Goal: Task Accomplishment & Management: Use online tool/utility

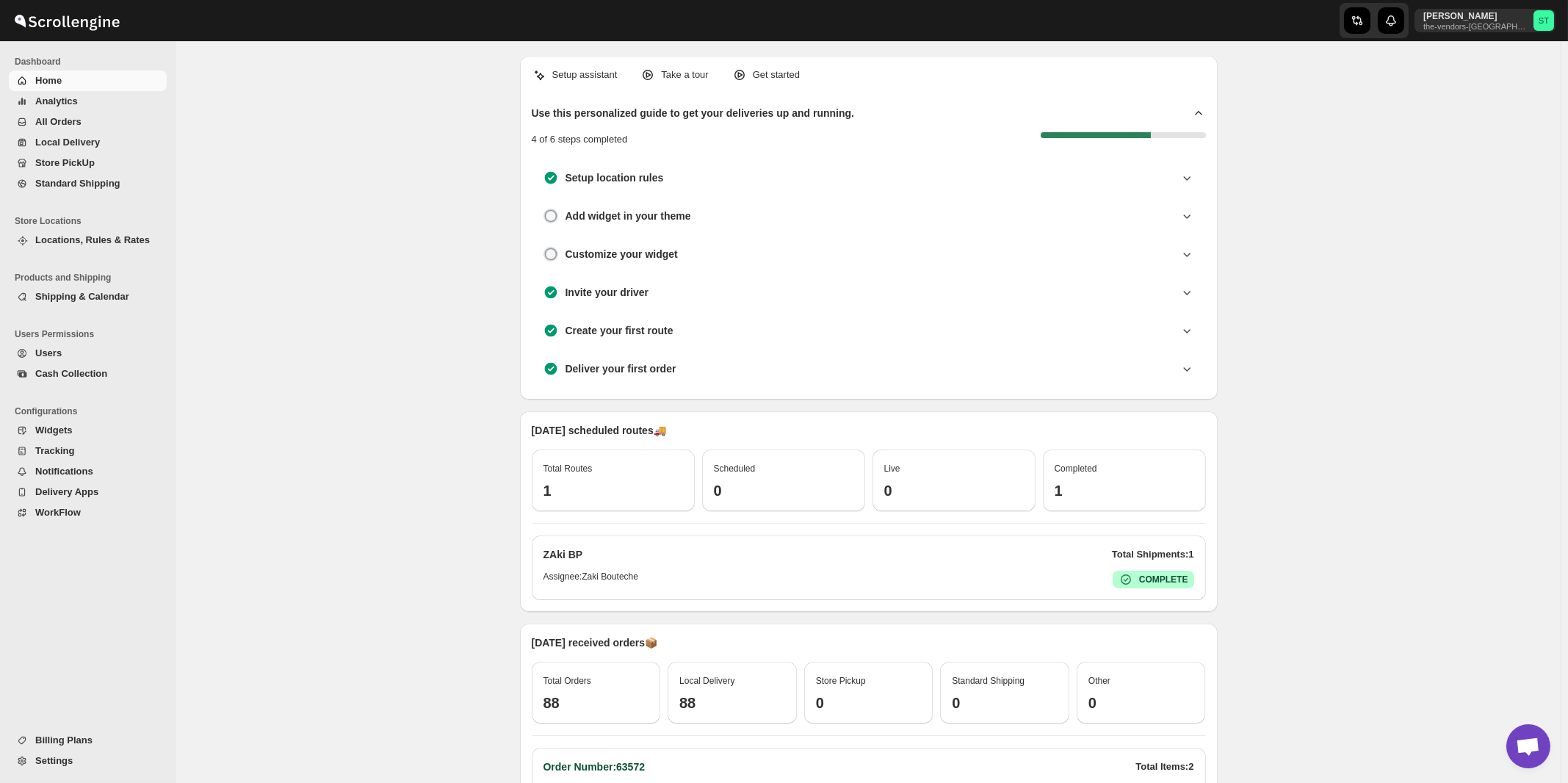
click at [59, 124] on span "All Orders" at bounding box center [58, 121] width 46 height 11
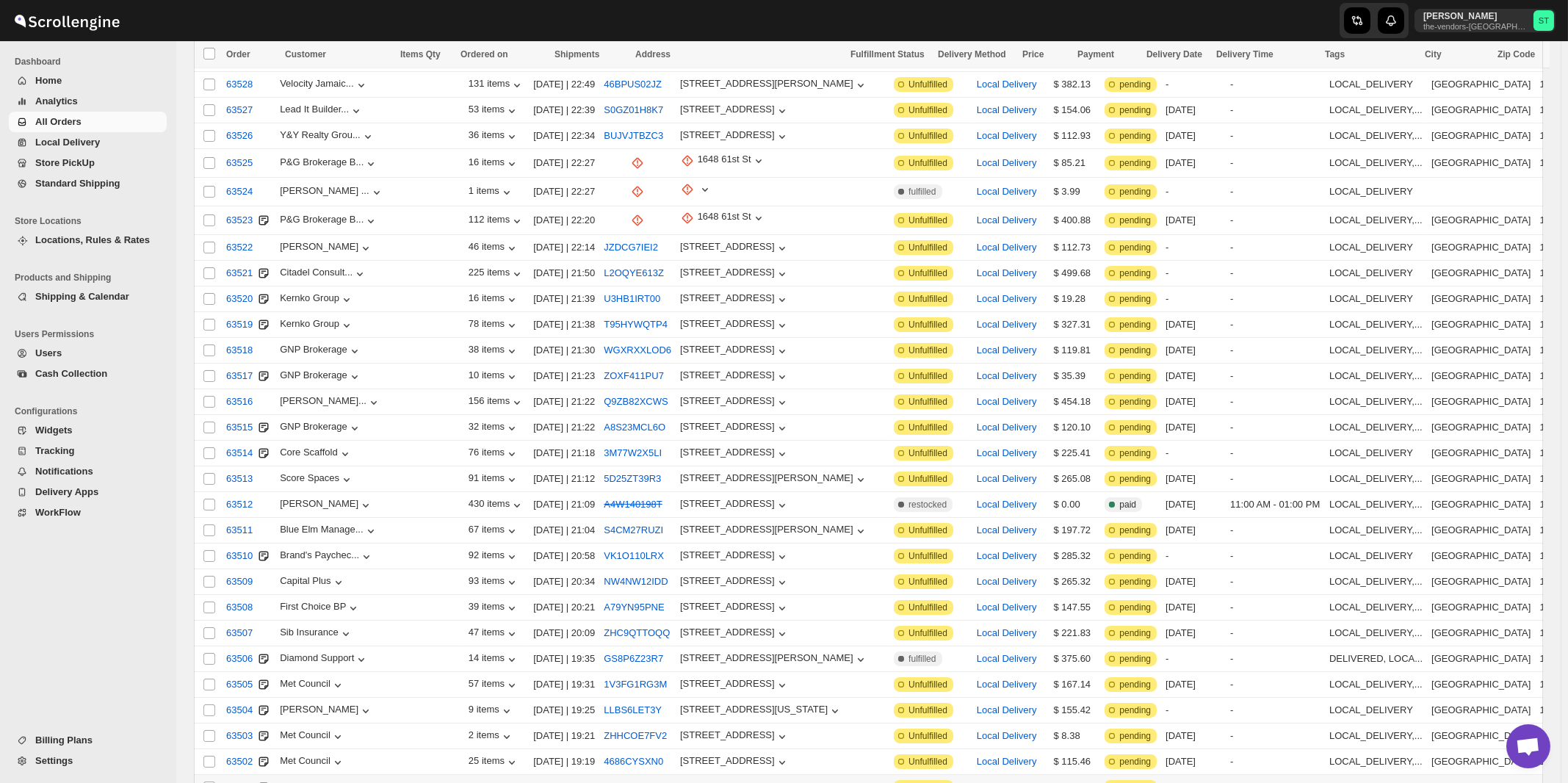
scroll to position [1449, 0]
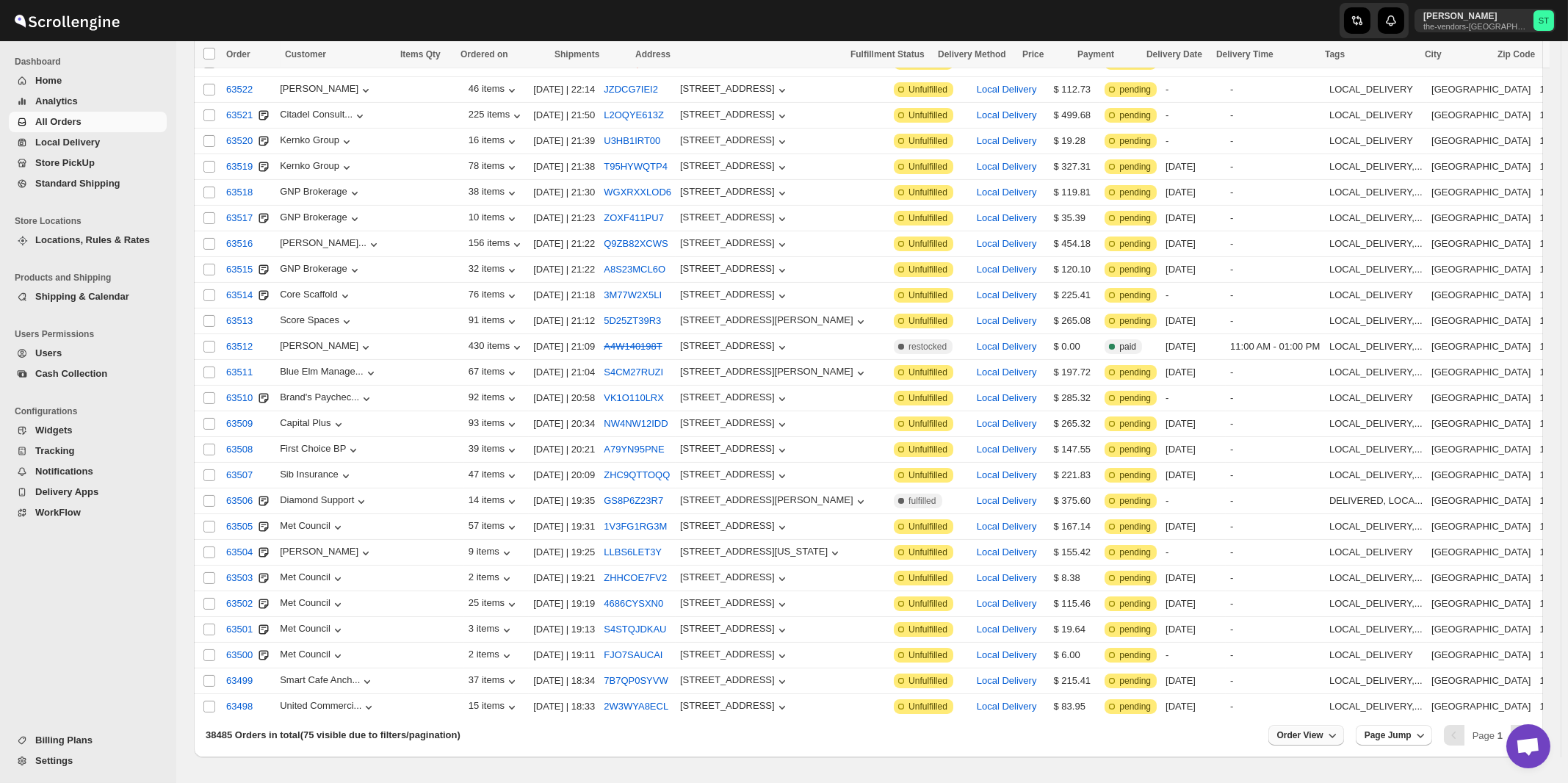
click at [1324, 729] on span "Order View" at bounding box center [1300, 735] width 46 height 12
click at [1318, 634] on input "75" at bounding box center [1307, 634] width 51 height 24
click at [1313, 657] on div "Set" at bounding box center [1318, 657] width 73 height 17
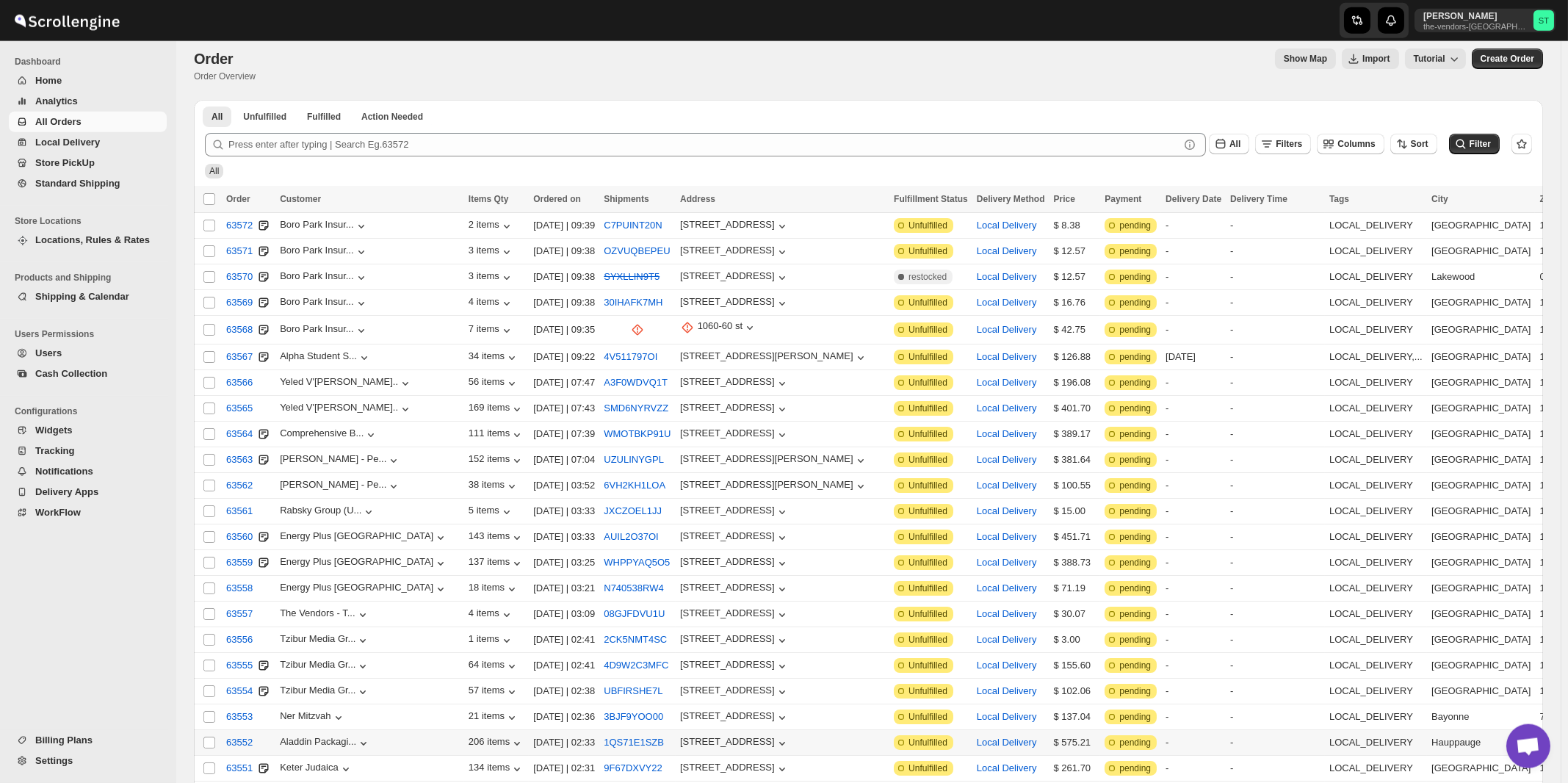
scroll to position [0, 0]
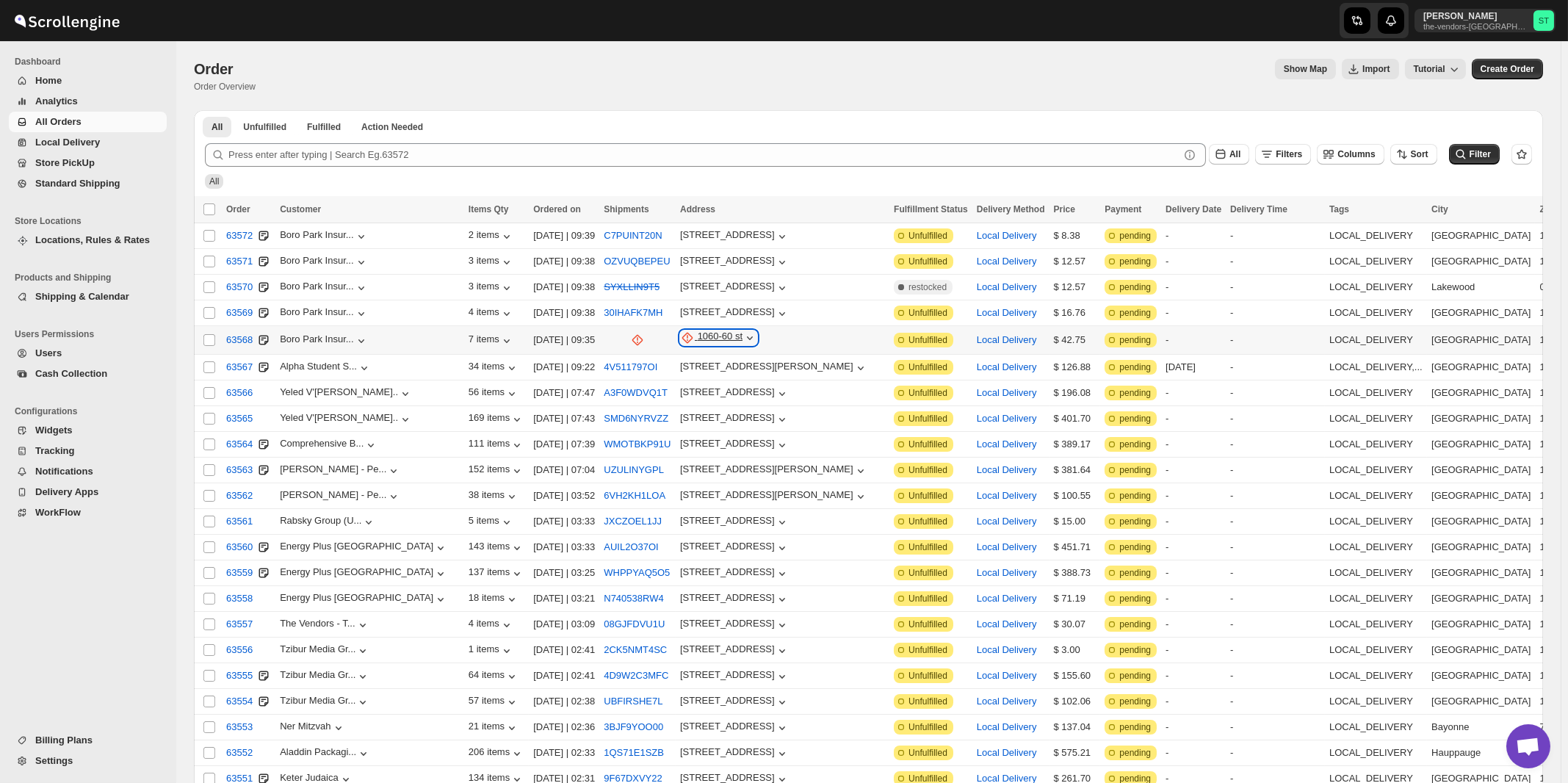
click at [698, 336] on div "1060-60 st" at bounding box center [720, 338] width 45 height 15
click at [683, 410] on span "Update manually" at bounding box center [690, 415] width 72 height 11
select select "US"
select select "New York"
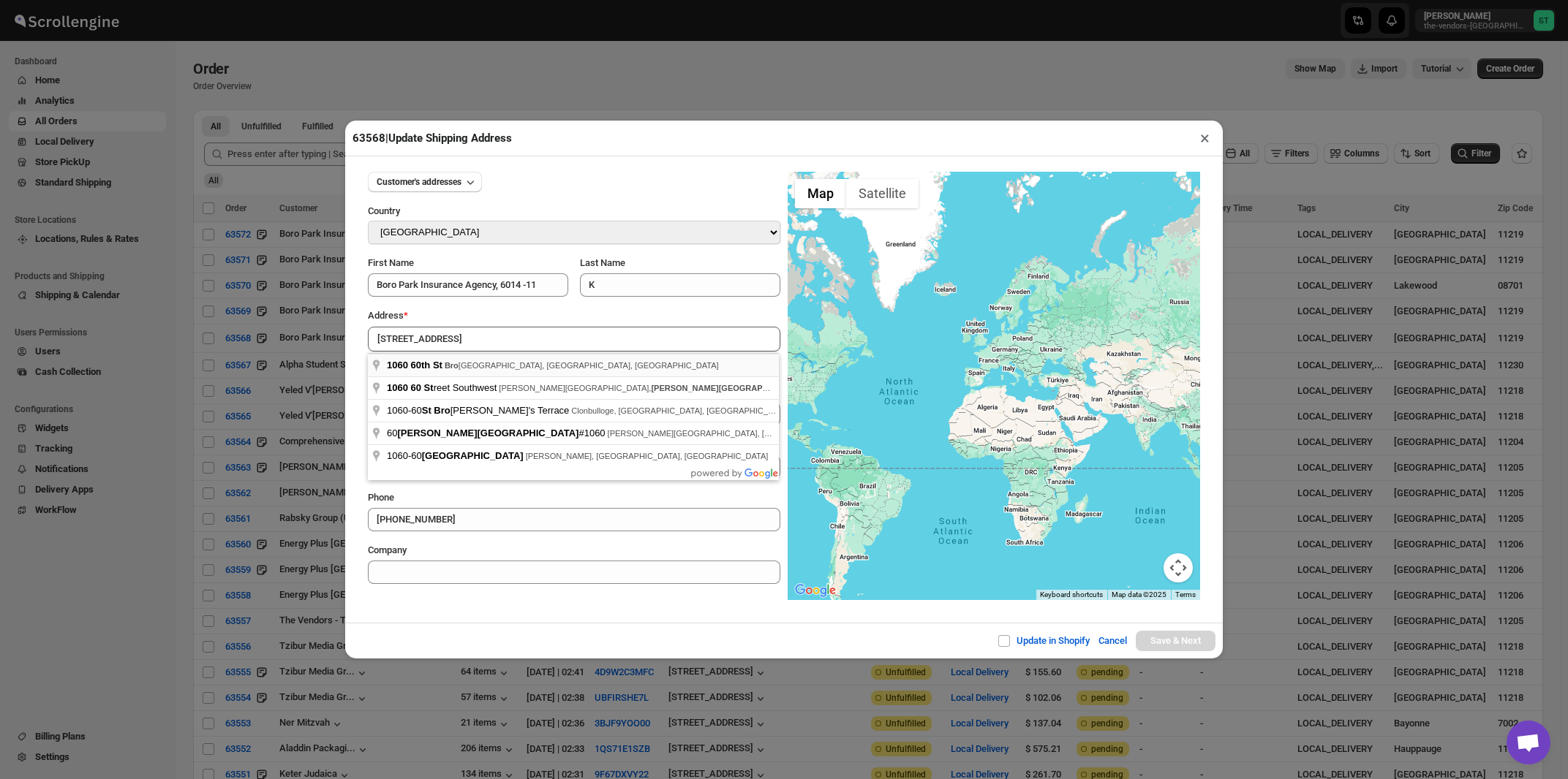
type input "1060 60th St, Brooklyn, NY, USA"
type input "[GEOGRAPHIC_DATA]"
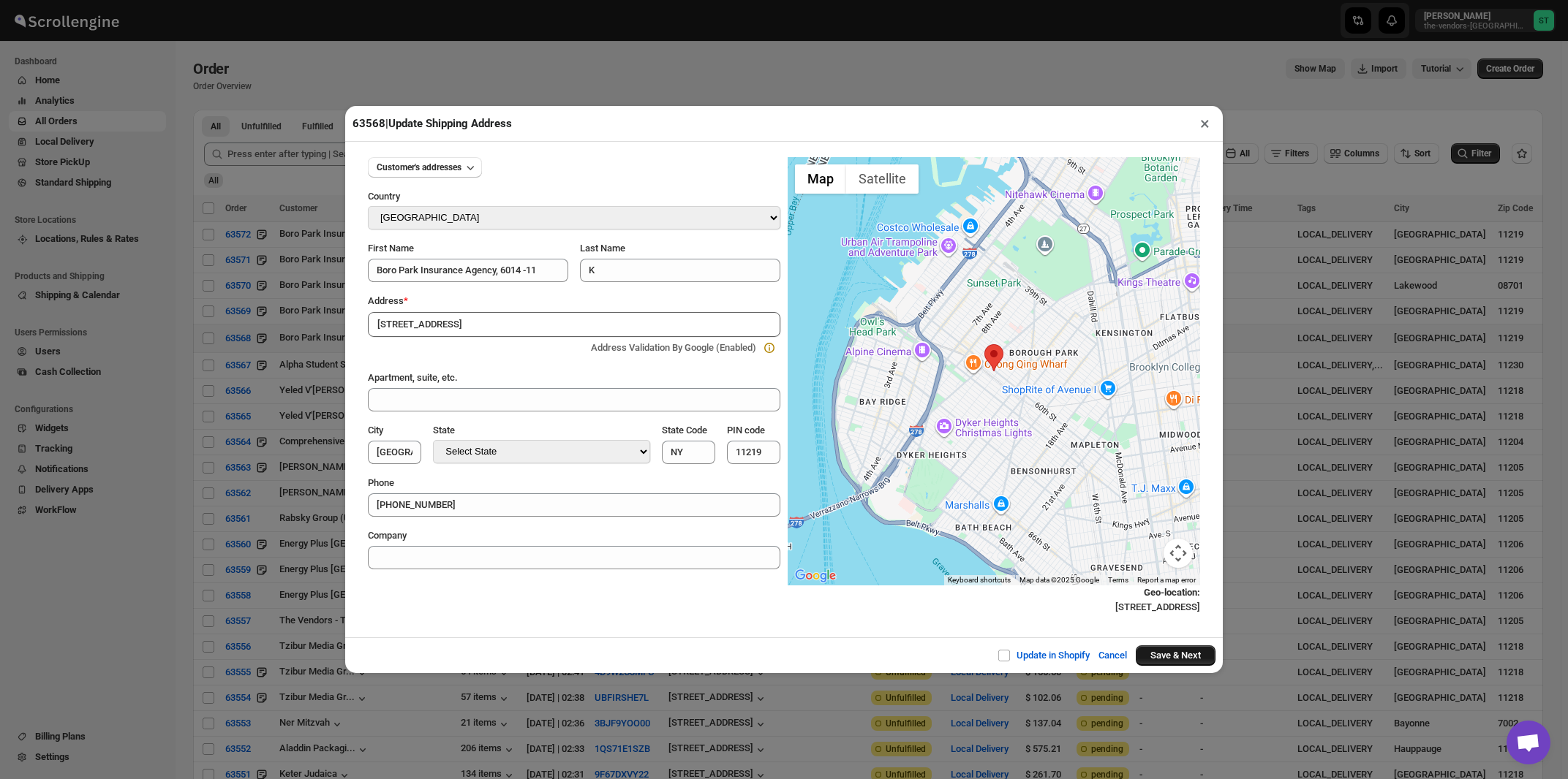
click at [1164, 659] on button "Save & Next" at bounding box center [1176, 656] width 80 height 20
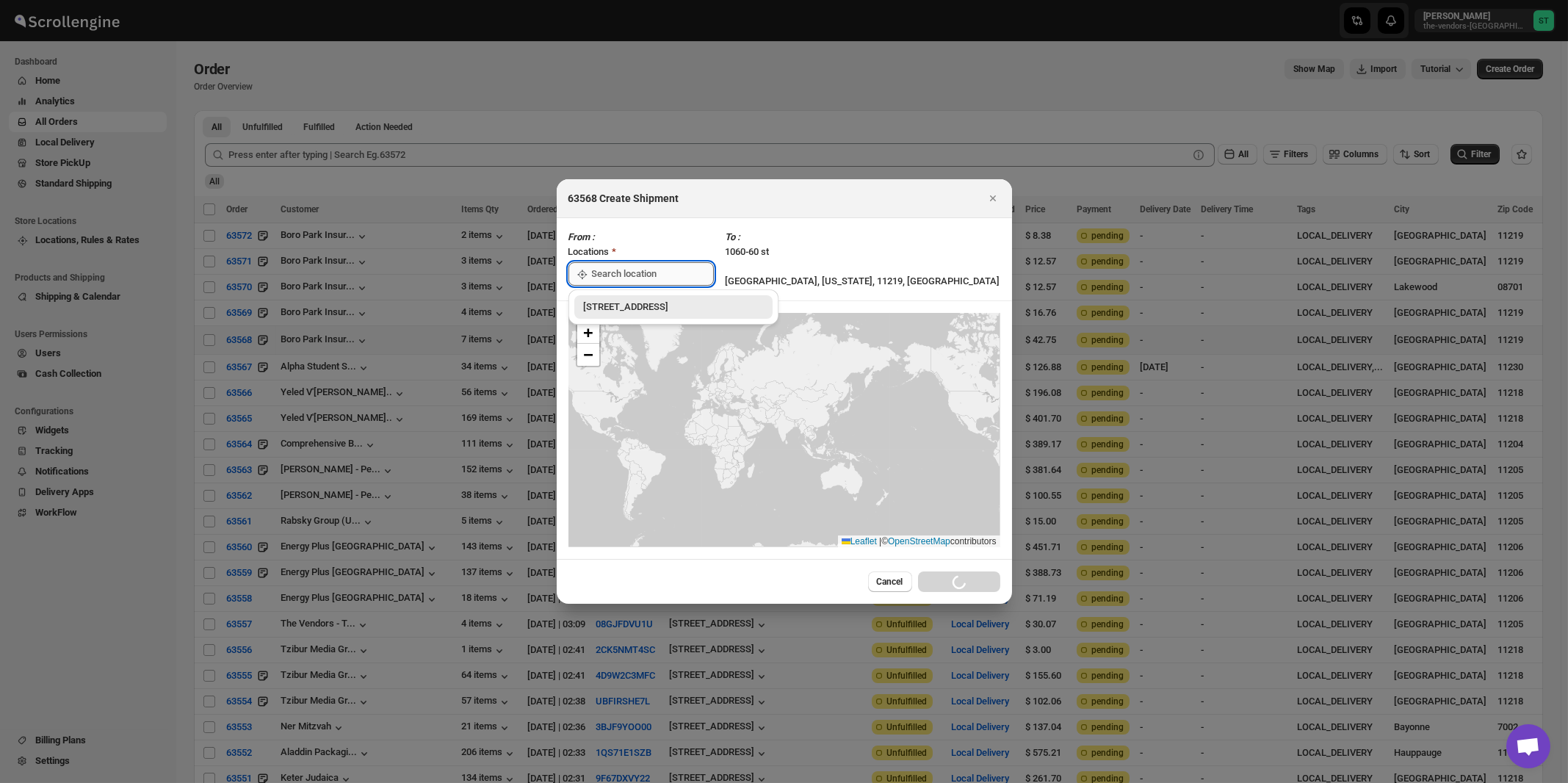
click at [625, 275] on input ":r5q:" at bounding box center [653, 274] width 122 height 24
click at [621, 308] on div "[STREET_ADDRESS]" at bounding box center [673, 307] width 180 height 15
type input "[STREET_ADDRESS]"
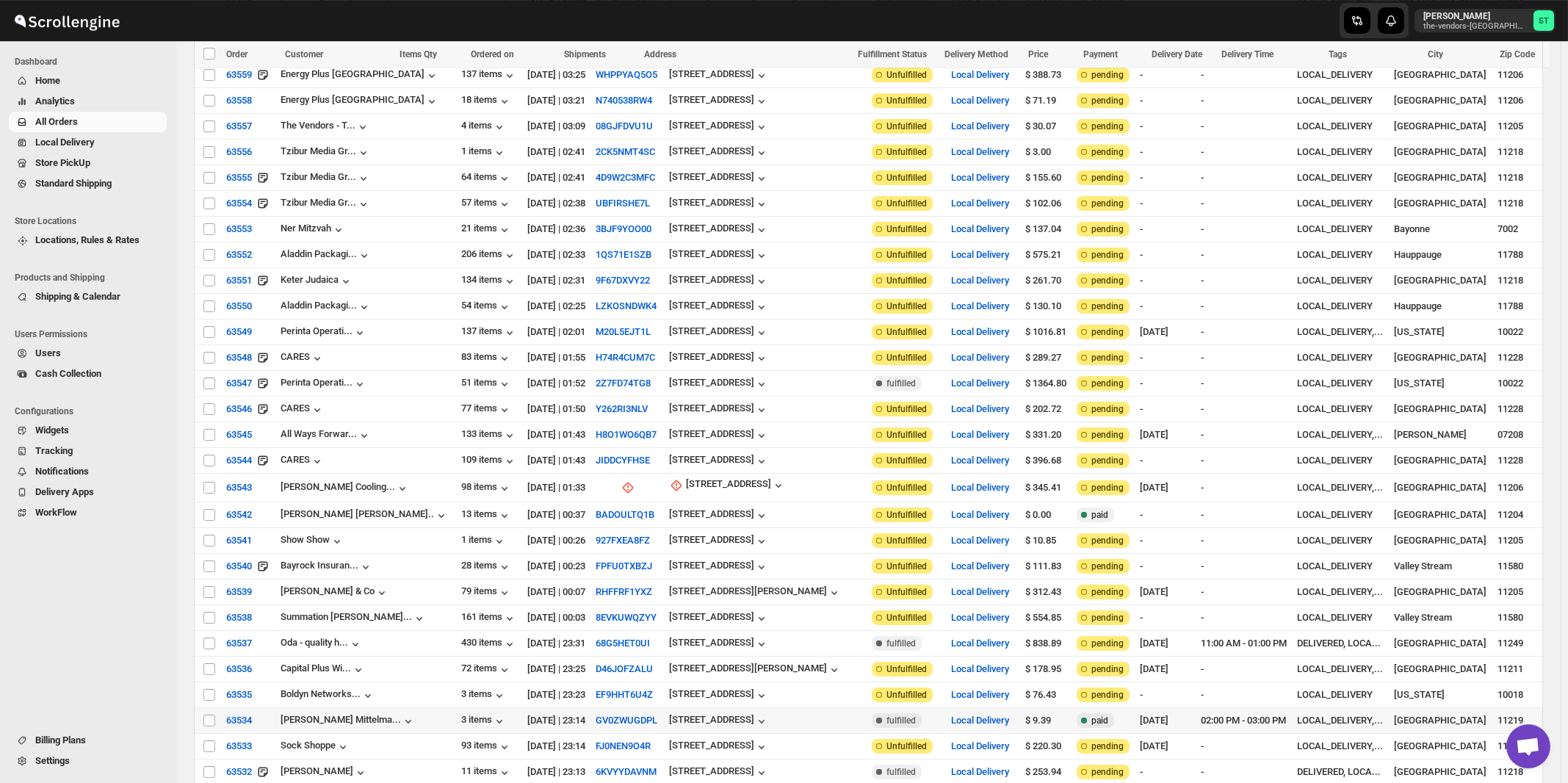
scroll to position [551, 0]
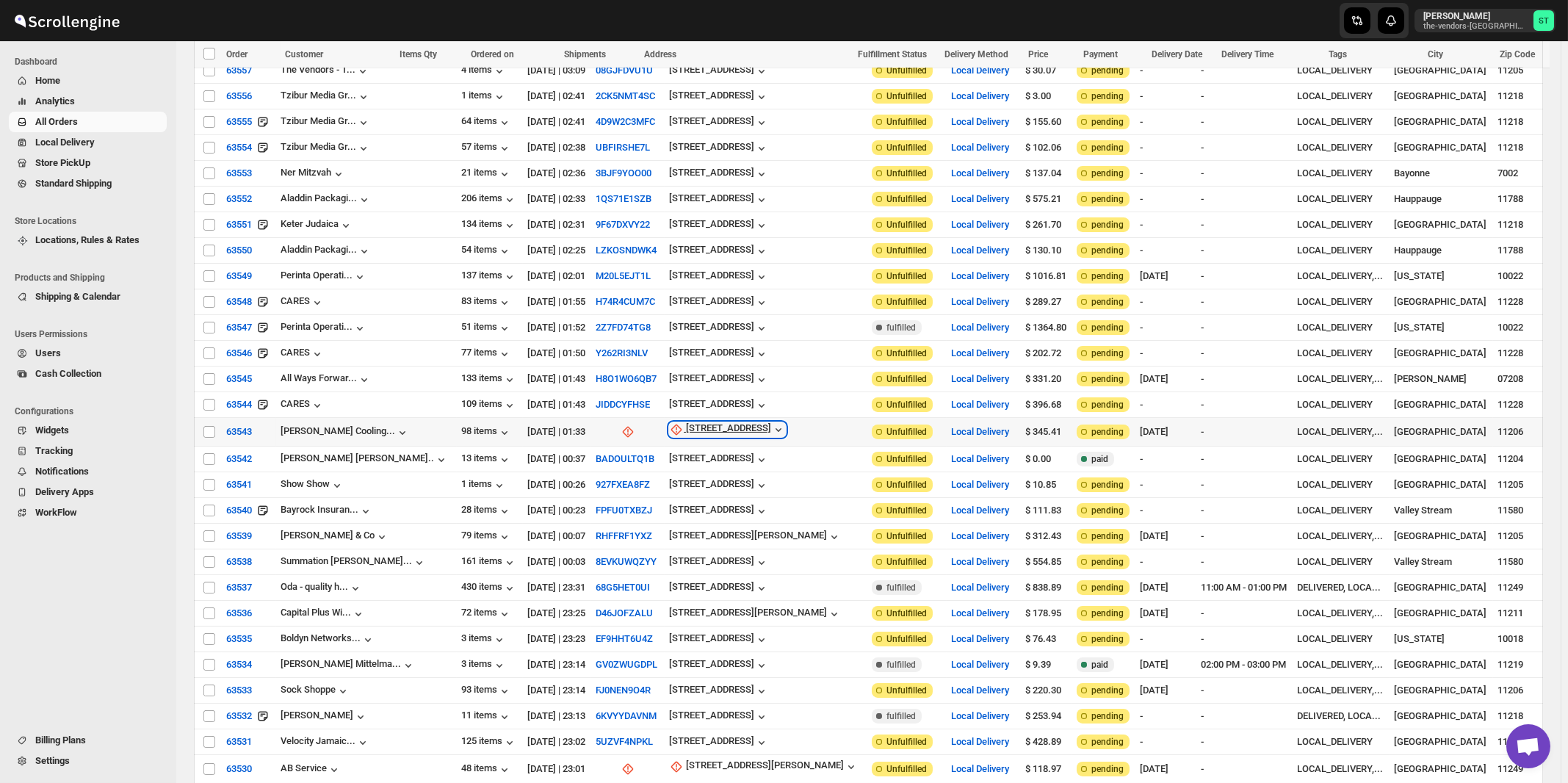
click at [691, 422] on div "15 Meadow St" at bounding box center [728, 429] width 85 height 15
click at [698, 486] on span "Update manually" at bounding box center [696, 492] width 70 height 11
select select "US"
select select "New York"
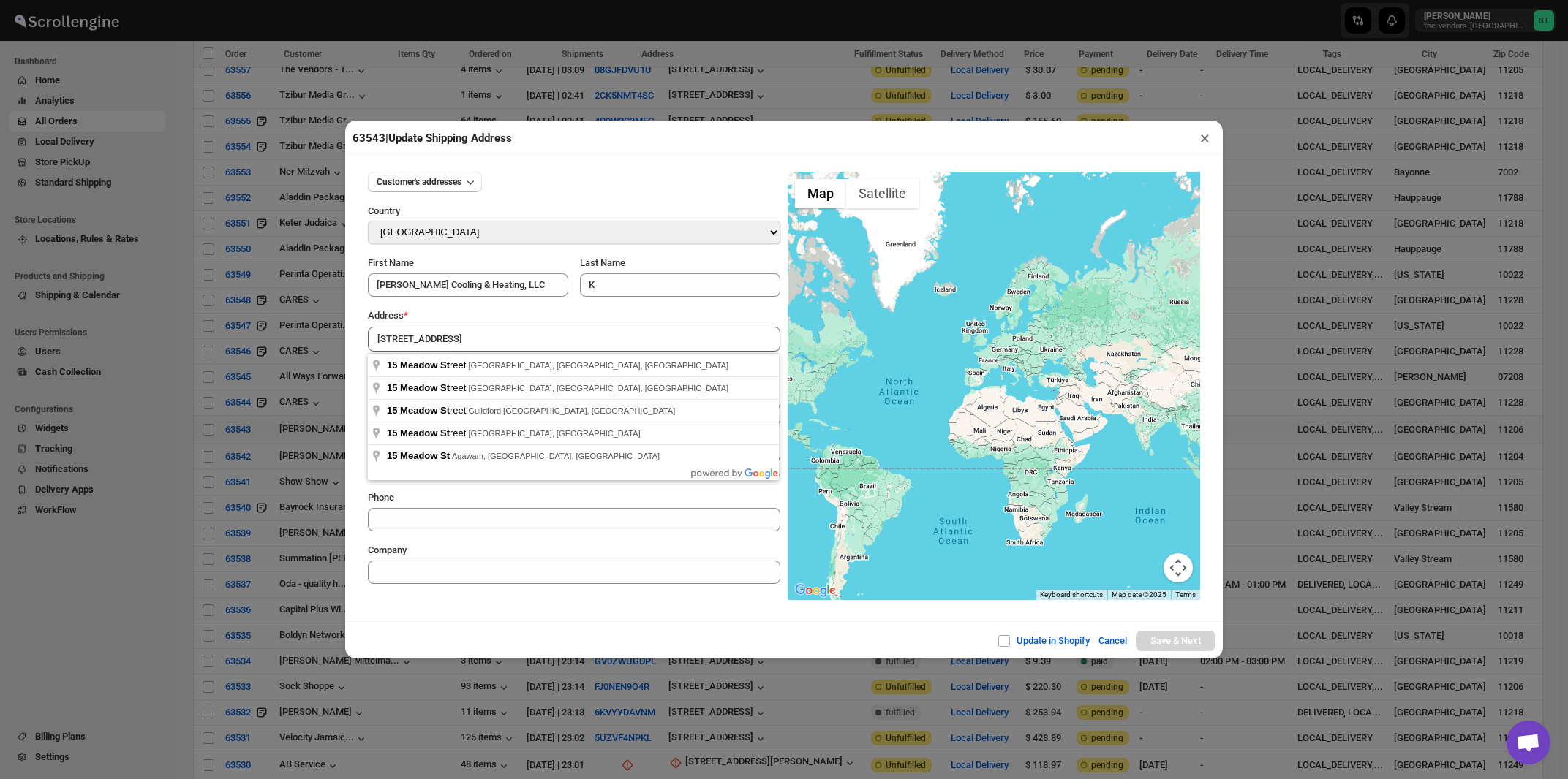
click at [496, 313] on div "Address *" at bounding box center [574, 316] width 412 height 15
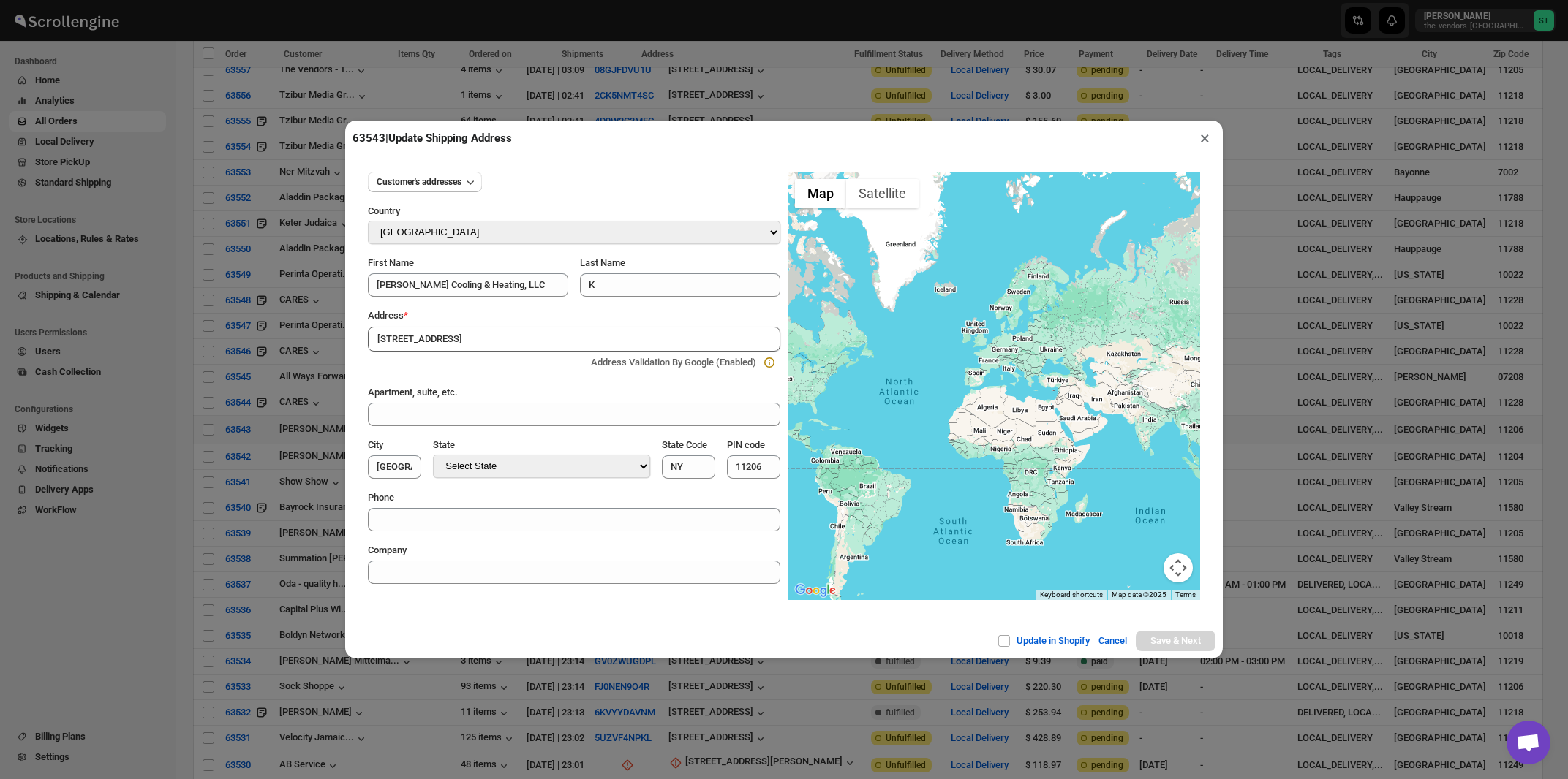
click at [495, 333] on input "15 Meadow St" at bounding box center [574, 339] width 412 height 25
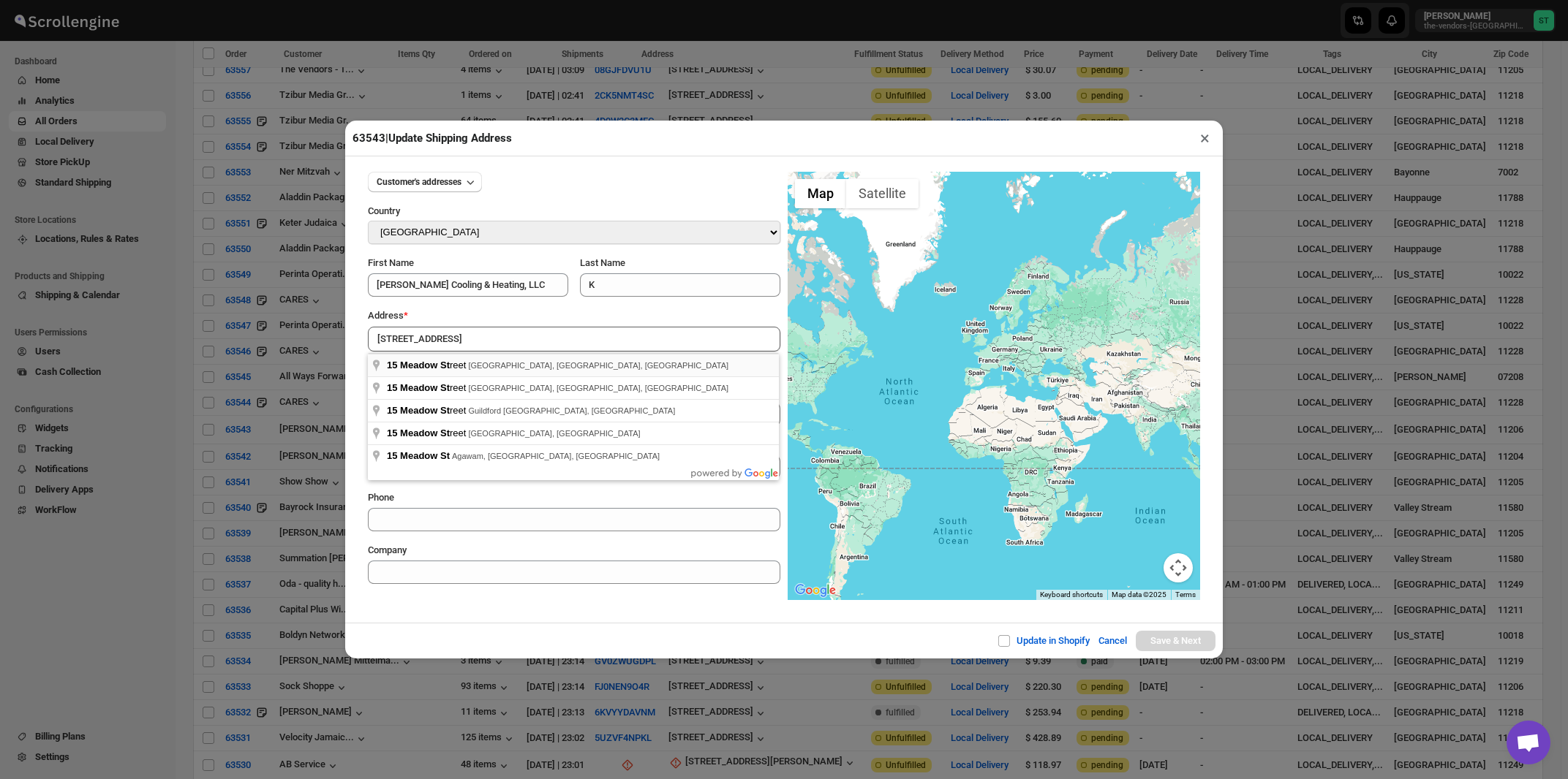
type input "15 Meadow Street, Brooklyn, NY, USA"
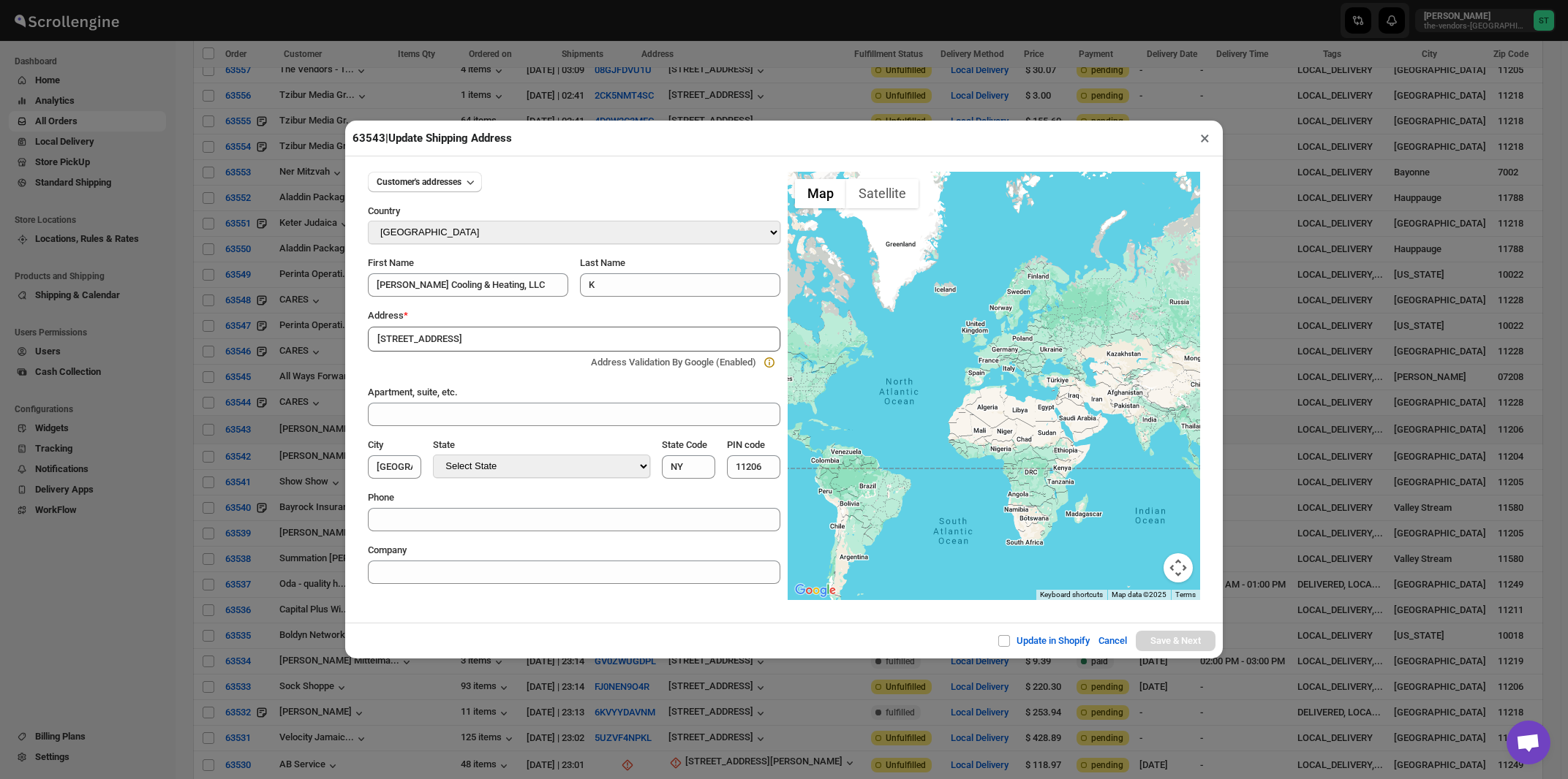
type input "[GEOGRAPHIC_DATA]"
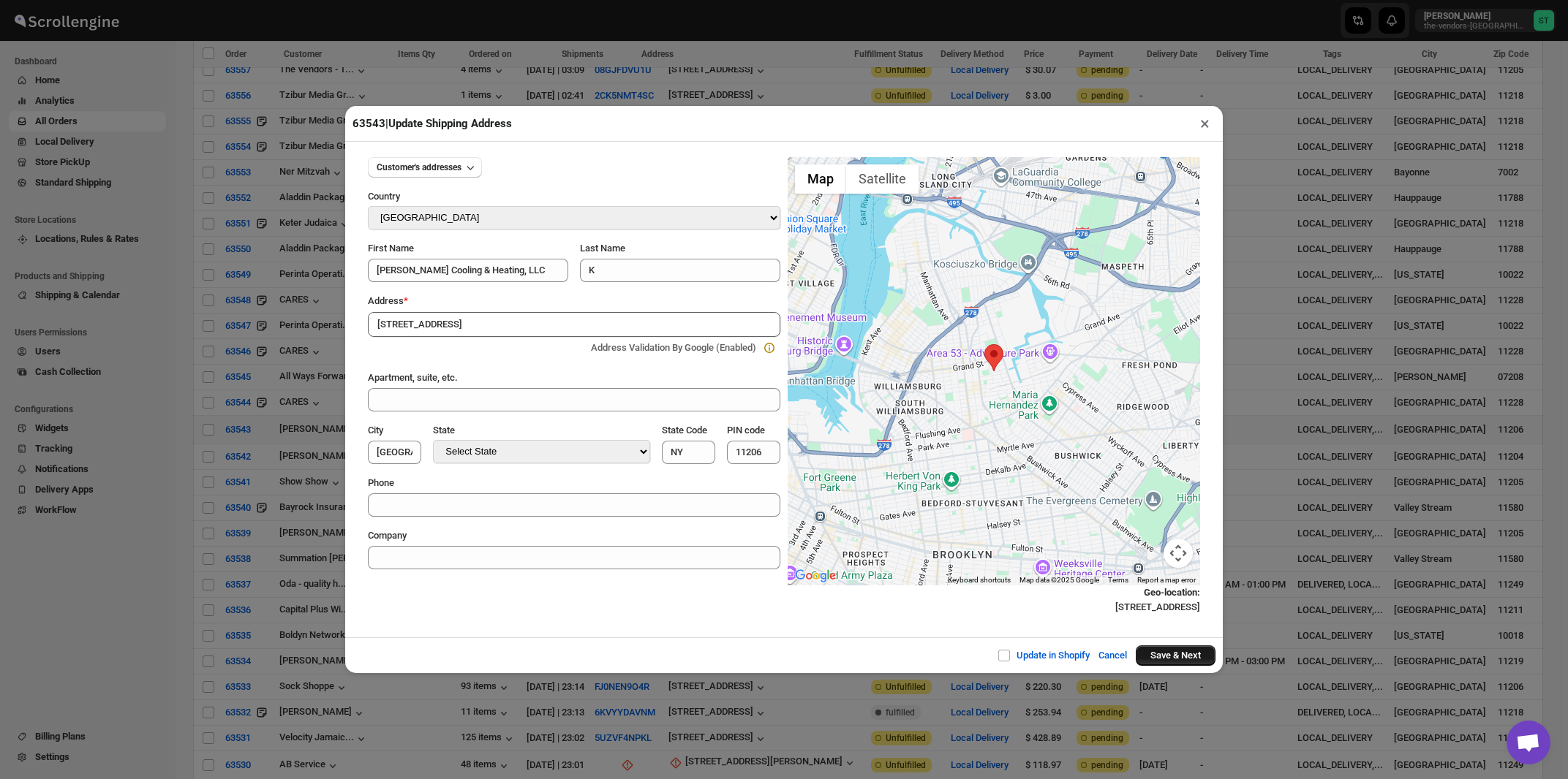
click at [1191, 660] on button "Save & Next" at bounding box center [1176, 656] width 80 height 20
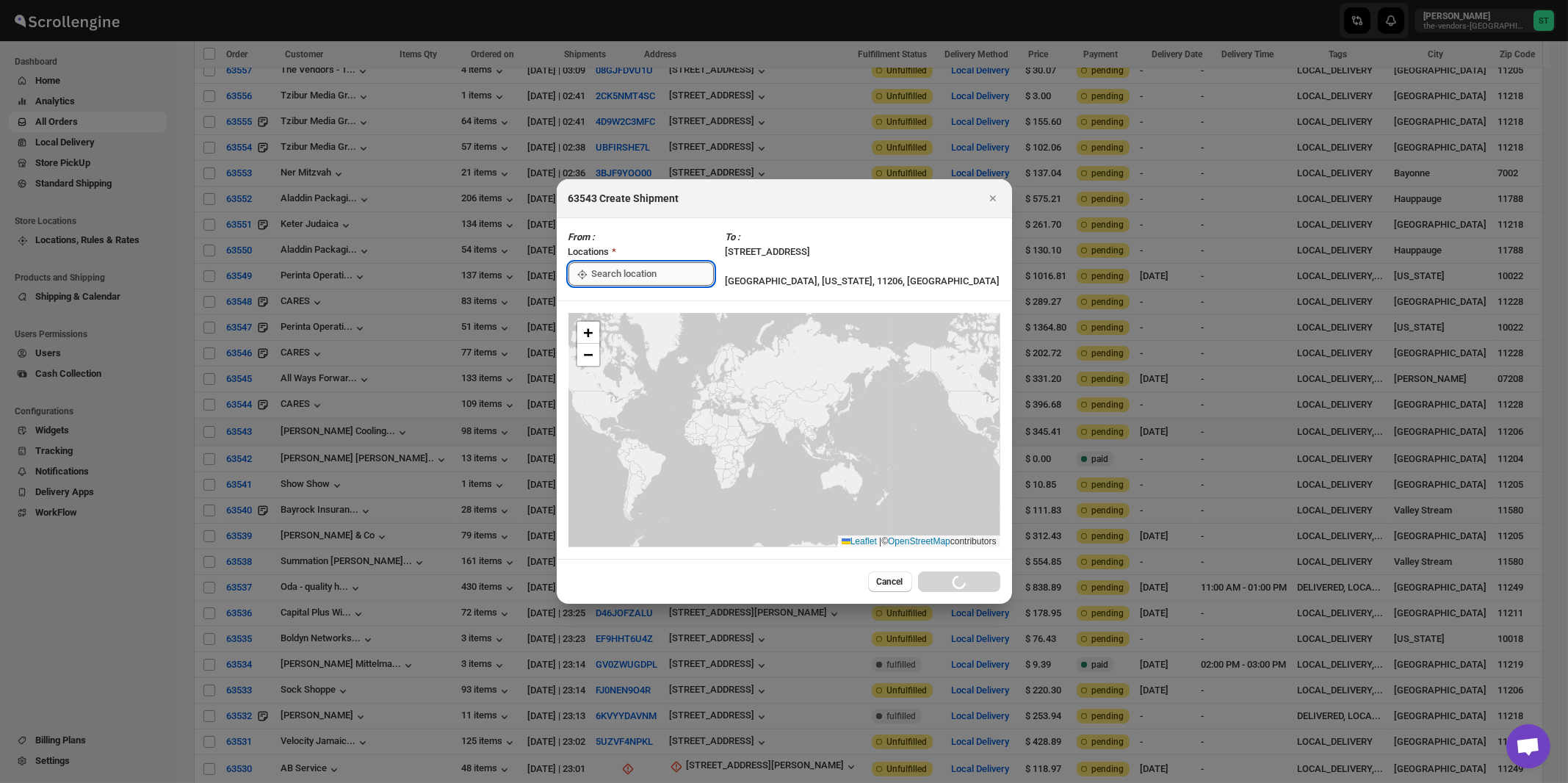
click at [636, 273] on input ":rek:" at bounding box center [653, 274] width 122 height 24
click at [632, 303] on div "[STREET_ADDRESS]" at bounding box center [673, 307] width 180 height 15
type input "[STREET_ADDRESS]"
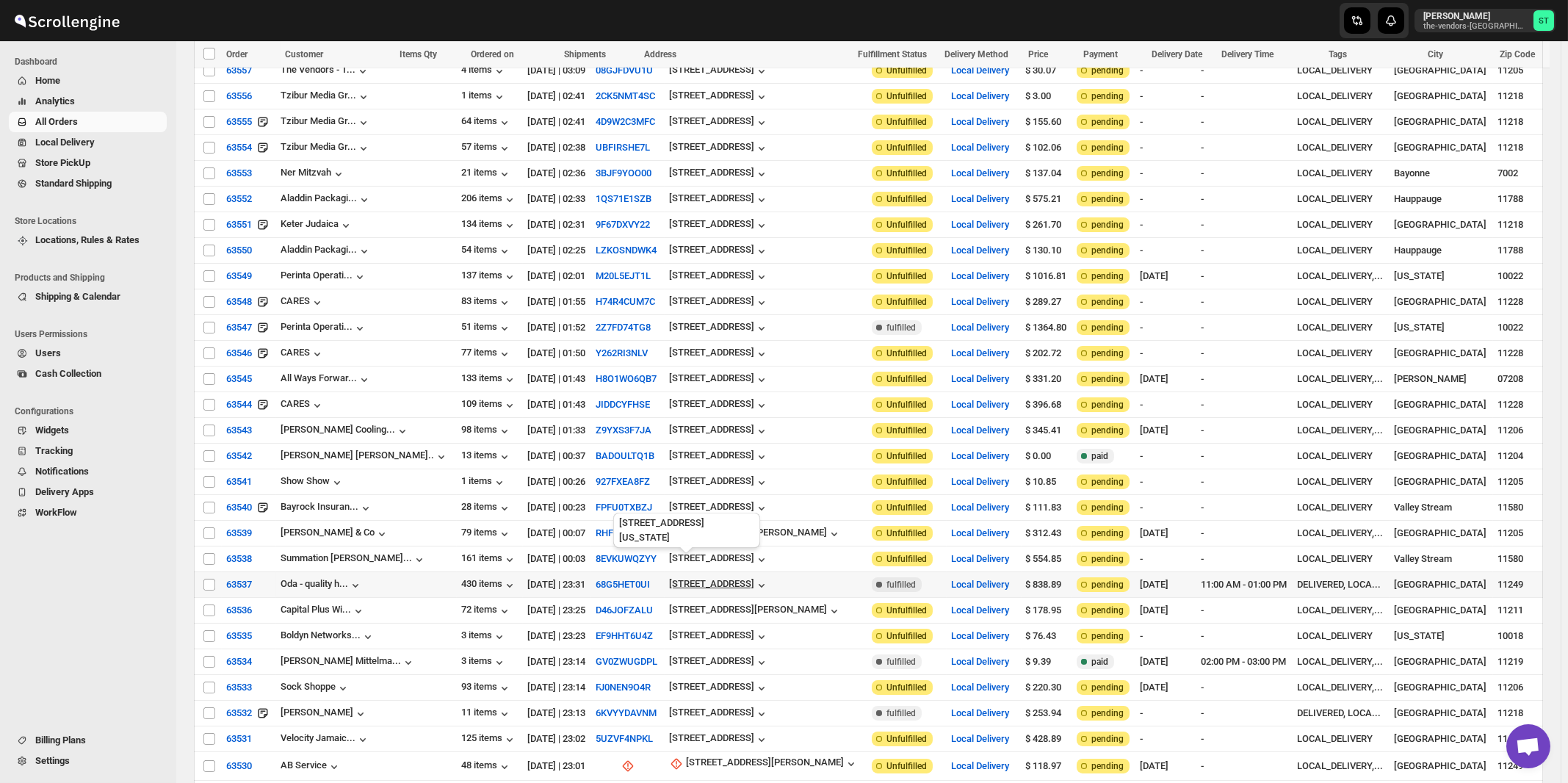
scroll to position [945, 0]
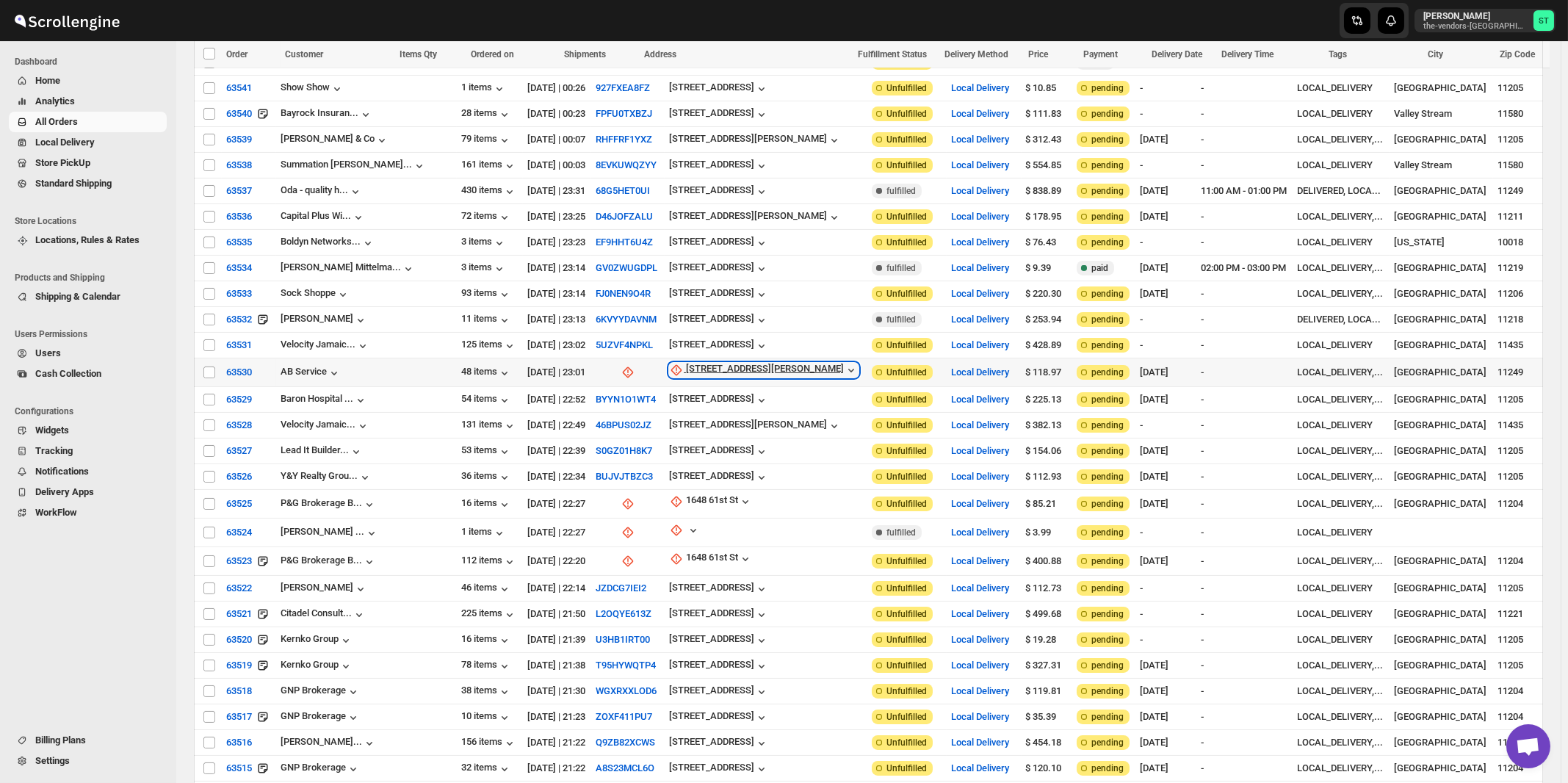
click at [686, 363] on div "18 Heyward St" at bounding box center [765, 370] width 158 height 15
click at [700, 425] on span "Update manually" at bounding box center [696, 425] width 70 height 11
select select "US"
select select "New York"
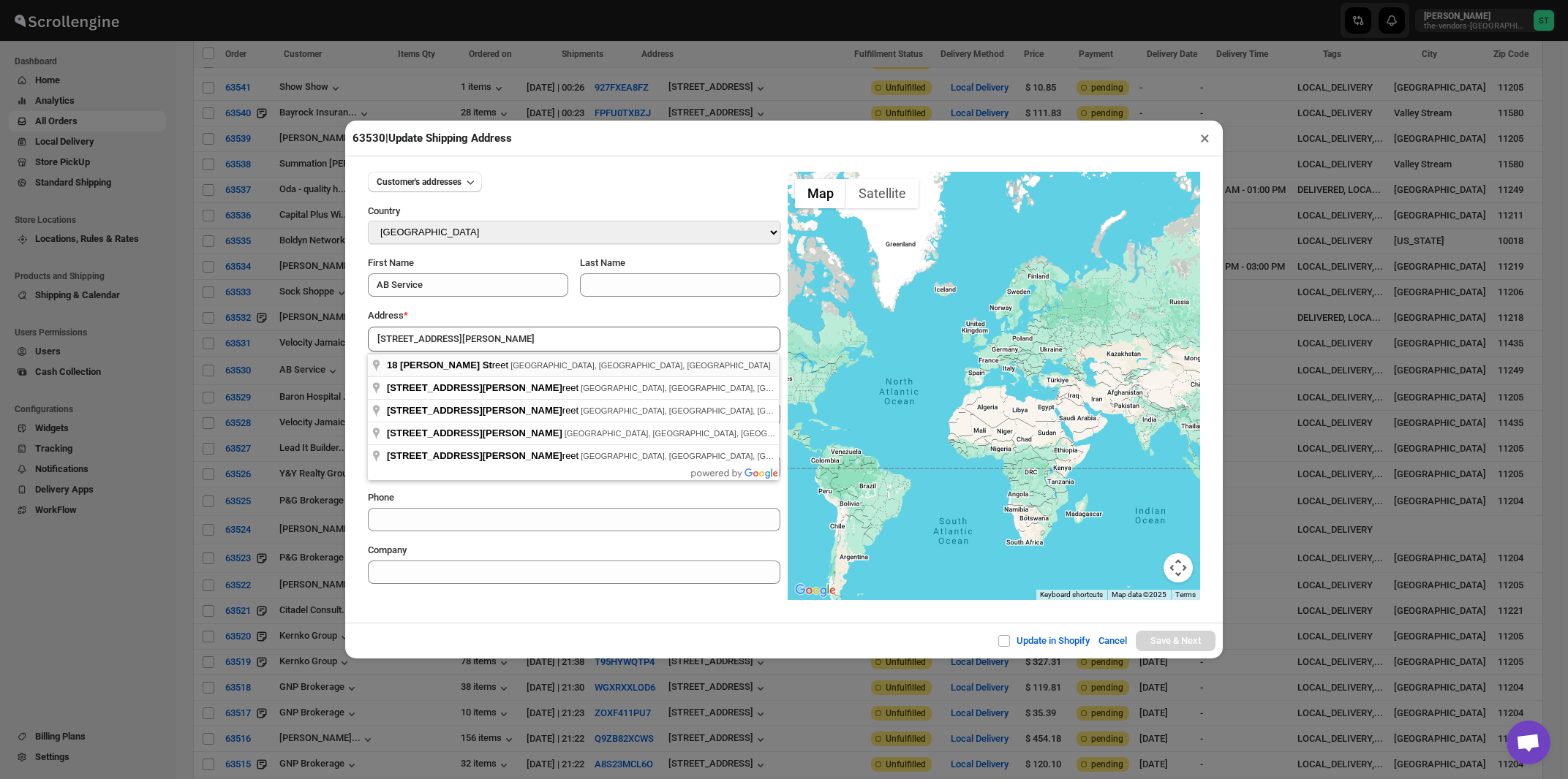
type input "18 Heyward Street, Brooklyn, NY, USA"
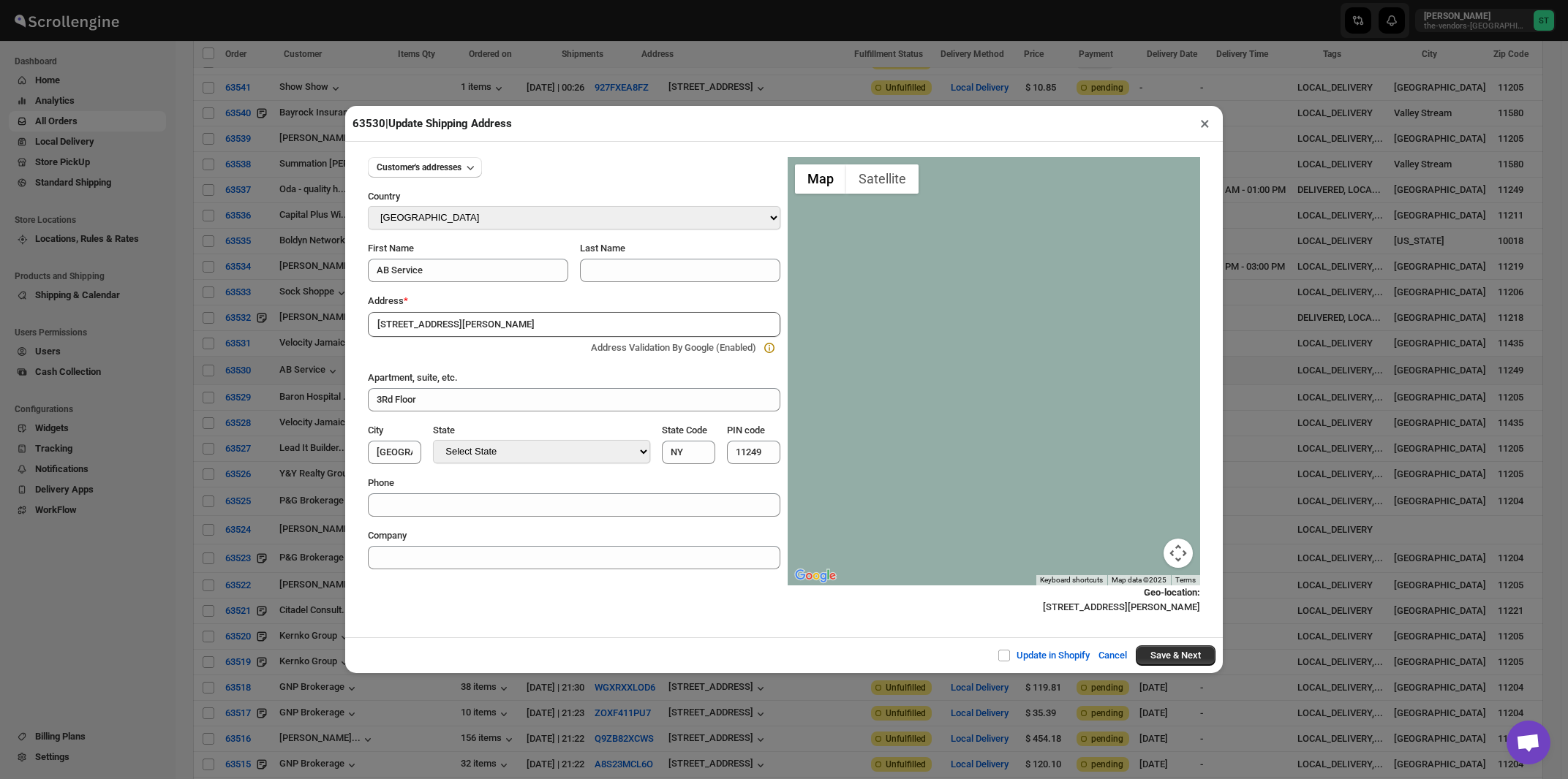
type input "[GEOGRAPHIC_DATA]"
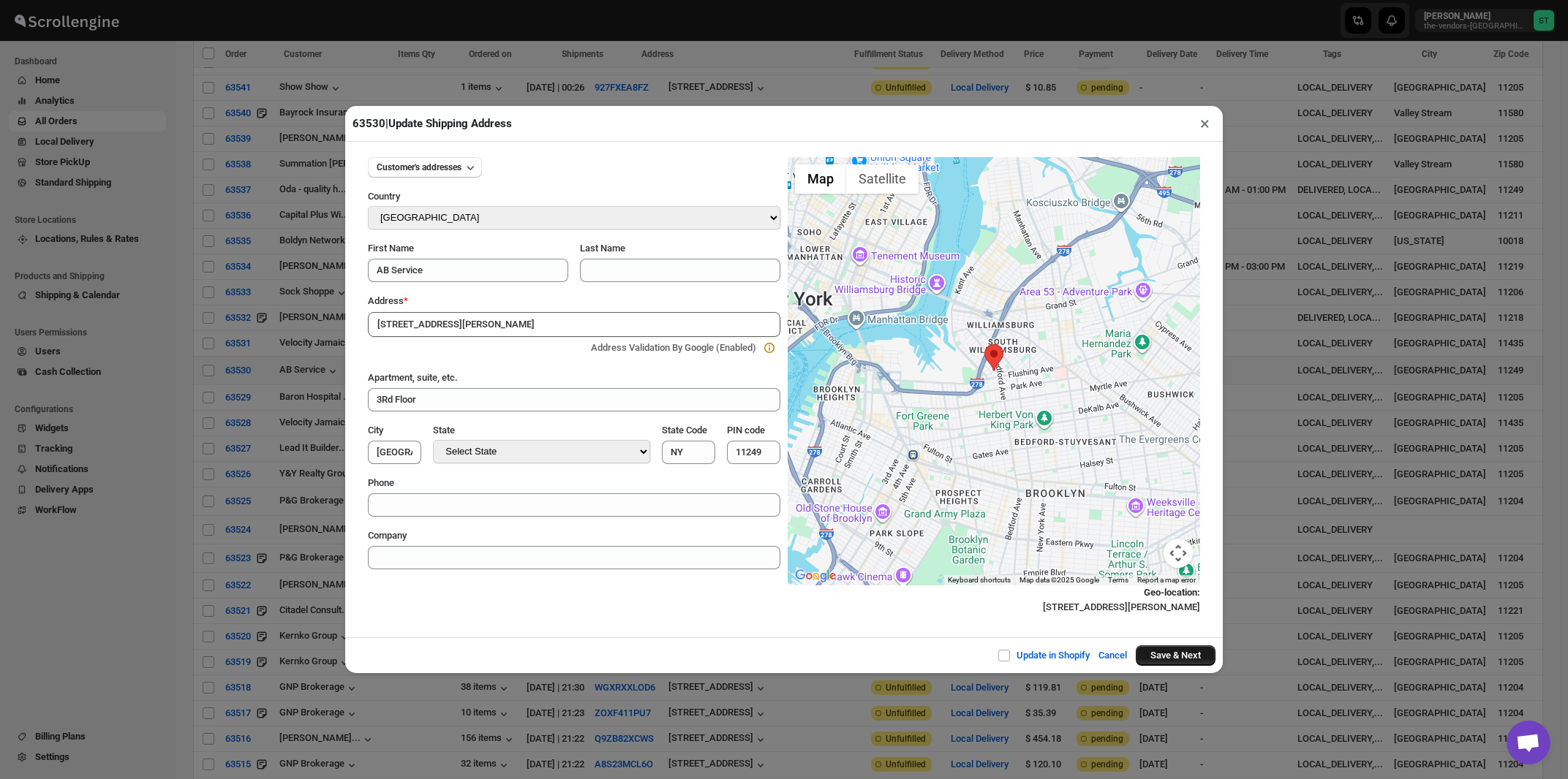
click at [1156, 658] on button "Save & Next" at bounding box center [1176, 656] width 80 height 20
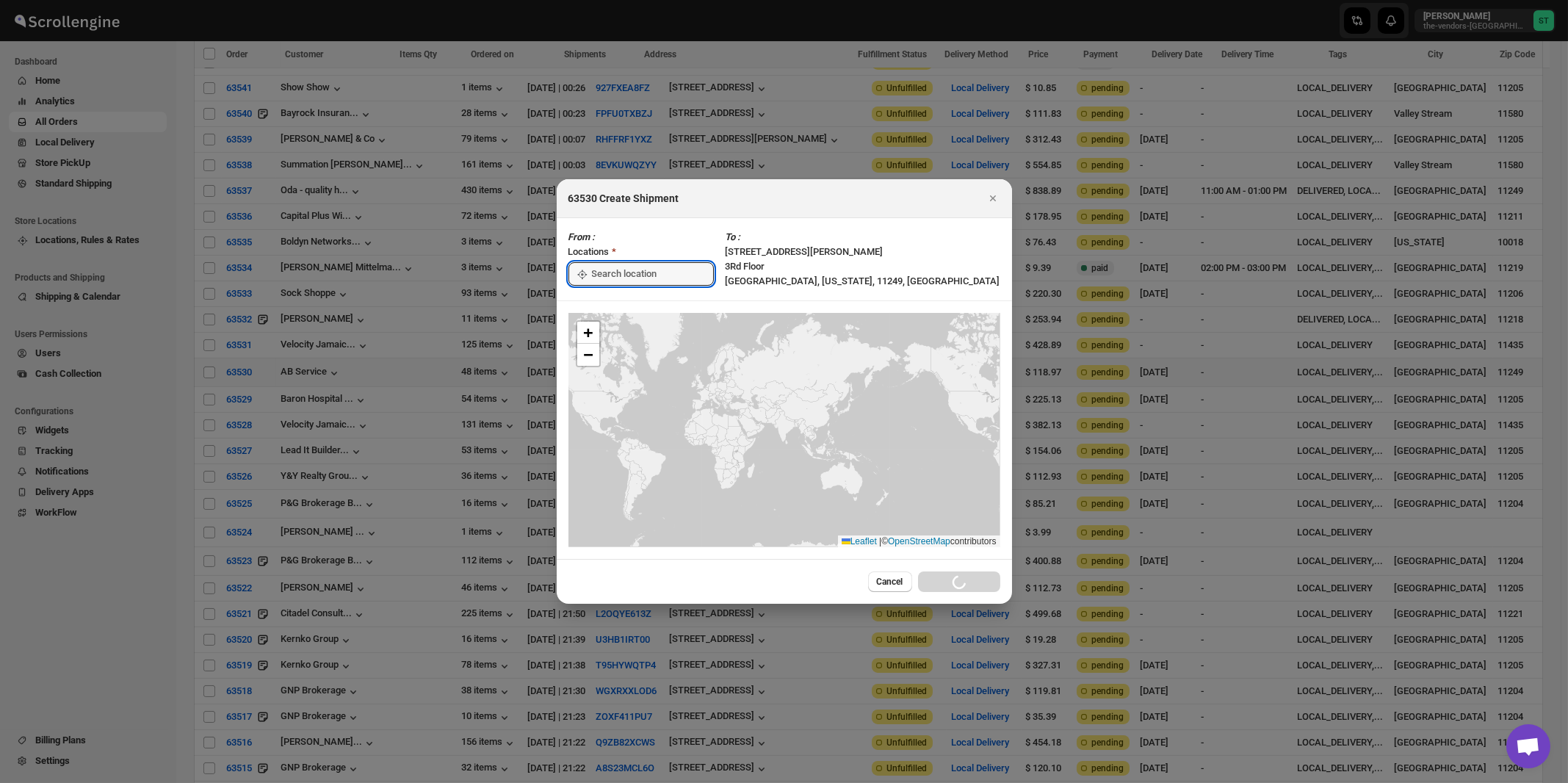
click at [613, 276] on input ":rj7:" at bounding box center [653, 274] width 122 height 24
click at [617, 306] on div "[STREET_ADDRESS]" at bounding box center [673, 307] width 180 height 15
type input "[STREET_ADDRESS]"
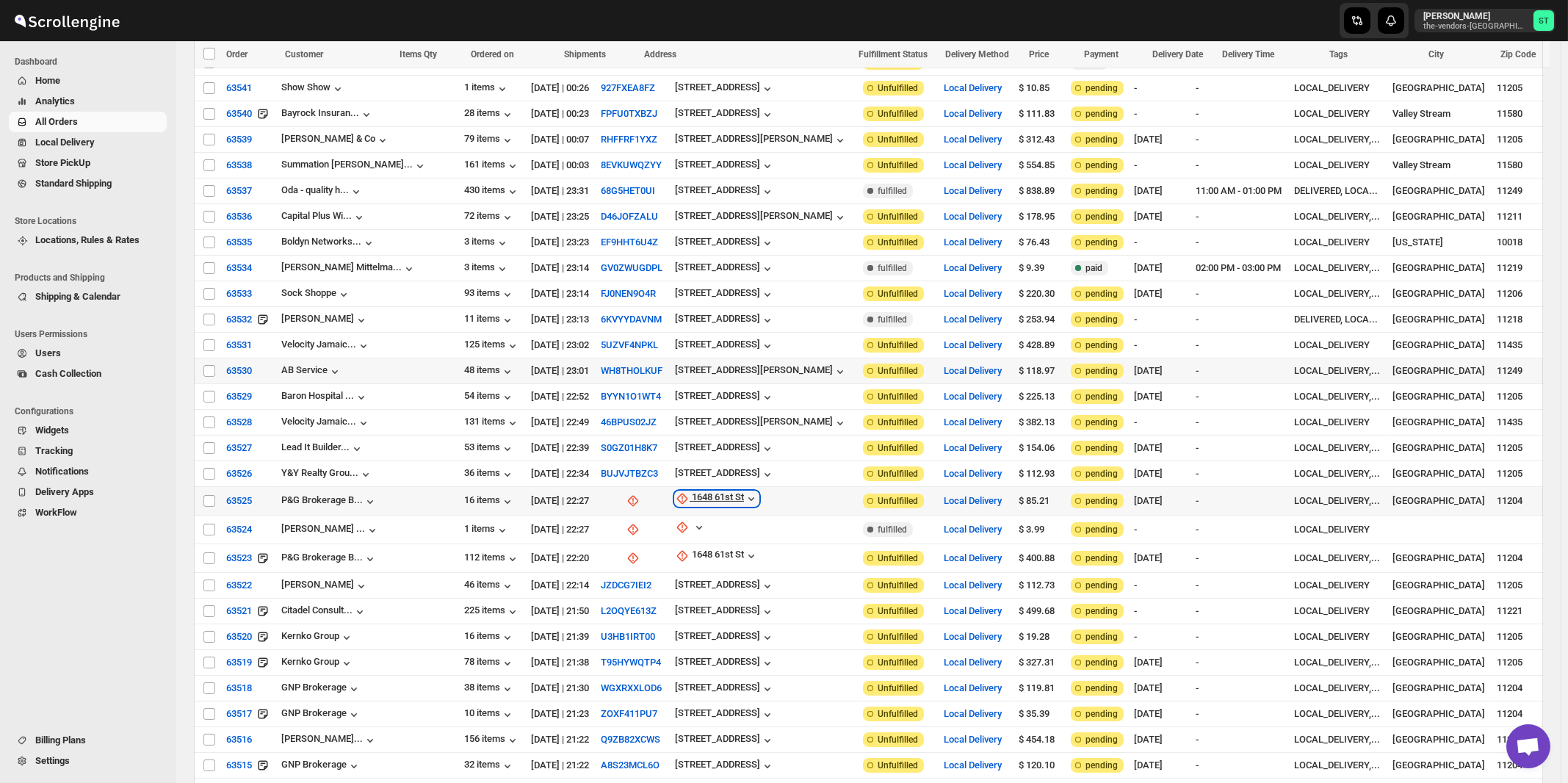
click at [692, 492] on div "1648 61st St" at bounding box center [718, 499] width 52 height 15
click at [678, 550] on span "Update manually" at bounding box center [692, 550] width 70 height 11
select select "US"
select select "New York"
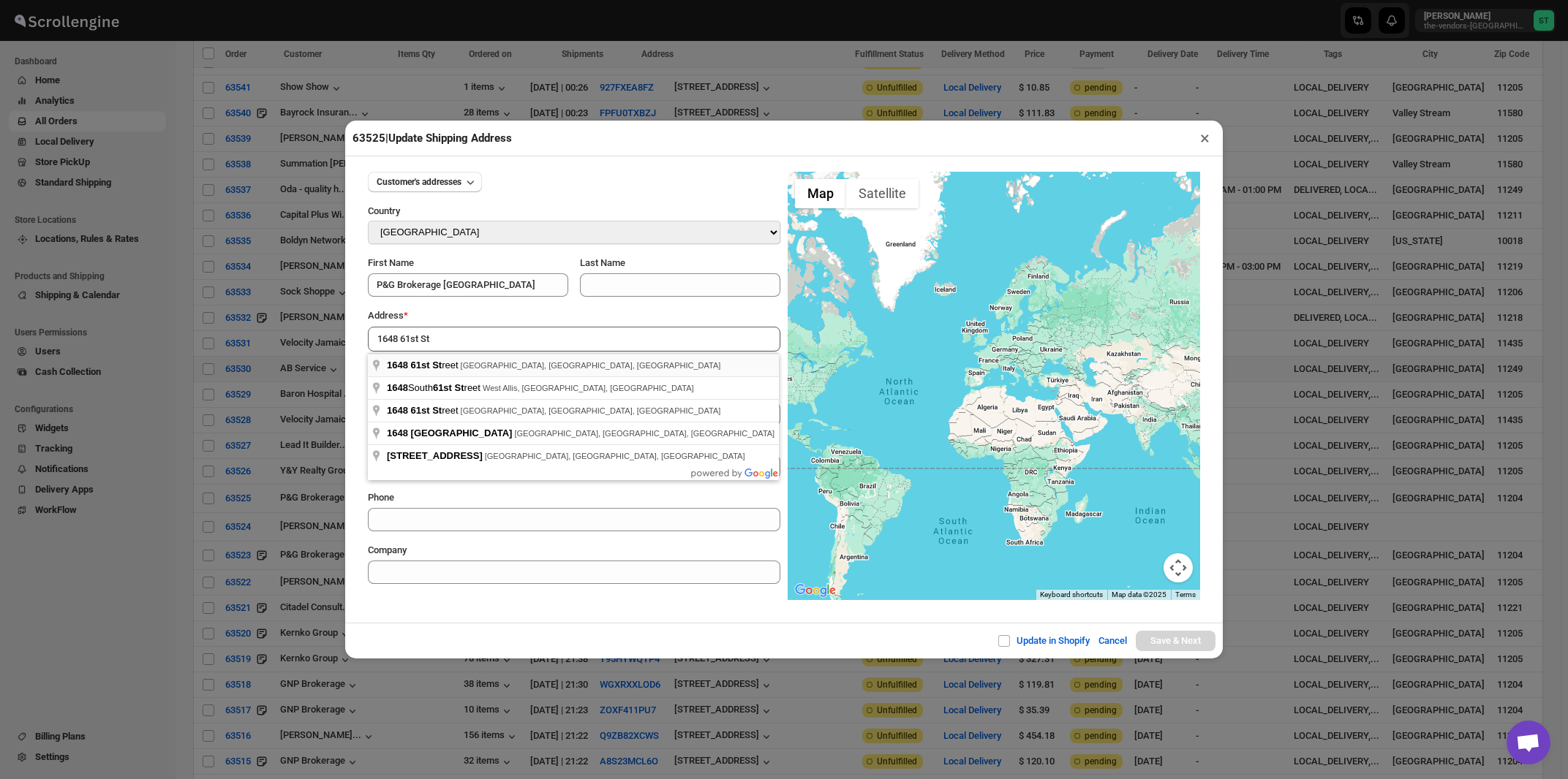
type input "1648 61st Street, Brooklyn, NY, USA"
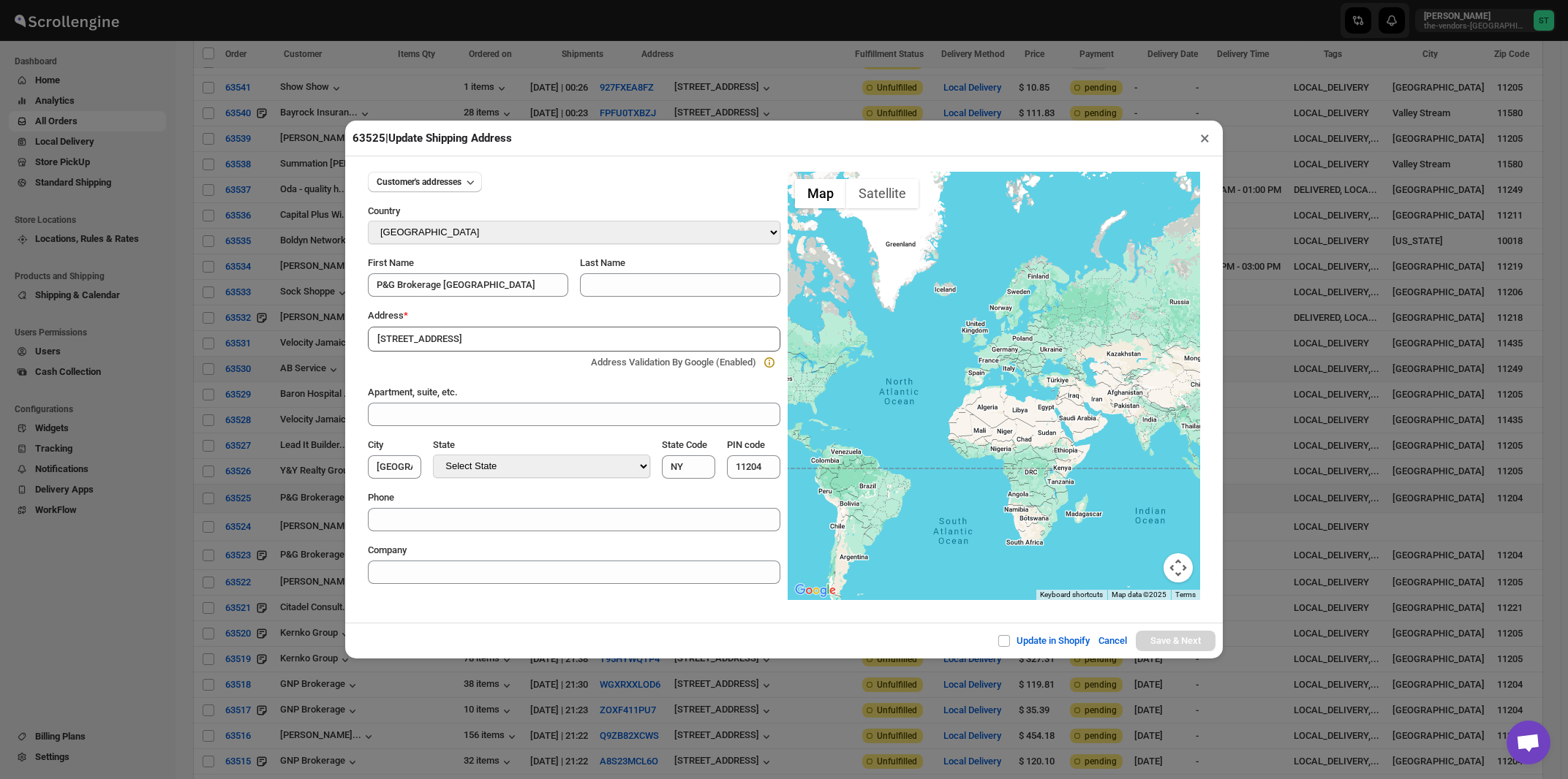
type input "[GEOGRAPHIC_DATA]"
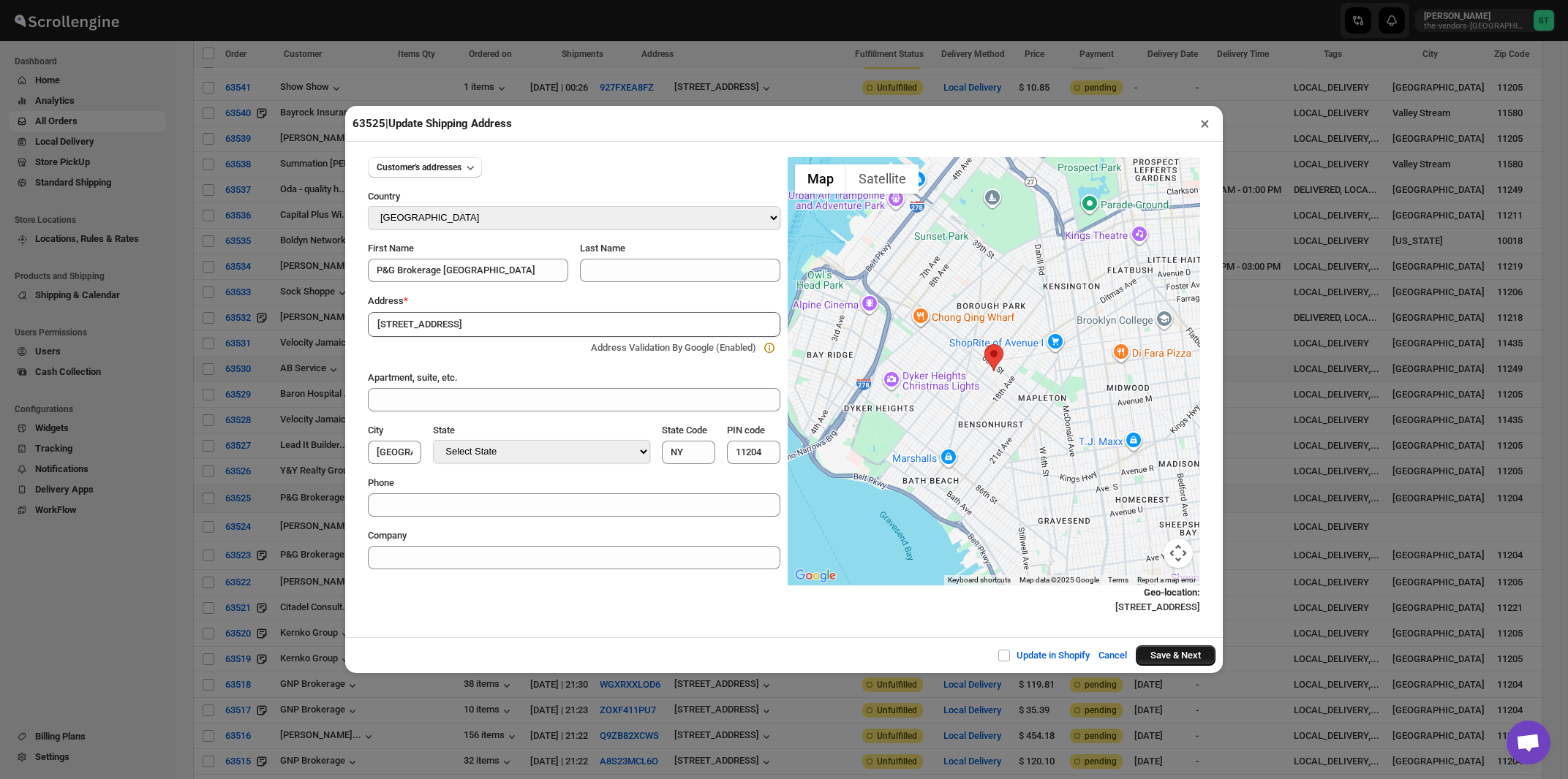
click at [1155, 658] on button "Save & Next" at bounding box center [1176, 656] width 80 height 20
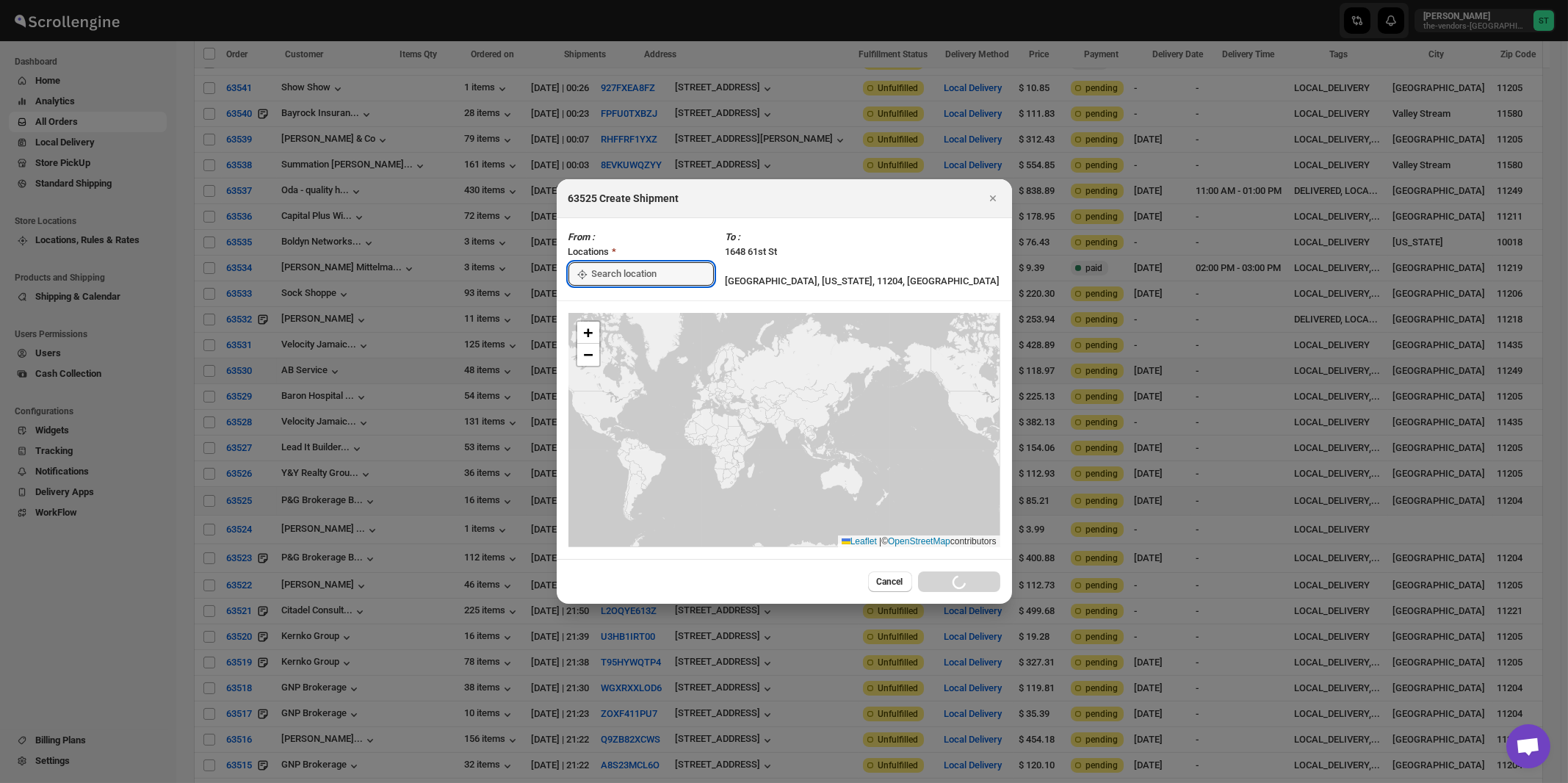
click at [621, 276] on input ":rl2:" at bounding box center [653, 274] width 122 height 24
click at [621, 302] on div "[STREET_ADDRESS]" at bounding box center [673, 307] width 180 height 15
type input "[STREET_ADDRESS]"
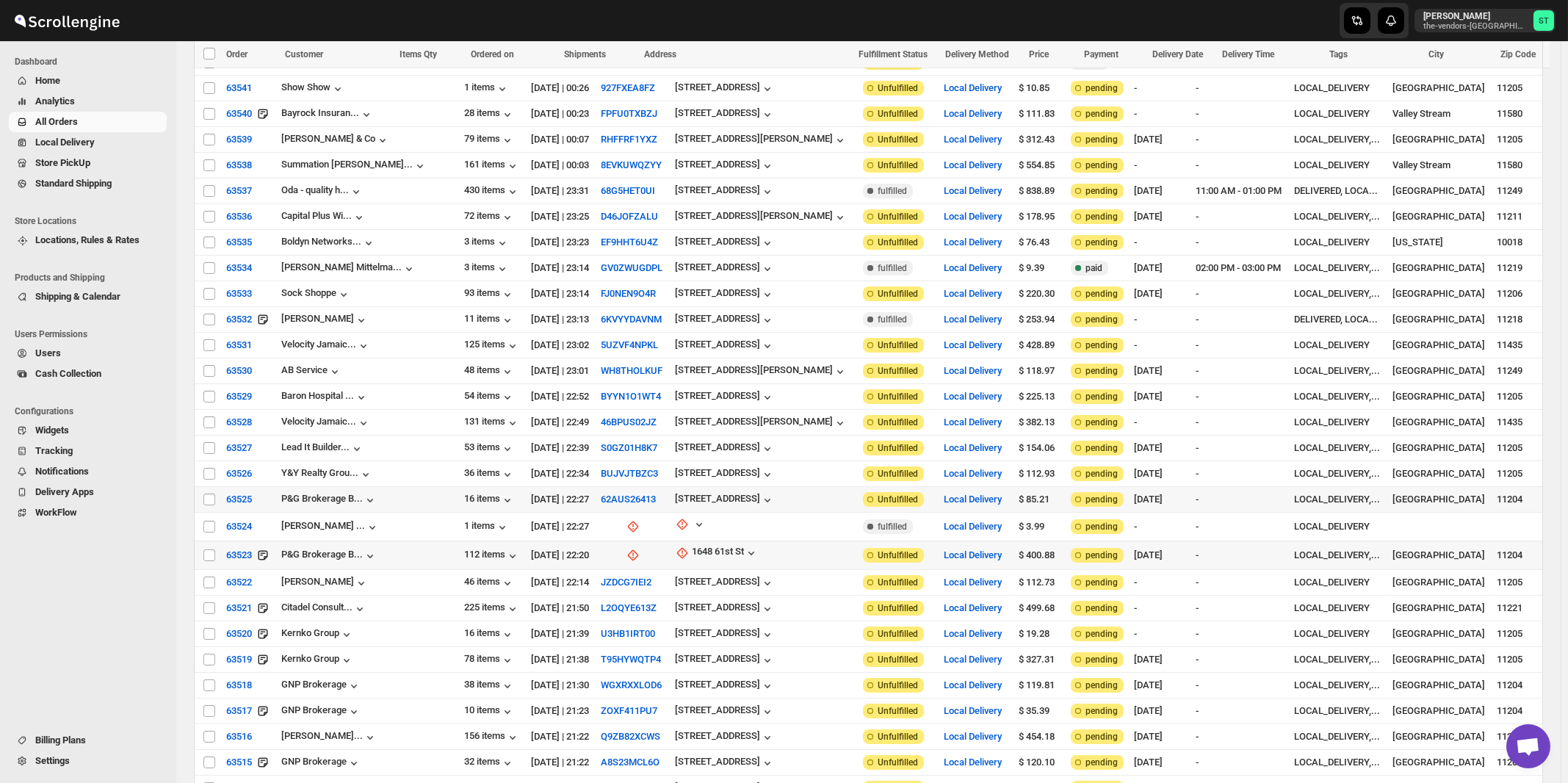
click at [687, 541] on td "1648 61st St" at bounding box center [765, 555] width 188 height 28
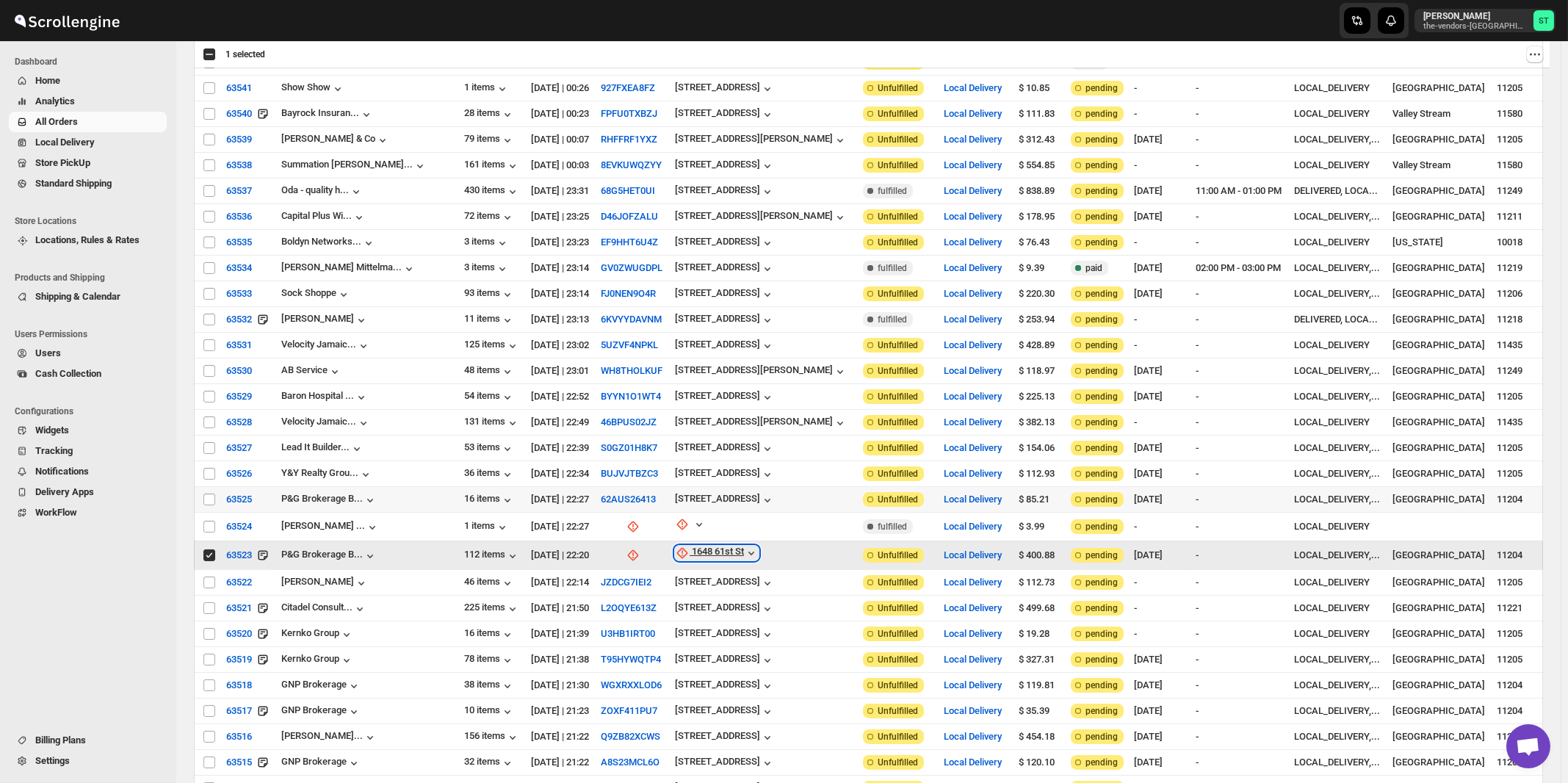
click at [694, 546] on div "1648 61st St" at bounding box center [718, 553] width 52 height 15
click at [208, 550] on input "Select order" at bounding box center [209, 555] width 12 height 12
checkbox input "false"
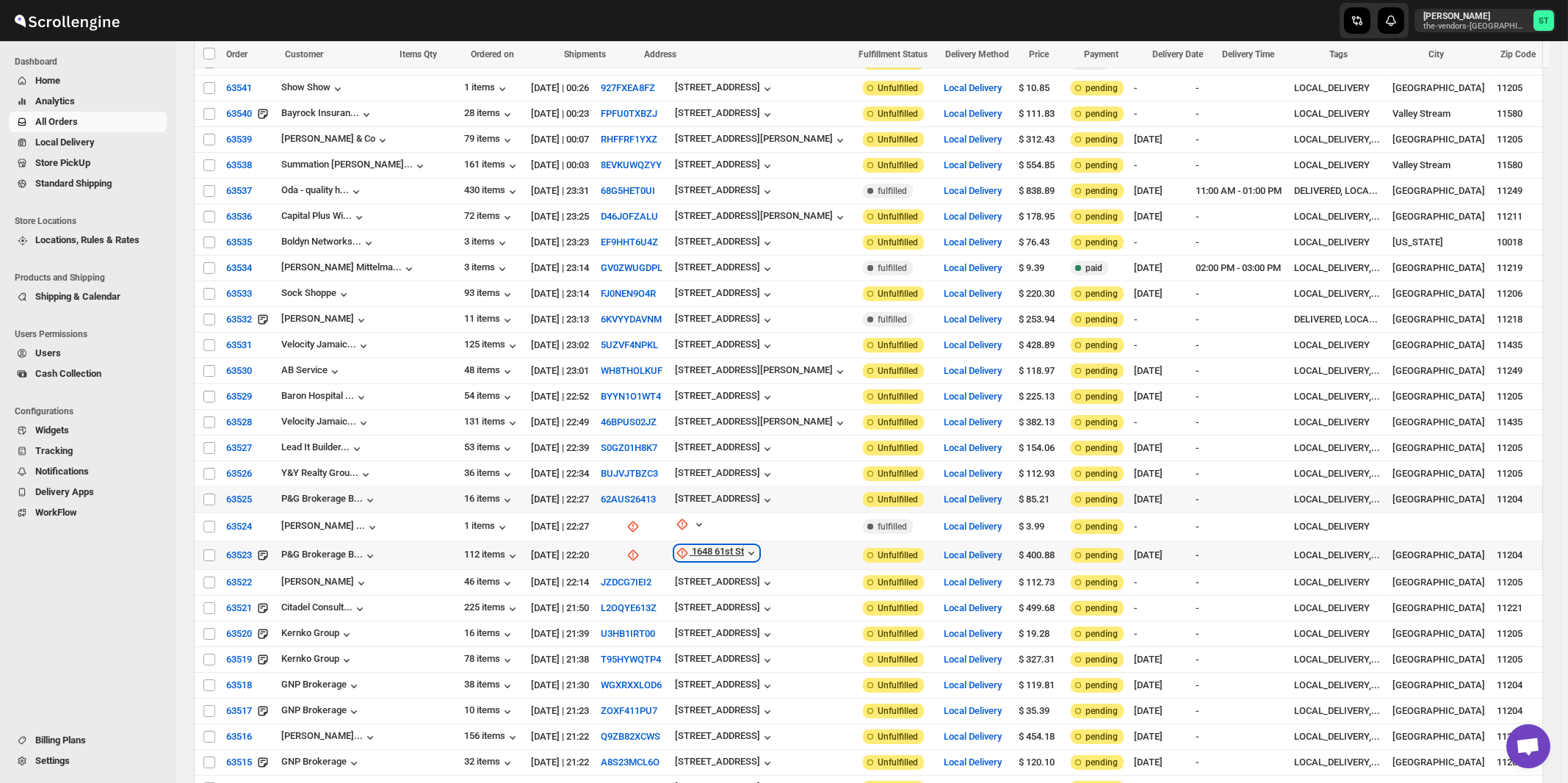
click at [692, 546] on div "1648 61st St" at bounding box center [718, 553] width 52 height 15
click at [676, 603] on span "Update manually" at bounding box center [692, 603] width 70 height 11
select select "US"
select select "New York"
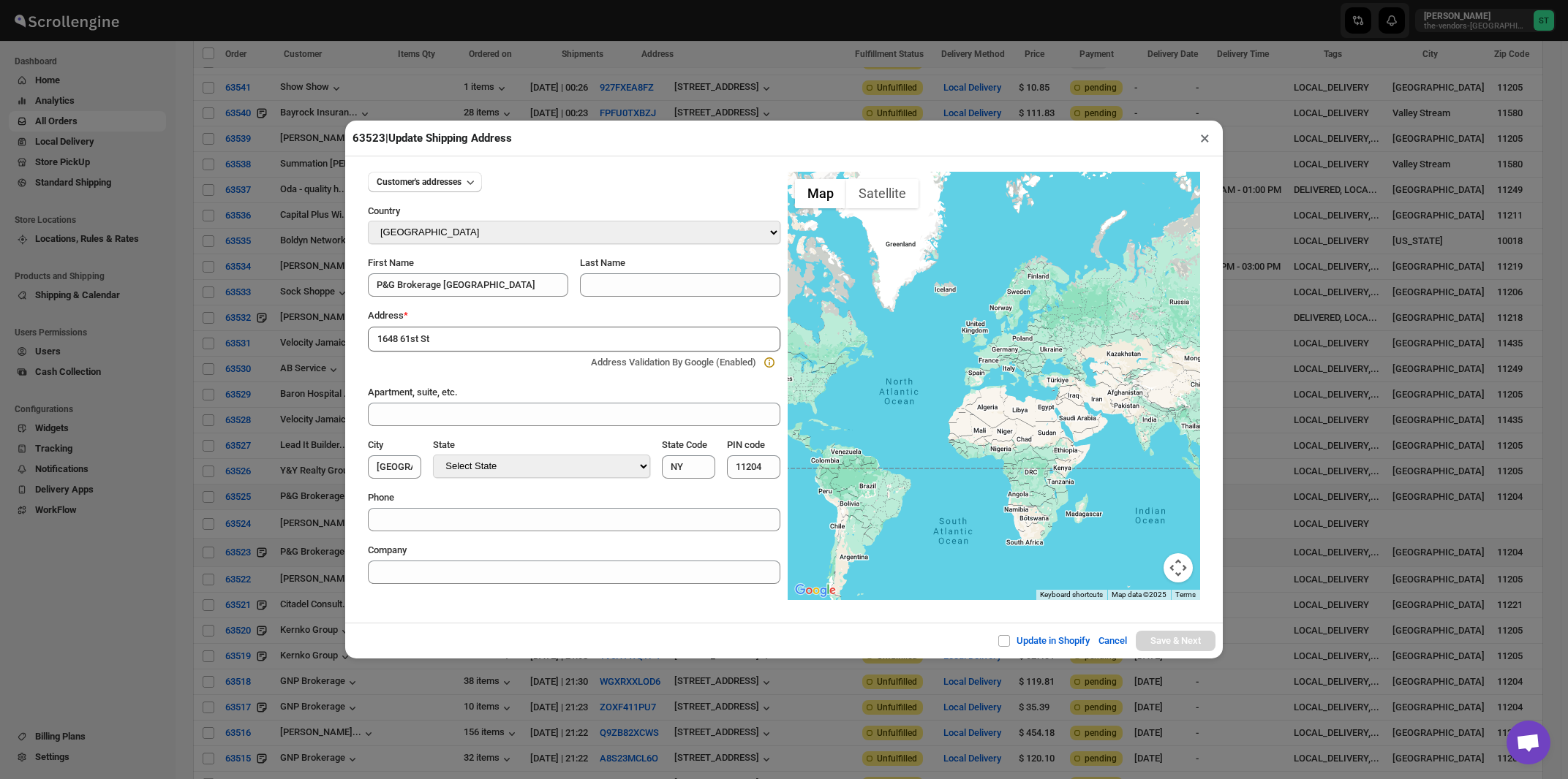
click at [509, 317] on div "Address *" at bounding box center [574, 316] width 412 height 15
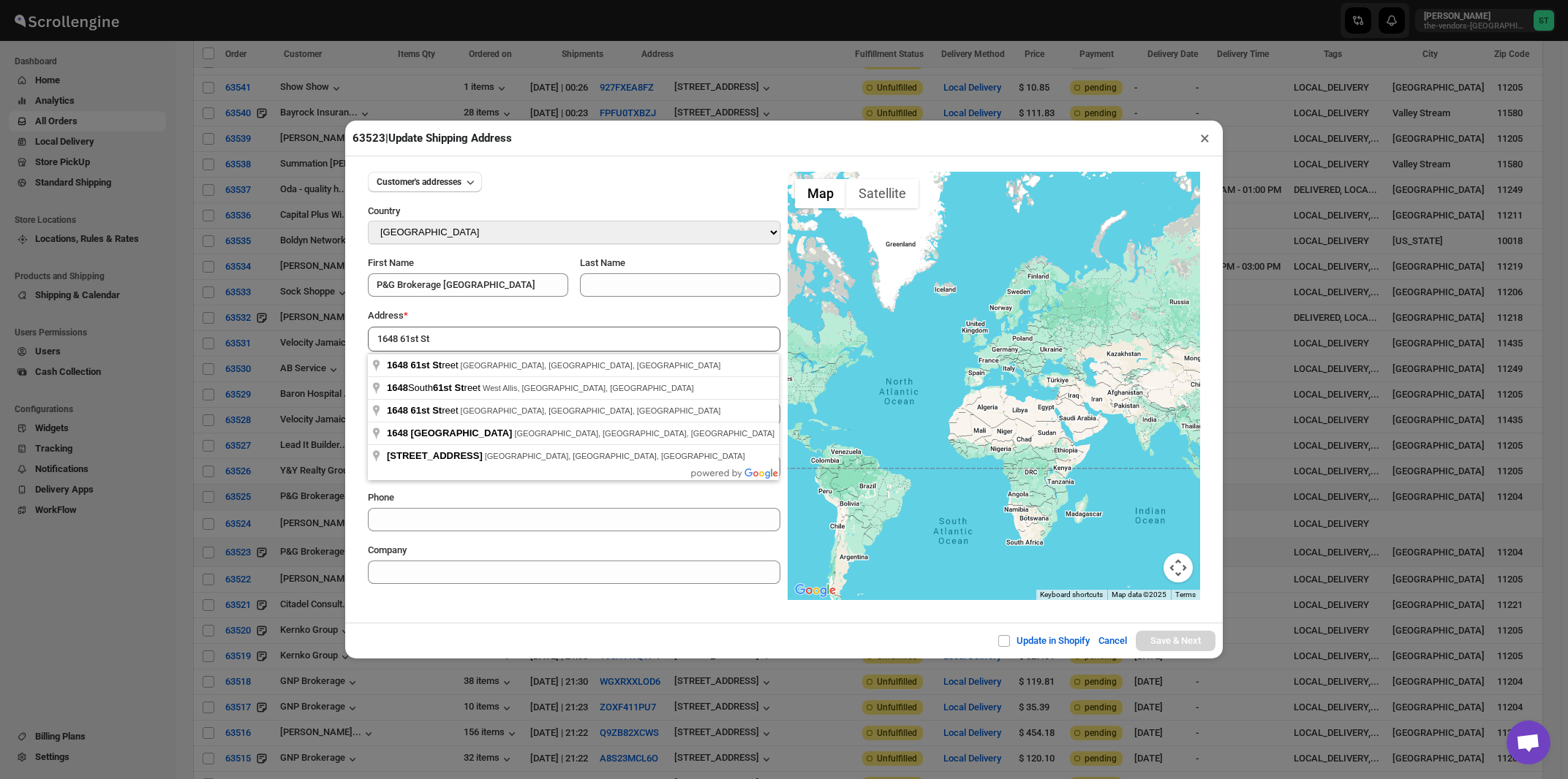
click at [503, 342] on input "1648 61st St" at bounding box center [574, 339] width 412 height 25
type input "1648 61st Street, Brooklyn, NY, USA"
type input "[GEOGRAPHIC_DATA]"
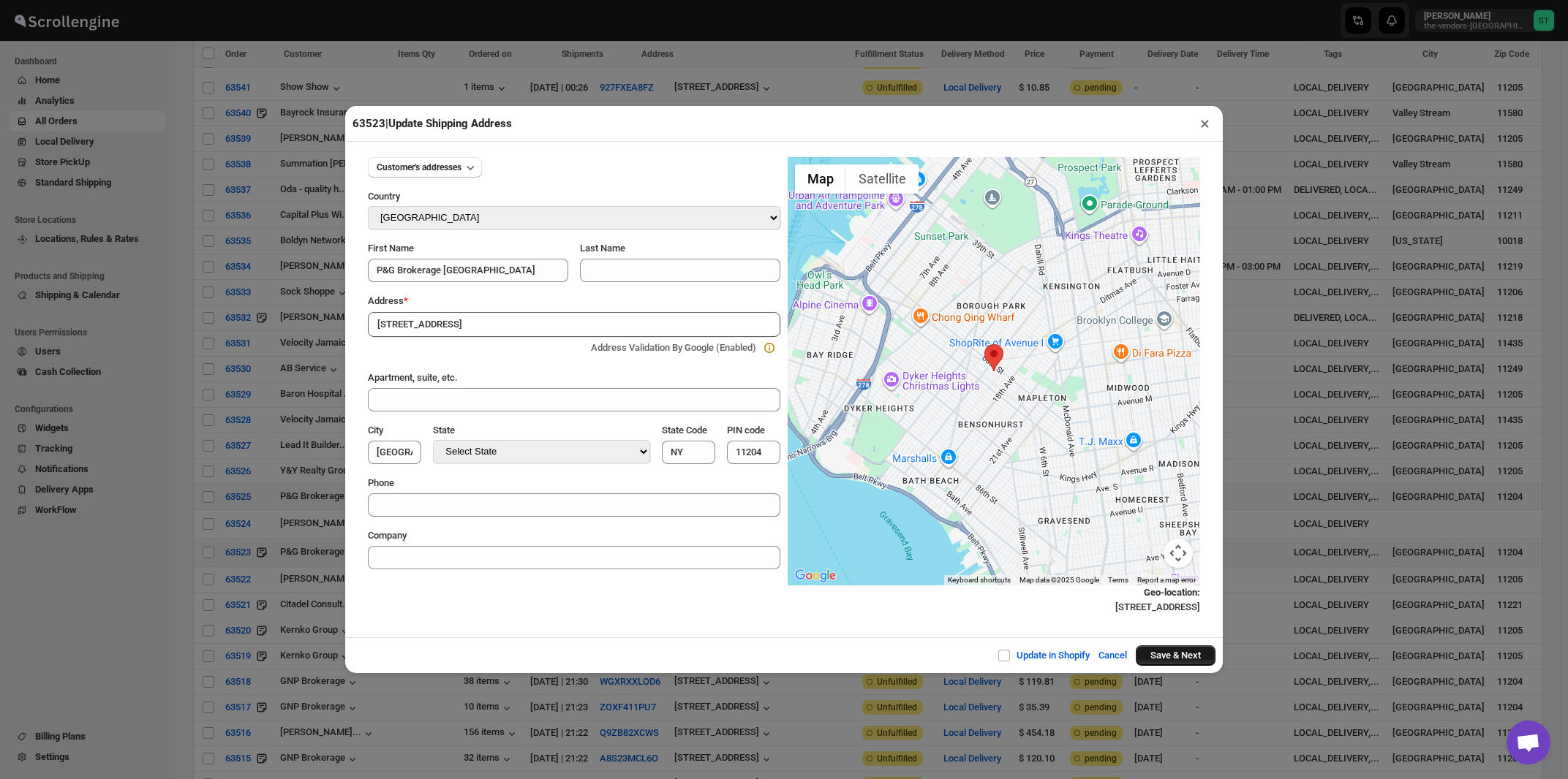
click at [1152, 658] on button "Save & Next" at bounding box center [1176, 656] width 80 height 20
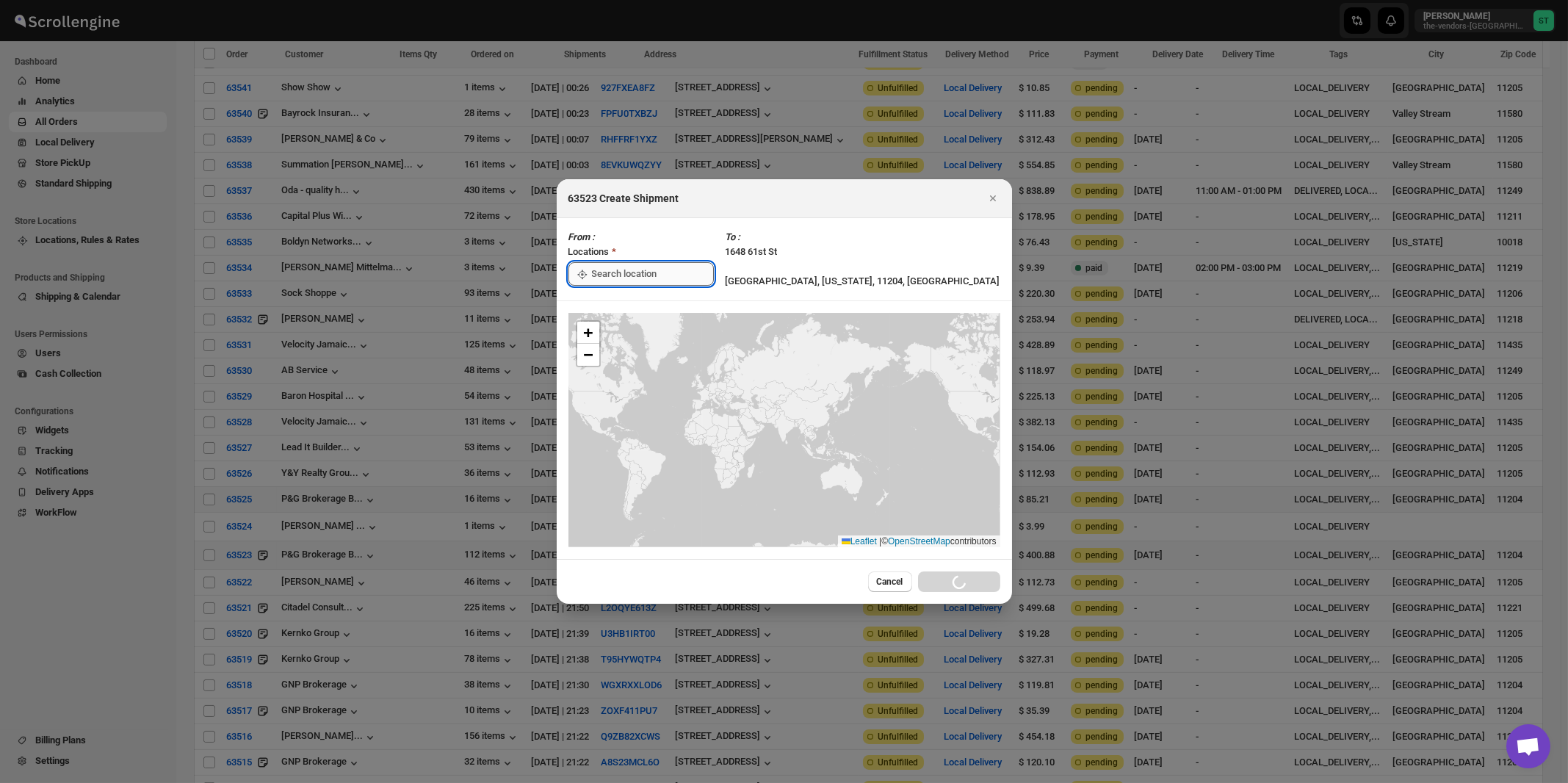
click at [607, 276] on input ":rlq:" at bounding box center [653, 274] width 122 height 24
click at [625, 309] on div "[STREET_ADDRESS]" at bounding box center [673, 307] width 180 height 15
type input "[STREET_ADDRESS]"
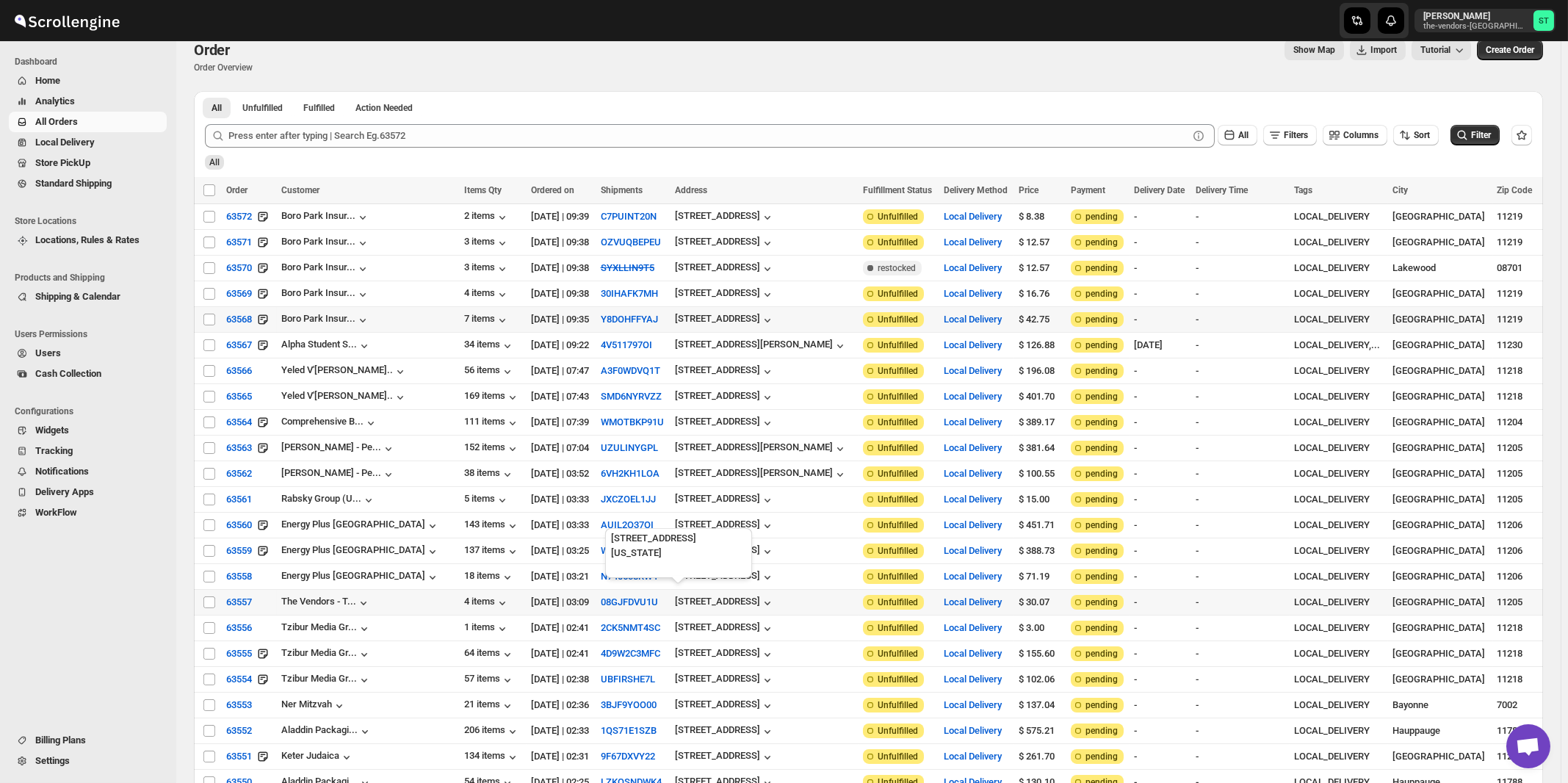
scroll to position [0, 0]
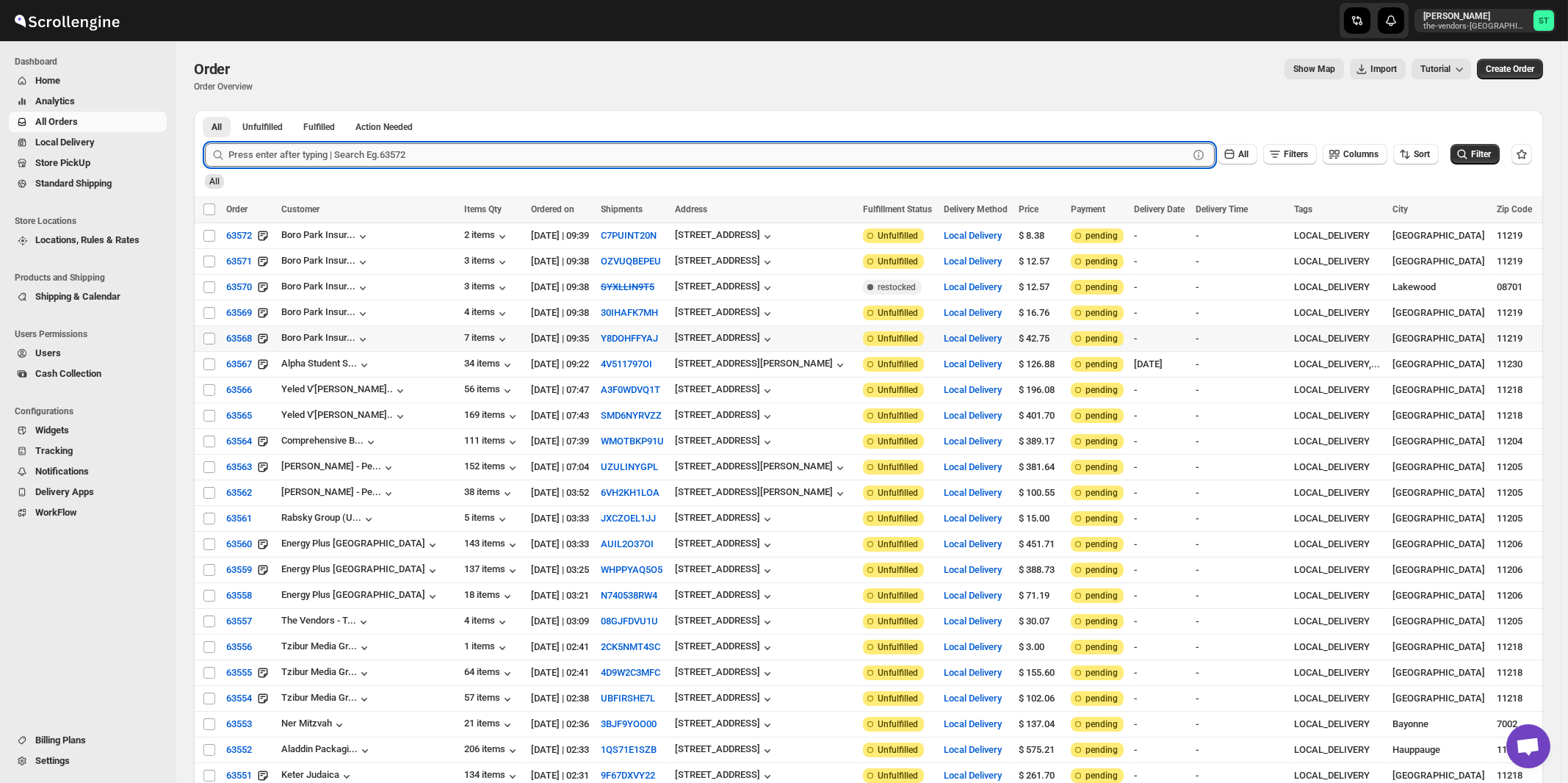
click at [340, 150] on input "text" at bounding box center [708, 155] width 960 height 24
click at [205, 110] on button "Submit" at bounding box center [225, 118] width 42 height 16
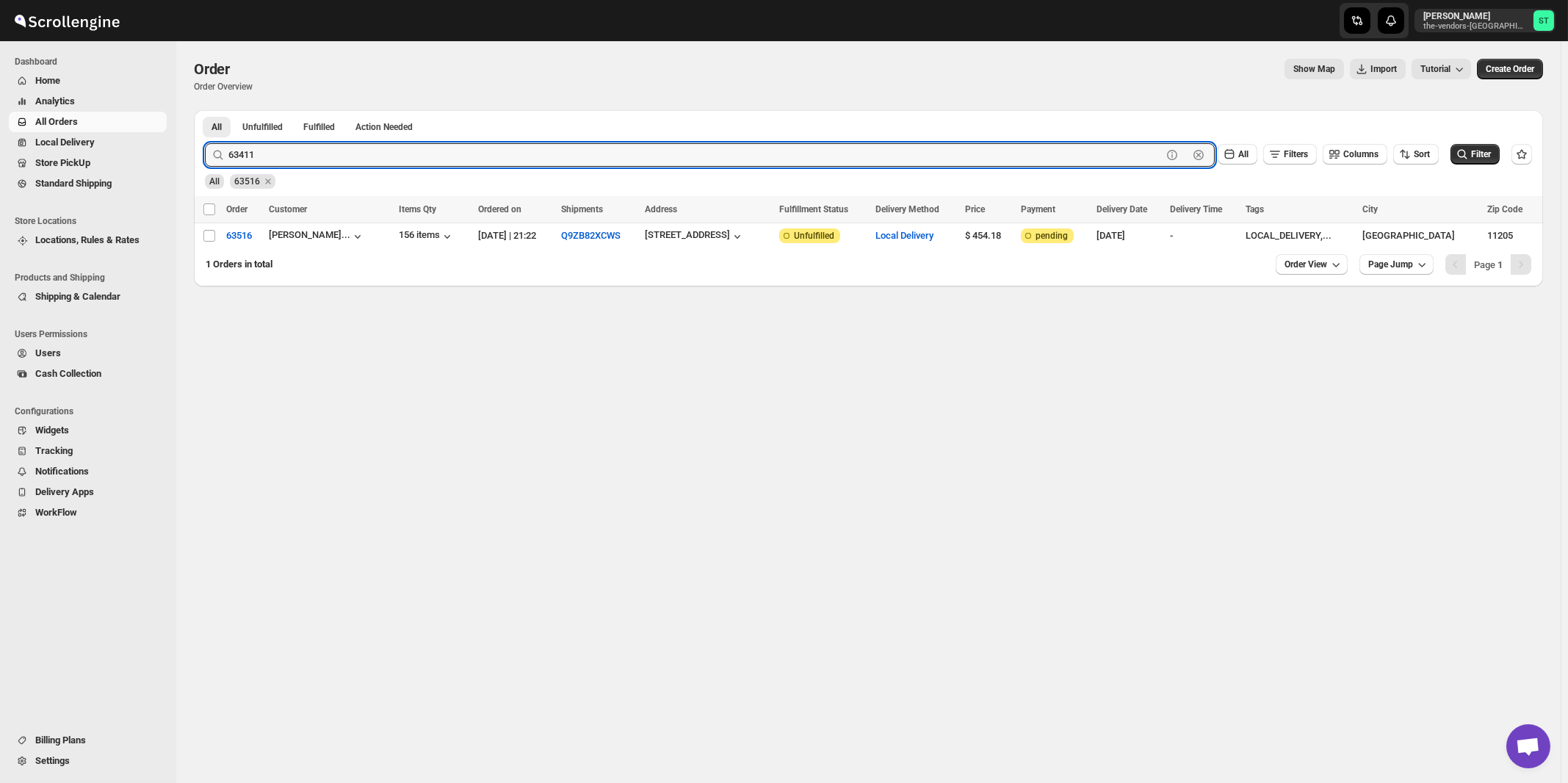
type input "63411"
click at [205, 110] on button "Submit" at bounding box center [225, 118] width 42 height 16
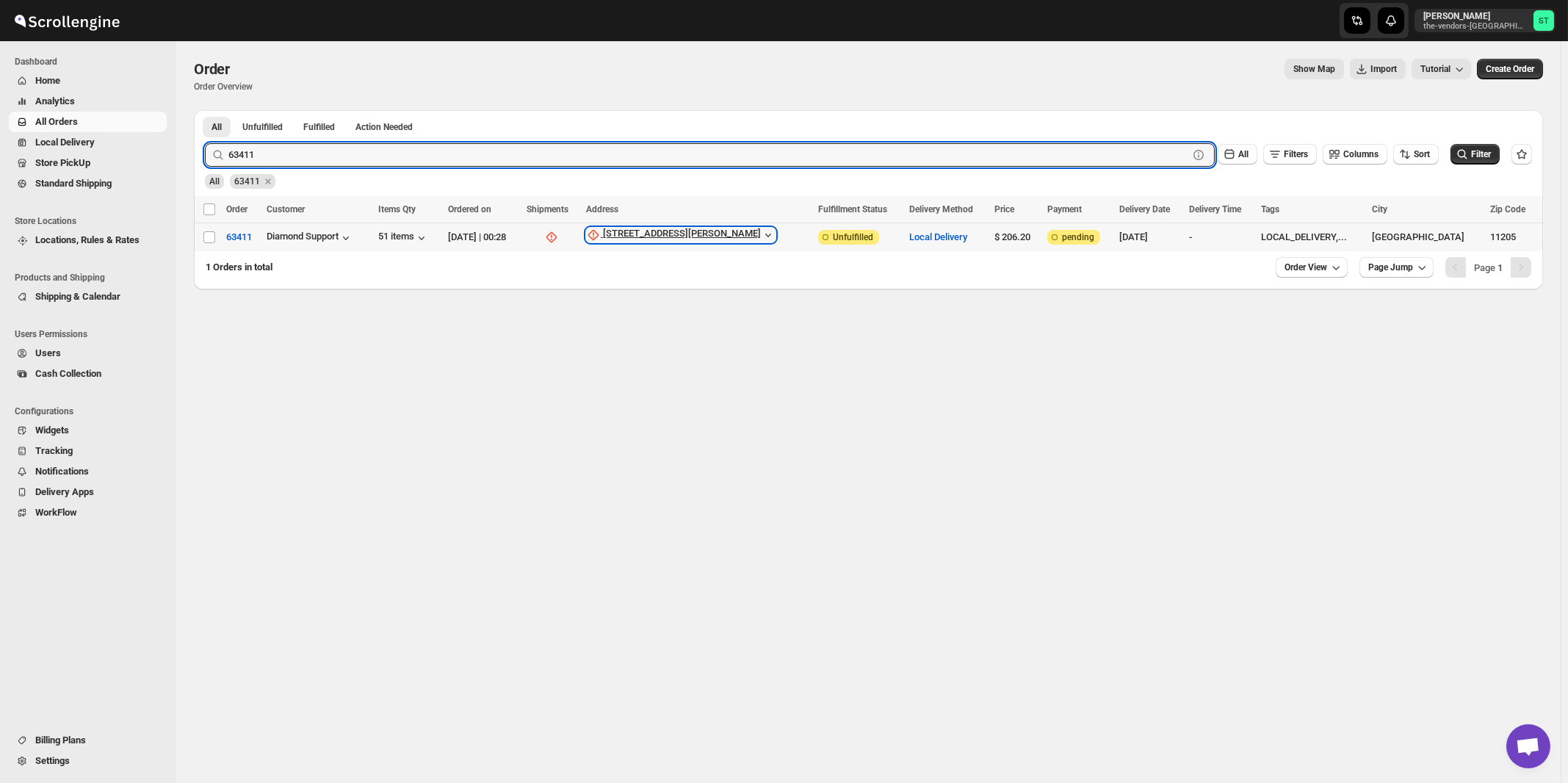
click at [712, 235] on div "99 Emerson Place" at bounding box center [682, 235] width 158 height 15
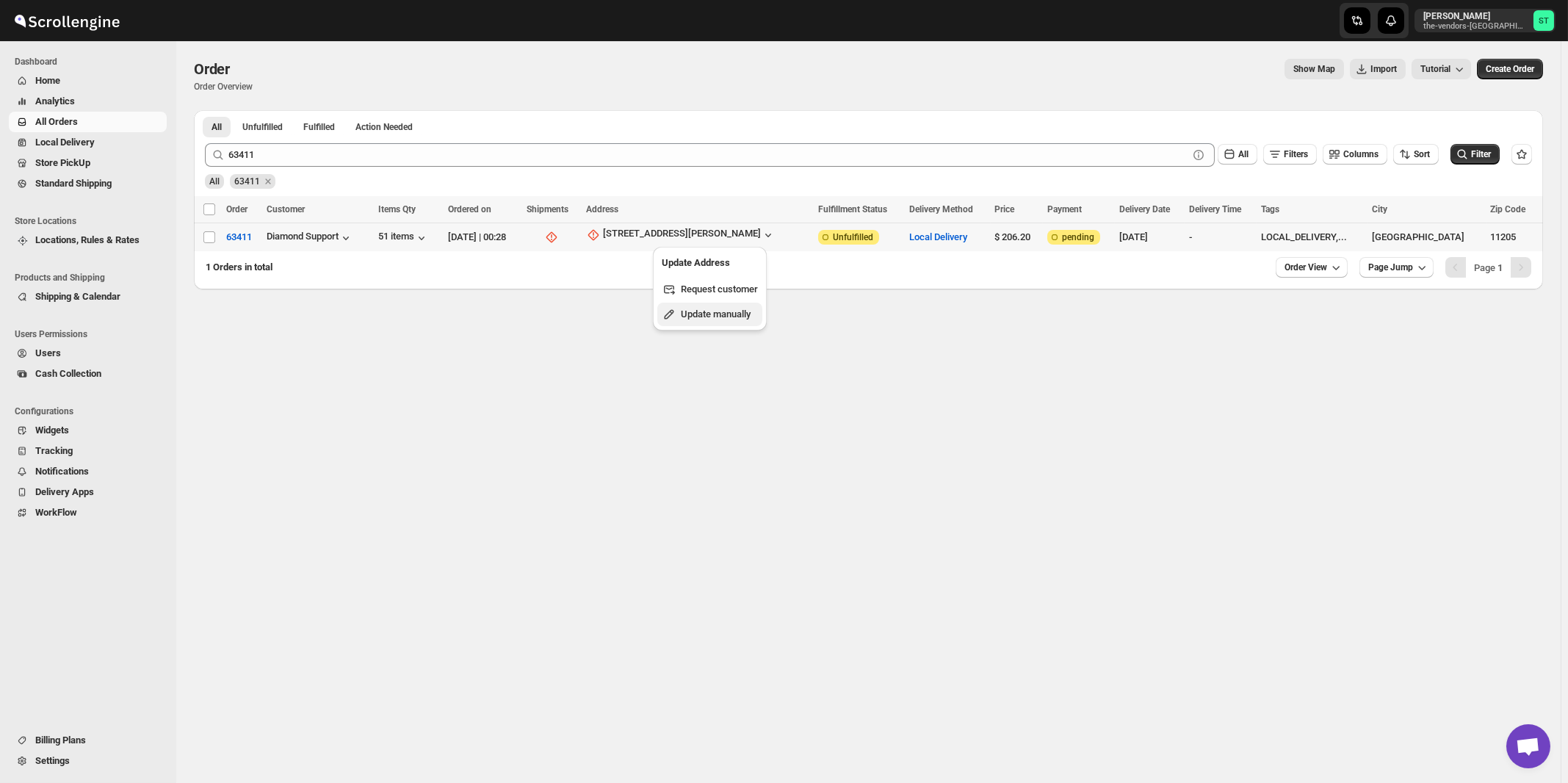
click at [702, 308] on span "Update manually" at bounding box center [720, 314] width 77 height 15
select select "US"
select select "New York"
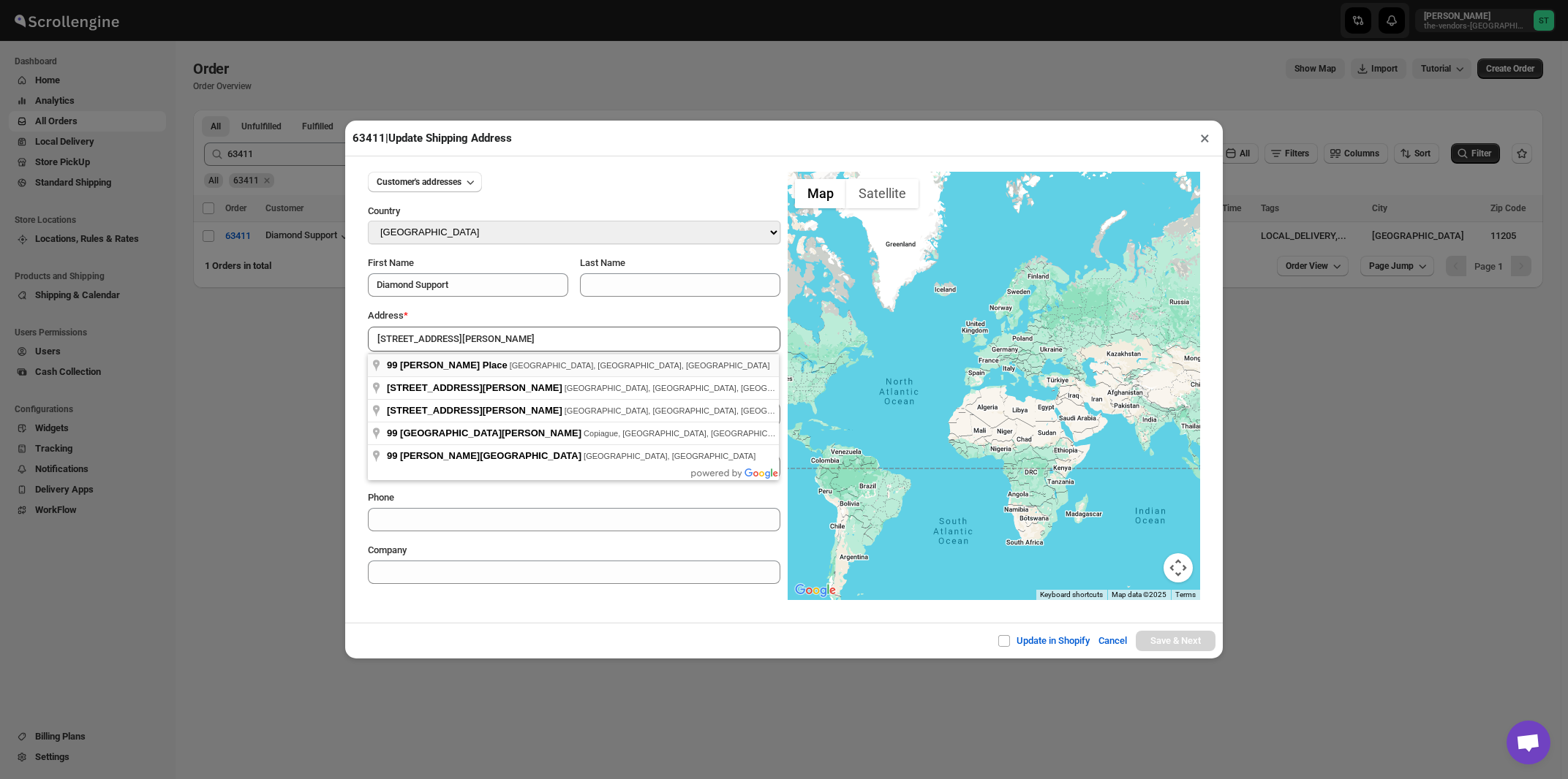
type input "99 Emerson Place, Brooklyn, NY, USA"
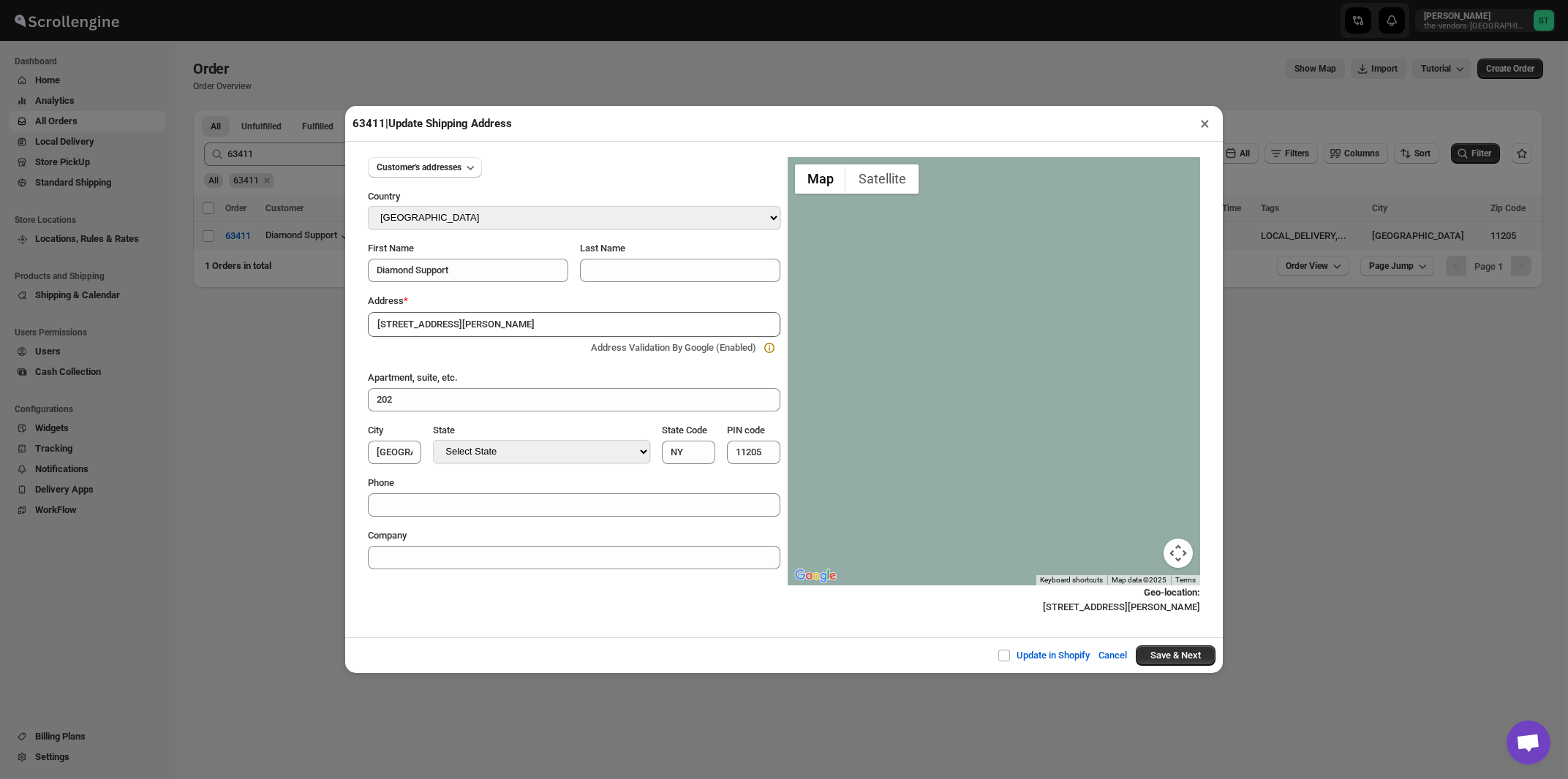
type input "[GEOGRAPHIC_DATA]"
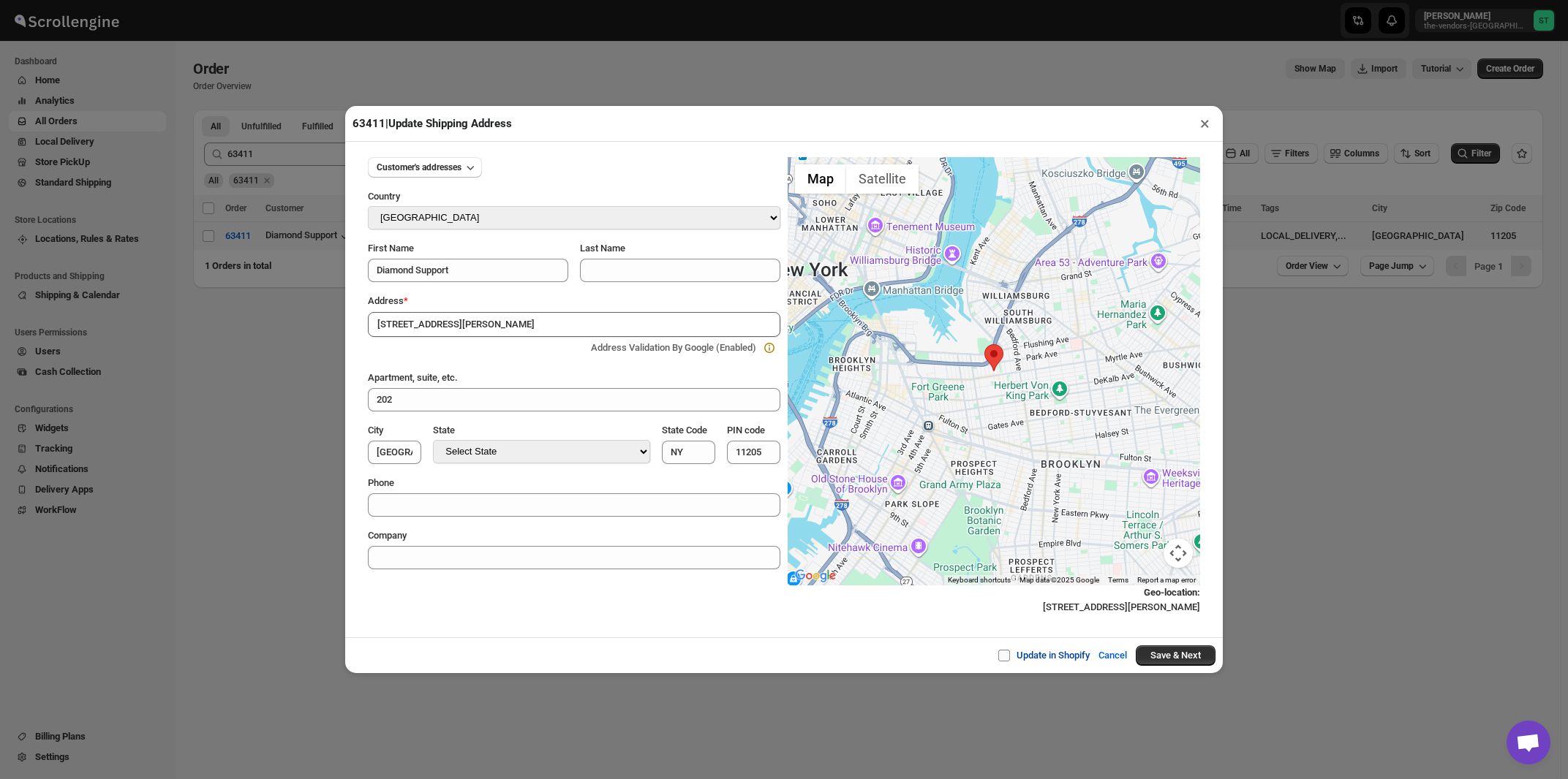
drag, startPoint x: 1003, startPoint y: 658, endPoint x: 1029, endPoint y: 662, distance: 26.3
click at [1004, 658] on input "Update in Shopify" at bounding box center [1010, 655] width 12 height 12
checkbox input "true"
click at [1163, 658] on button "Save & Next" at bounding box center [1176, 656] width 80 height 20
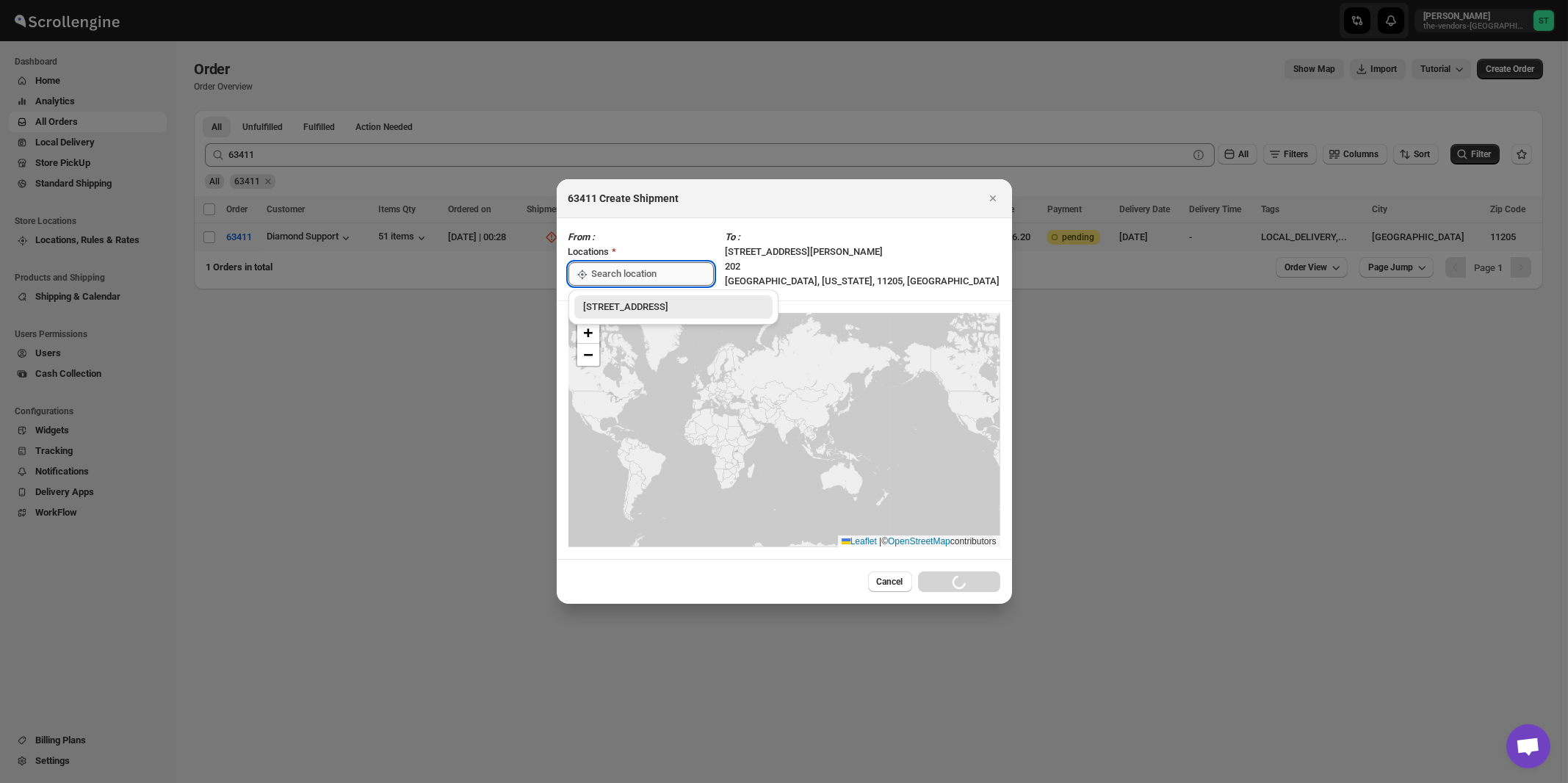
click at [631, 279] on input ":r1iq:" at bounding box center [653, 274] width 122 height 24
click at [626, 310] on div "[STREET_ADDRESS]" at bounding box center [673, 307] width 180 height 15
type input "[STREET_ADDRESS]"
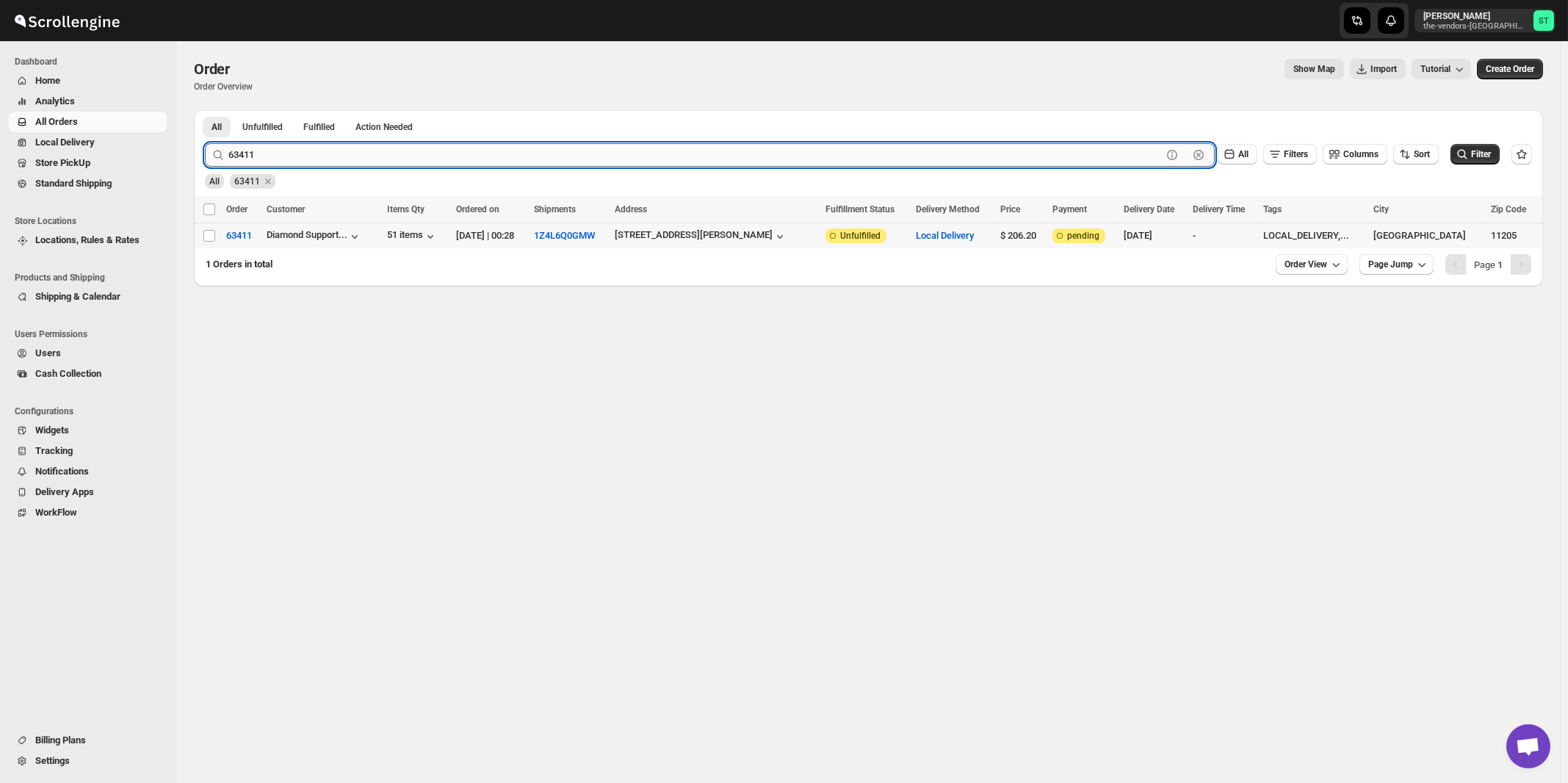
click at [281, 162] on input "63411" at bounding box center [695, 155] width 934 height 24
type input "63413"
click at [205, 110] on button "Submit" at bounding box center [225, 118] width 42 height 16
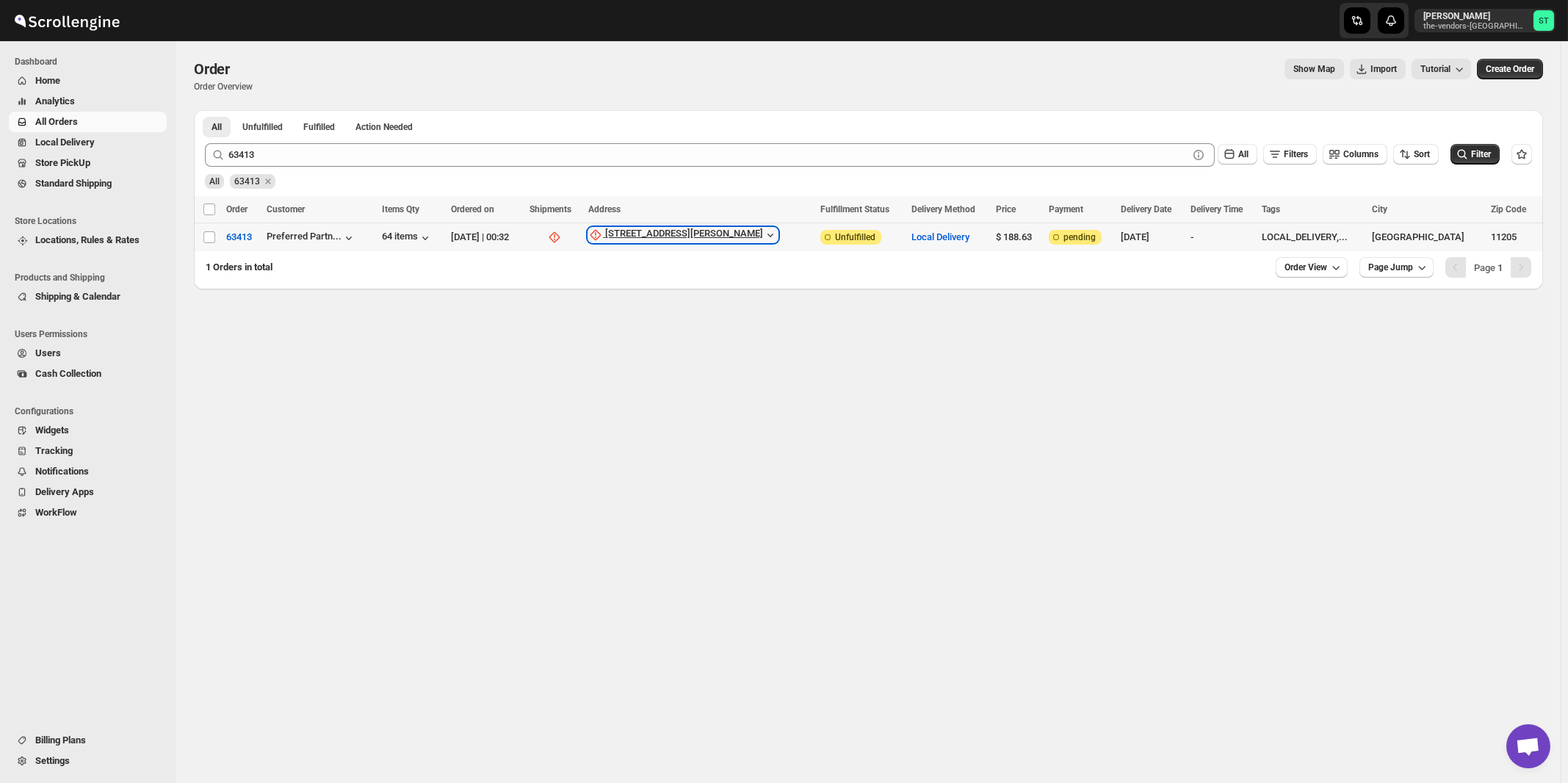
click at [705, 236] on div "99 Emerson Place" at bounding box center [684, 235] width 158 height 15
click at [707, 311] on span "Update manually" at bounding box center [710, 314] width 70 height 11
select select "US"
select select "New York"
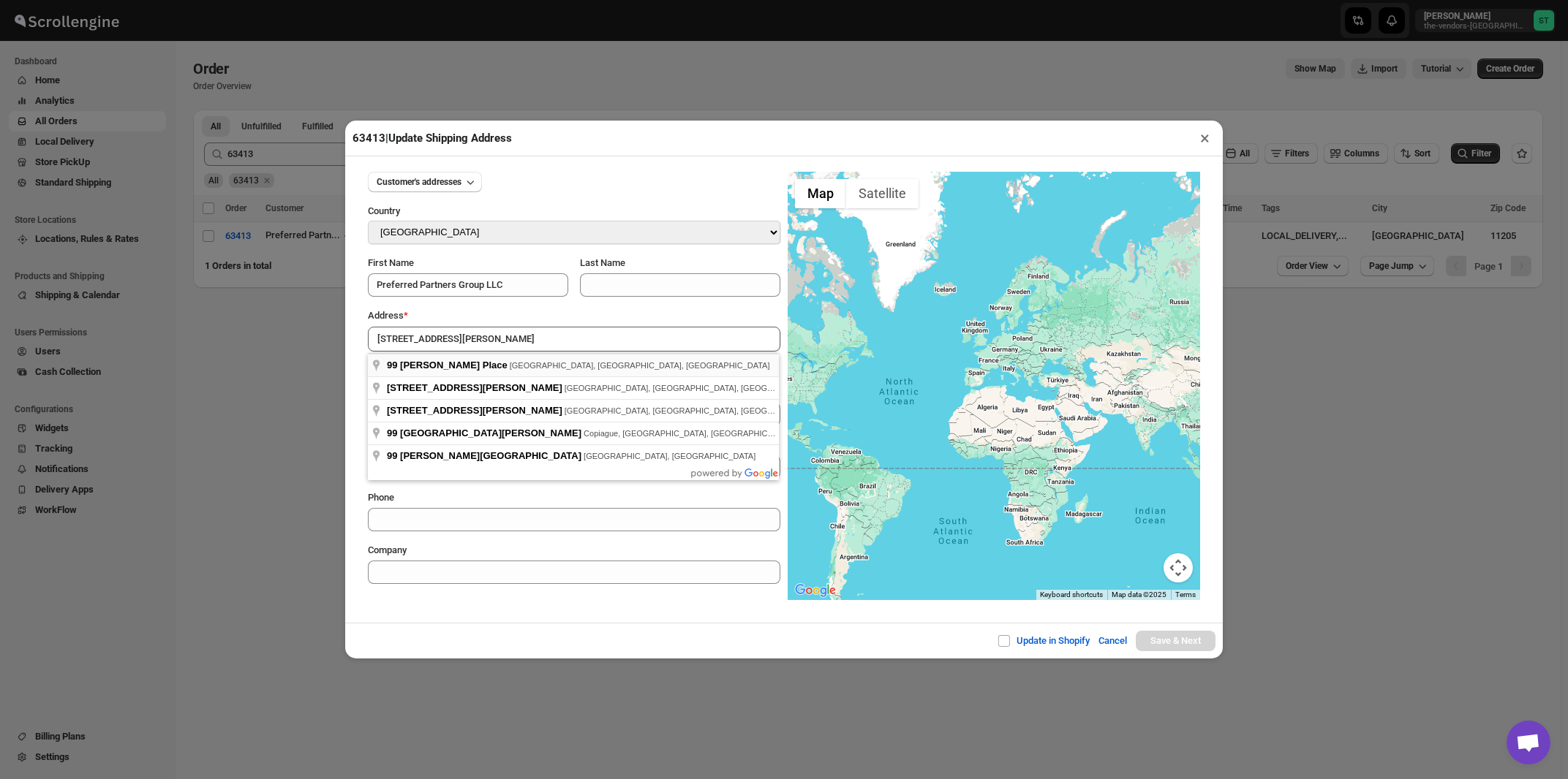
type input "99 Emerson Place, Brooklyn, NY, USA"
type input "[GEOGRAPHIC_DATA]"
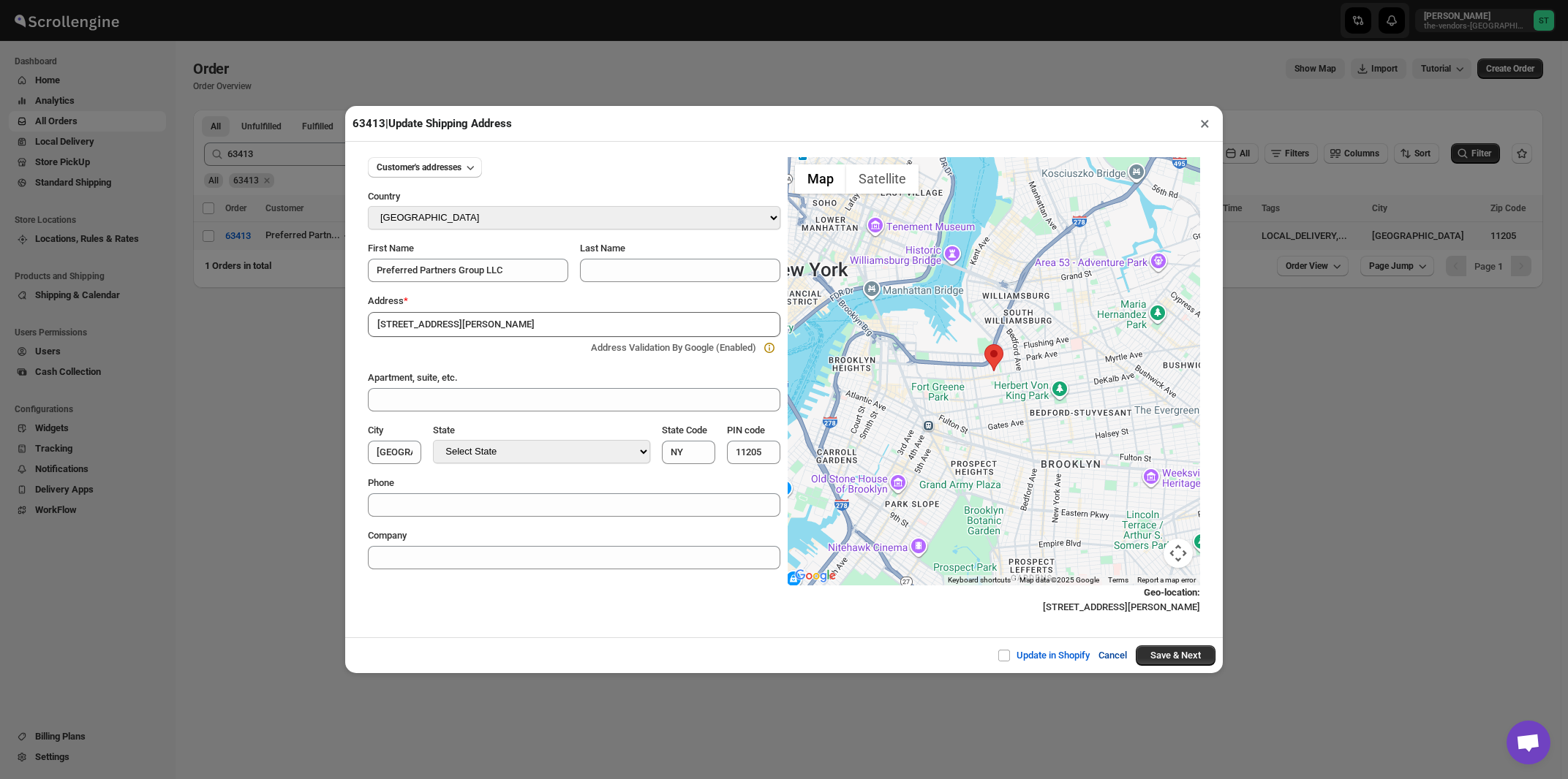
drag, startPoint x: 999, startPoint y: 658, endPoint x: 1105, endPoint y: 671, distance: 106.8
click at [999, 658] on span at bounding box center [1004, 655] width 12 height 12
click at [1004, 658] on input "Update in Shopify" at bounding box center [1010, 655] width 12 height 12
checkbox input "true"
click at [1162, 655] on button "Save & Next" at bounding box center [1176, 656] width 80 height 20
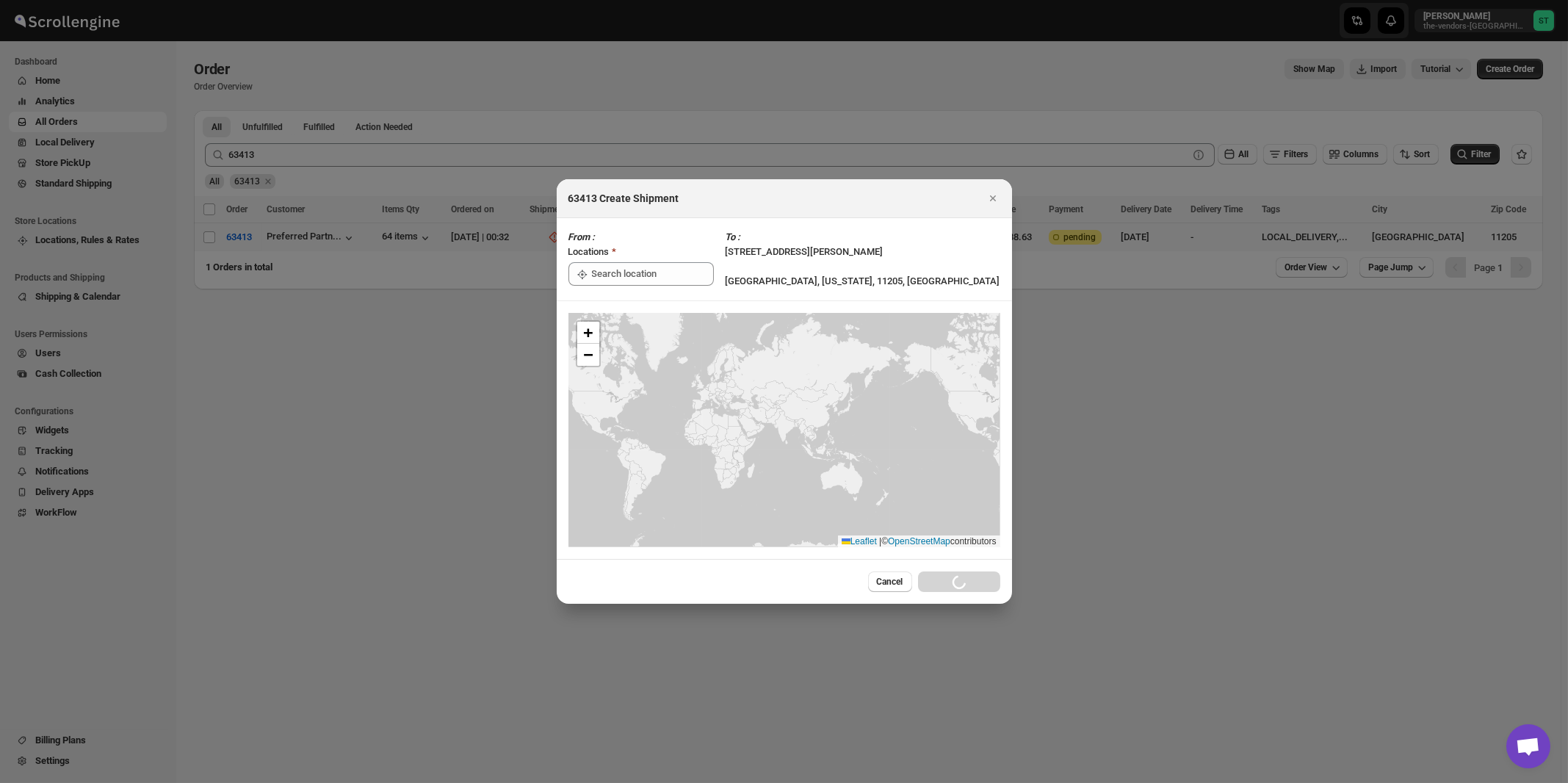
click at [590, 268] on div ":r1k4:" at bounding box center [641, 274] width 146 height 24
click at [599, 304] on div "[STREET_ADDRESS]" at bounding box center [673, 307] width 180 height 15
type input "[STREET_ADDRESS]"
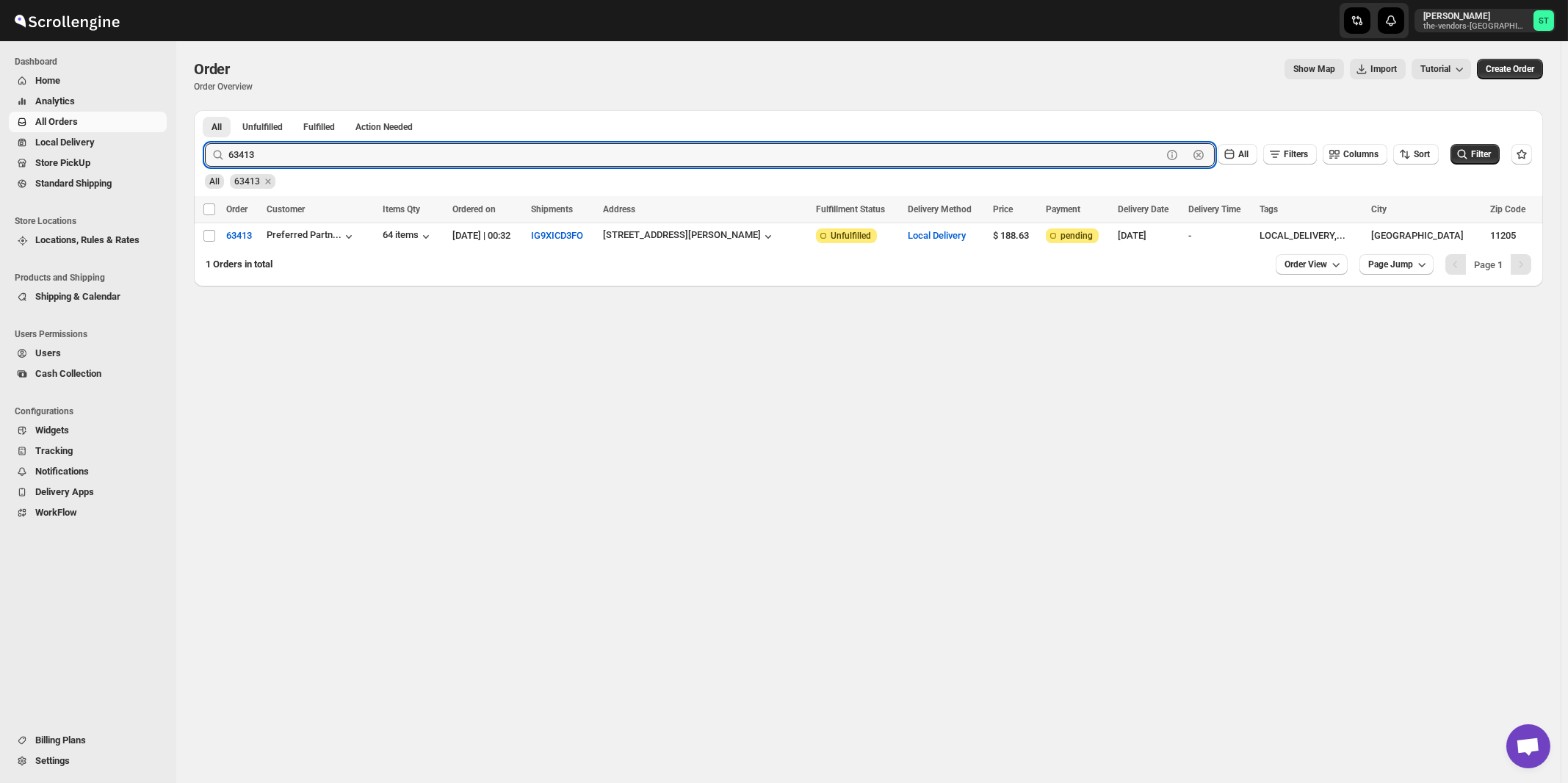
drag, startPoint x: 358, startPoint y: 152, endPoint x: 361, endPoint y: 142, distance: 10.4
click at [361, 149] on input "63413" at bounding box center [695, 155] width 934 height 24
type input "63409"
click at [205, 110] on button "Submit" at bounding box center [225, 118] width 42 height 16
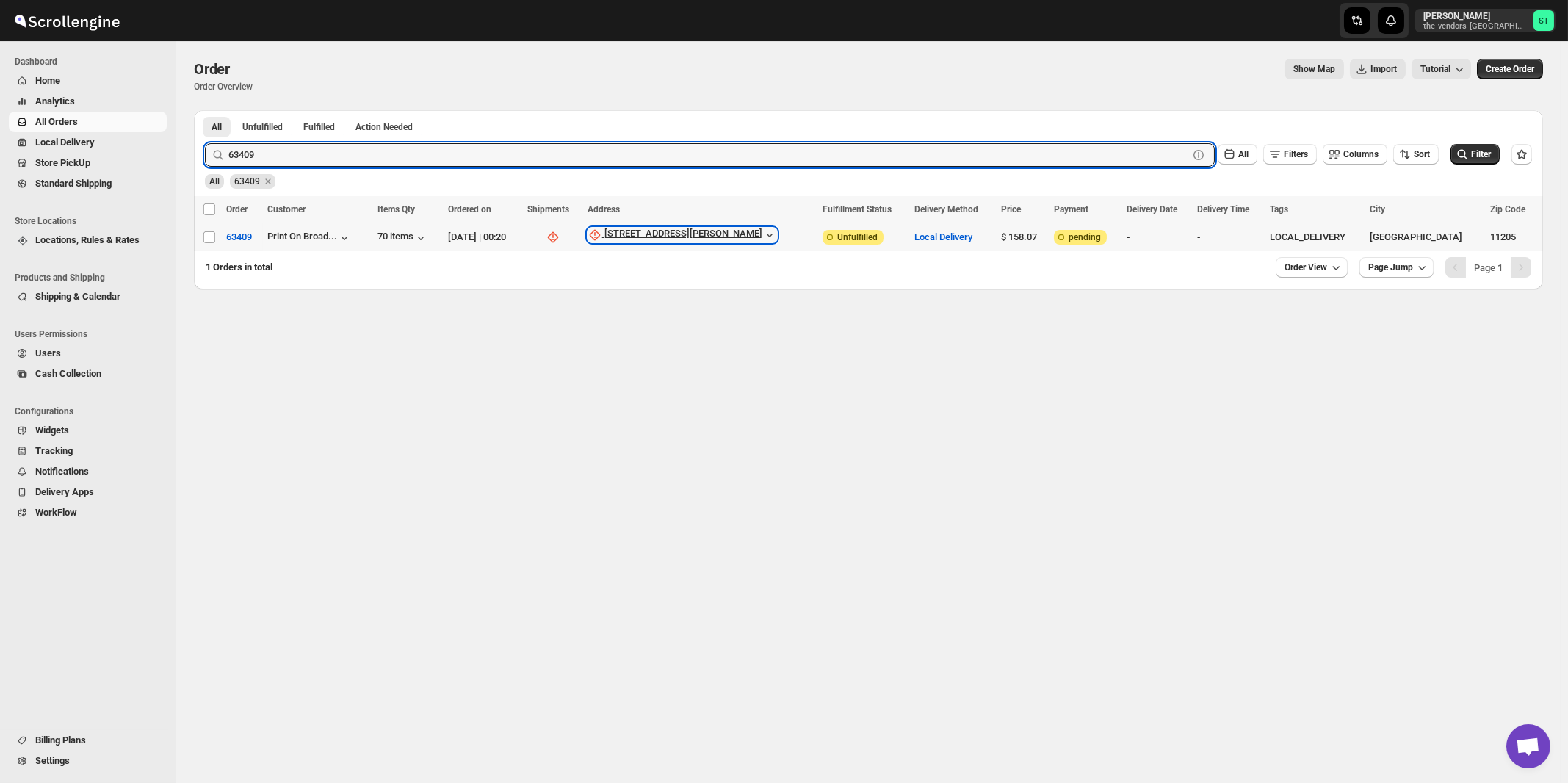
click at [705, 235] on div "91 Emerson Place" at bounding box center [684, 235] width 158 height 15
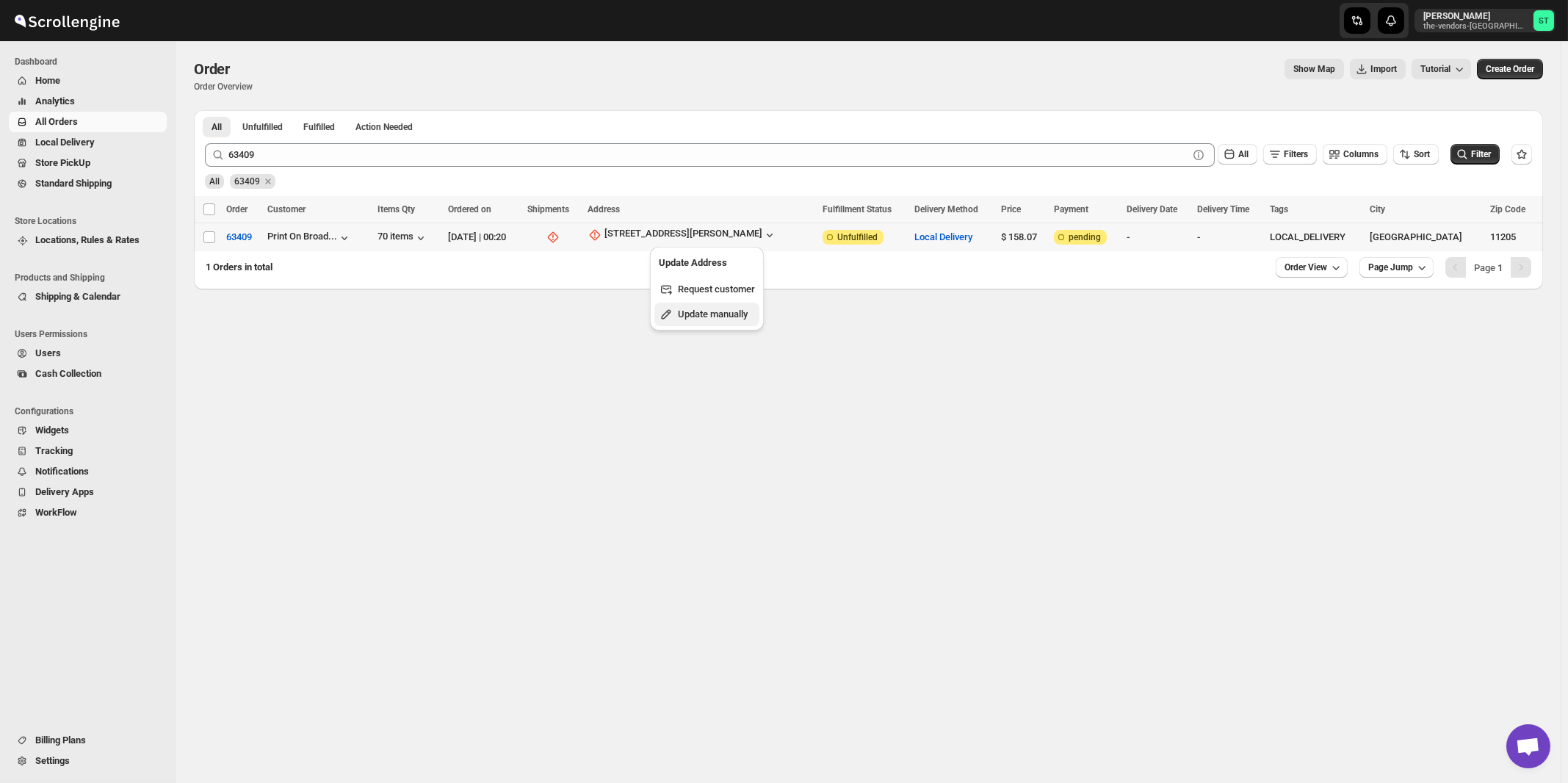
click at [705, 314] on span "Update manually" at bounding box center [713, 314] width 70 height 11
select select "US"
select select "New York"
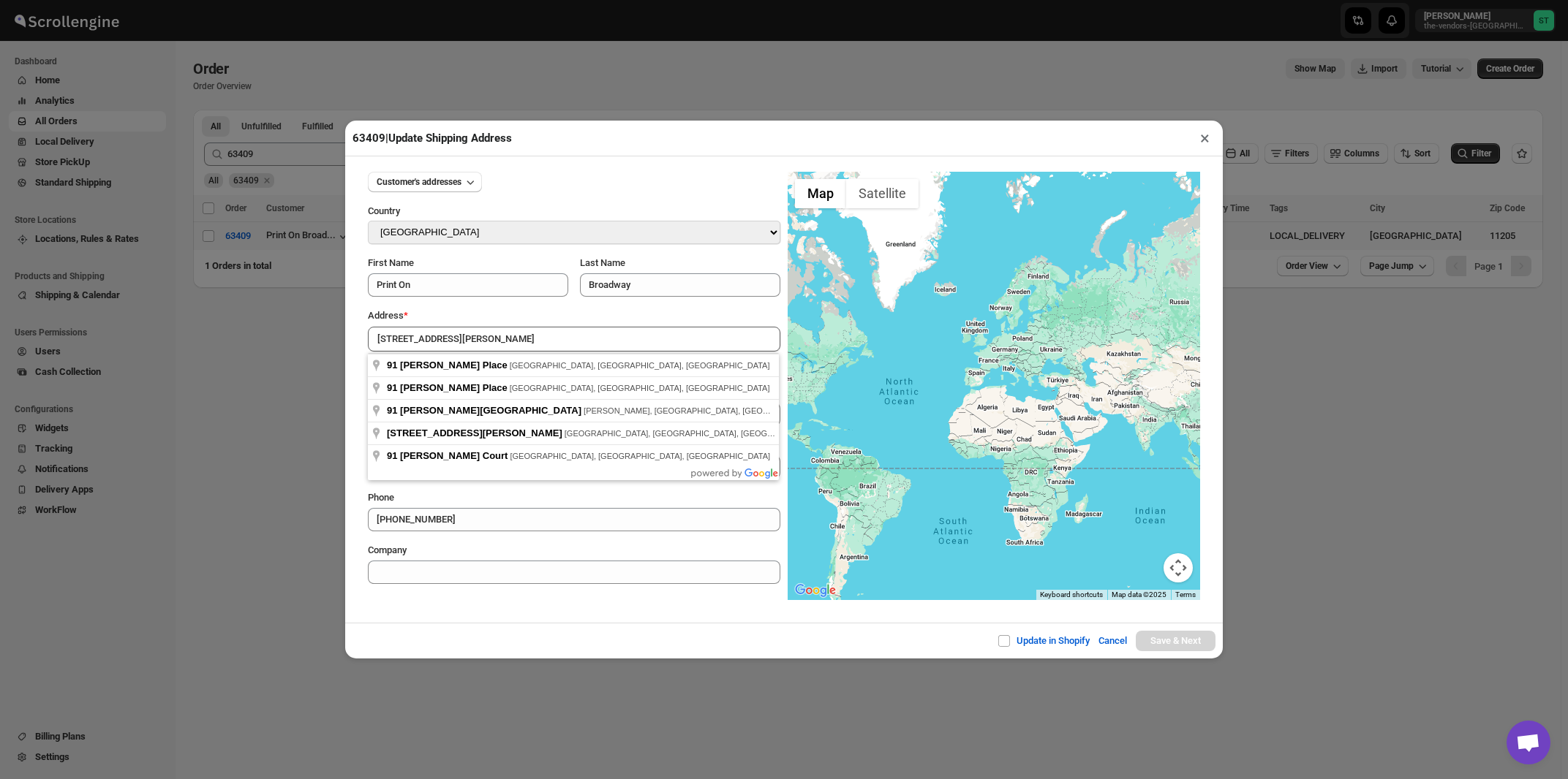
click at [487, 306] on div "Customer's addresses Country Select Country Afghanistan Åland Islands Albania A…" at bounding box center [574, 371] width 412 height 424
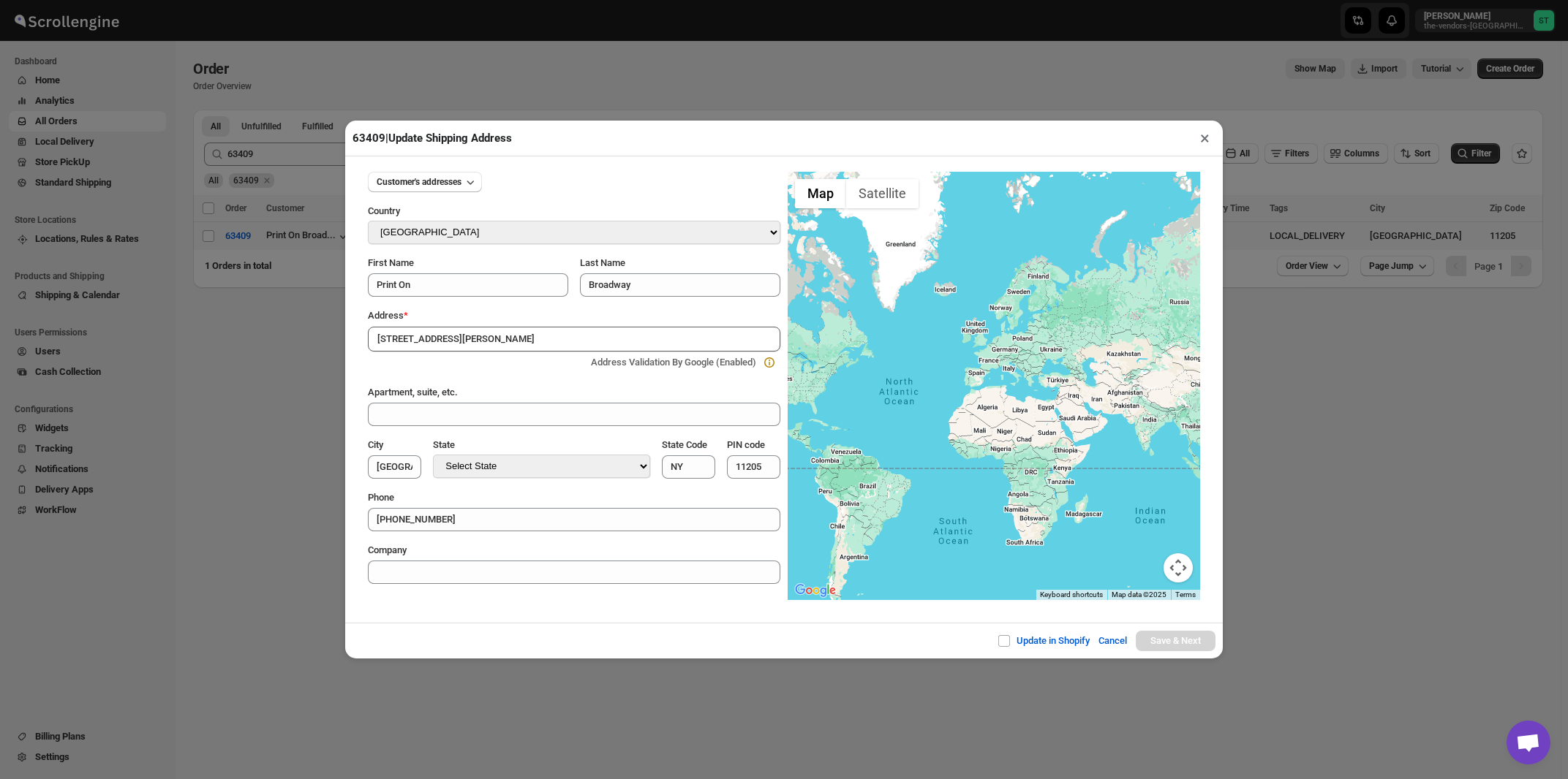
click at [485, 339] on input "91 Emerson Place" at bounding box center [574, 339] width 412 height 25
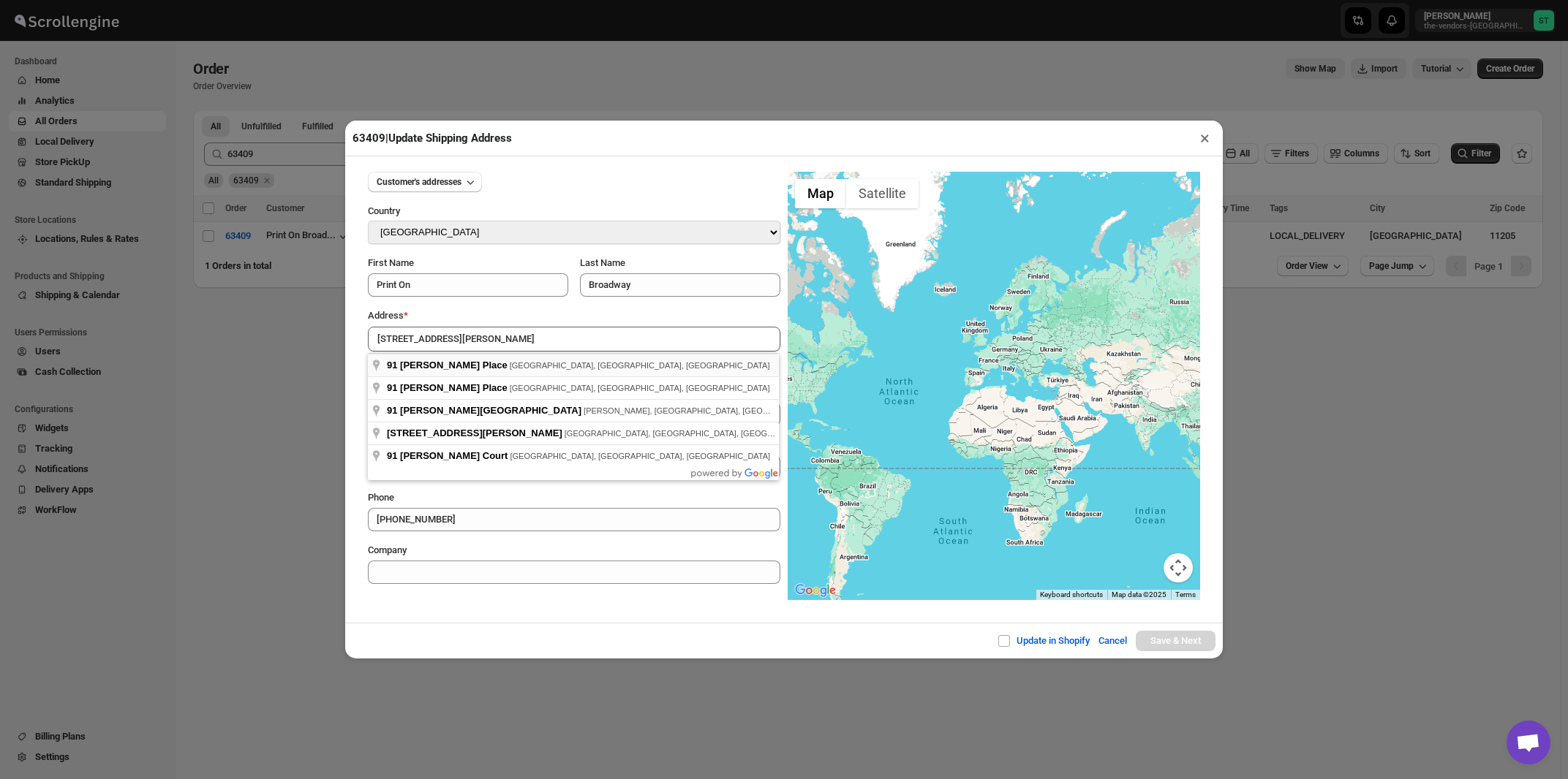
type input "91 Emerson Place, Brooklyn, NY, USA"
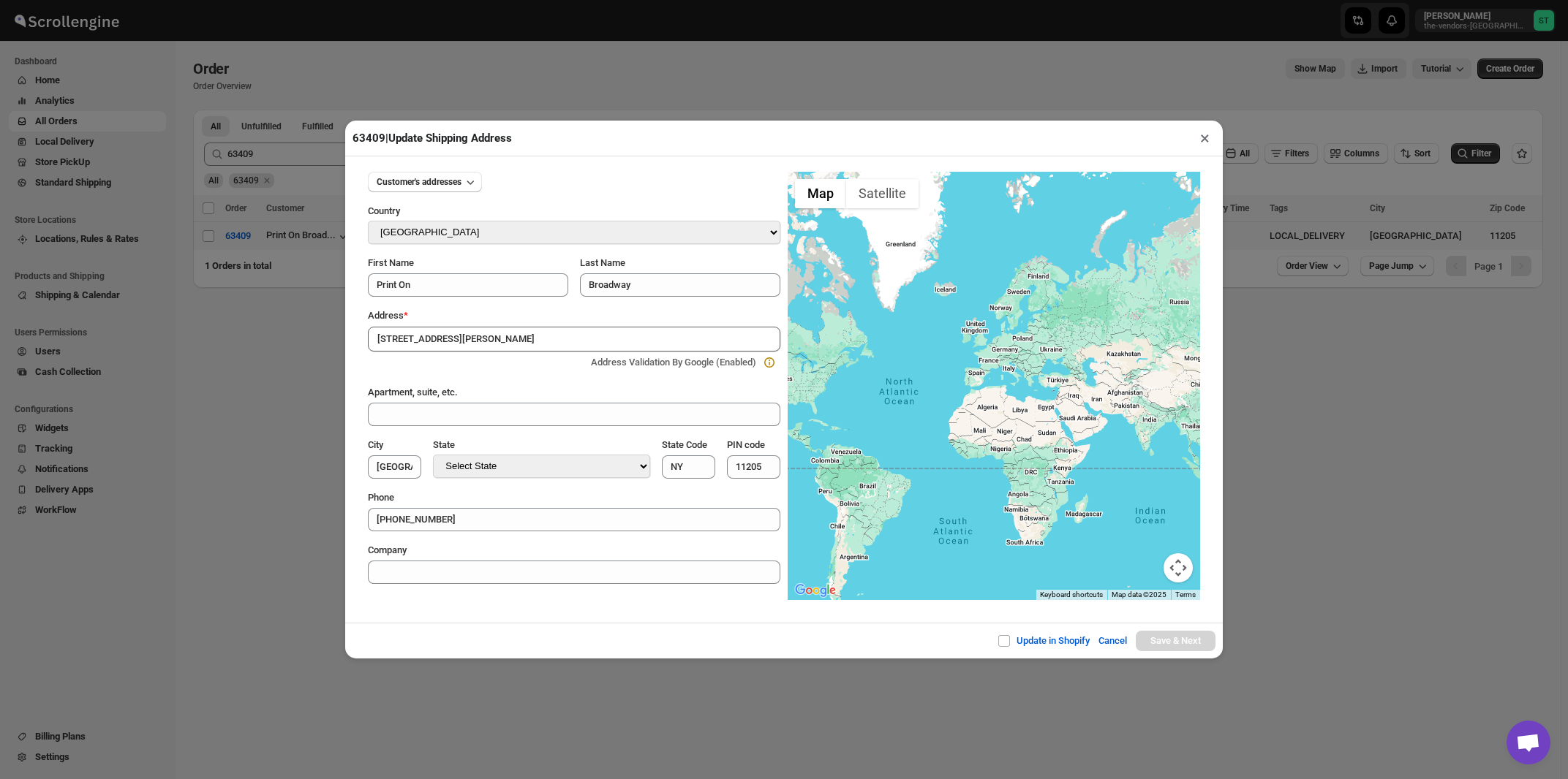
type input "[GEOGRAPHIC_DATA]"
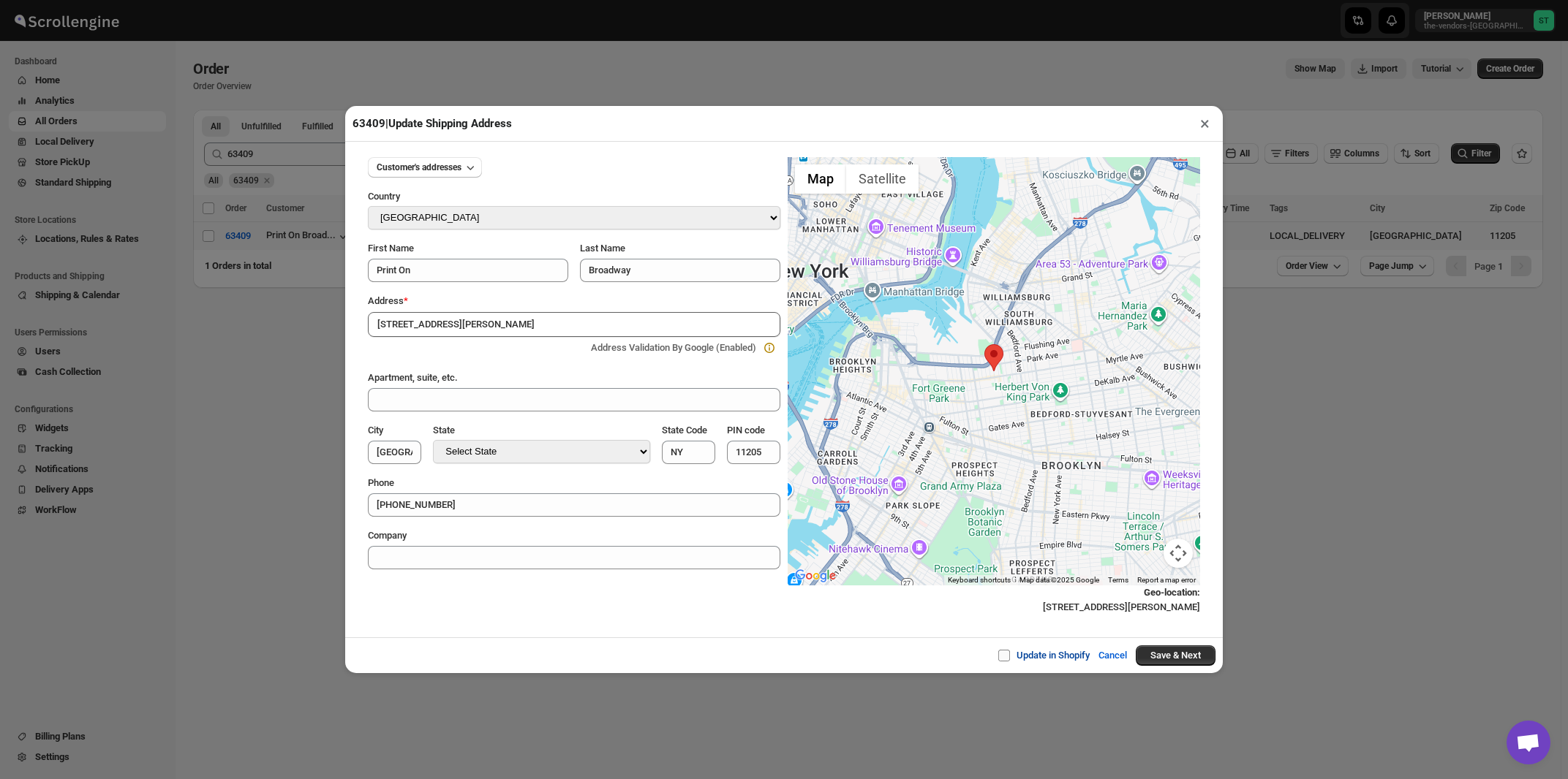
click at [1001, 657] on span at bounding box center [1004, 655] width 12 height 12
click at [1004, 657] on input "Update in Shopify" at bounding box center [1010, 655] width 12 height 12
checkbox input "true"
click at [1153, 659] on button "Save & Next" at bounding box center [1176, 656] width 80 height 20
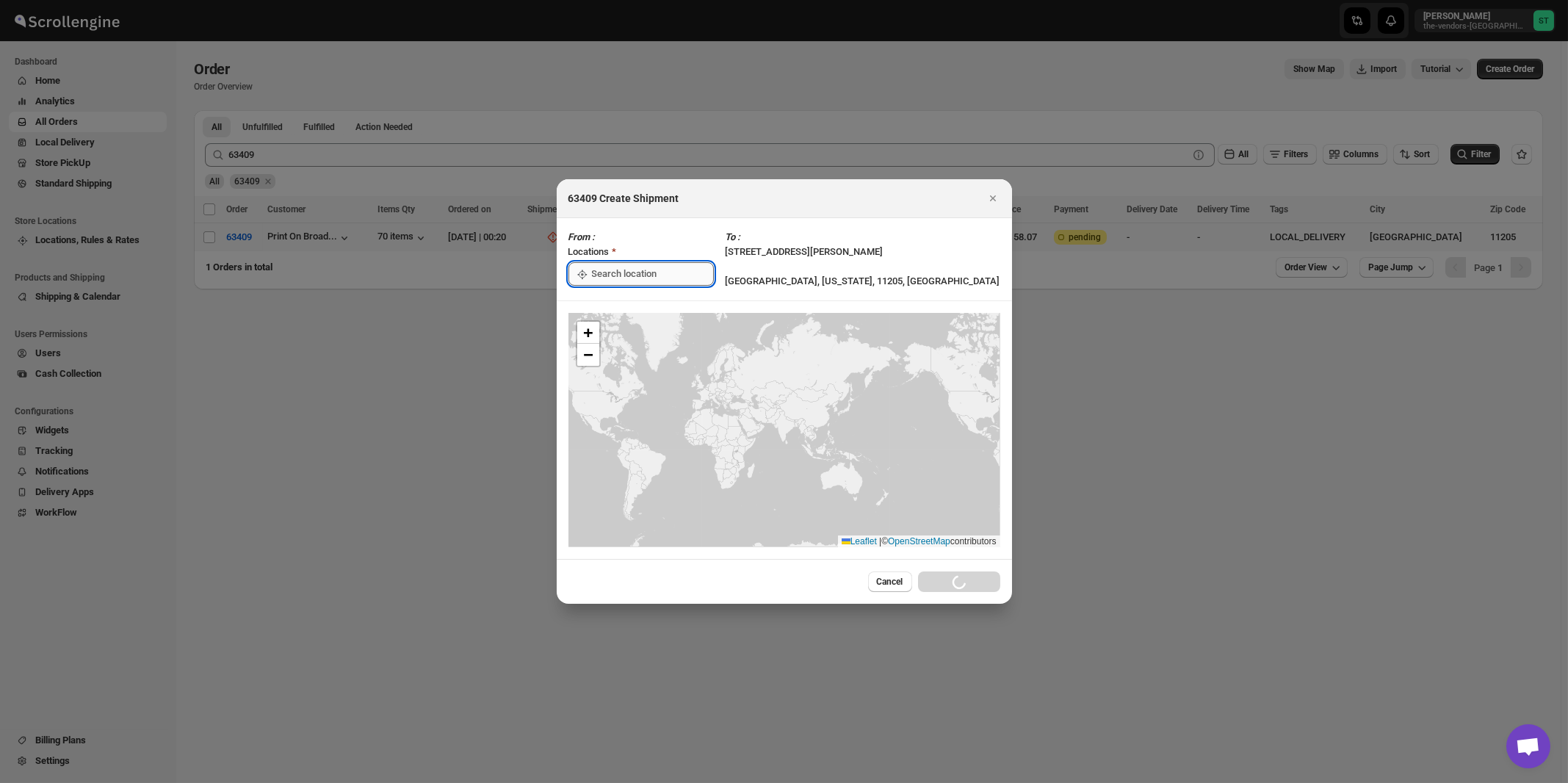
click at [630, 284] on input ":r1ld:" at bounding box center [653, 274] width 122 height 24
click at [621, 308] on div "[STREET_ADDRESS]" at bounding box center [673, 307] width 180 height 15
type input "[STREET_ADDRESS]"
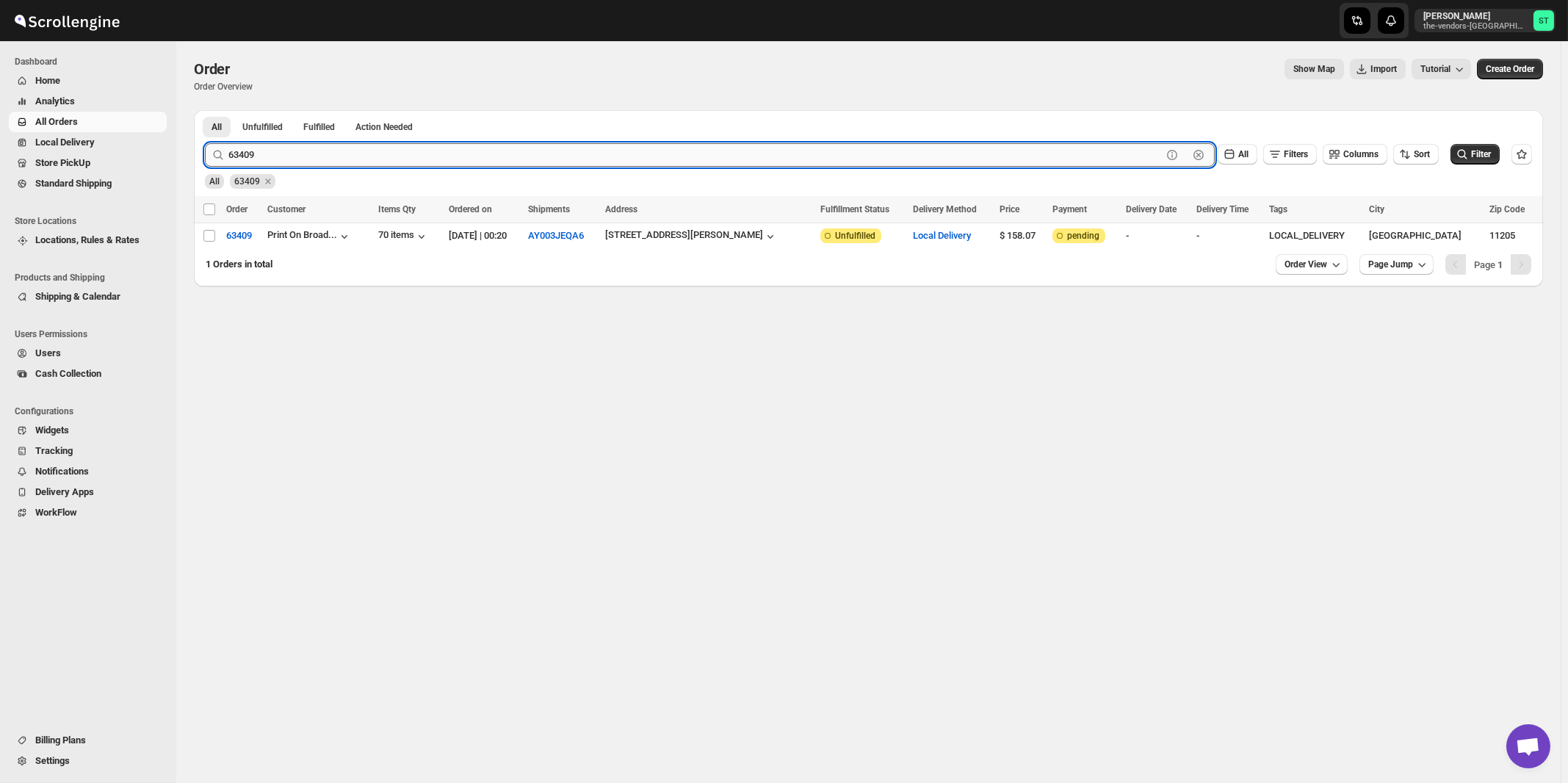
click at [332, 157] on input "63409" at bounding box center [695, 155] width 934 height 24
type input "63396"
click at [205, 110] on button "Submit" at bounding box center [225, 118] width 42 height 16
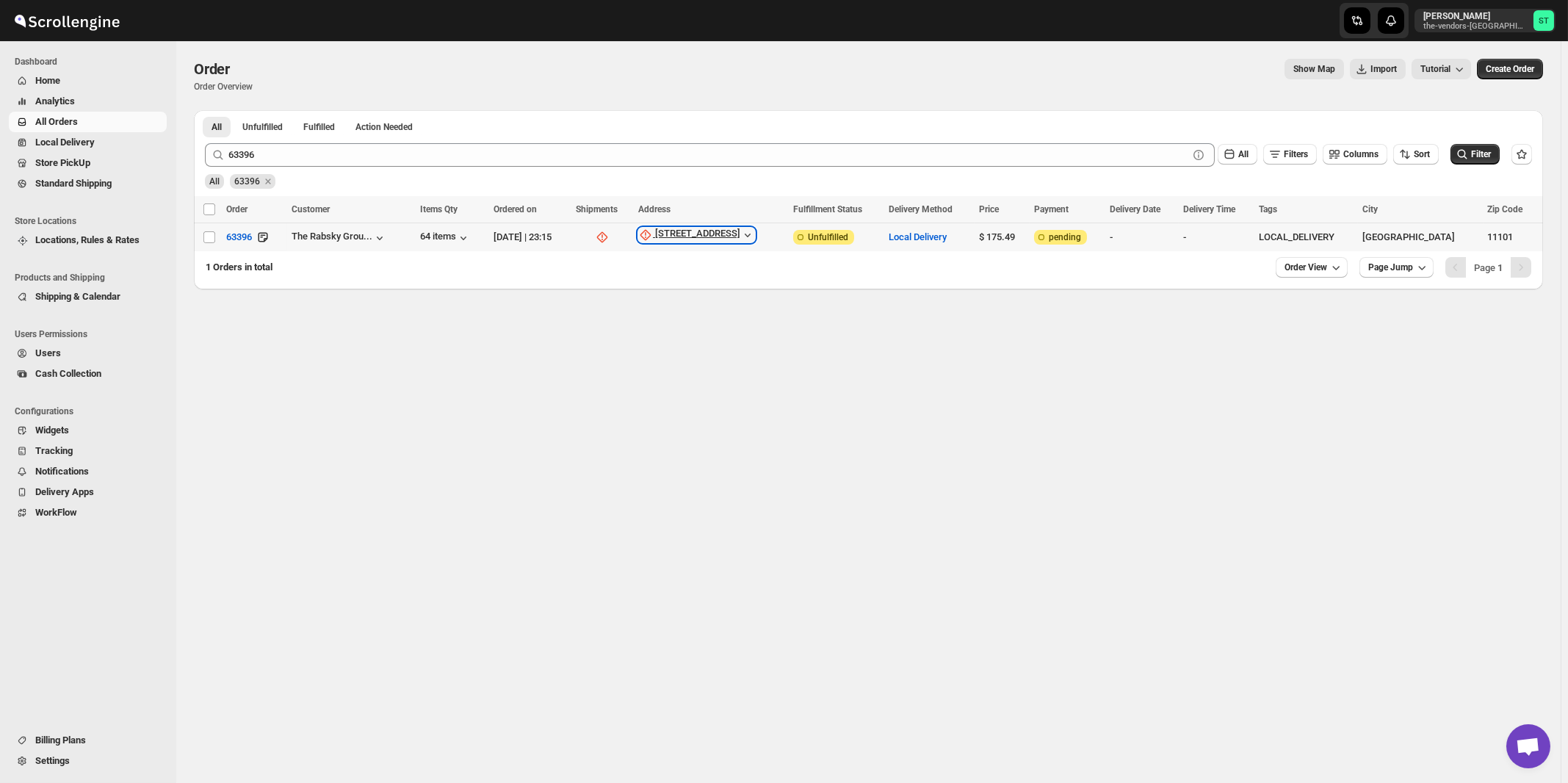
click at [717, 231] on div "38-27 32nd St" at bounding box center [698, 235] width 85 height 15
click at [715, 312] on span "Update manually" at bounding box center [723, 314] width 70 height 11
select select "US"
select select "New York"
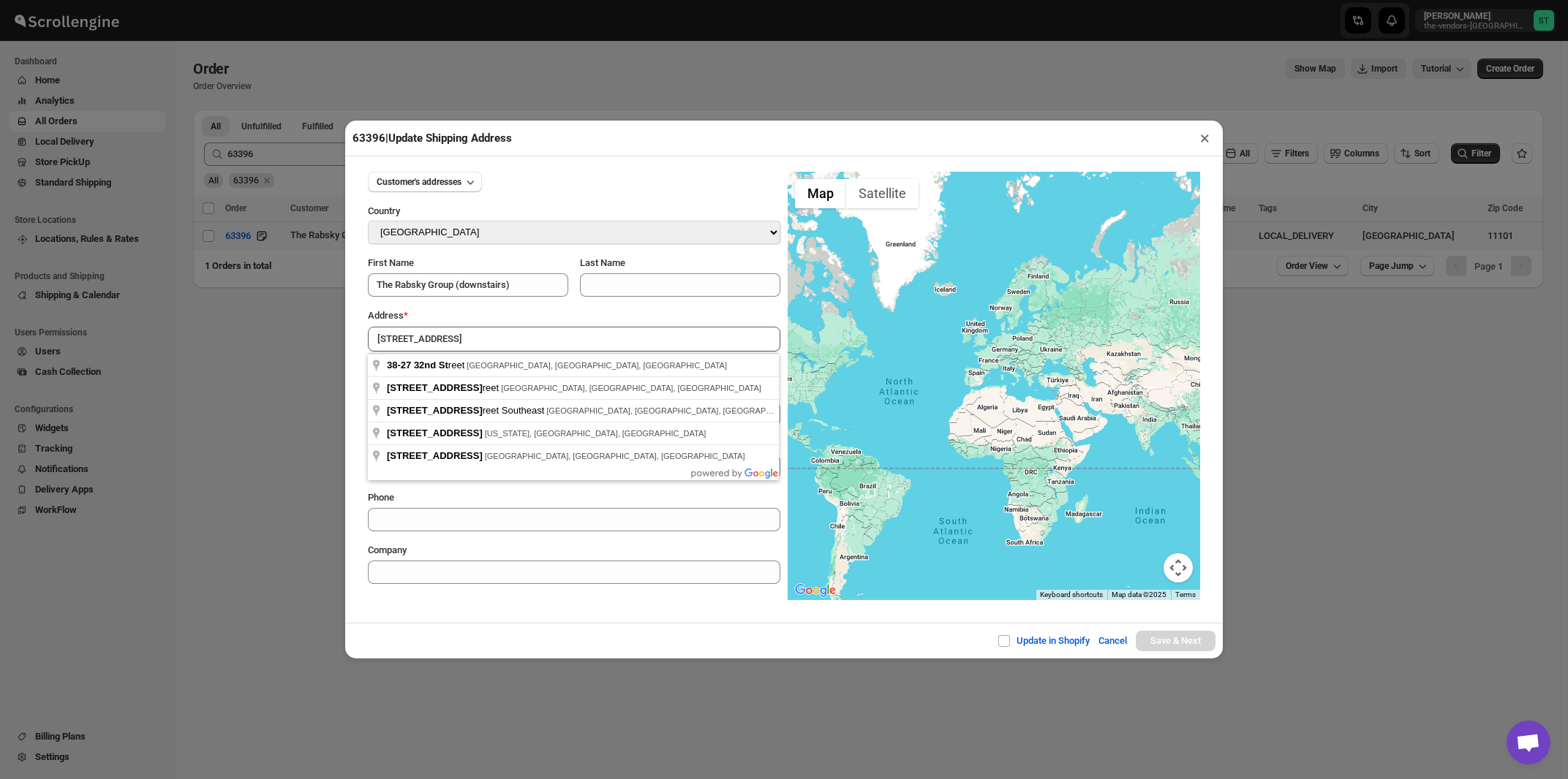
click at [502, 317] on div "Address *" at bounding box center [574, 316] width 412 height 15
click at [495, 341] on input "38-27 32nd St" at bounding box center [574, 339] width 412 height 25
type input "38-27 32nd Street, Long Island City, NY, USA"
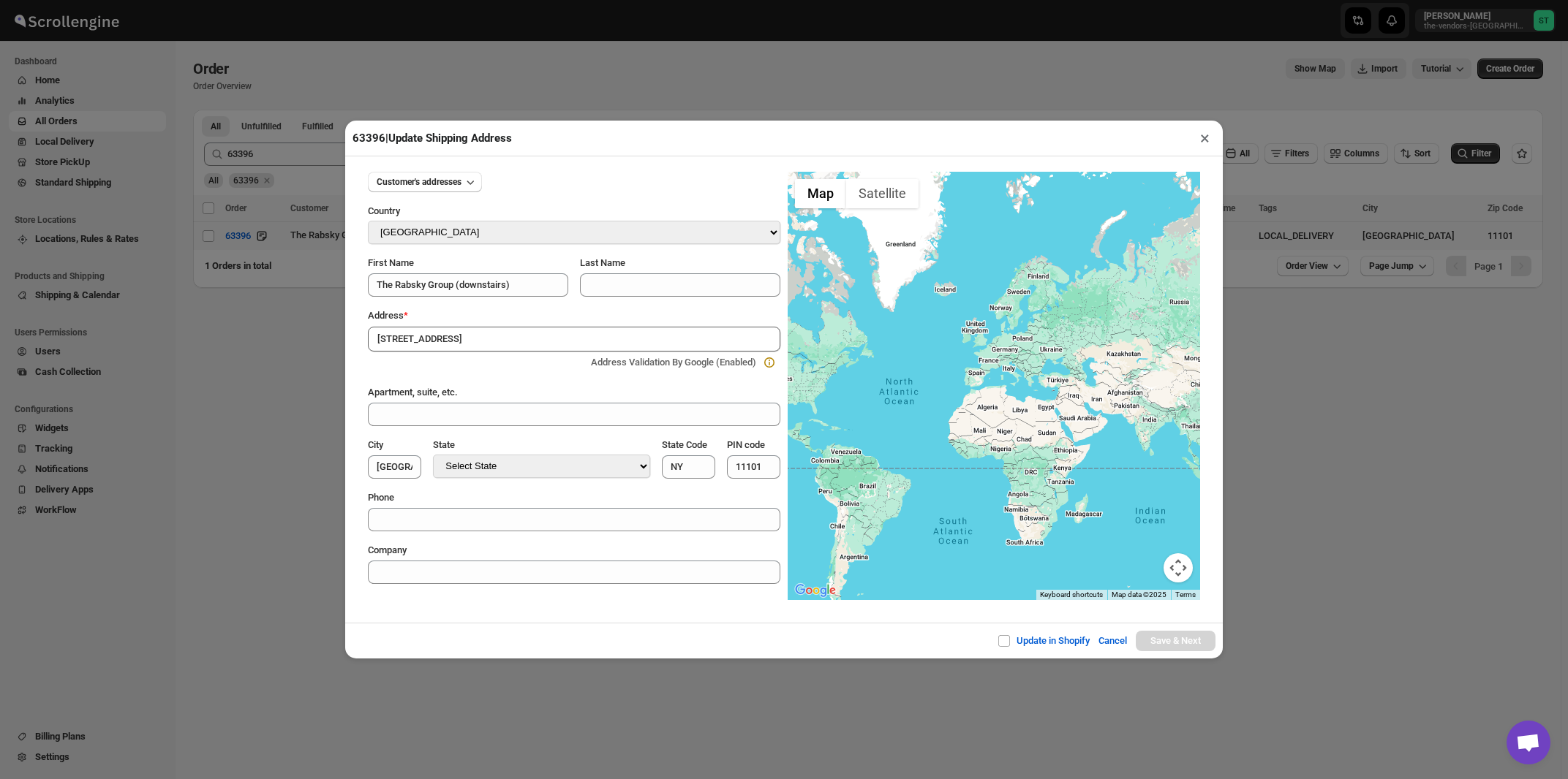
type input "Queens County"
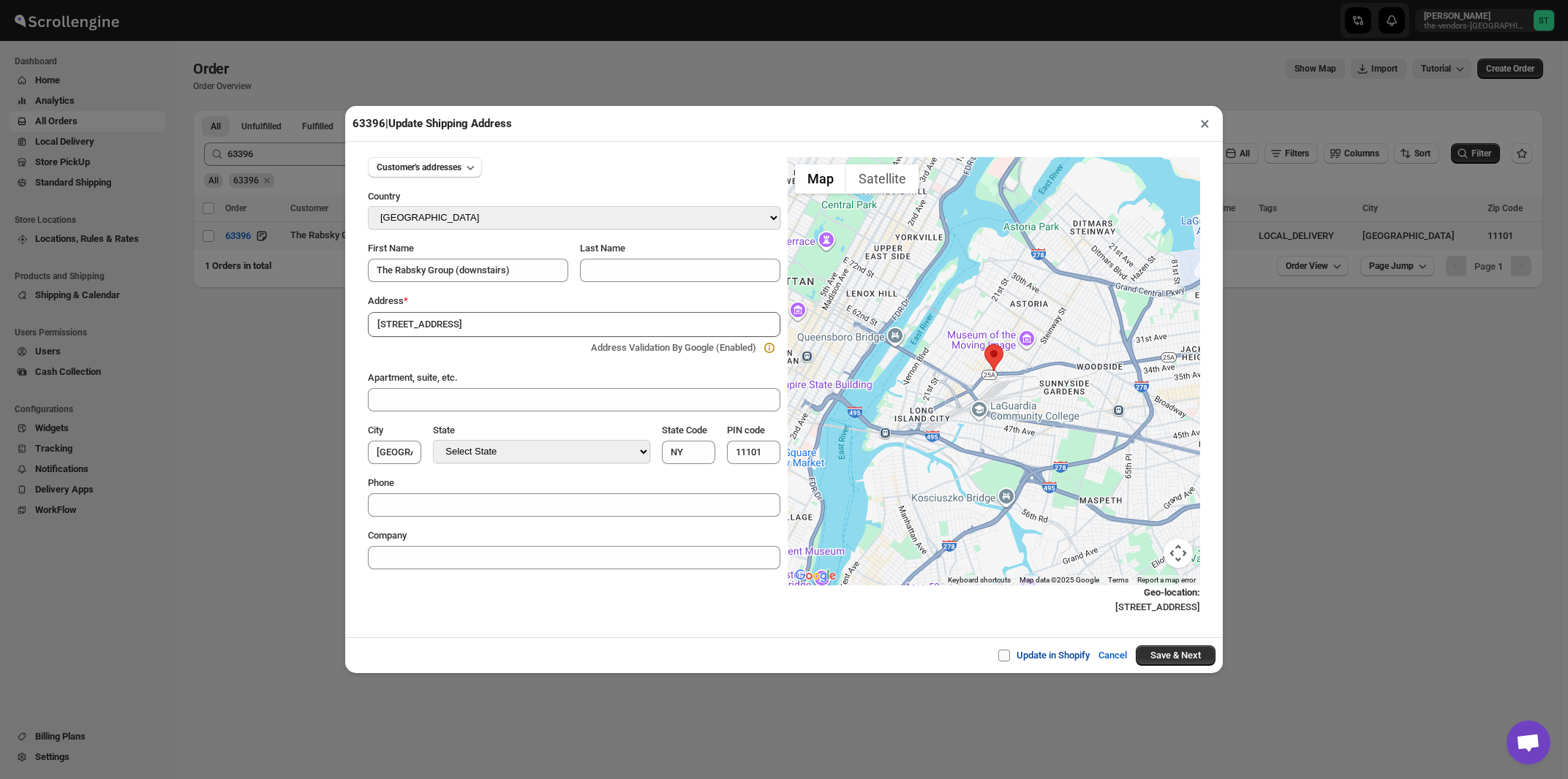
click at [1000, 658] on span at bounding box center [1004, 655] width 12 height 12
click at [1004, 658] on input "Update in Shopify" at bounding box center [1010, 655] width 12 height 12
checkbox input "true"
click at [1174, 661] on button "Save & Next" at bounding box center [1176, 656] width 80 height 20
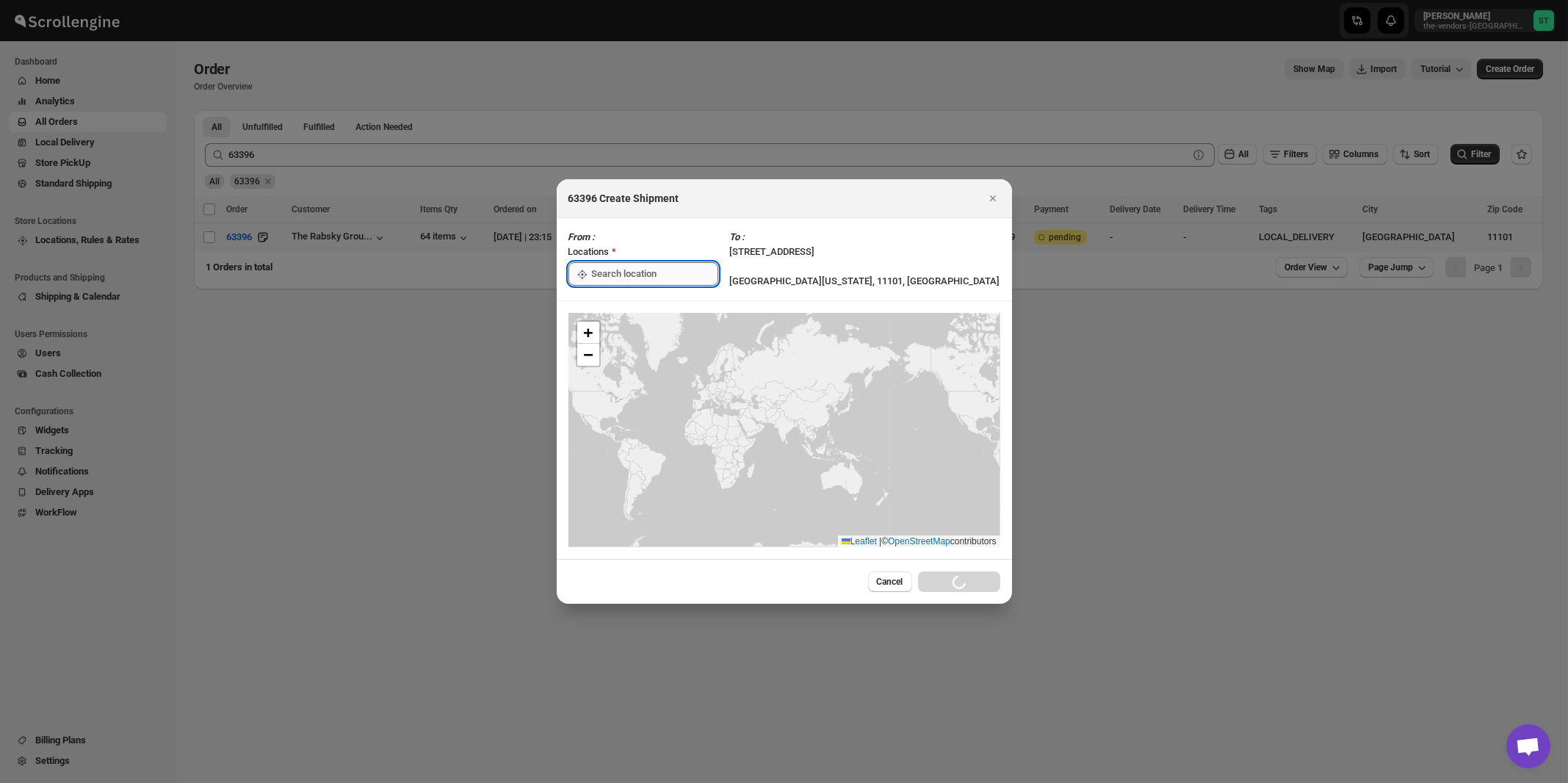
click at [612, 271] on input ":r1ml:" at bounding box center [655, 274] width 126 height 24
click at [613, 309] on div "[STREET_ADDRESS]" at bounding box center [673, 307] width 180 height 15
type input "[STREET_ADDRESS]"
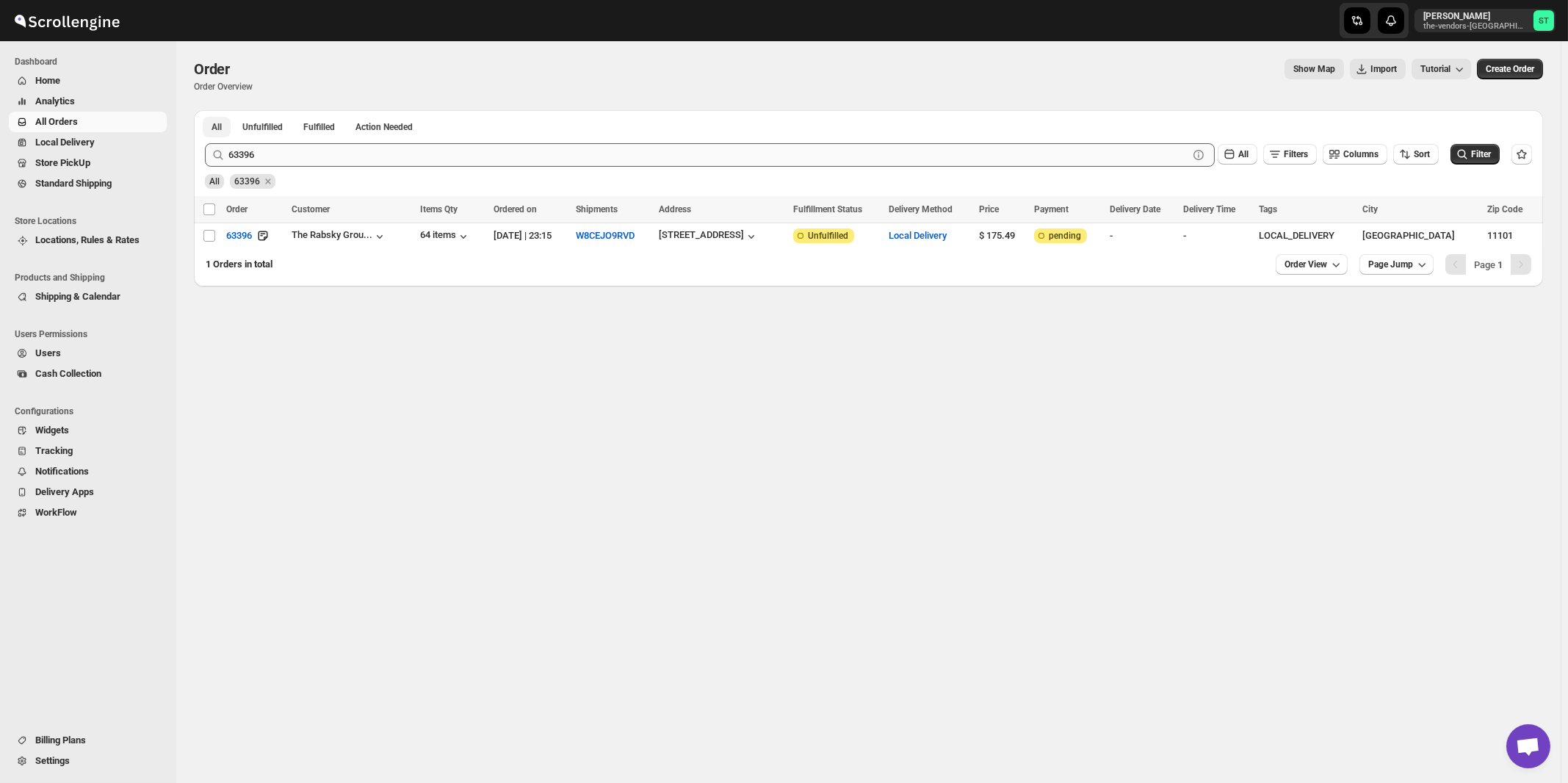
drag, startPoint x: 282, startPoint y: 134, endPoint x: 279, endPoint y: 154, distance: 20.2
click at [282, 136] on button "Unfulfilled" at bounding box center [263, 127] width 58 height 20
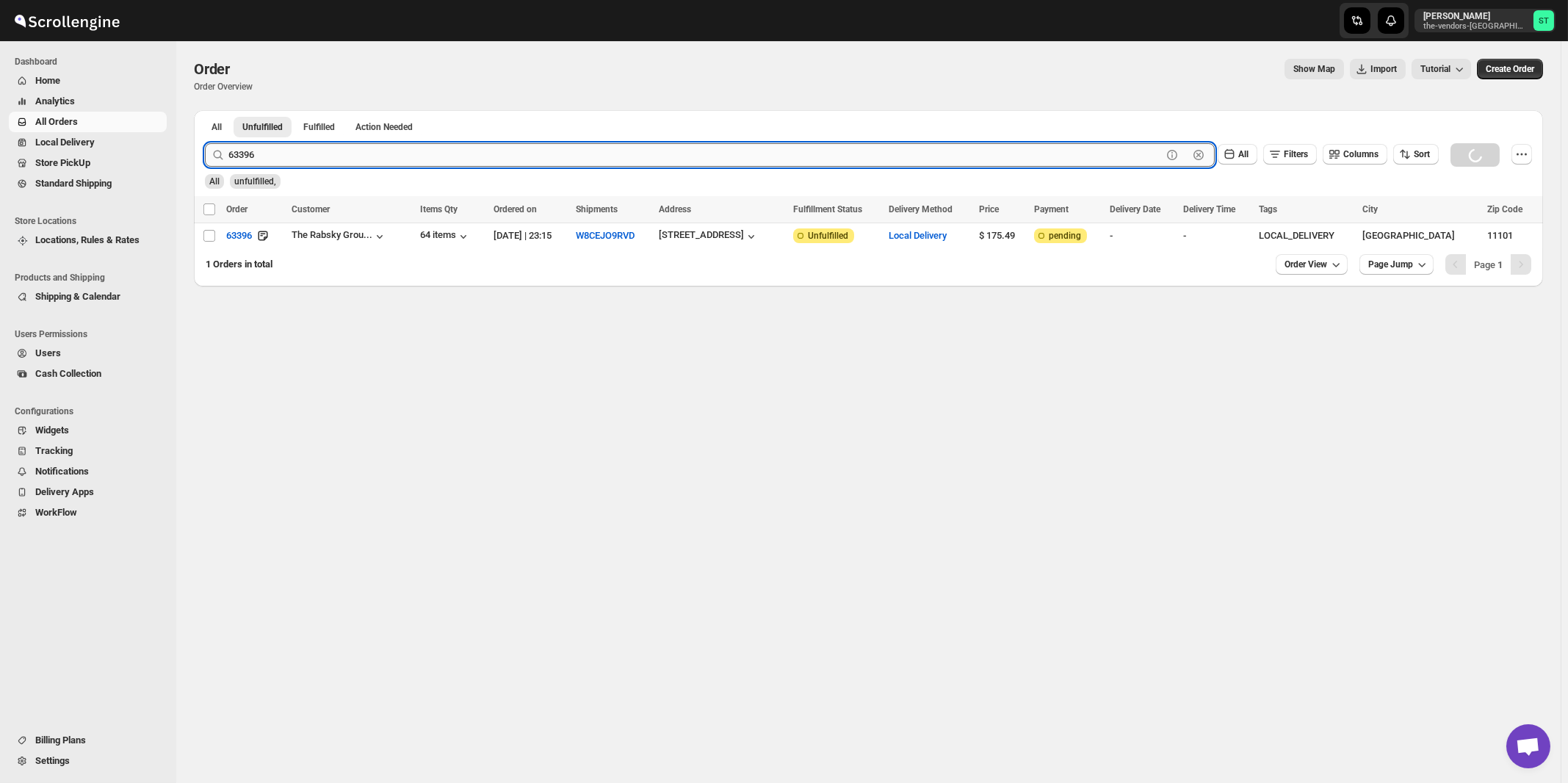
click at [279, 154] on input "63396" at bounding box center [695, 155] width 934 height 24
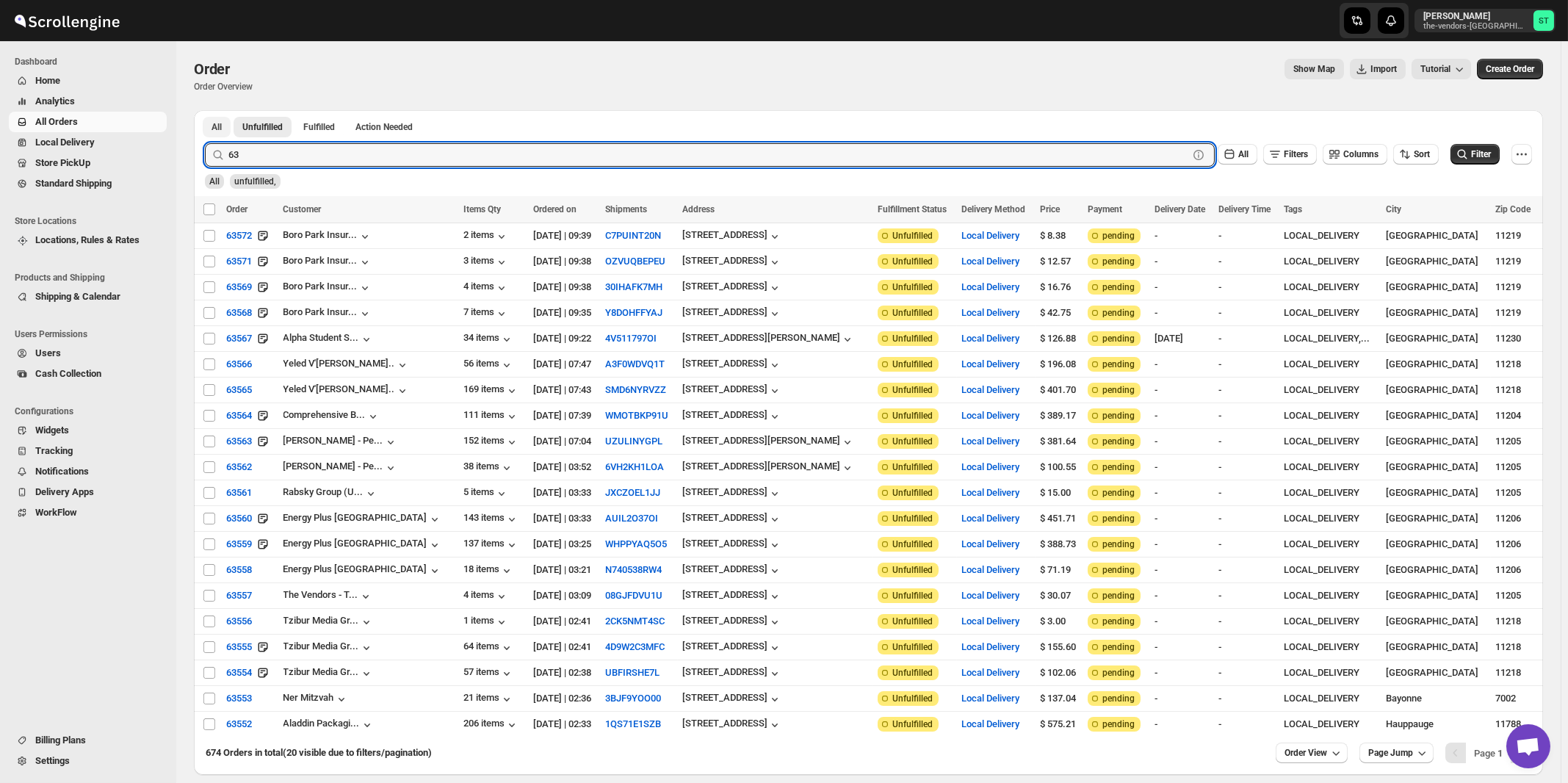
click at [217, 126] on span "All" at bounding box center [217, 127] width 10 height 12
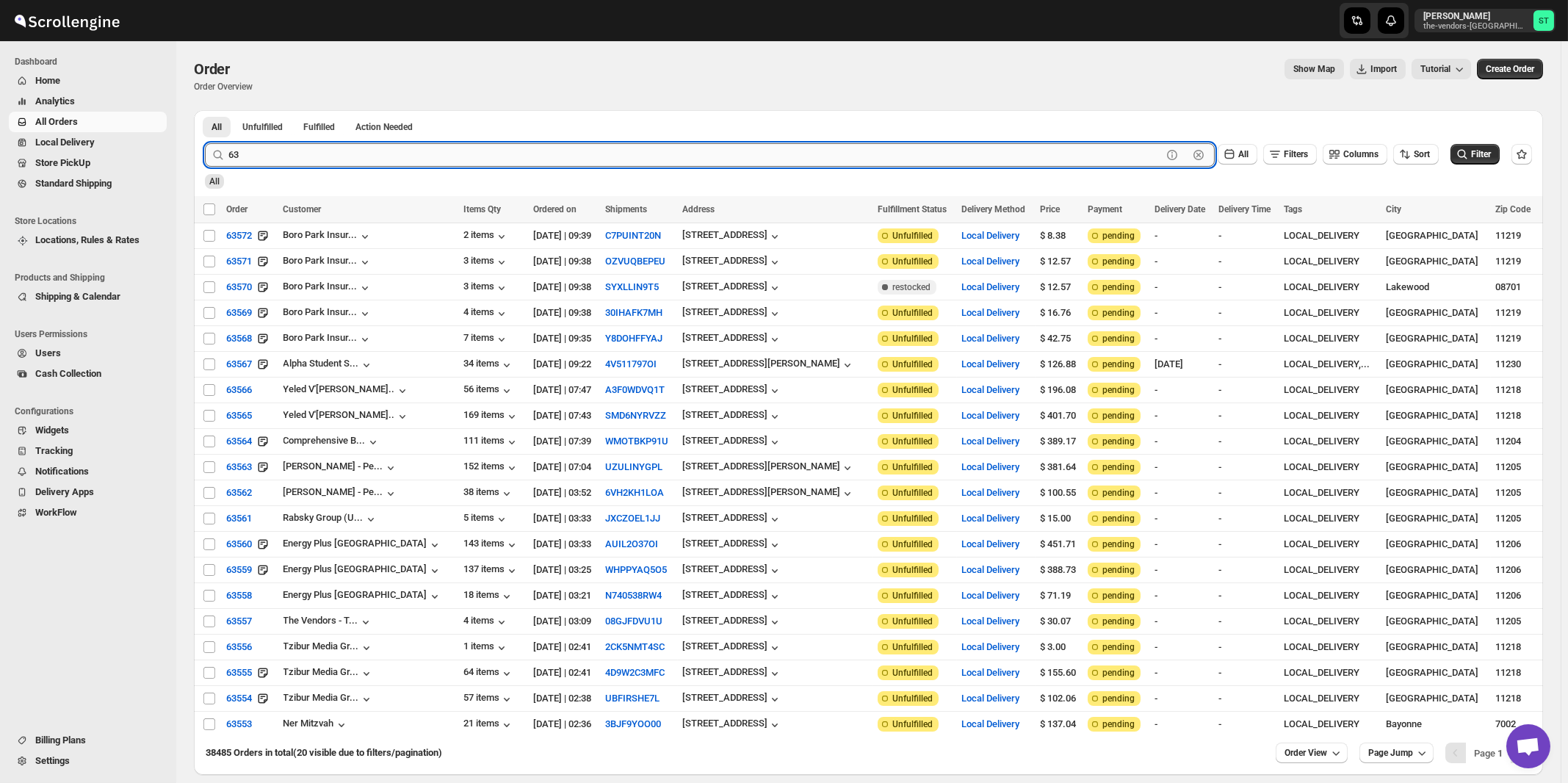
click at [309, 156] on input "63" at bounding box center [695, 155] width 934 height 24
type input "63561"
click at [205, 110] on button "Submit" at bounding box center [225, 118] width 42 height 16
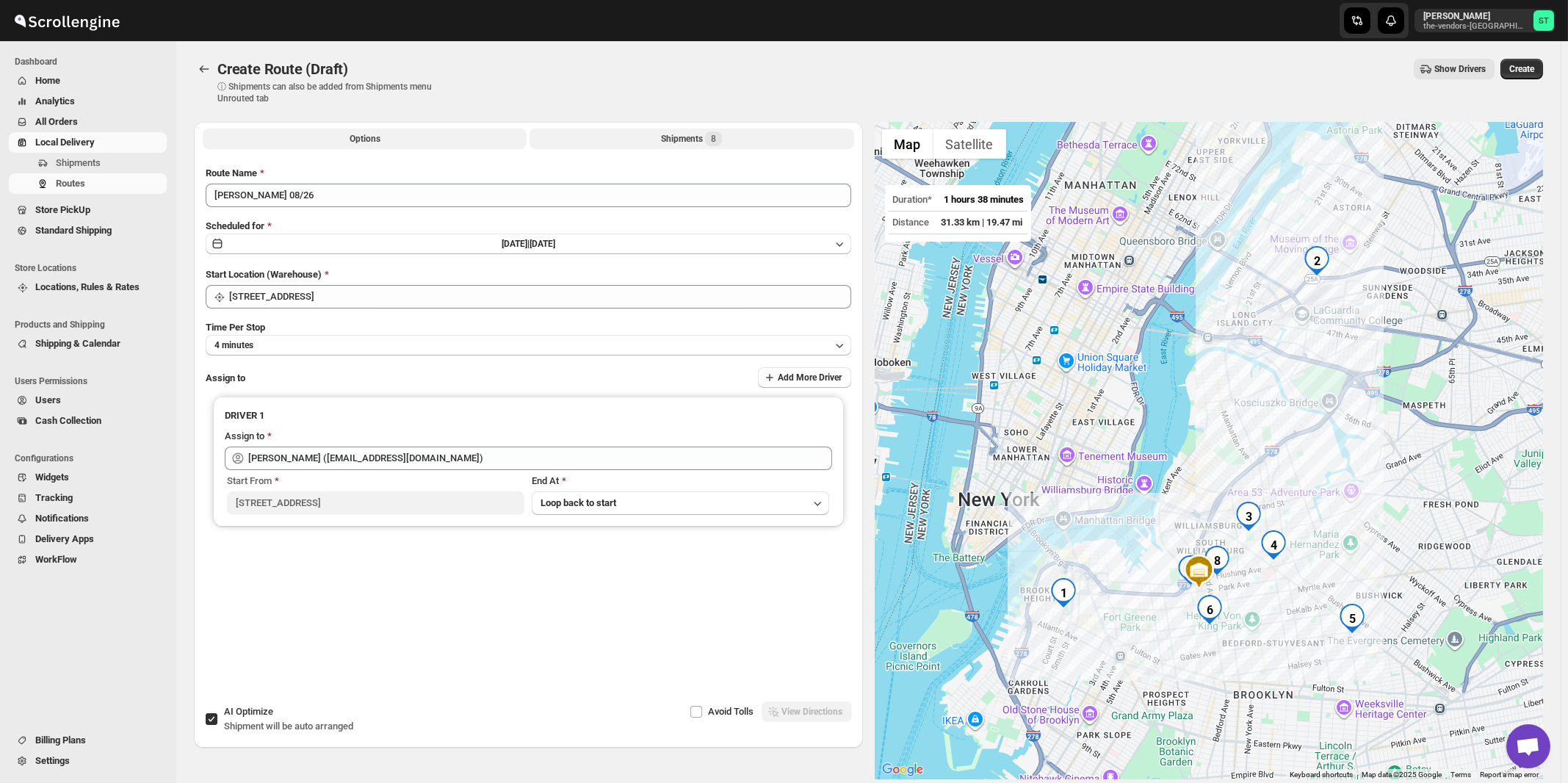
click at [703, 141] on div "Shipments 8" at bounding box center [691, 139] width 61 height 15
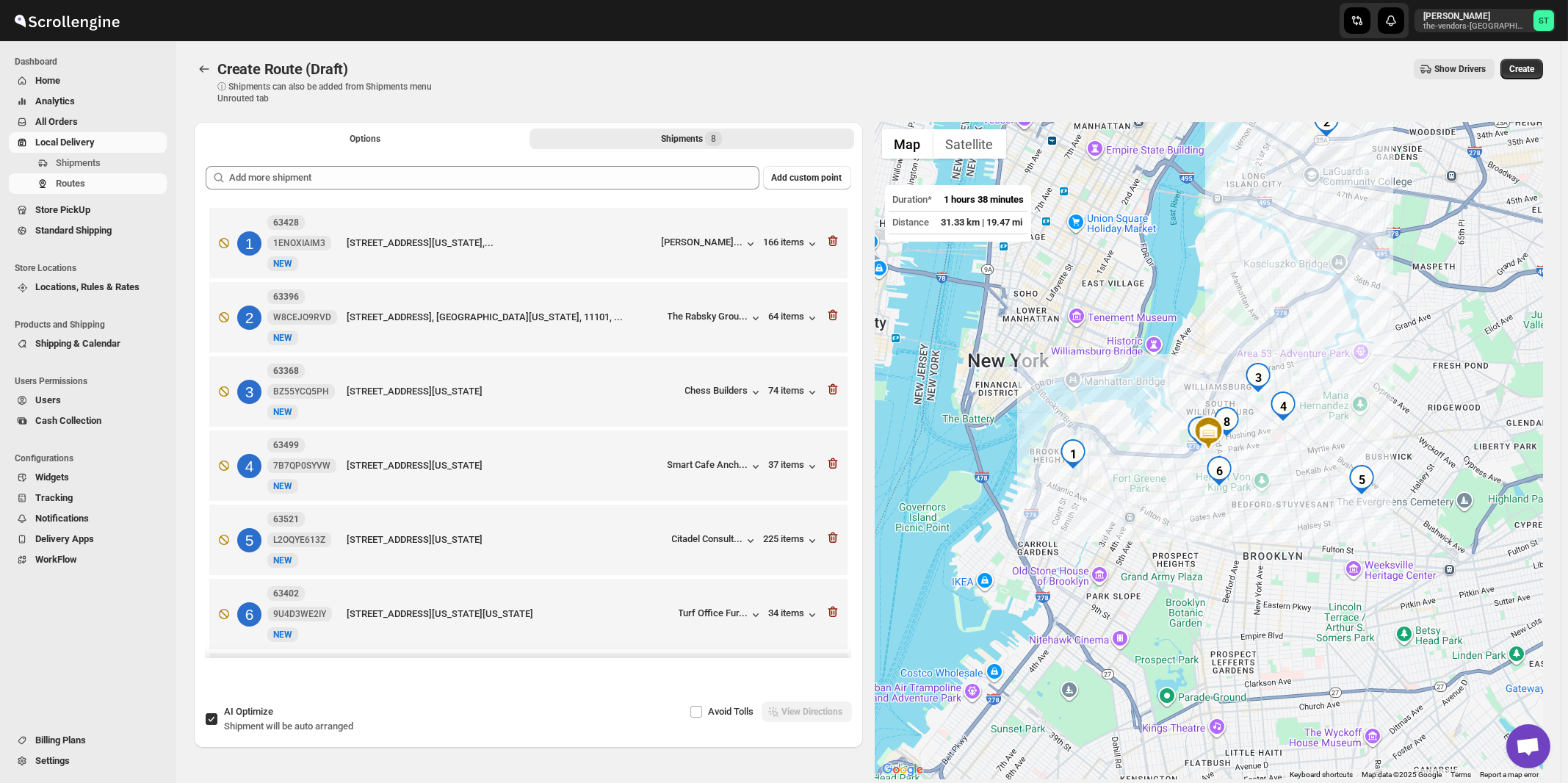
click at [253, 731] on span "Shipment will be auto arranged" at bounding box center [288, 726] width 129 height 11
click at [217, 725] on input "AI Optimize Shipment will be auto arranged" at bounding box center [211, 719] width 12 height 12
checkbox input "false"
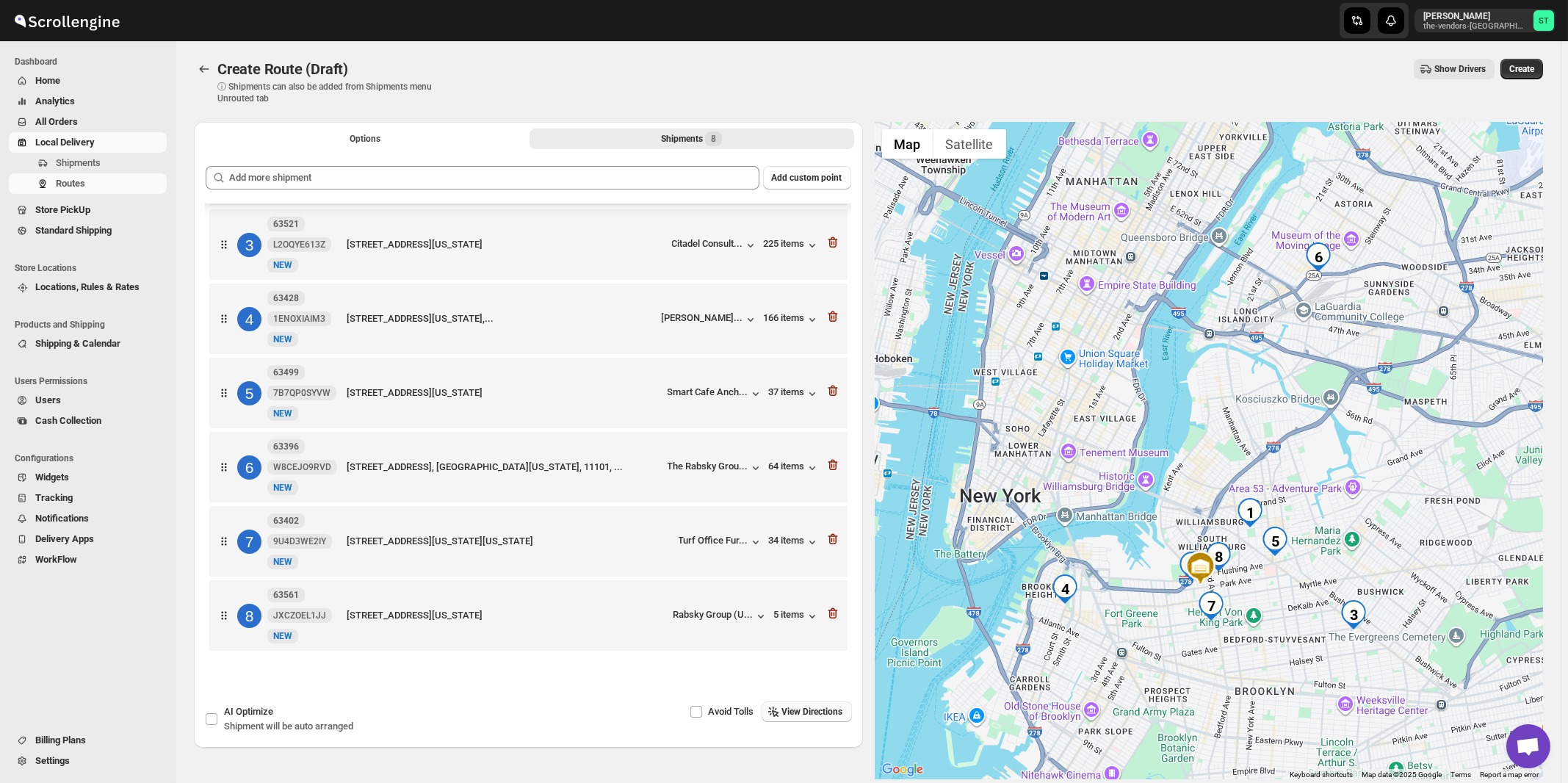
click at [824, 714] on span "View Directions" at bounding box center [812, 711] width 61 height 12
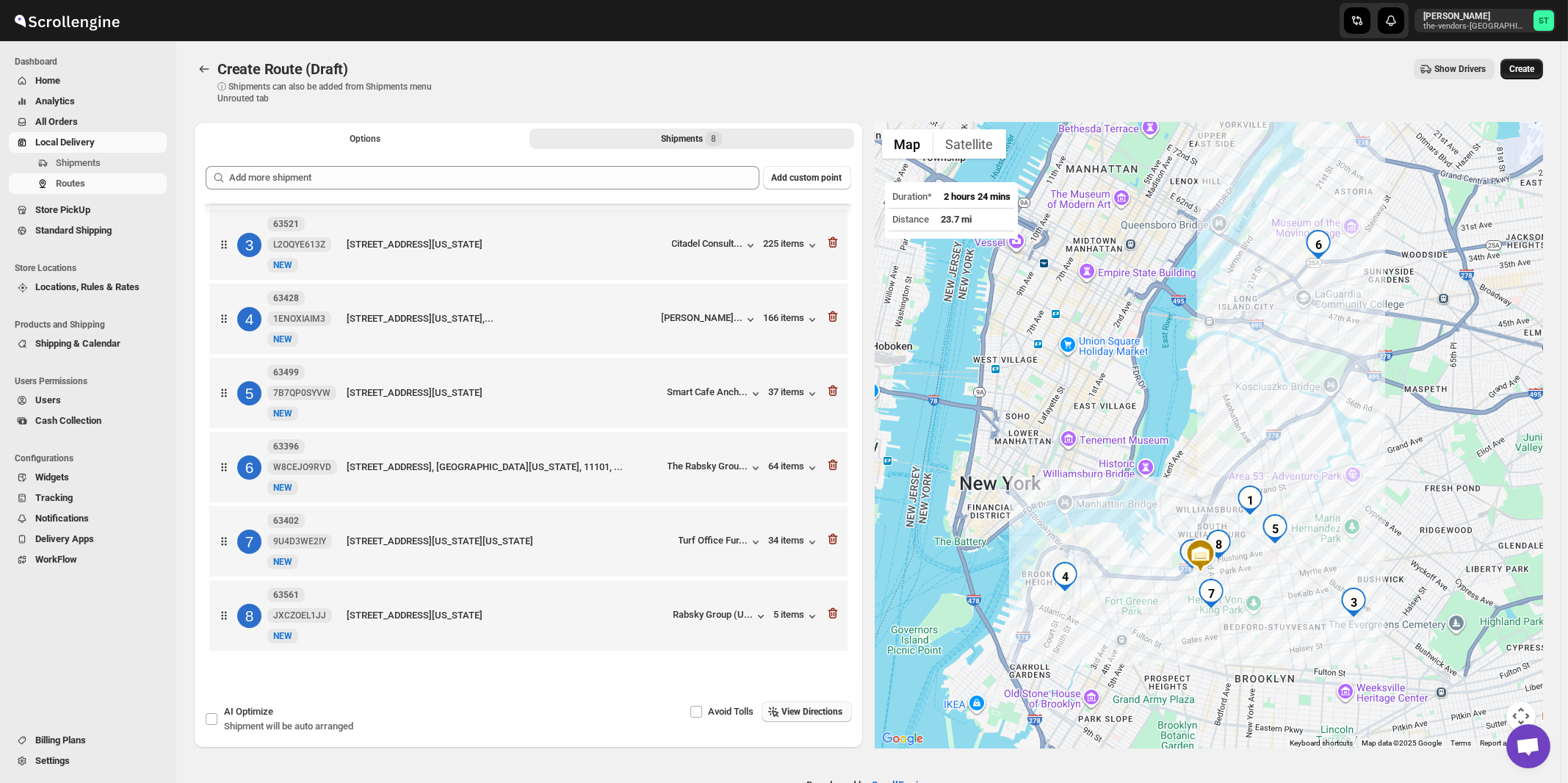
click at [1535, 71] on span "Create" at bounding box center [1522, 69] width 25 height 12
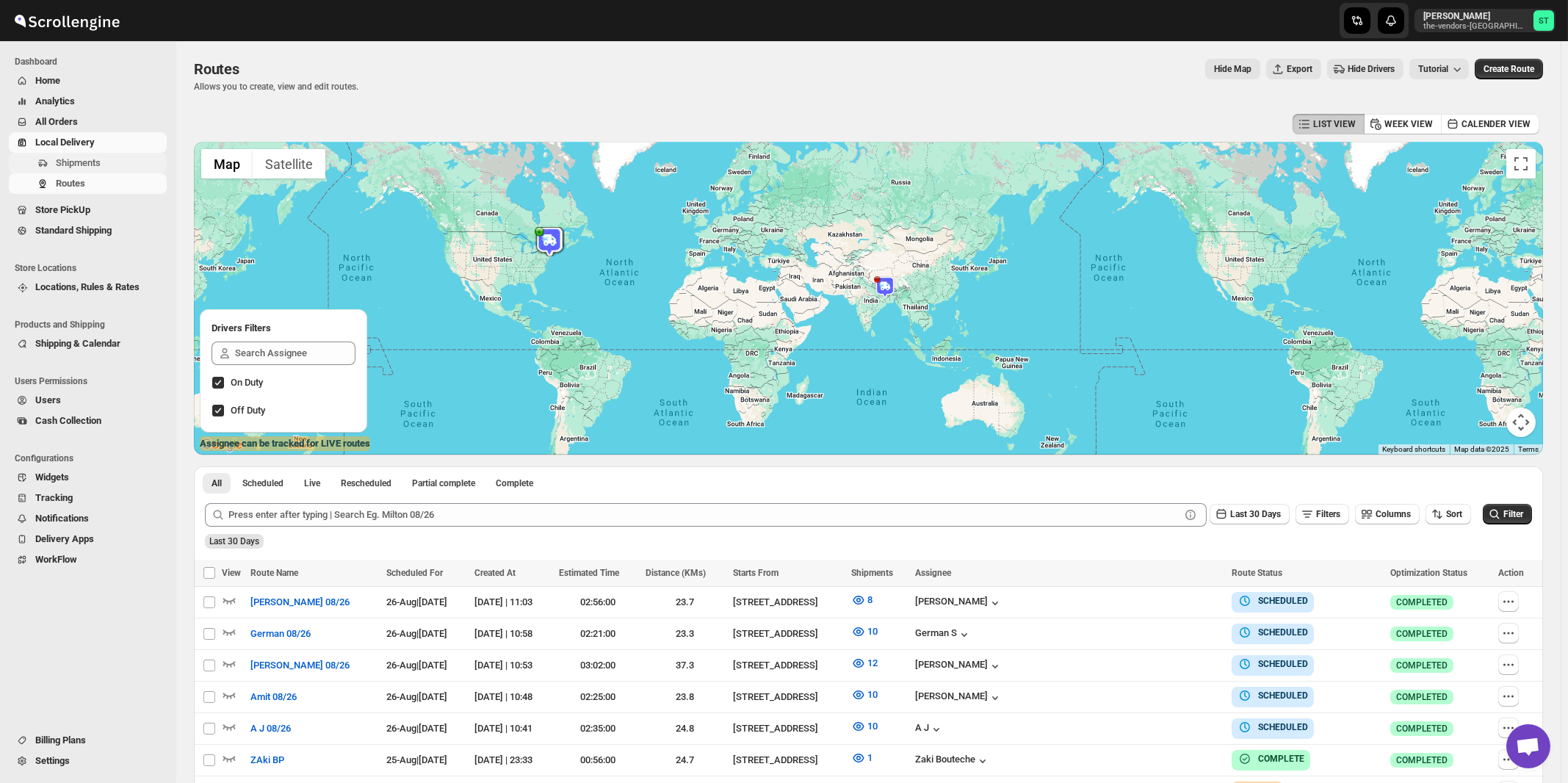
click at [71, 169] on span "Shipments" at bounding box center [109, 163] width 108 height 15
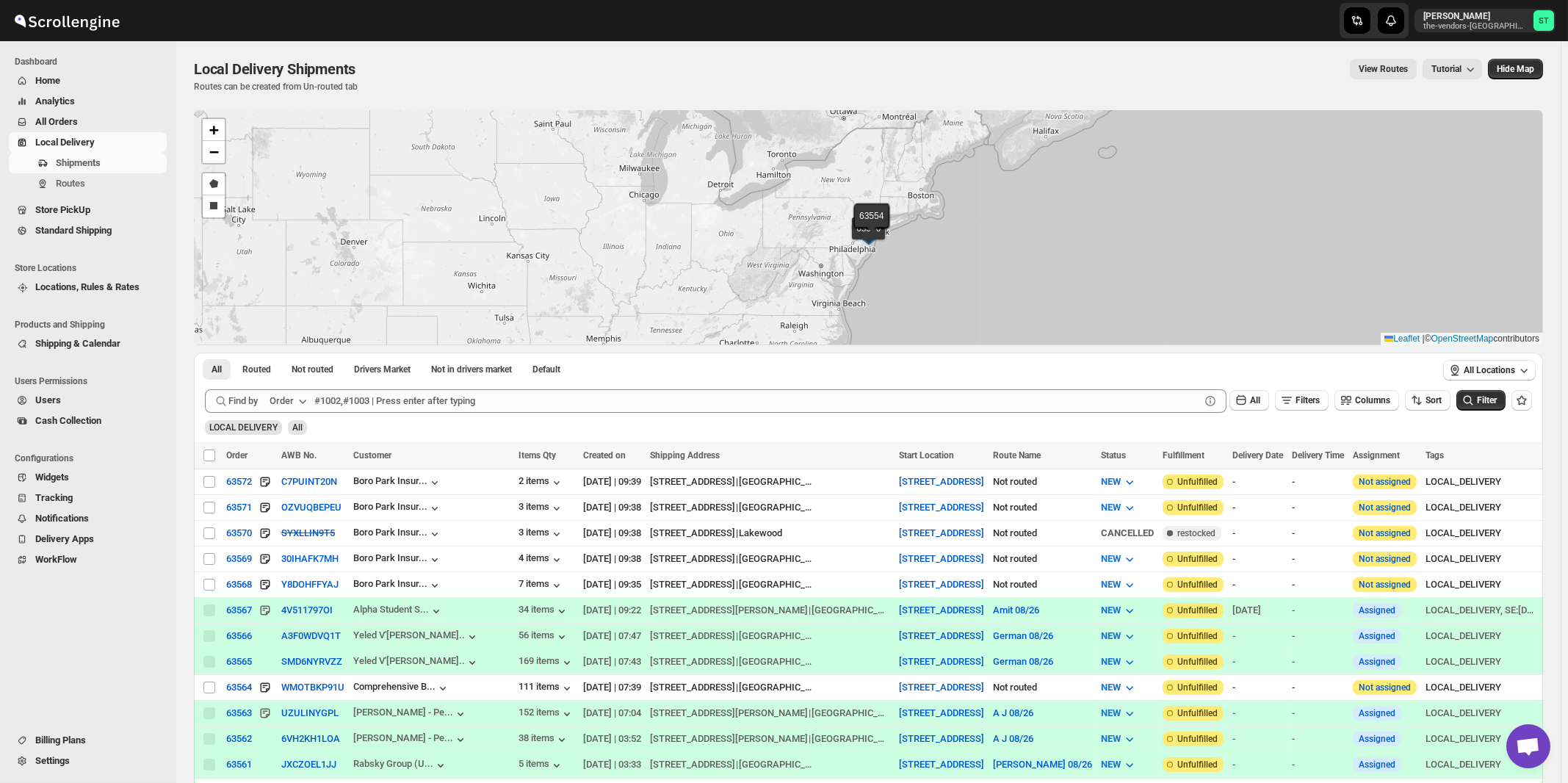
click at [297, 399] on button "Order" at bounding box center [290, 401] width 58 height 24
click at [295, 511] on div "Customer Name" at bounding box center [291, 510] width 68 height 15
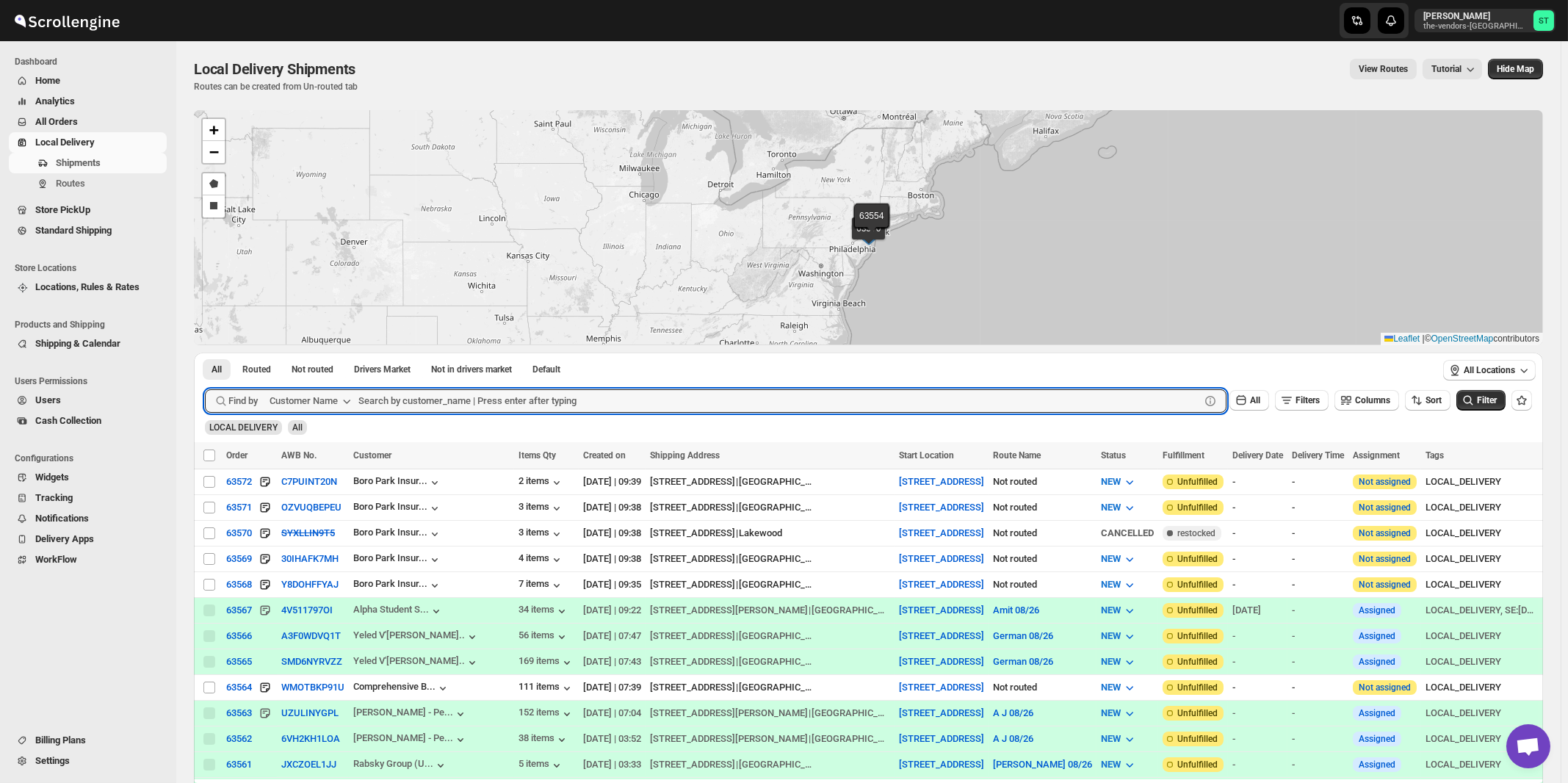
paste input "Apex Group"
type input "Apex Group"
click at [205, 353] on button "Submit" at bounding box center [225, 361] width 42 height 16
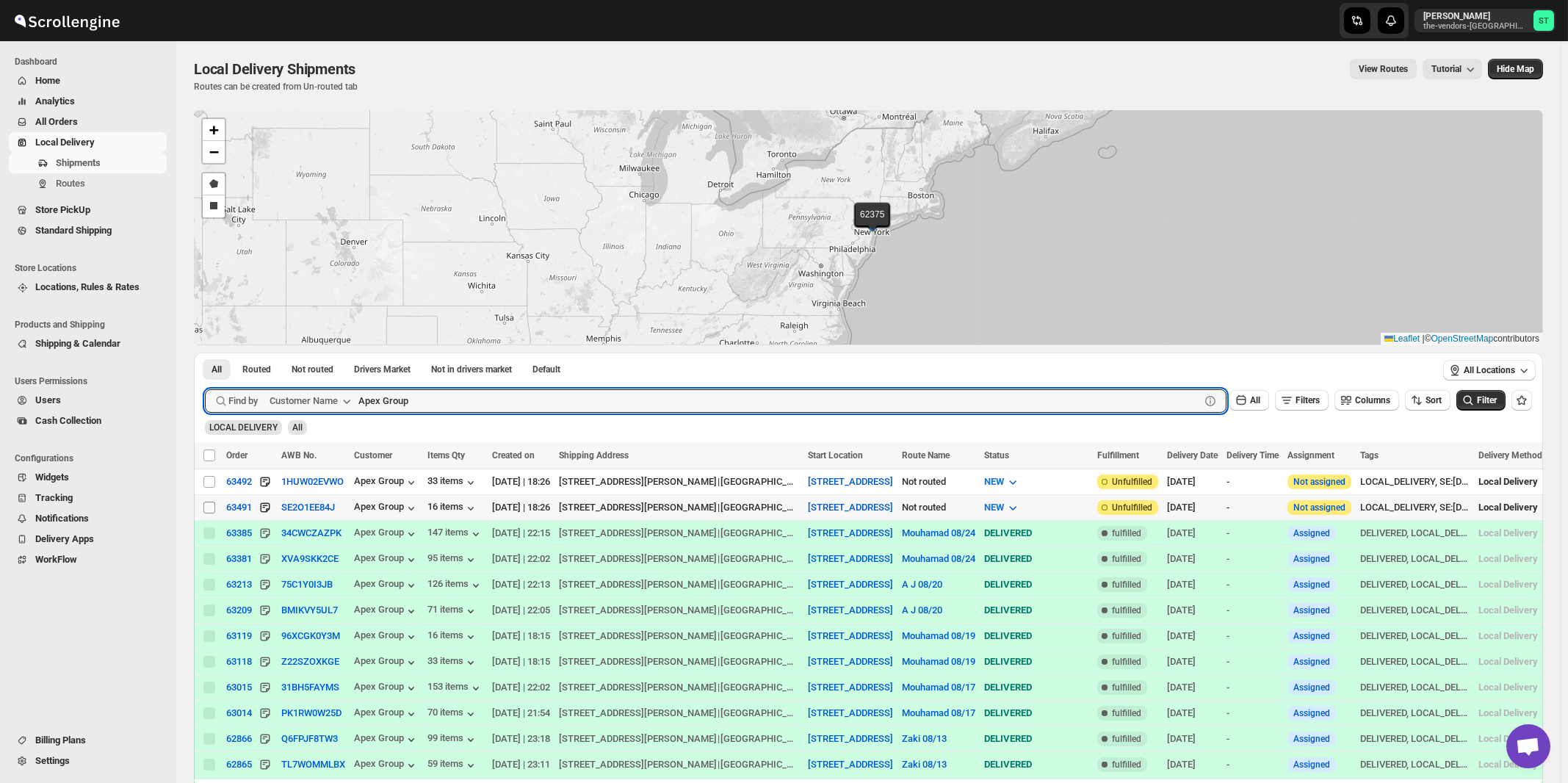
click at [210, 509] on input "Select shipment" at bounding box center [209, 507] width 12 height 12
checkbox input "true"
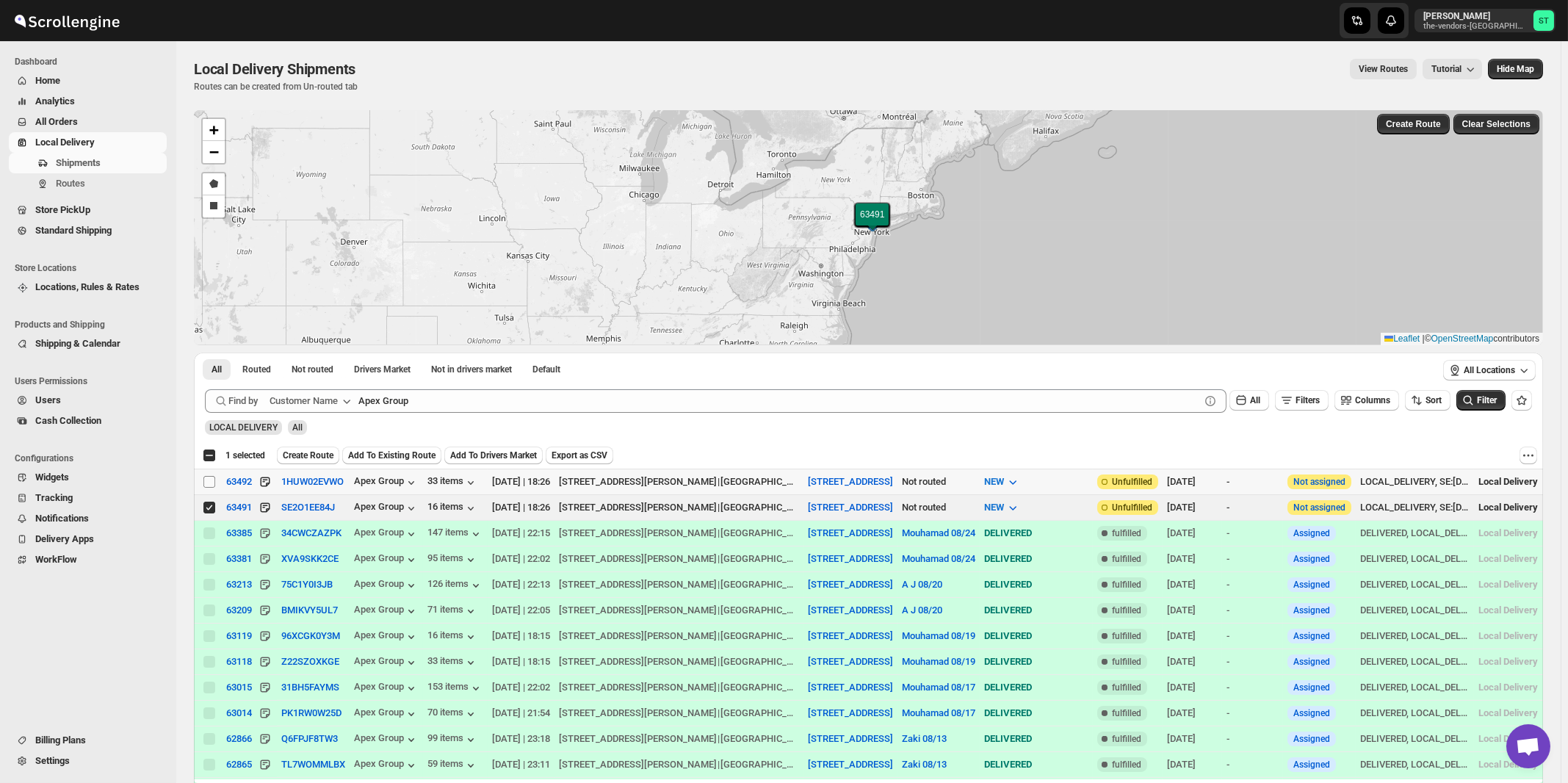
click at [210, 484] on input "Select shipment" at bounding box center [209, 481] width 12 height 12
checkbox input "true"
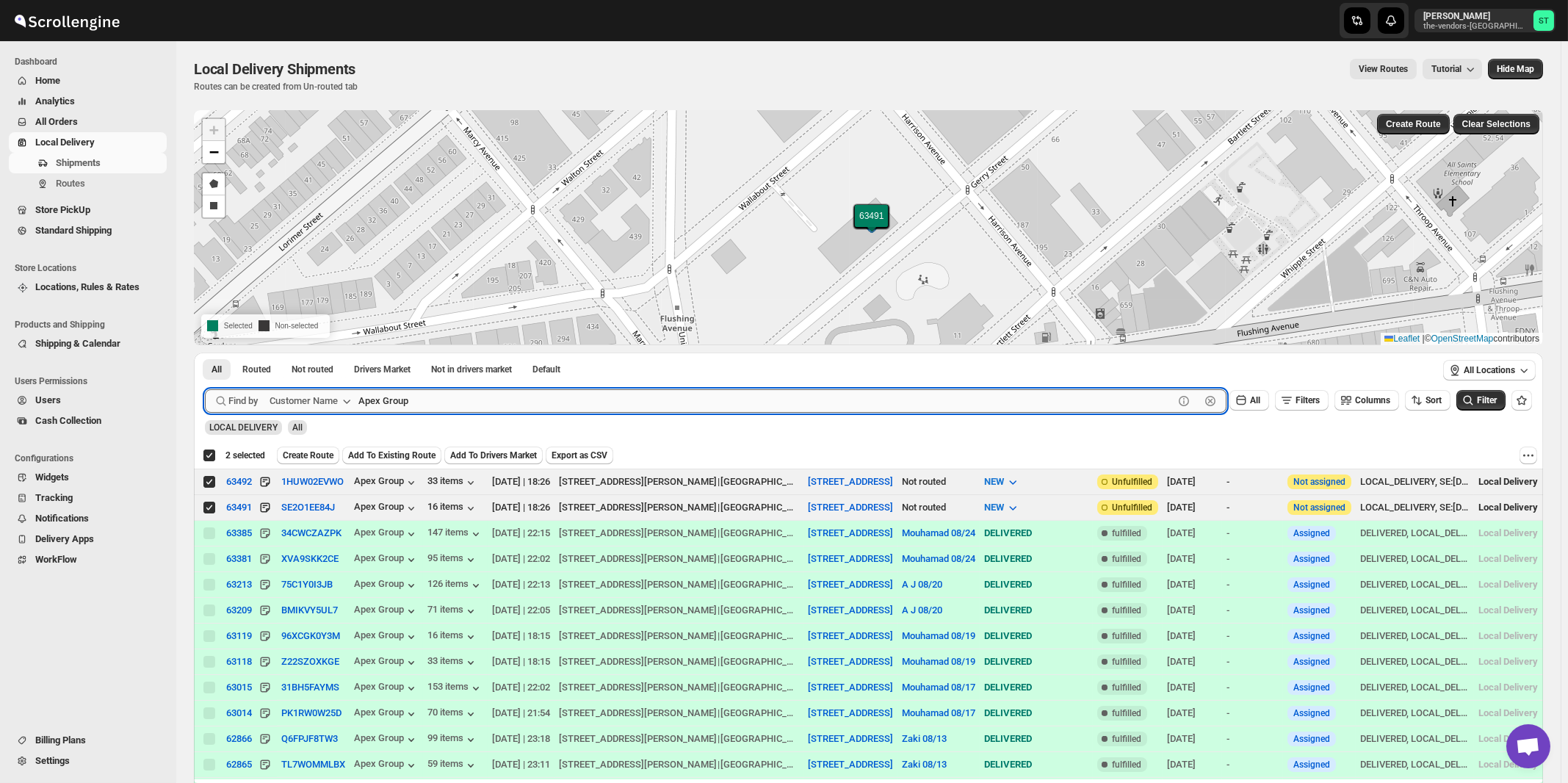
click at [490, 408] on input "Apex Group" at bounding box center [765, 401] width 815 height 24
paste input "Summation Financial Services Five Towns"
type input "Summation Financial Services Five Towns"
click at [205, 353] on button "Submit" at bounding box center [225, 361] width 42 height 16
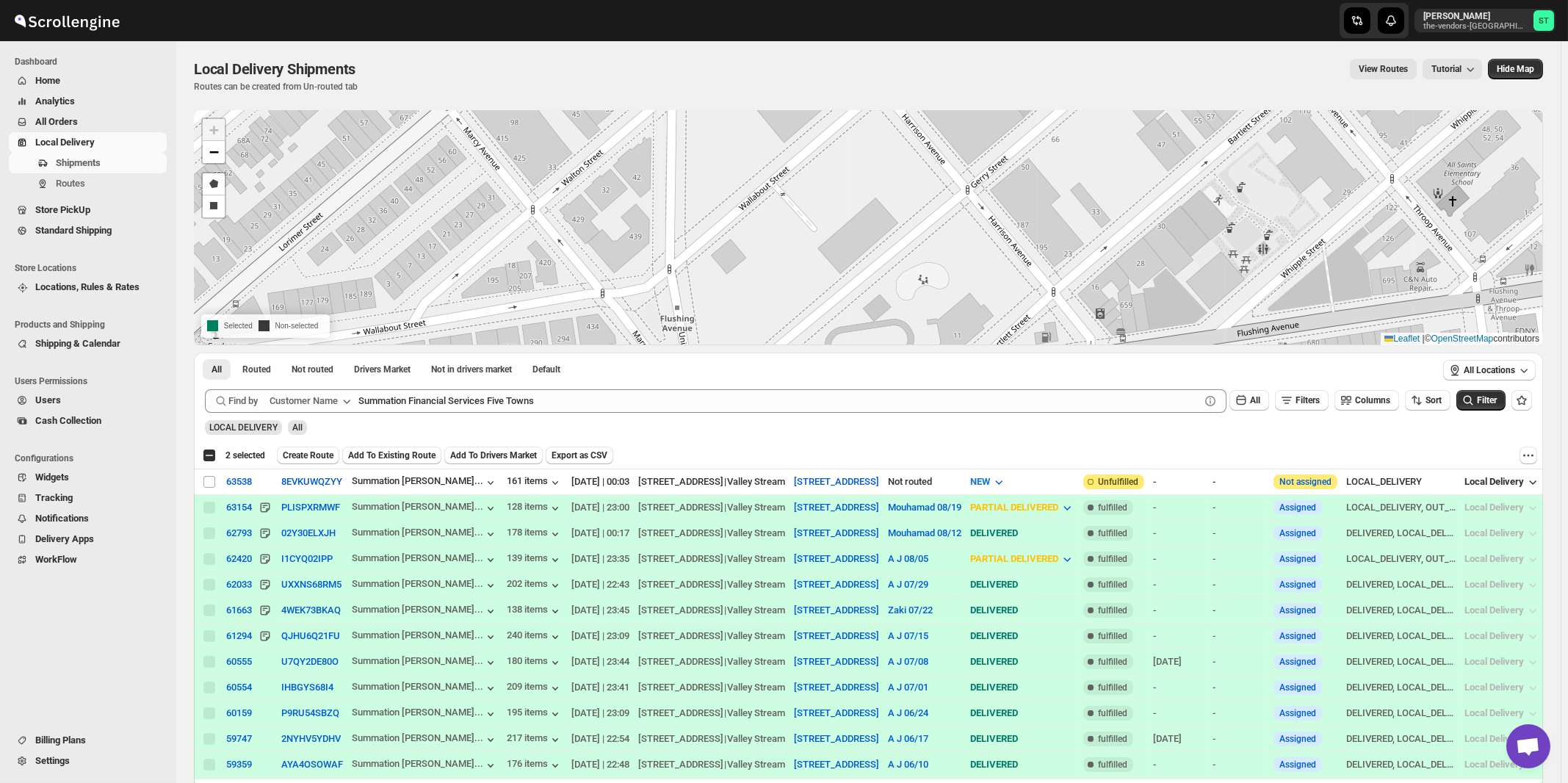
checkbox input "false"
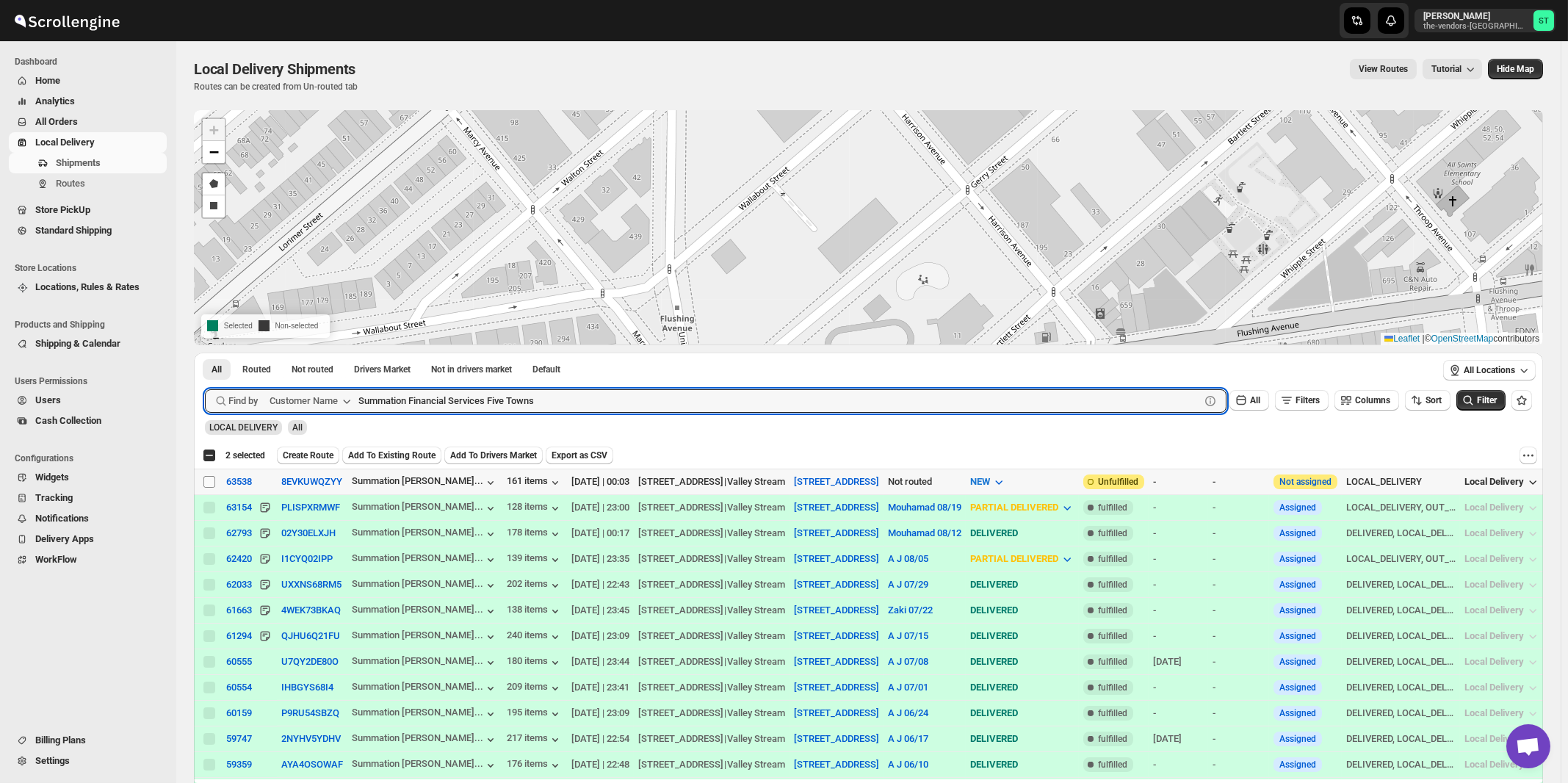
click at [210, 481] on input "Select shipment" at bounding box center [209, 481] width 12 height 12
checkbox input "true"
click at [435, 405] on input "Summation Financial Services Five Towns" at bounding box center [765, 401] width 815 height 24
paste input "Bayrock Insurance Agency LLC"
type input "Bayrock Insurance Agency LLC"
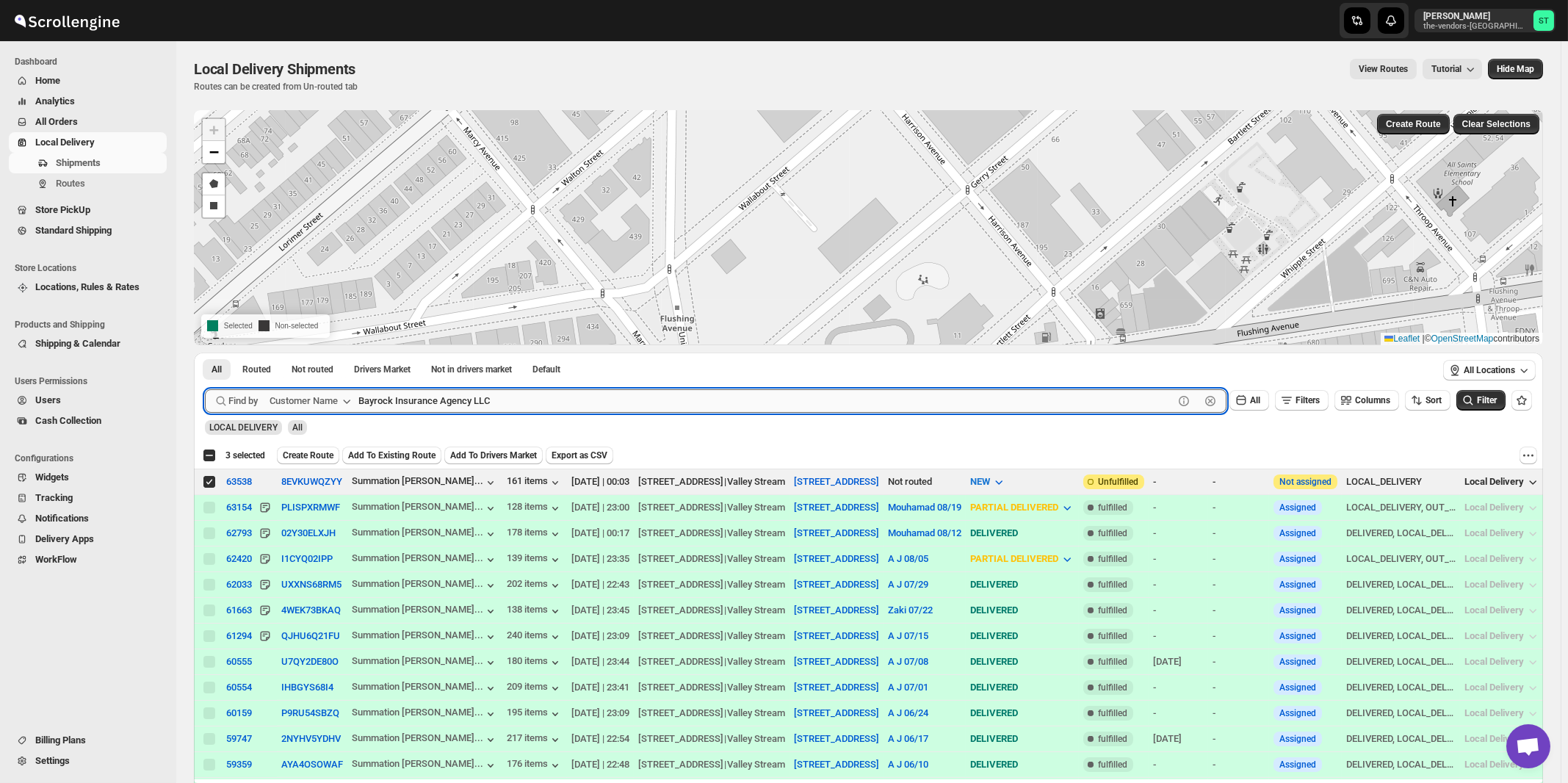
click at [205, 353] on button "Submit" at bounding box center [225, 361] width 42 height 16
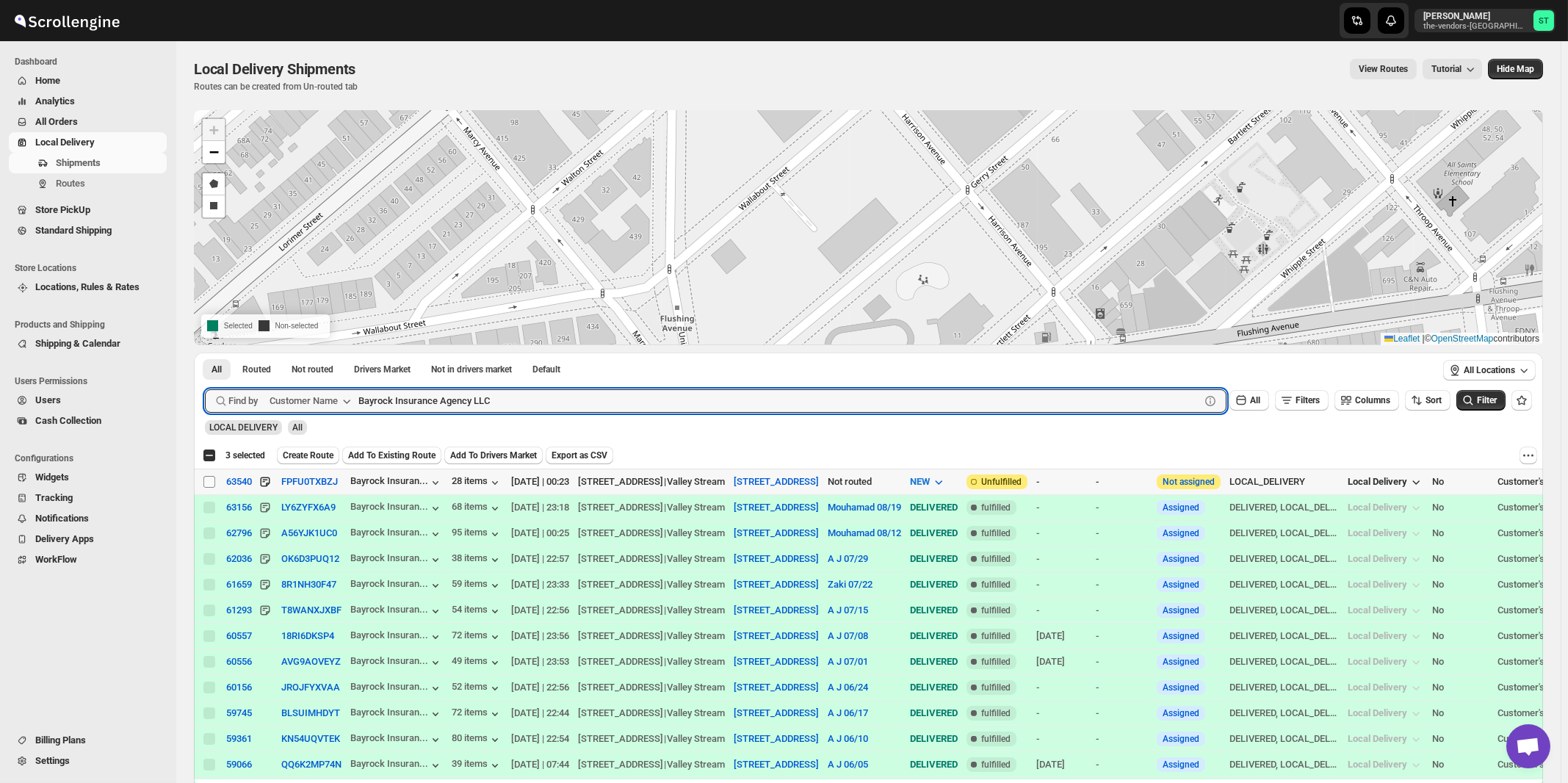
click at [209, 481] on input "Select shipment" at bounding box center [209, 481] width 12 height 12
checkbox input "true"
click at [563, 405] on input "Bayrock Insurance Agency LLC" at bounding box center [765, 401] width 815 height 24
paste input "Hamaspik Five Towns"
click at [205, 353] on button "Submit" at bounding box center [225, 361] width 42 height 16
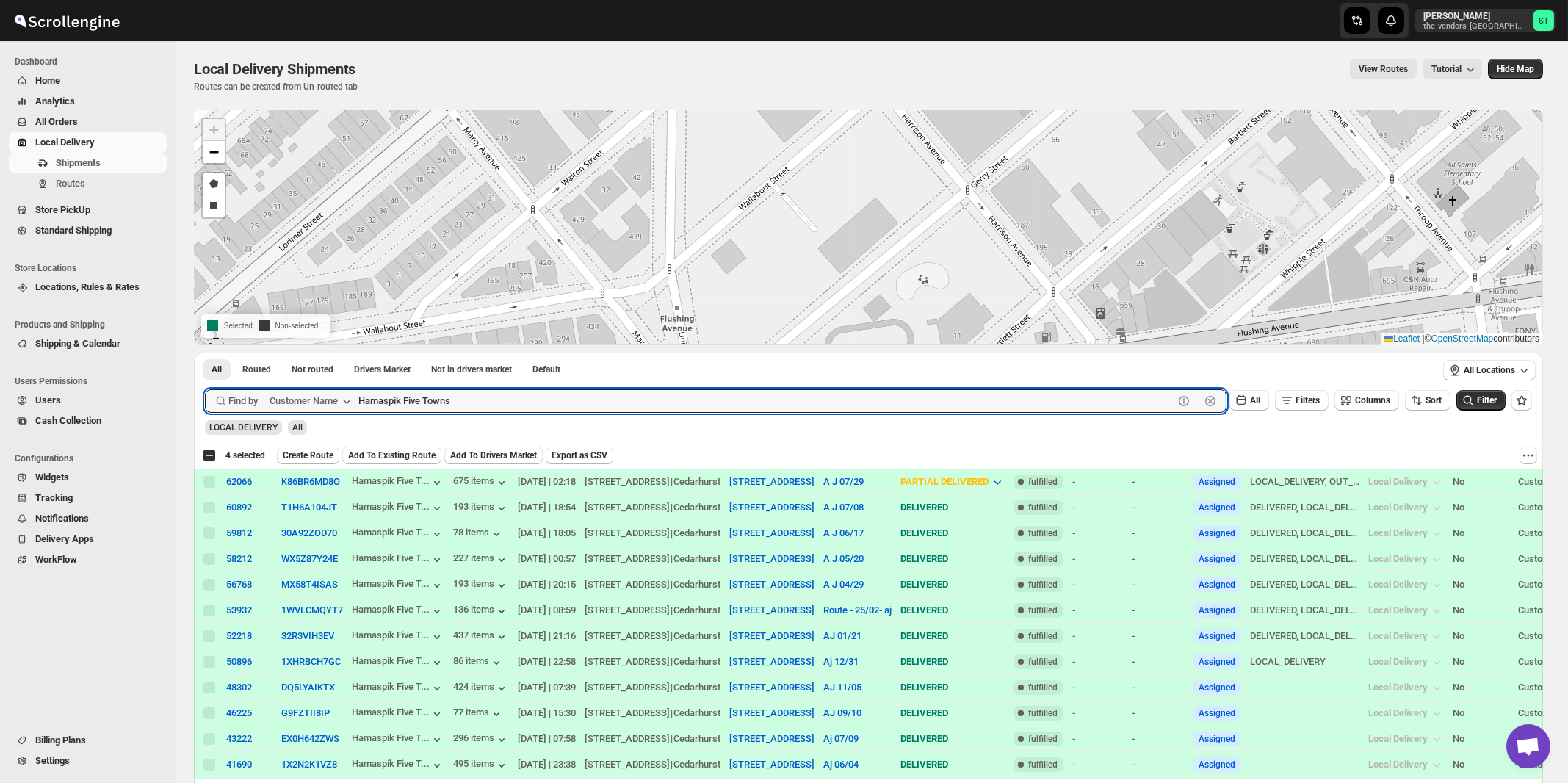
paste input "Aladdin Packaging LLC"
type input "Aladdin Packaging LLC"
click at [205, 353] on button "Submit" at bounding box center [225, 361] width 42 height 16
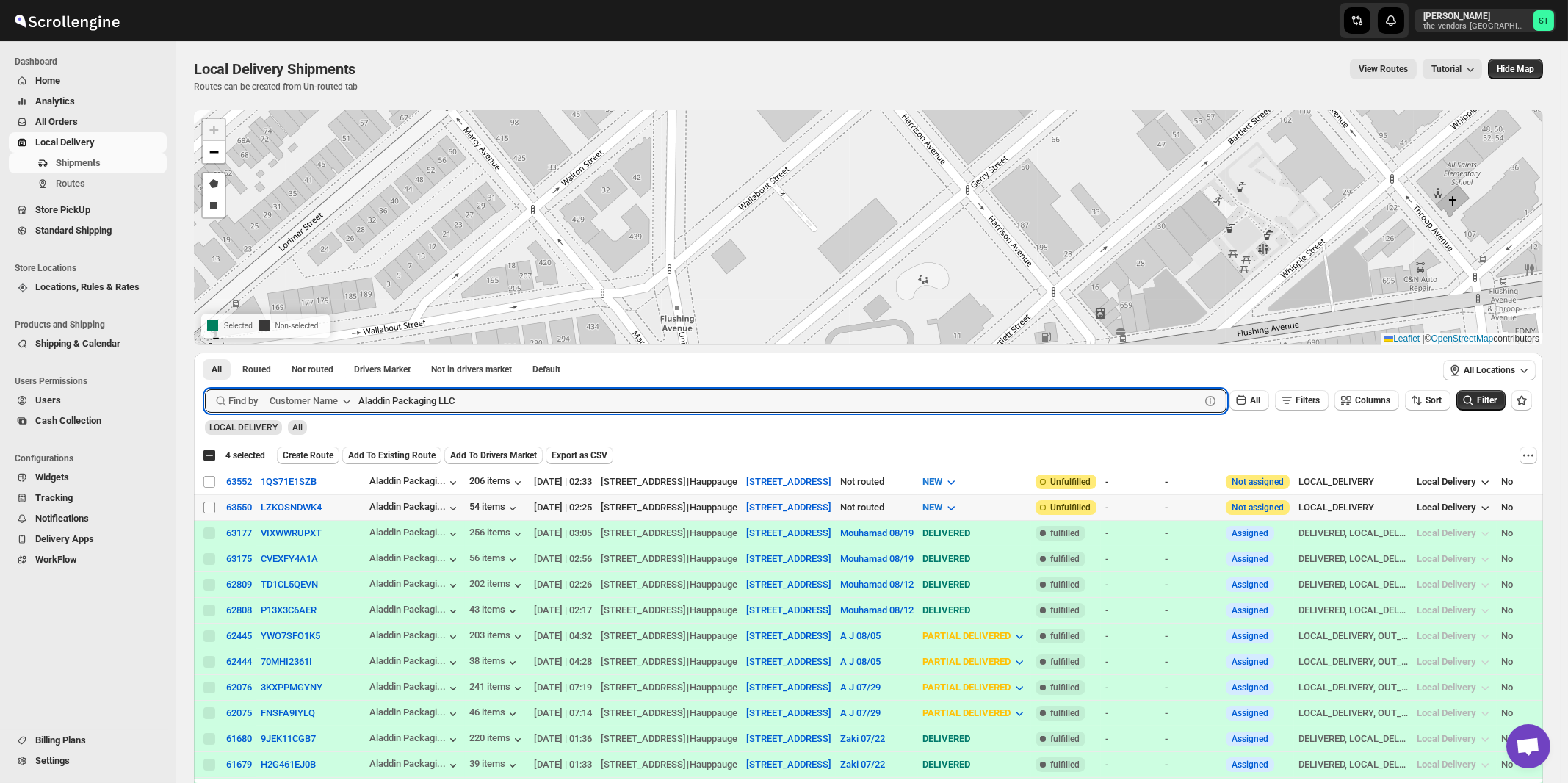
click at [213, 507] on input "Select shipment" at bounding box center [209, 507] width 12 height 12
checkbox input "true"
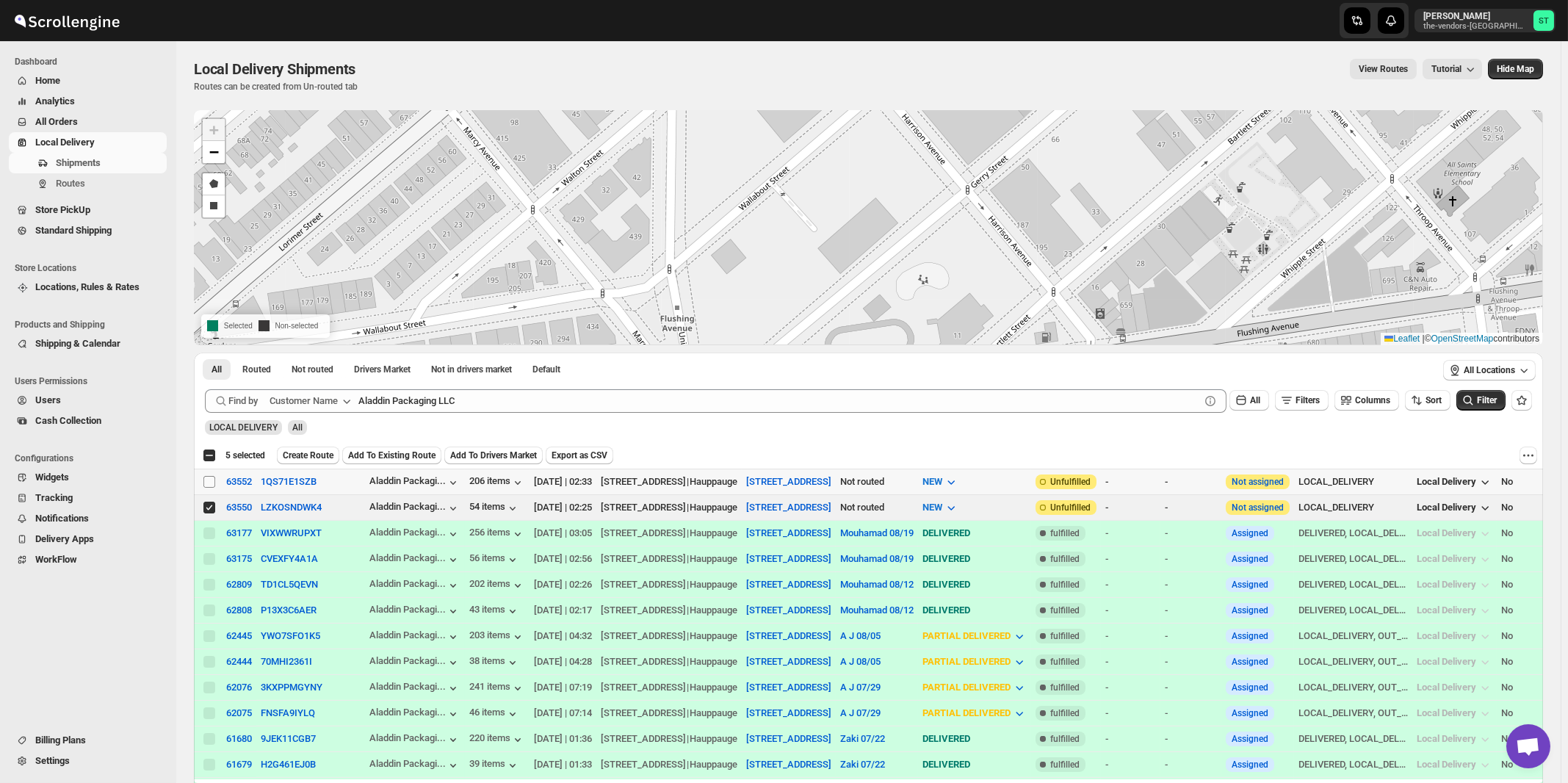
click at [211, 484] on input "Select shipment" at bounding box center [209, 481] width 12 height 12
checkbox input "true"
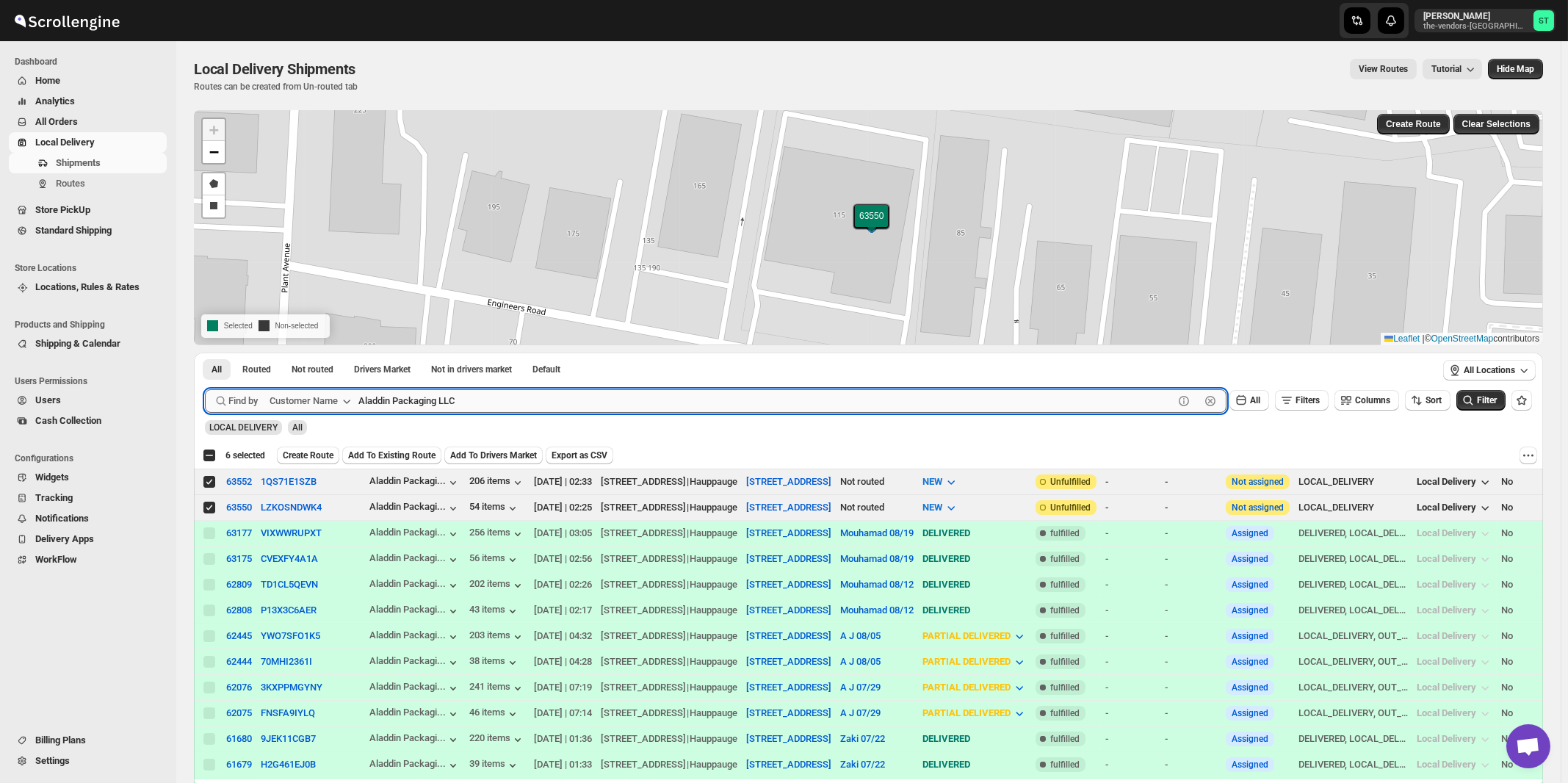
click at [493, 407] on input "Aladdin Packaging LLC" at bounding box center [765, 401] width 815 height 24
paste input "Velocity [GEOGRAPHIC_DATA]"
type input "Velocity [GEOGRAPHIC_DATA]"
click at [205, 353] on button "Submit" at bounding box center [225, 361] width 42 height 16
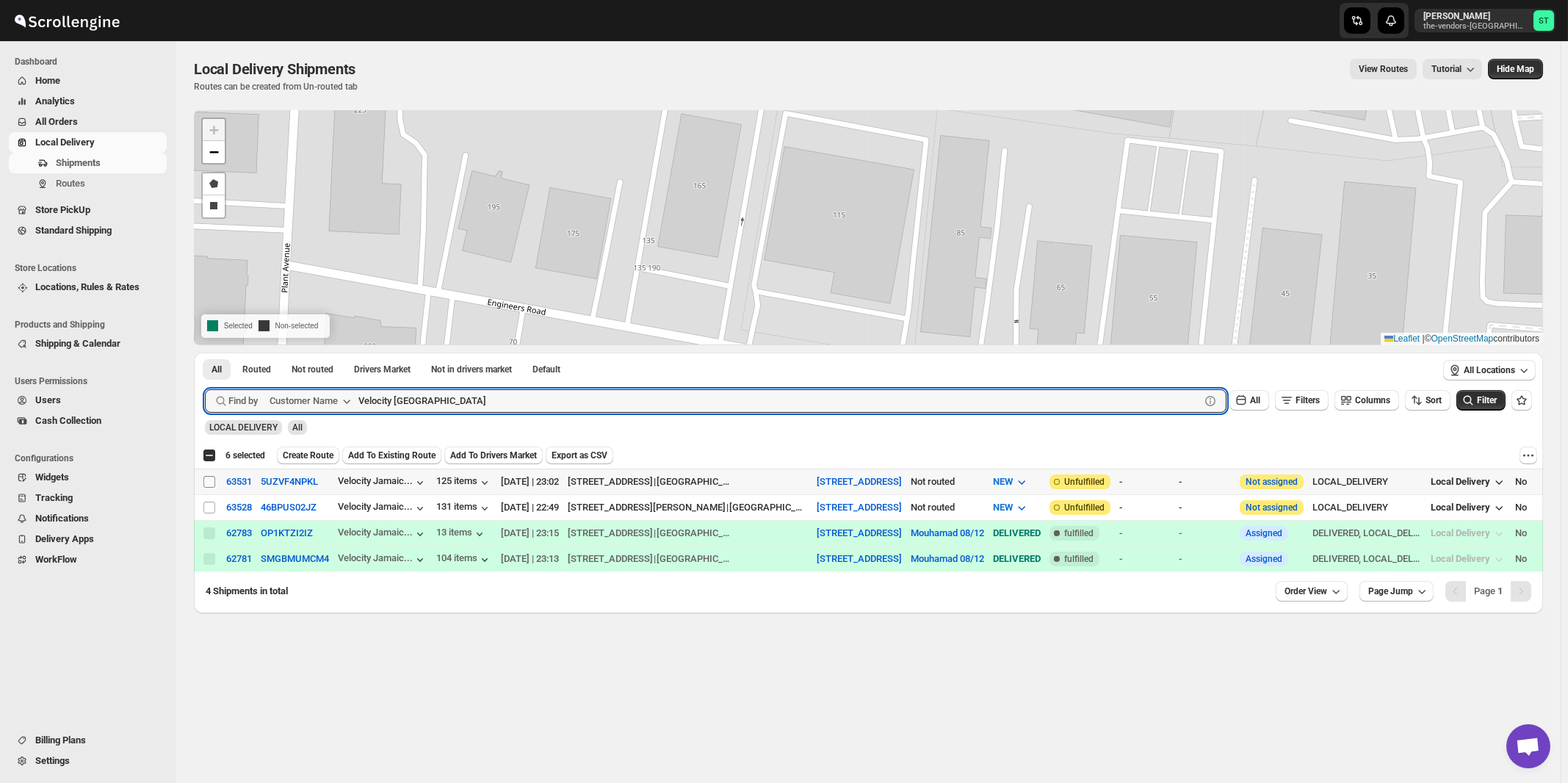
click at [208, 480] on input "Select shipment" at bounding box center [209, 481] width 12 height 12
checkbox input "true"
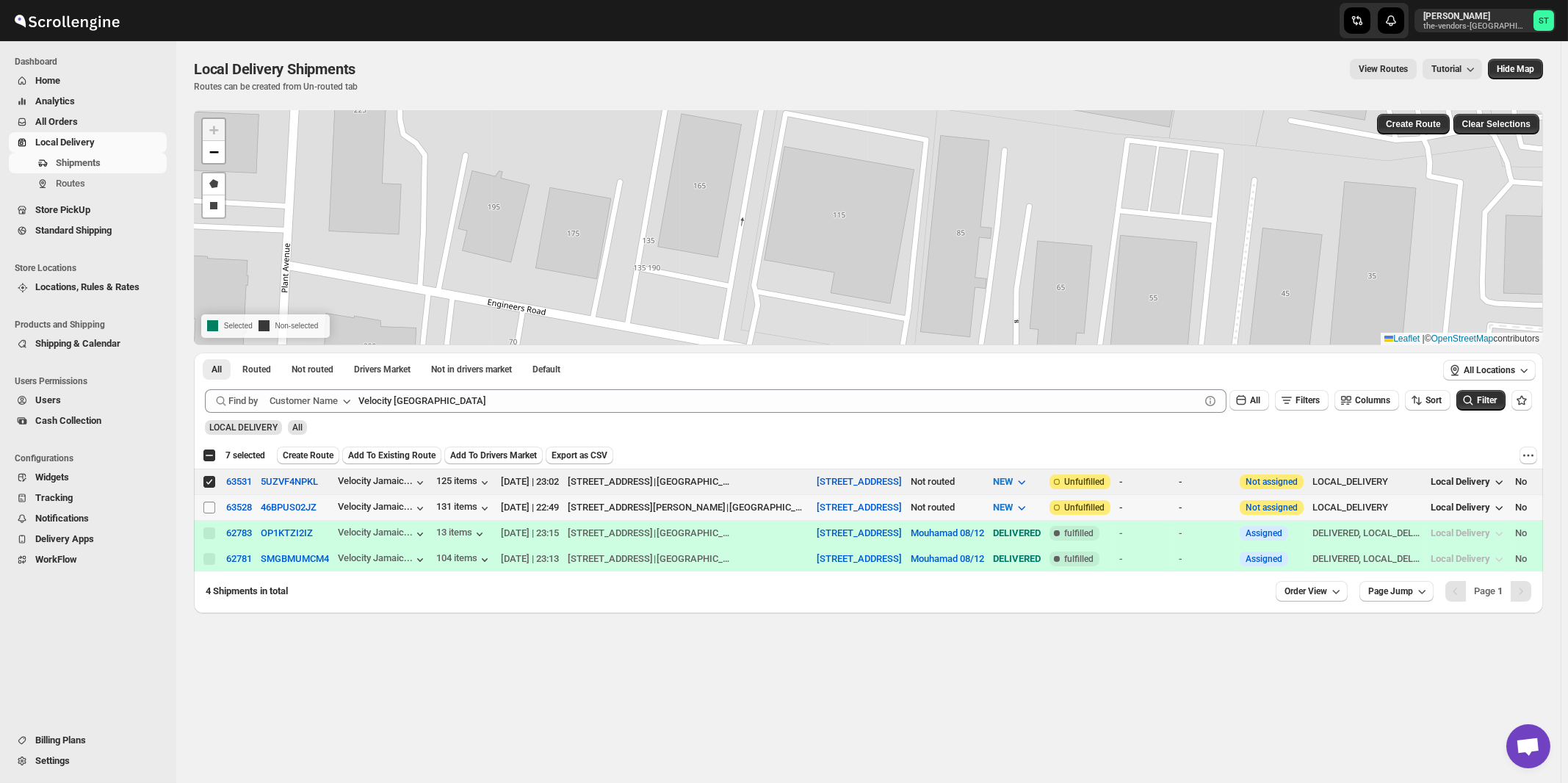
click at [209, 511] on input "Select shipment" at bounding box center [209, 507] width 12 height 12
checkbox input "true"
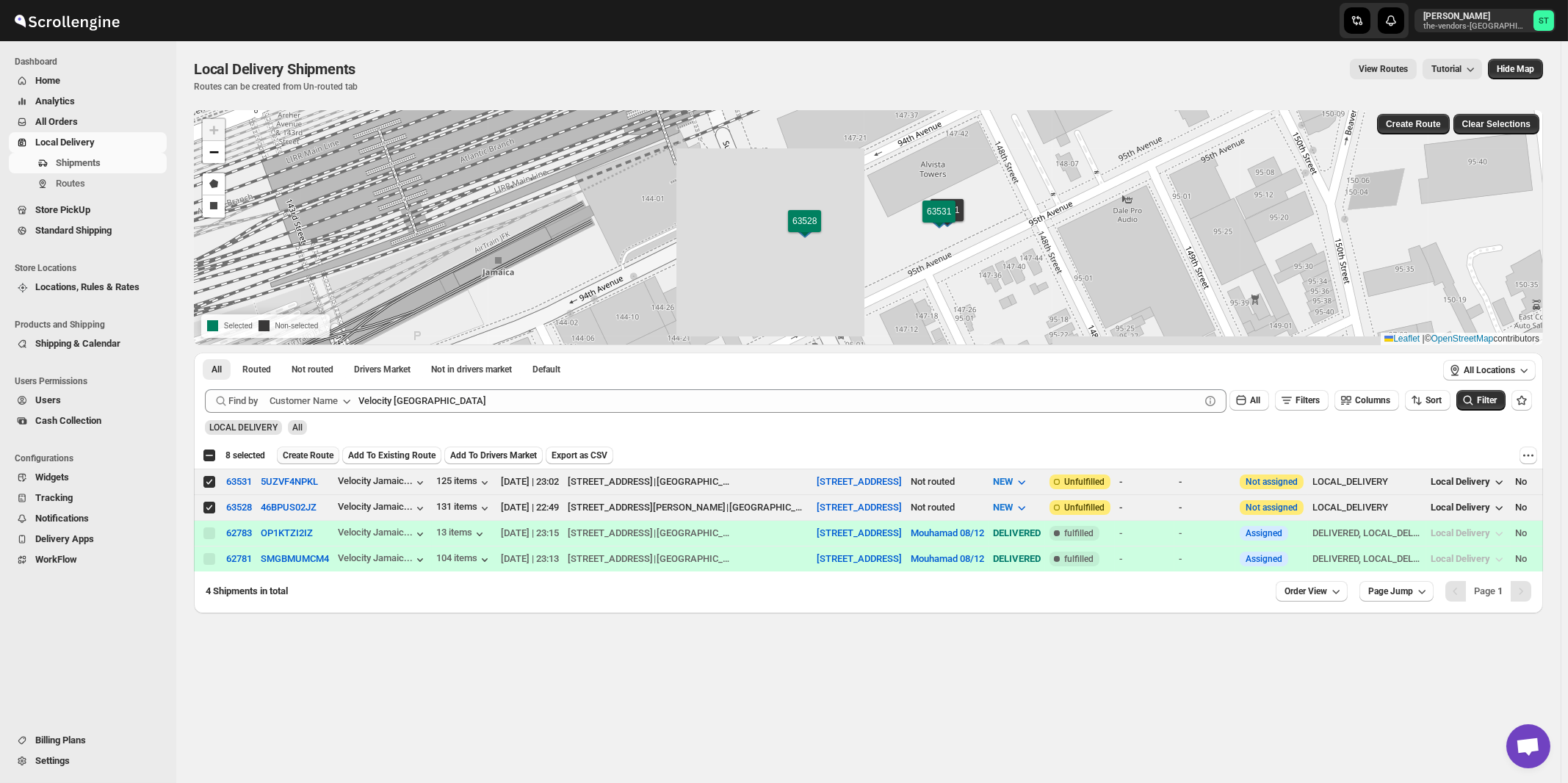
click at [319, 455] on span "Create Route" at bounding box center [308, 455] width 50 height 12
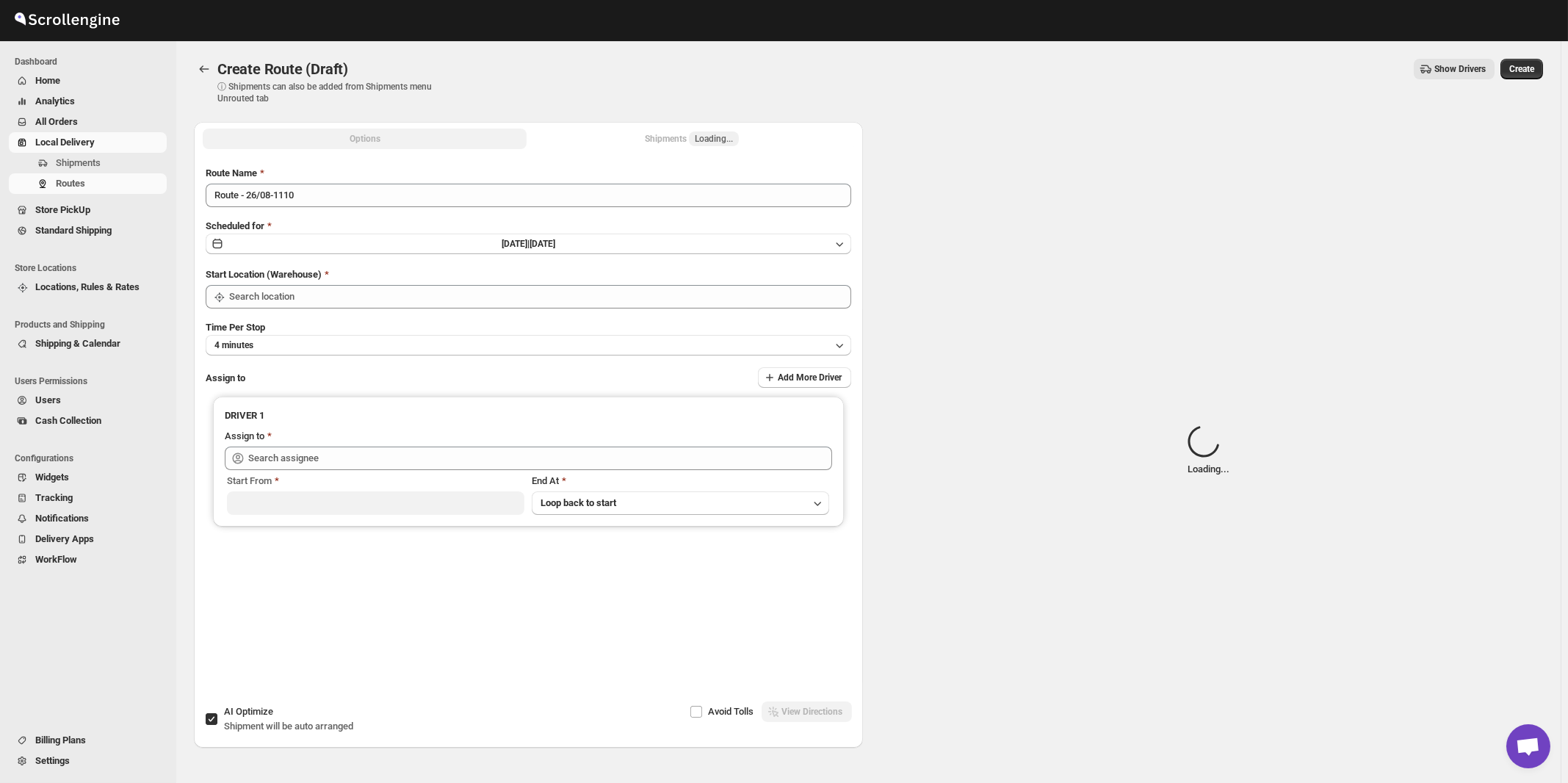
type input "[STREET_ADDRESS]"
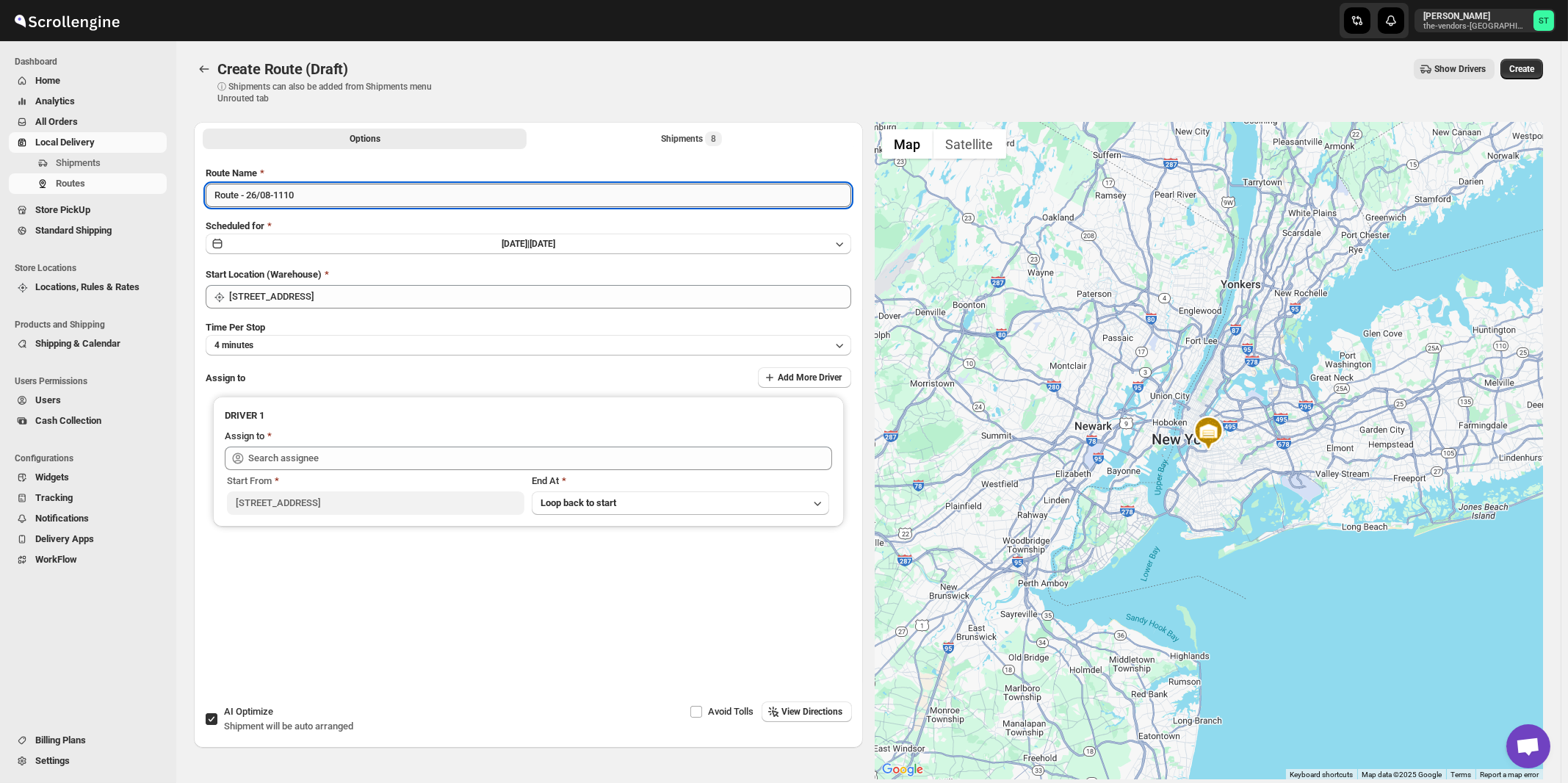
click at [417, 198] on input "Route - 26/08-1110" at bounding box center [528, 195] width 646 height 24
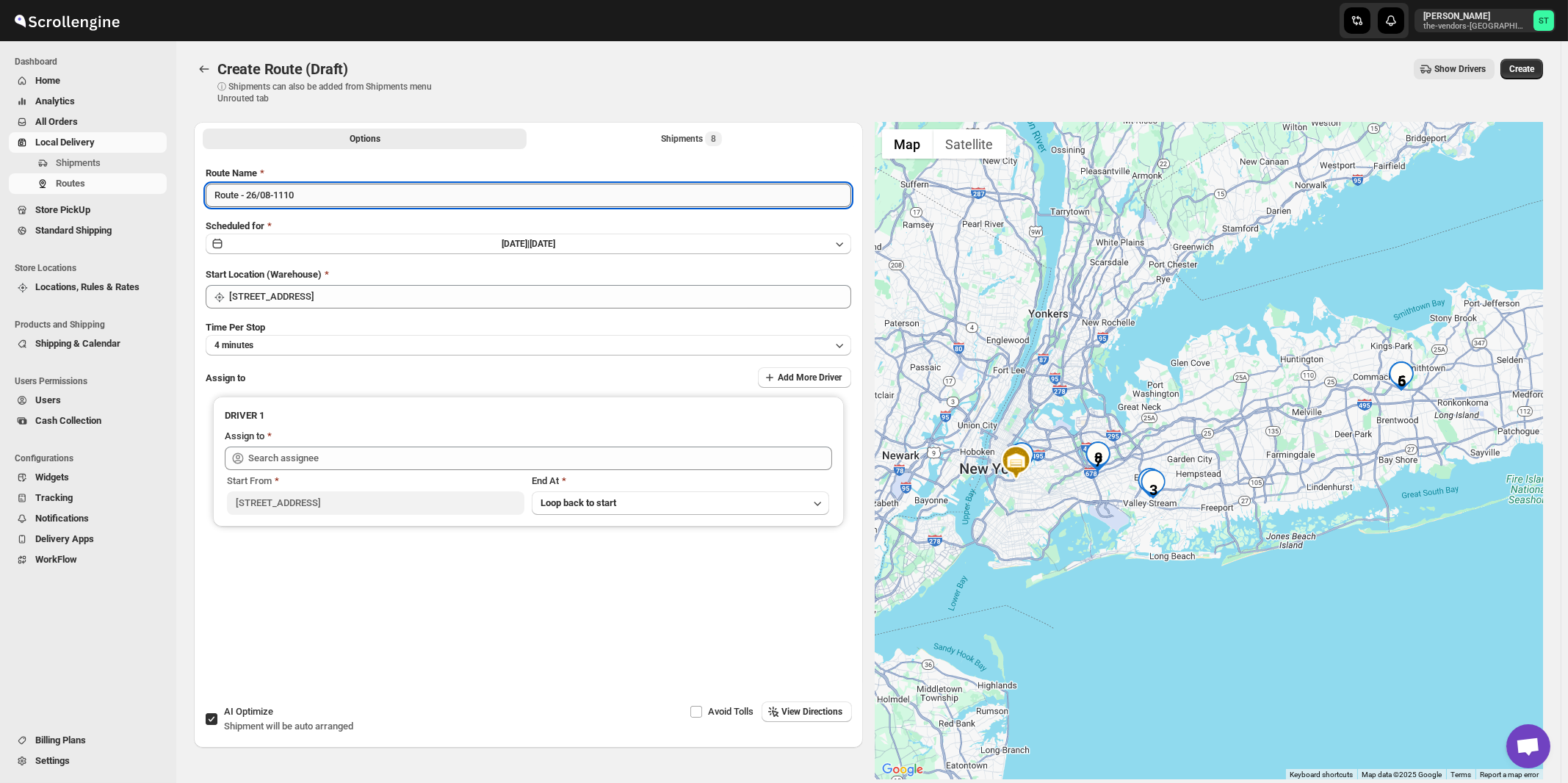
paste input "Mouhamad"
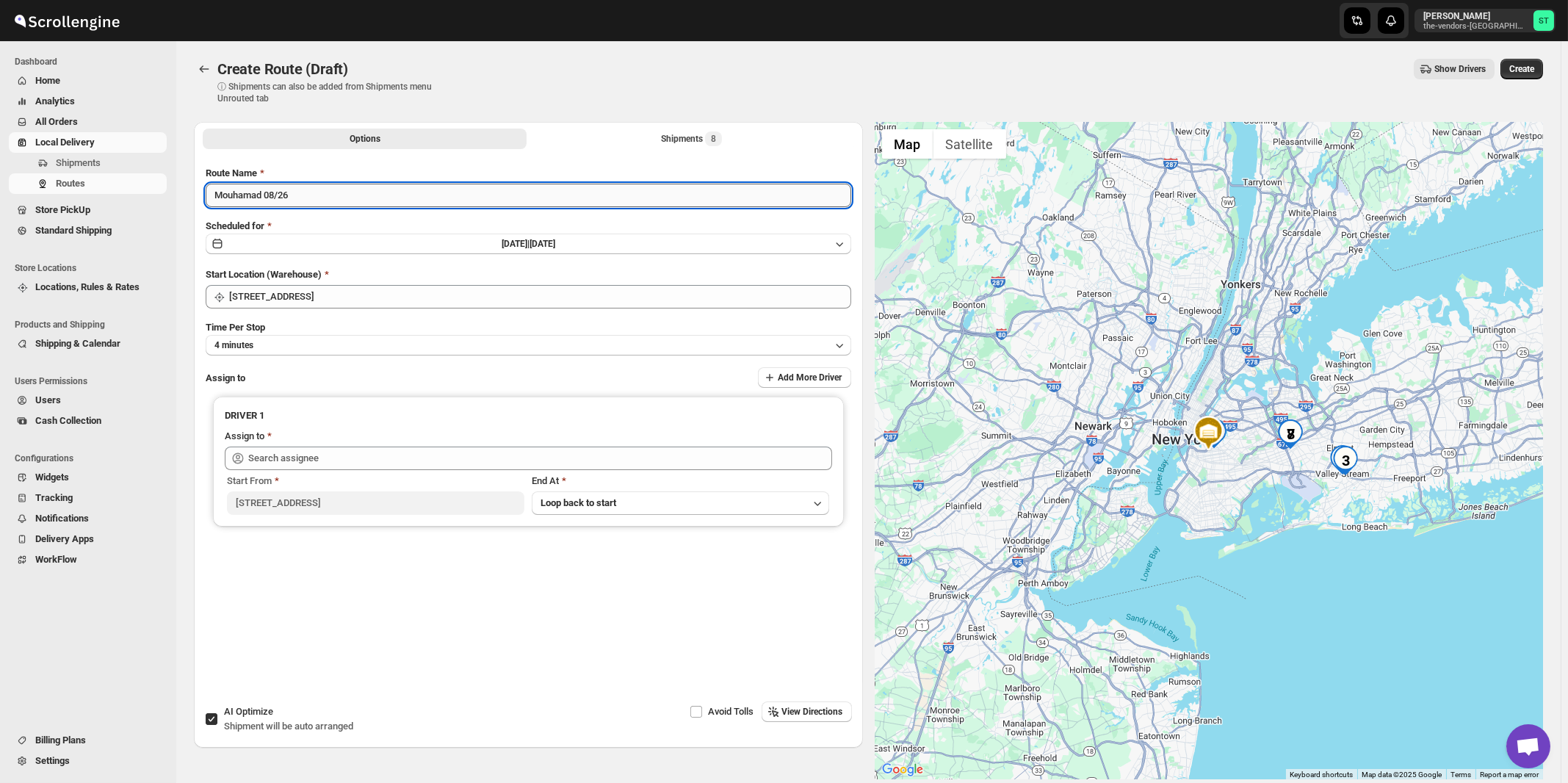
type input "Mouhamad 08/26"
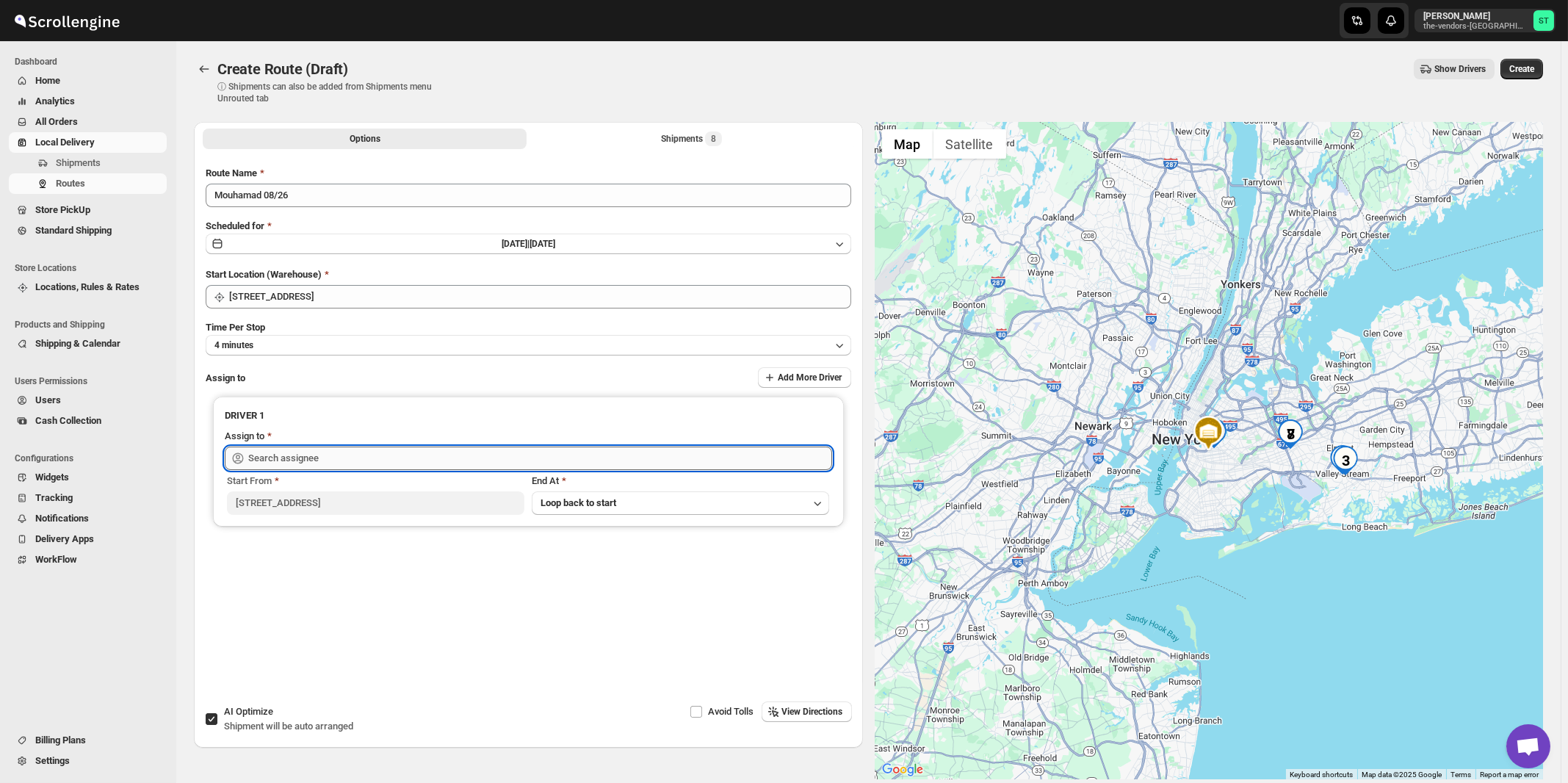
click at [352, 455] on input "text" at bounding box center [540, 458] width 584 height 24
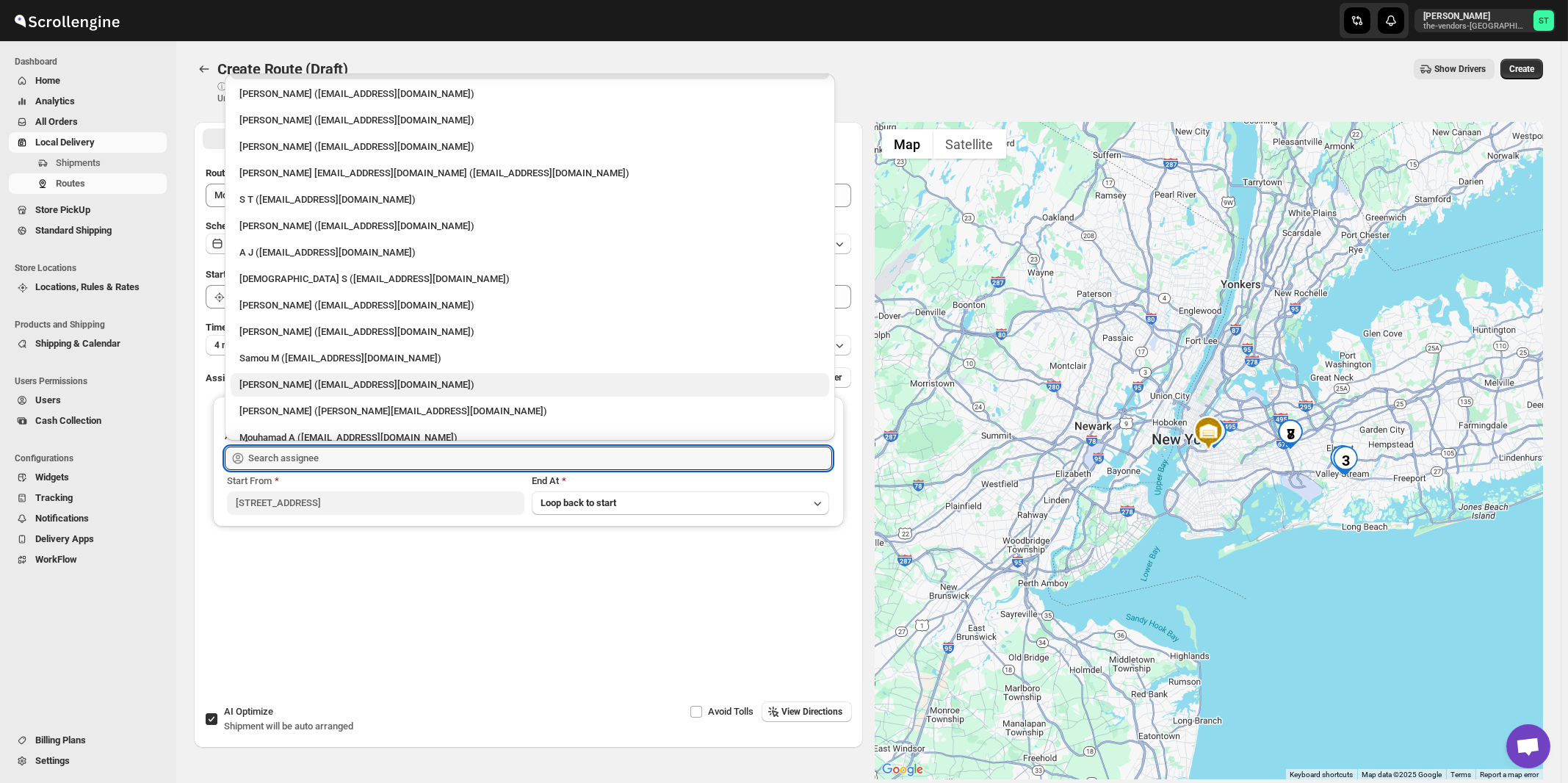
scroll to position [39, 0]
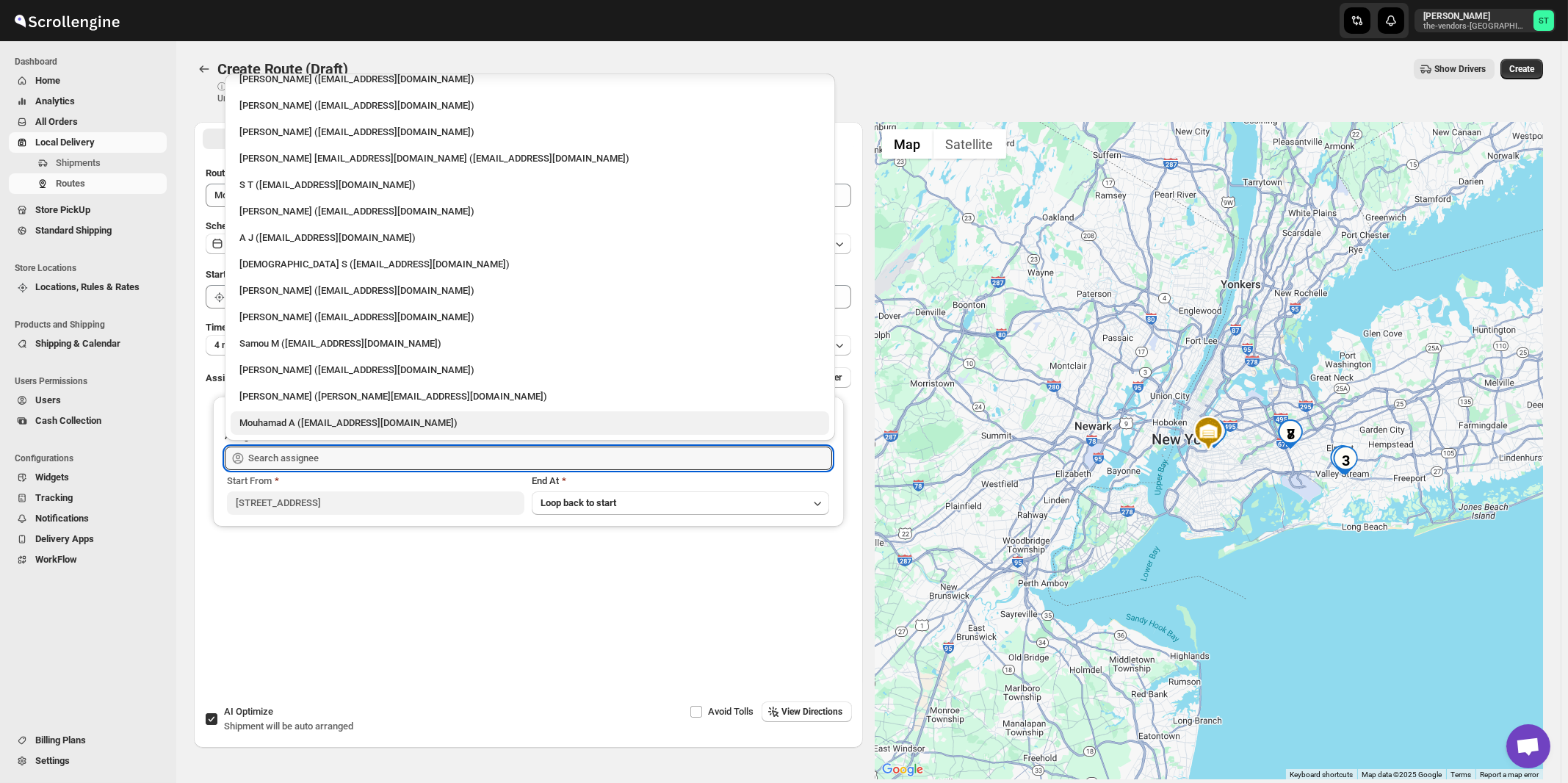
click at [307, 421] on div "Mouhamad A ([EMAIL_ADDRESS][DOMAIN_NAME])" at bounding box center [530, 423] width 581 height 15
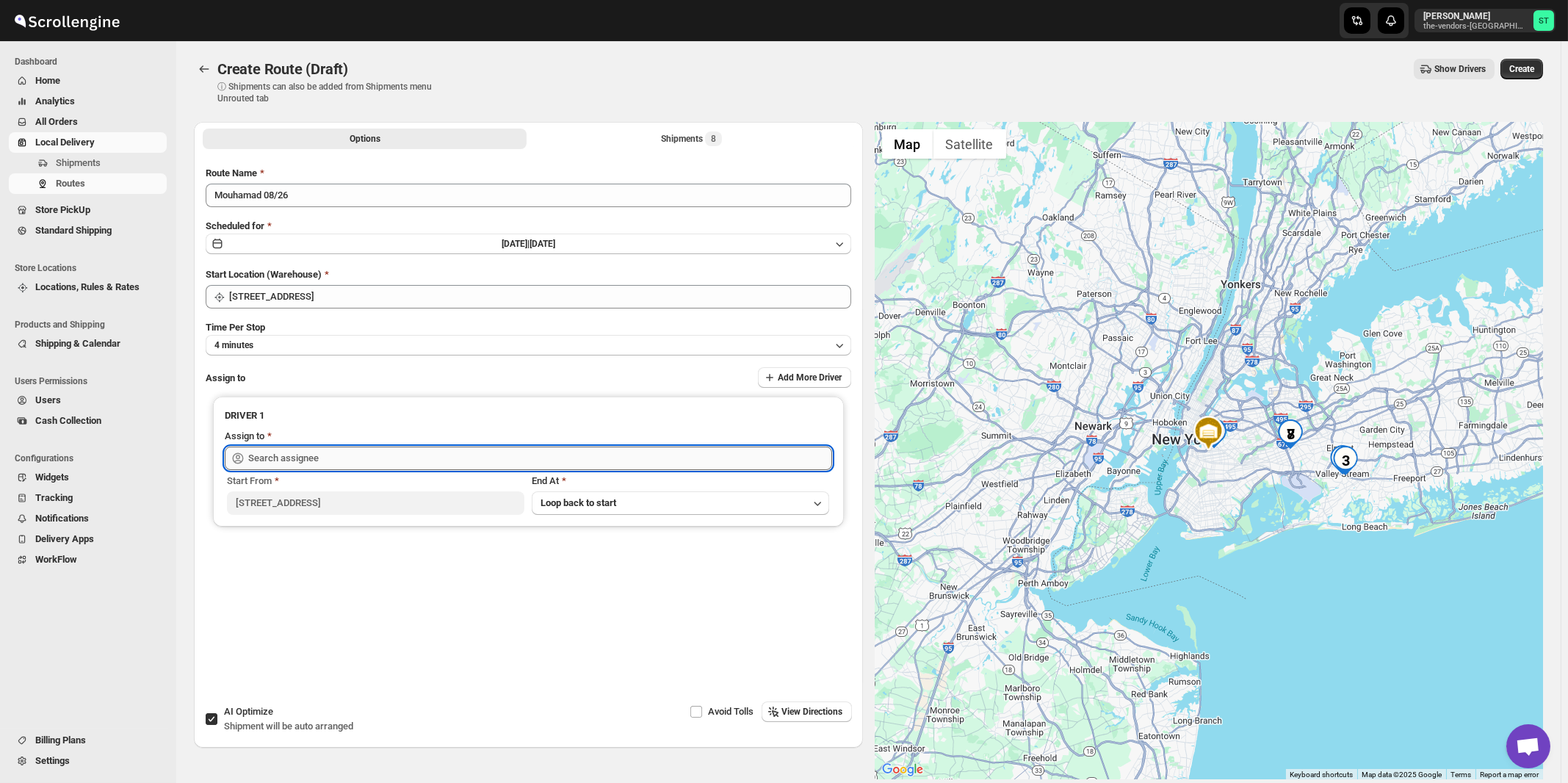
type input "Mouhamad A ([EMAIL_ADDRESS][DOMAIN_NAME])"
click at [803, 710] on span "View Directions" at bounding box center [812, 711] width 61 height 12
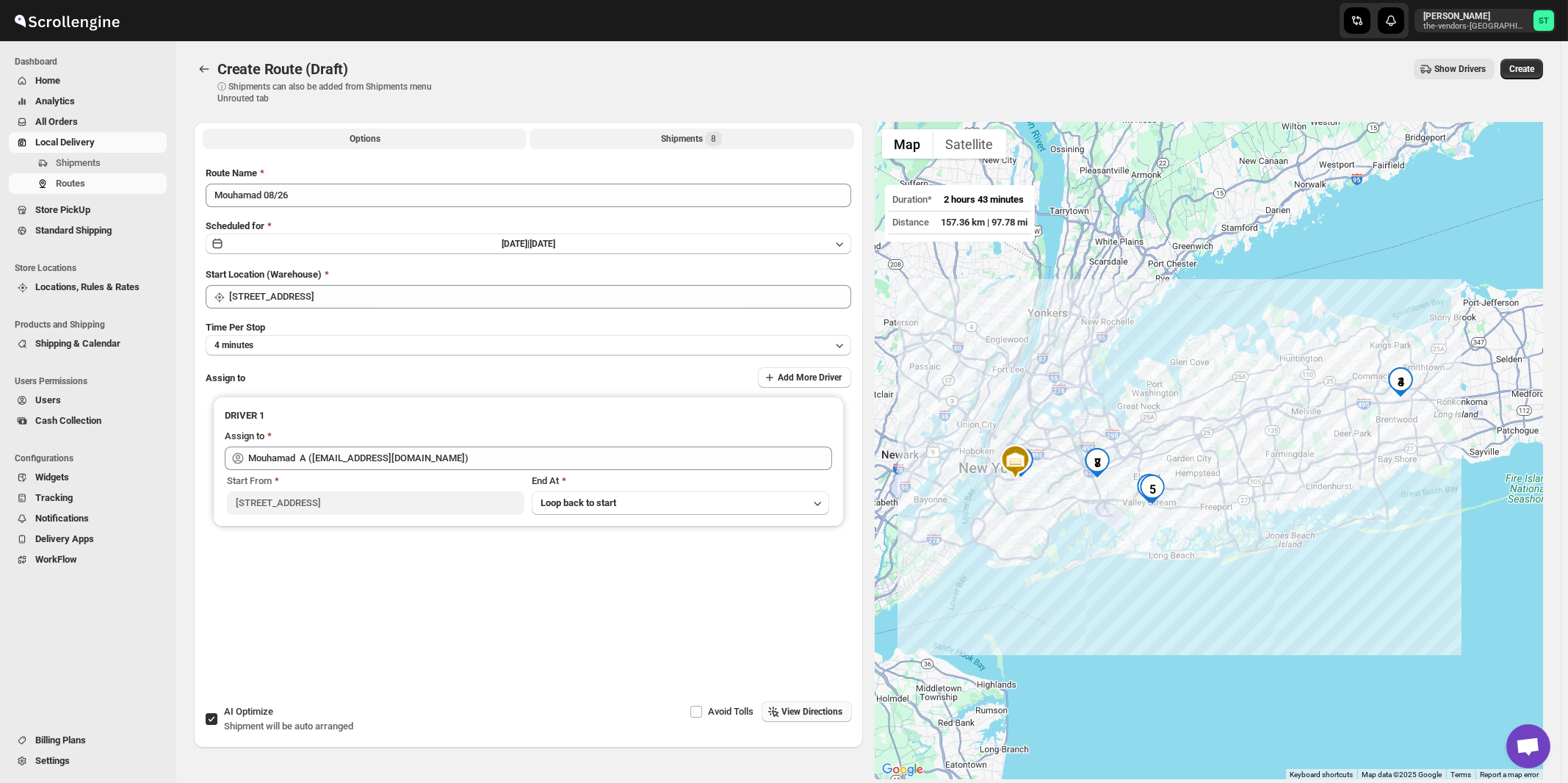
click at [684, 136] on div "Shipments 8" at bounding box center [691, 139] width 61 height 15
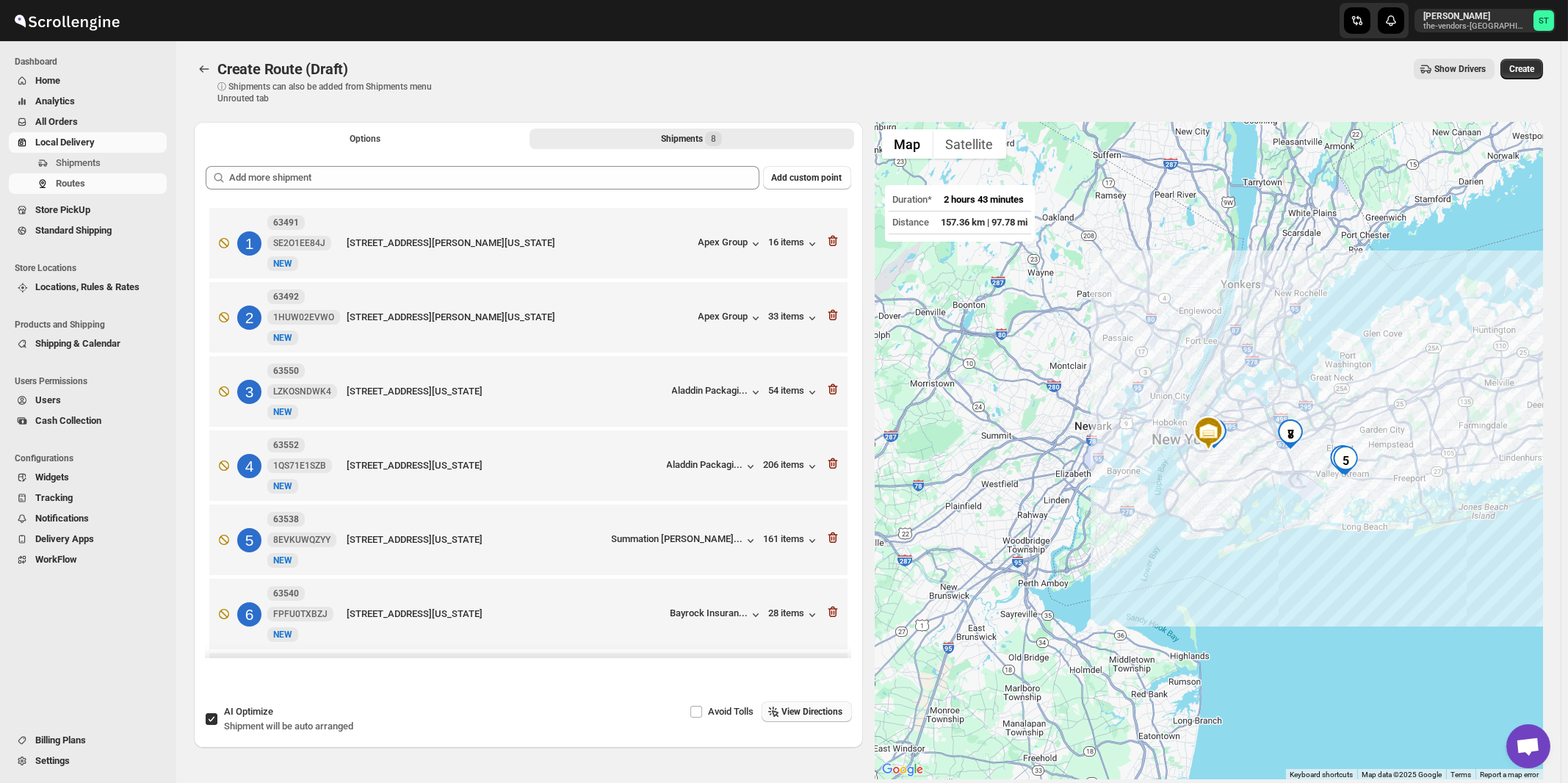
click at [284, 726] on span "Shipment will be auto arranged" at bounding box center [288, 726] width 129 height 11
click at [217, 725] on input "AI Optimize Shipment will be auto arranged" at bounding box center [211, 719] width 12 height 12
checkbox input "false"
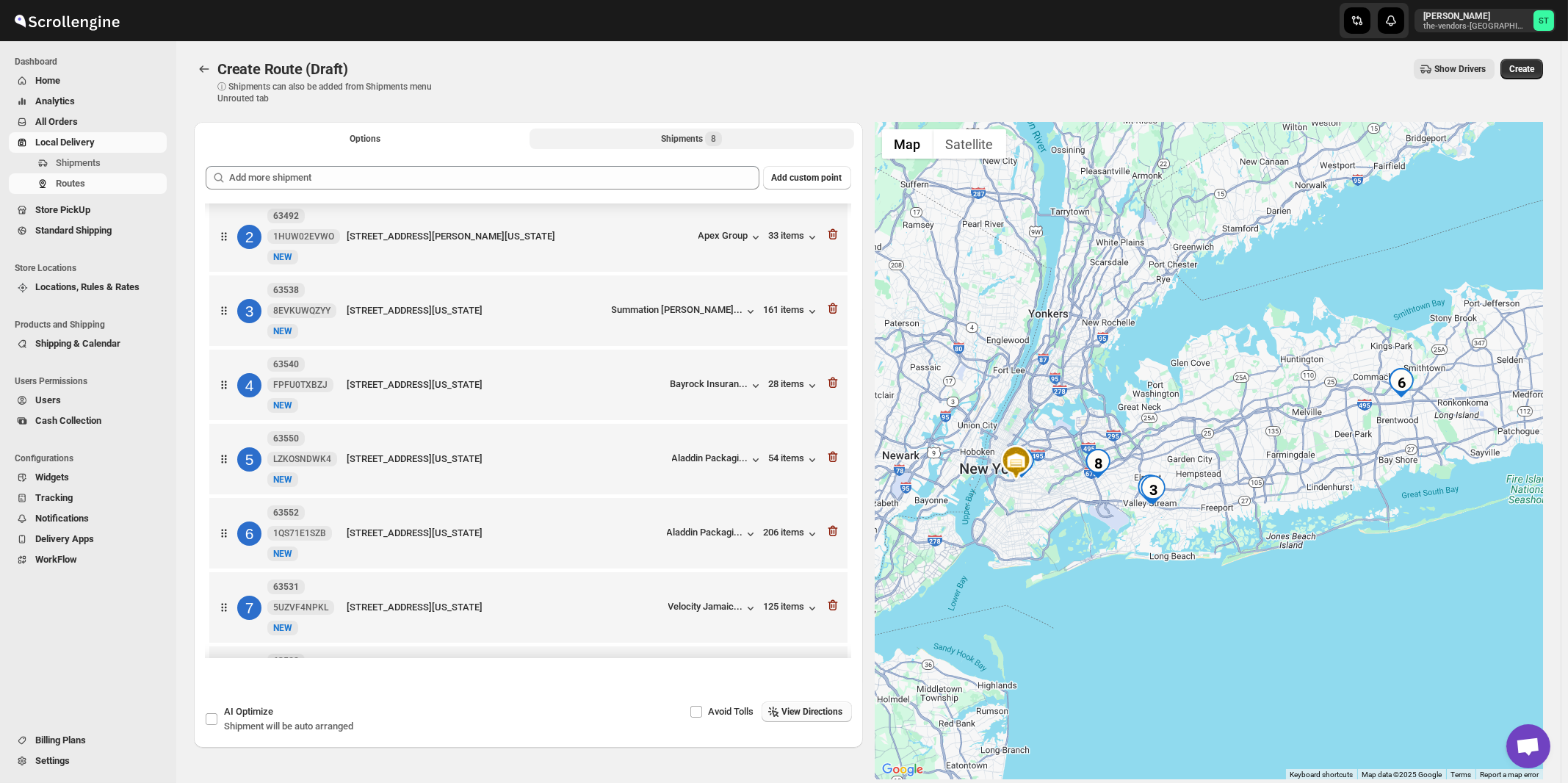
scroll to position [156, 0]
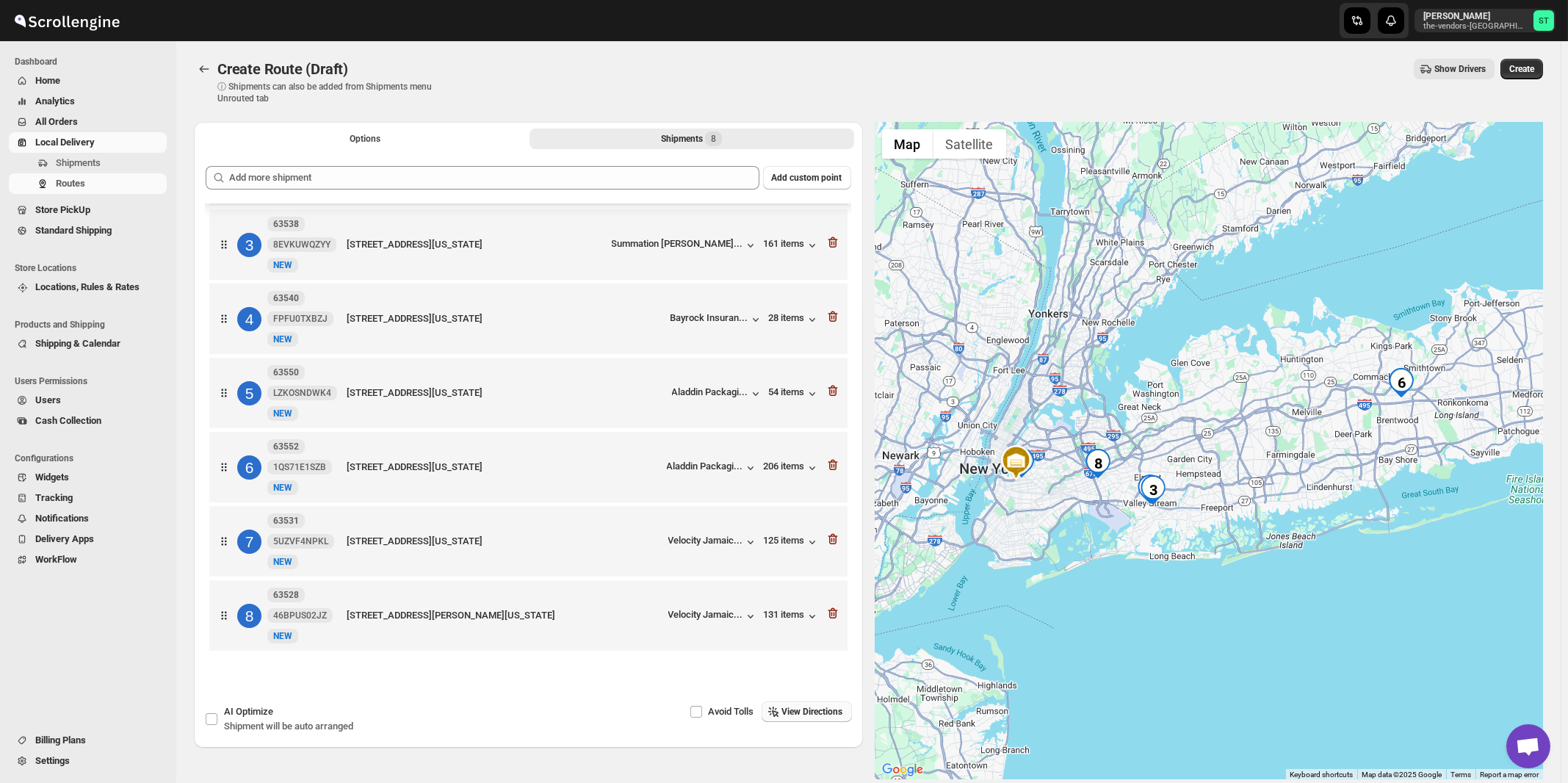
click at [801, 719] on button "View Directions" at bounding box center [806, 712] width 91 height 20
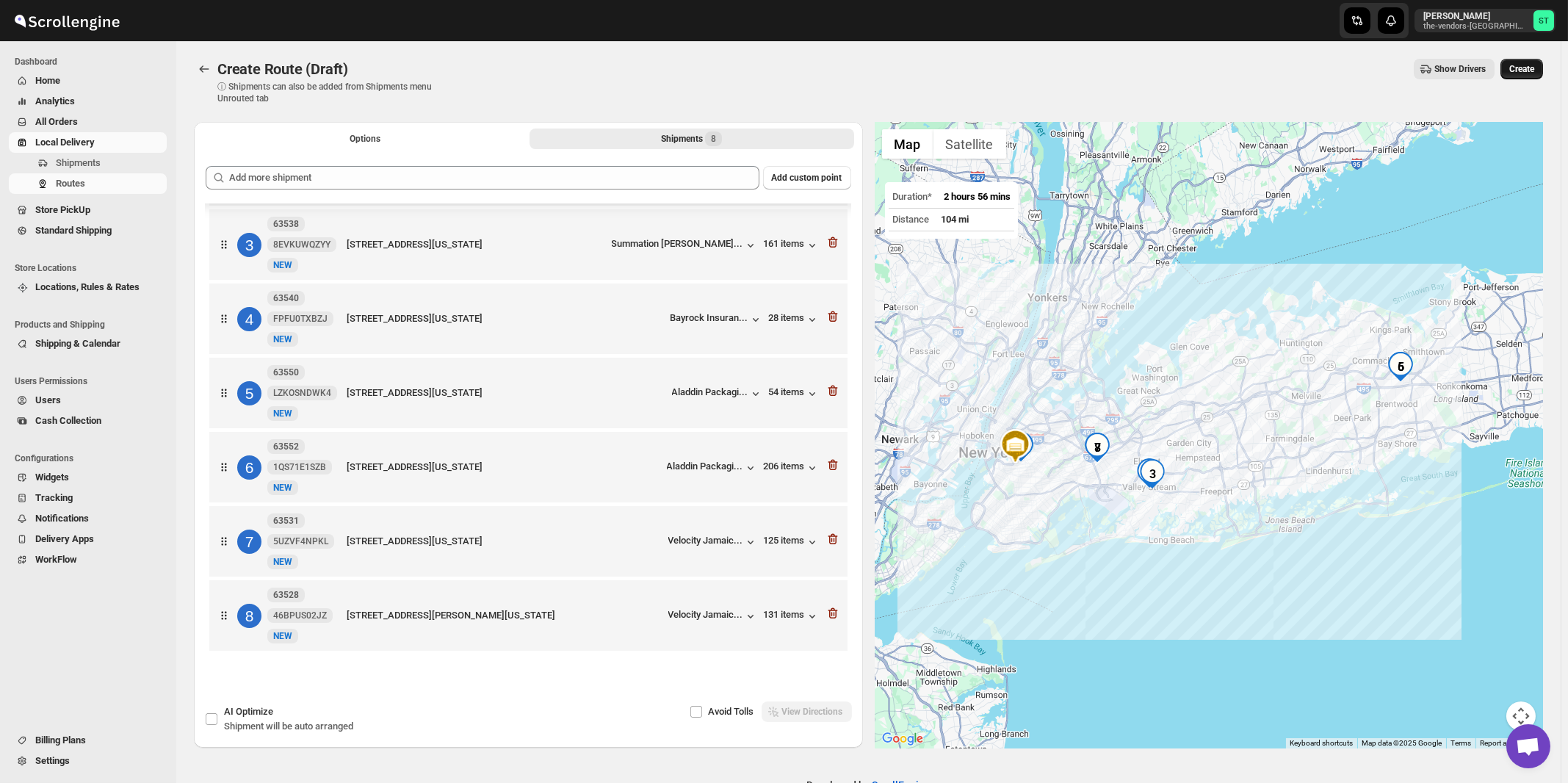
click at [1523, 71] on span "Create" at bounding box center [1522, 69] width 25 height 12
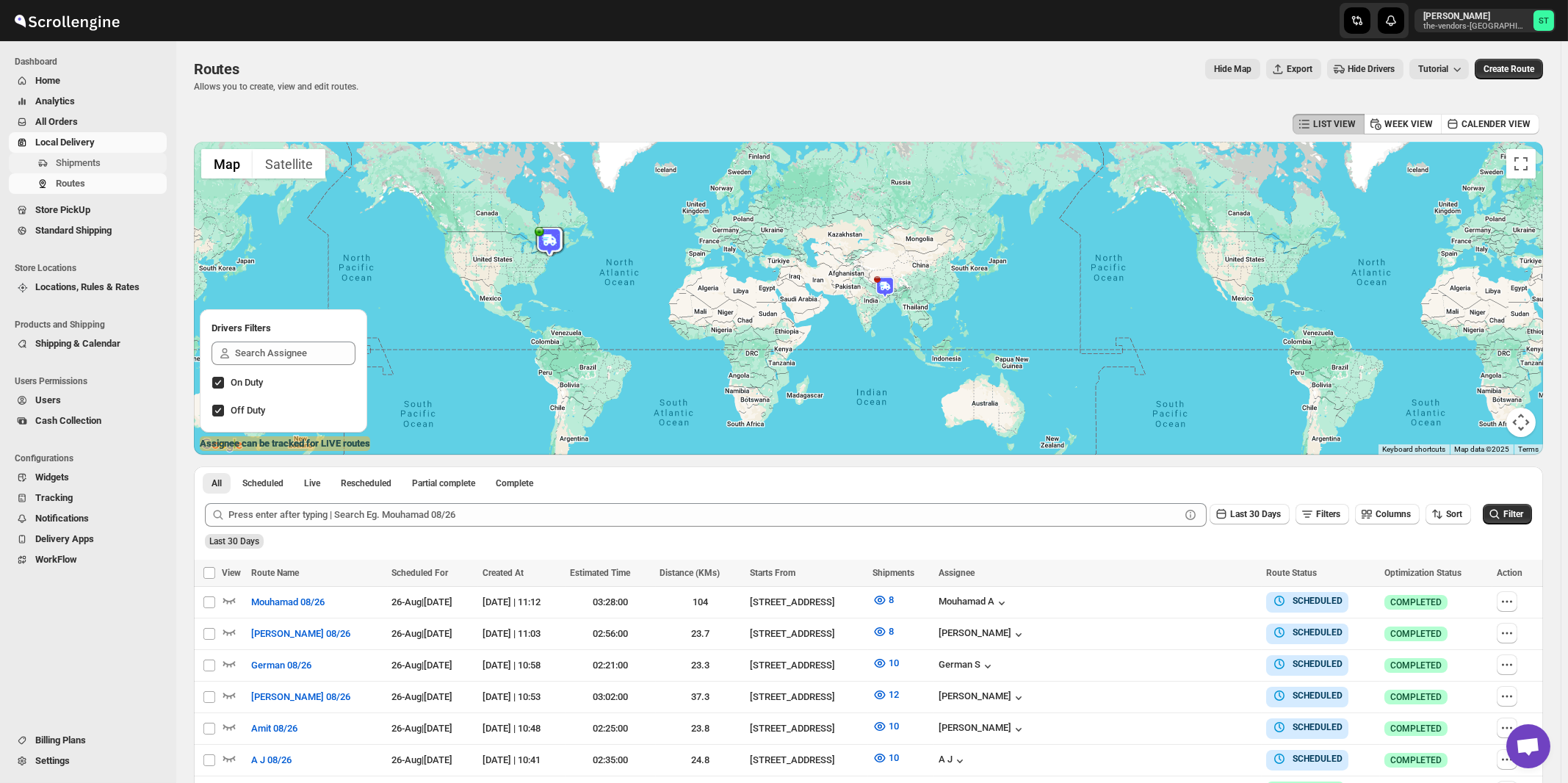
click at [91, 164] on span "Shipments" at bounding box center [78, 163] width 45 height 11
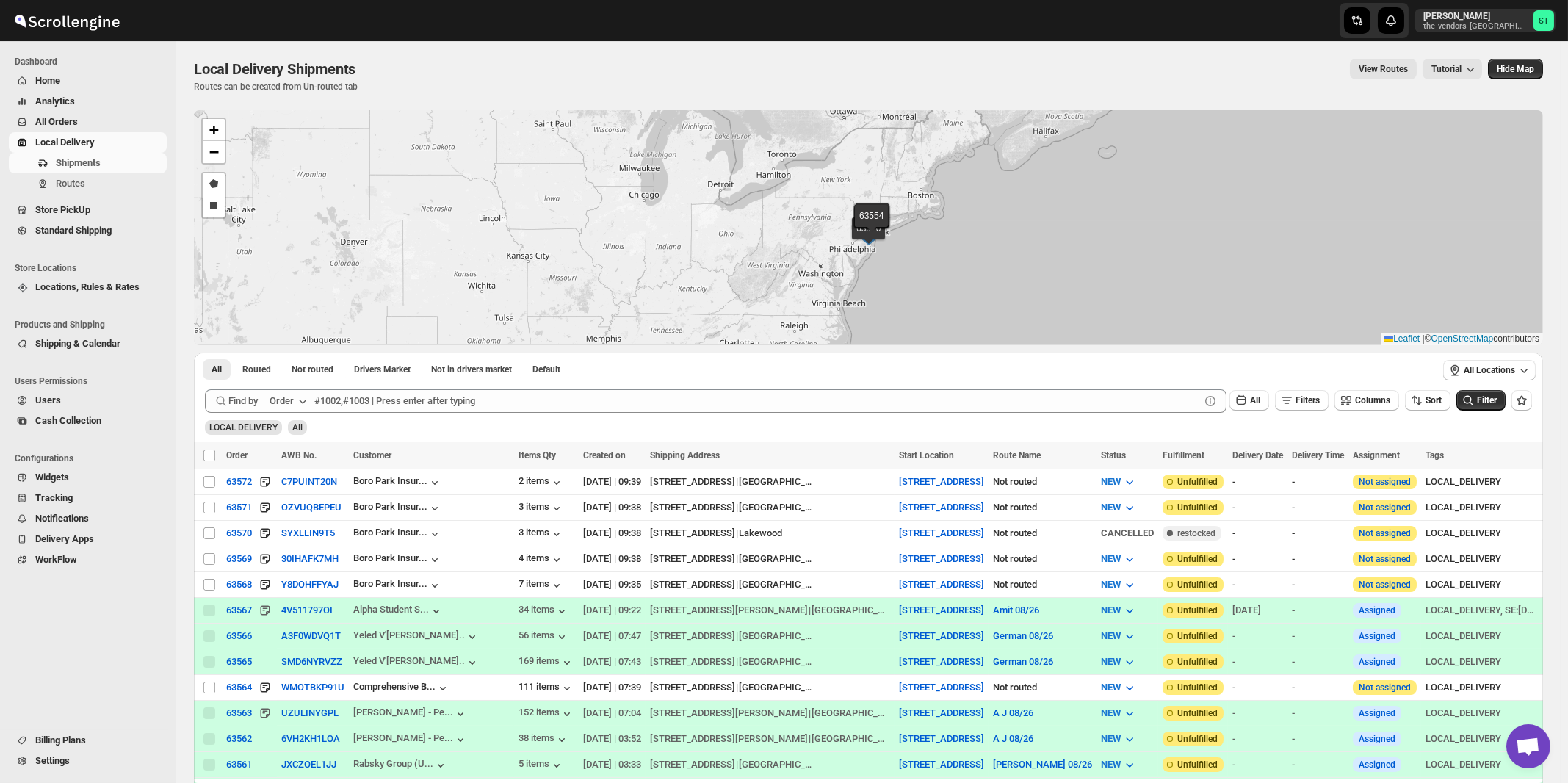
click at [290, 399] on div "Order" at bounding box center [281, 401] width 24 height 15
click at [290, 510] on div "Customer Name" at bounding box center [291, 510] width 68 height 15
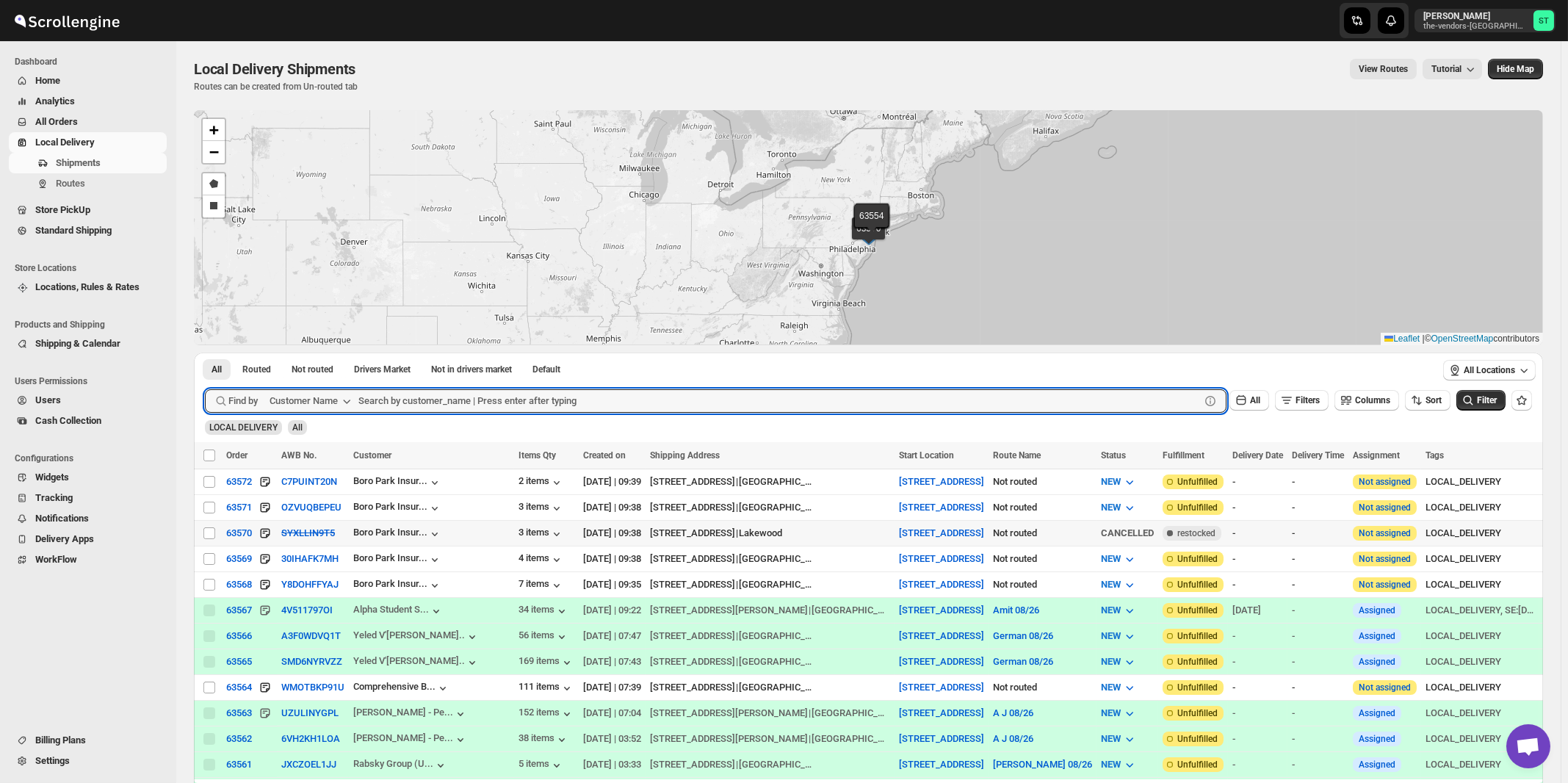
paste input "Ner Mitzvah"
type input "Ner Mitzvah"
click at [205, 353] on button "Submit" at bounding box center [225, 361] width 42 height 16
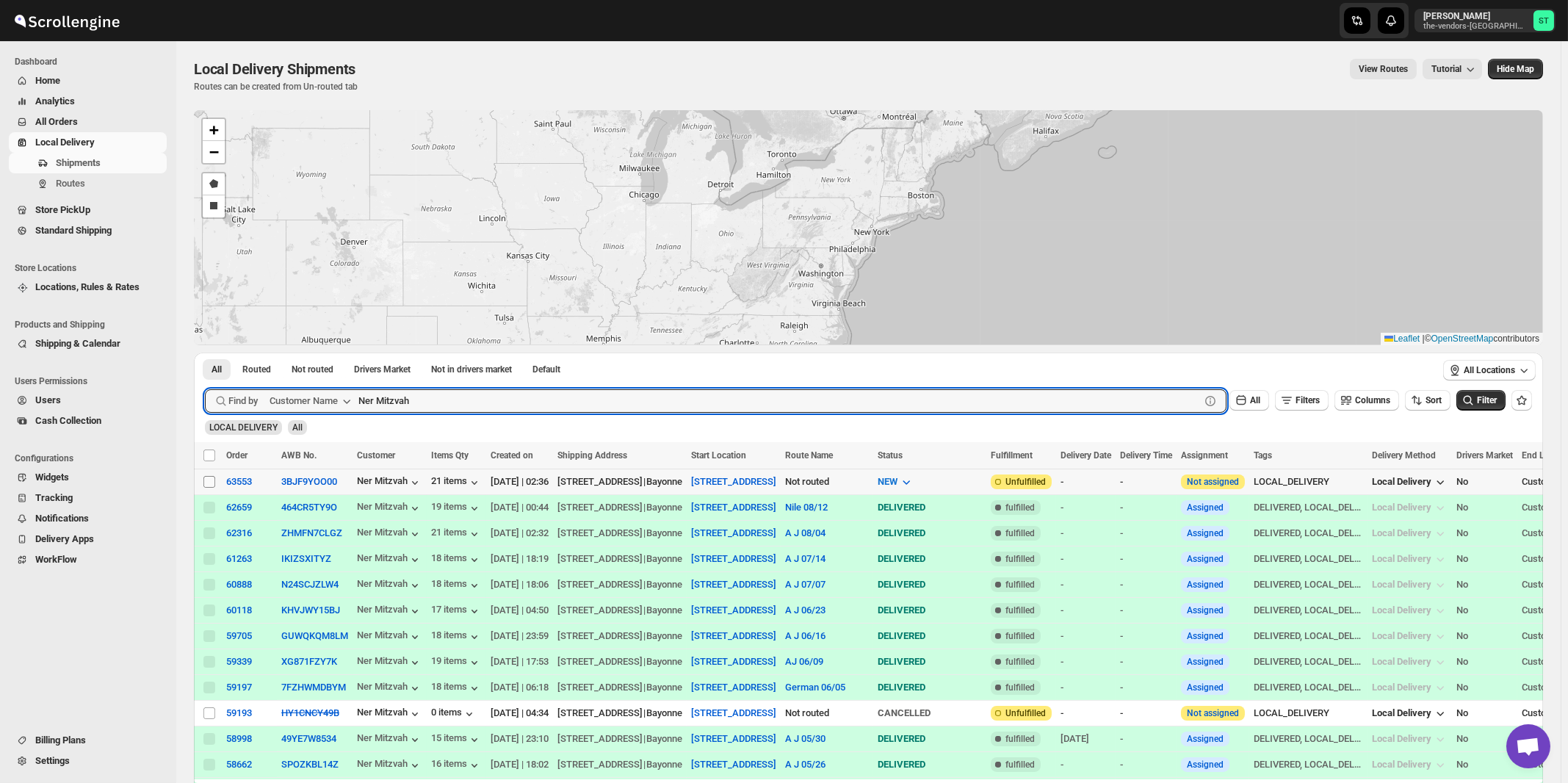
click at [211, 481] on input "Select shipment" at bounding box center [209, 481] width 12 height 12
checkbox input "true"
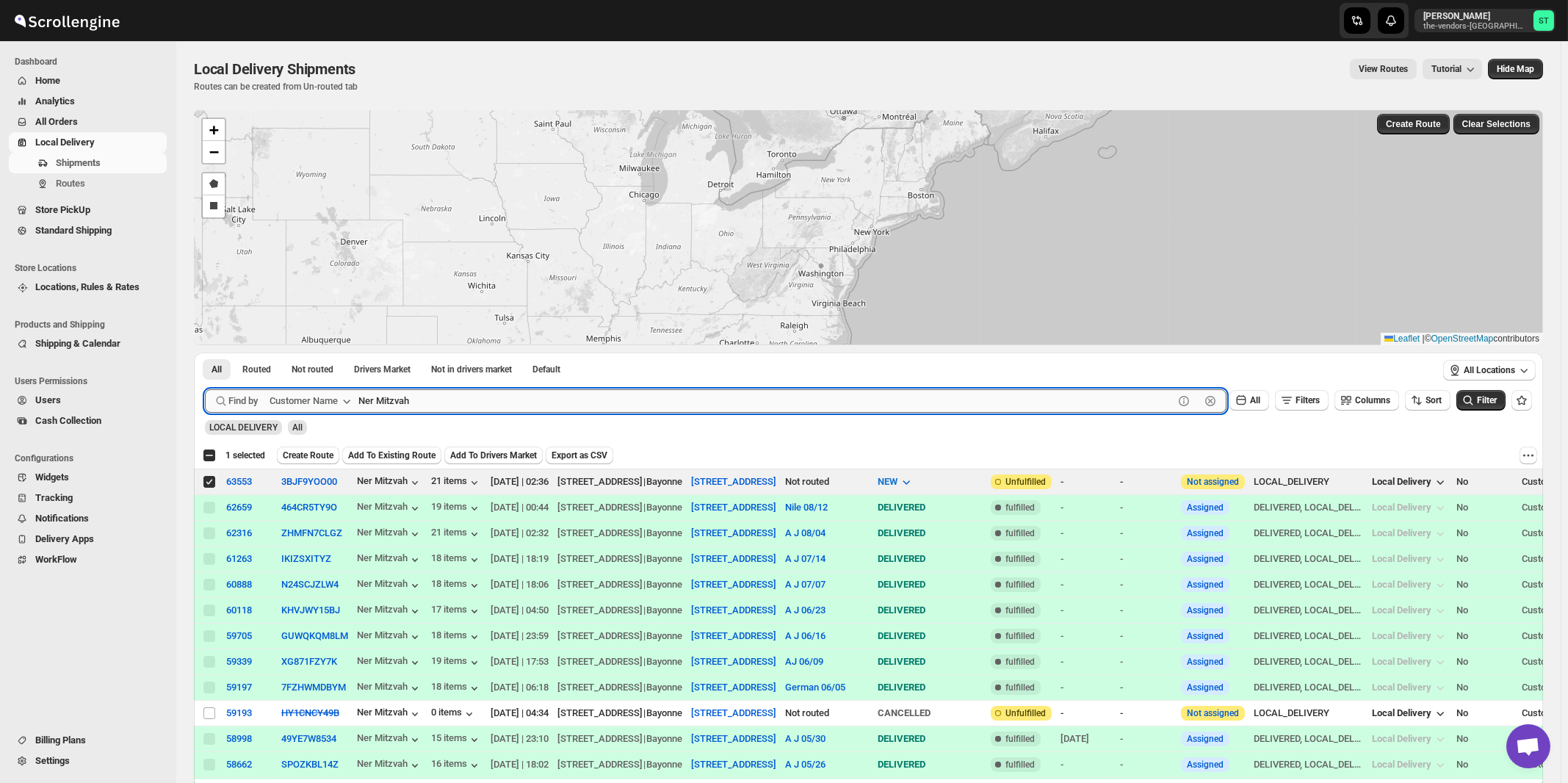
click at [499, 400] on input "Ner Mitzvah" at bounding box center [765, 401] width 815 height 24
paste input "World Wide Plumbing"
type input "World Wide Plumbing"
click at [205, 353] on button "Submit" at bounding box center [225, 361] width 42 height 16
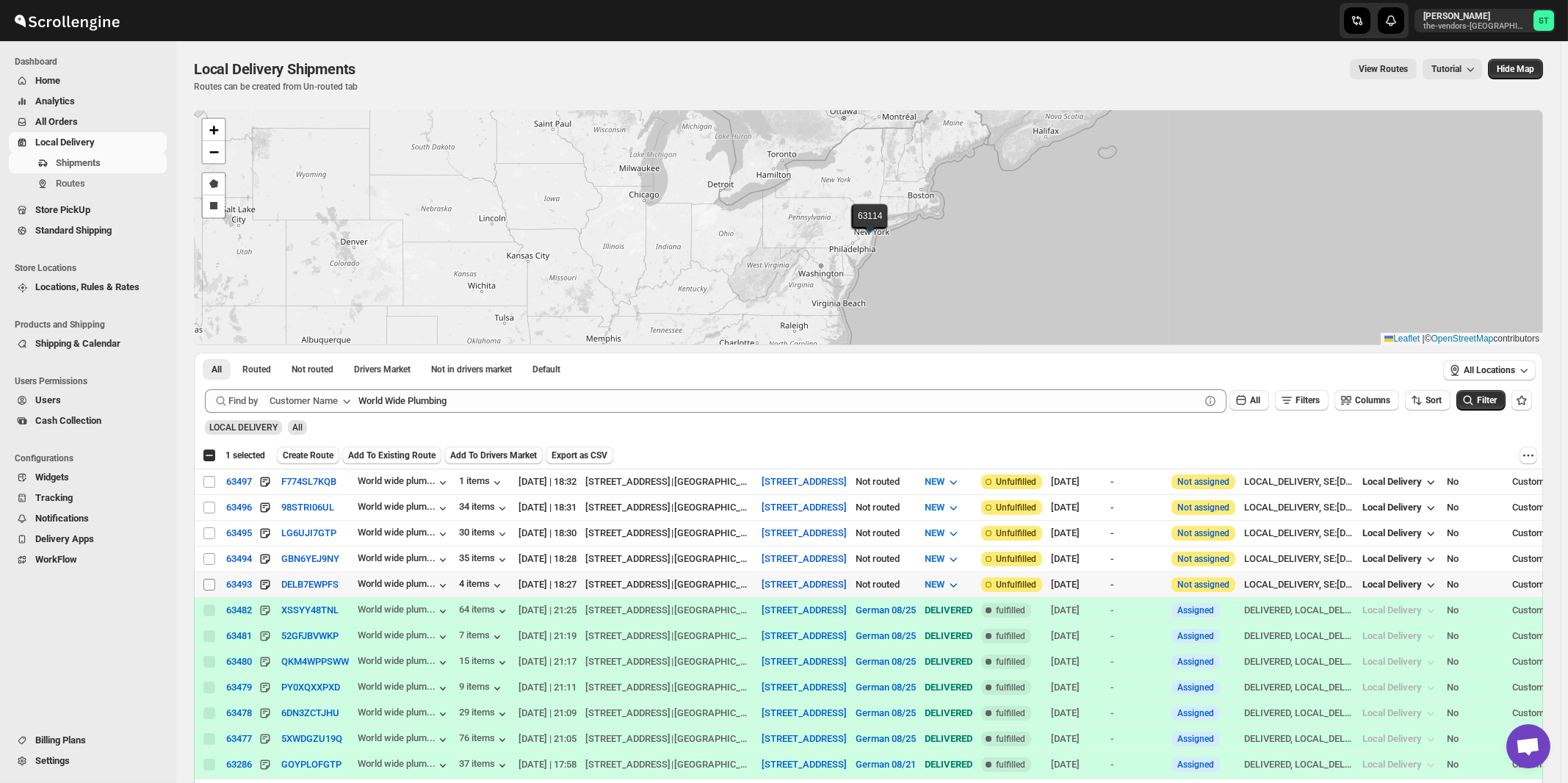
click at [206, 579] on input "Select shipment" at bounding box center [209, 584] width 12 height 12
checkbox input "true"
click at [208, 558] on input "Select shipment" at bounding box center [209, 558] width 12 height 12
checkbox input "true"
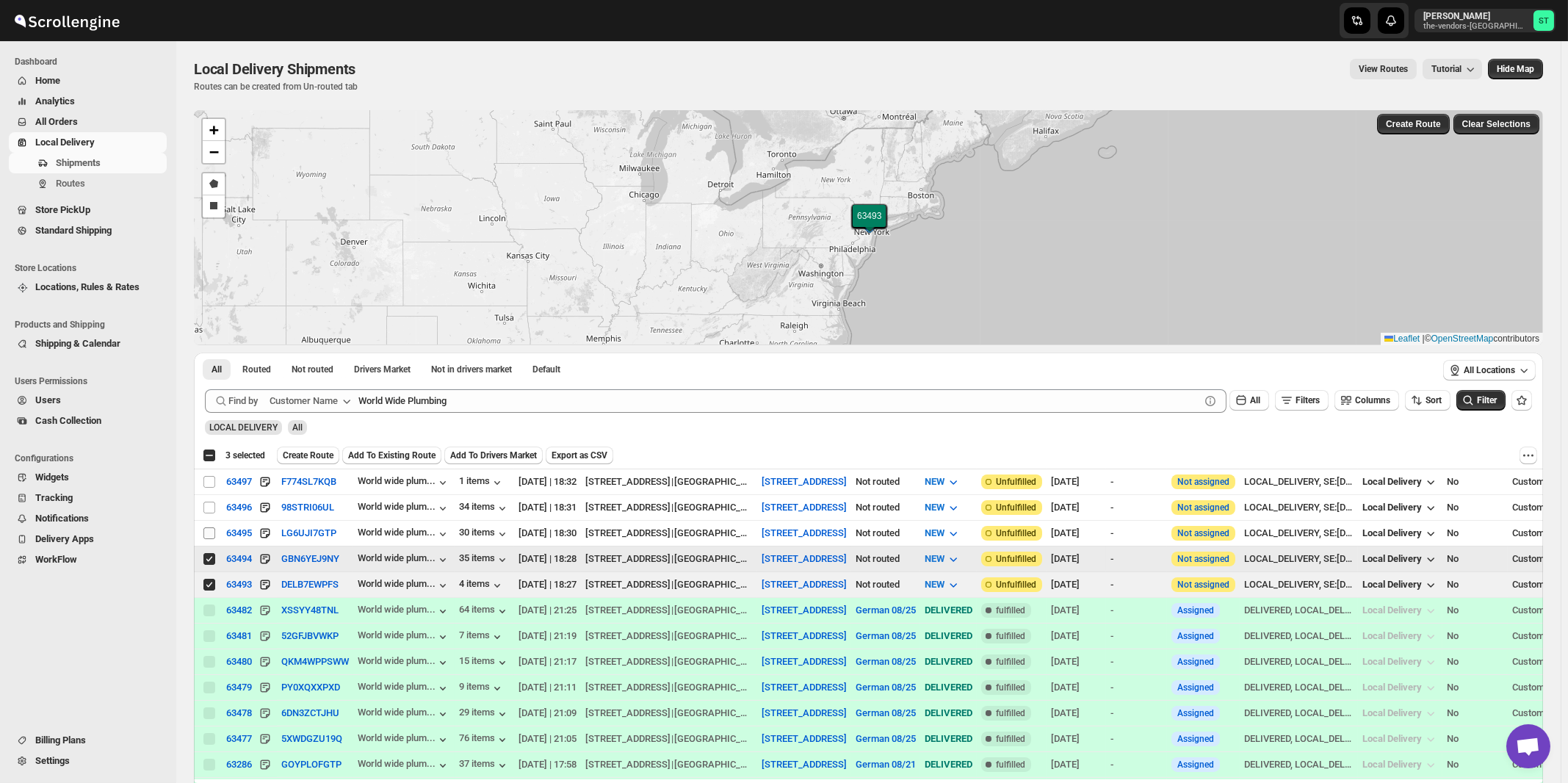
click at [208, 529] on input "Select shipment" at bounding box center [209, 533] width 12 height 12
checkbox input "true"
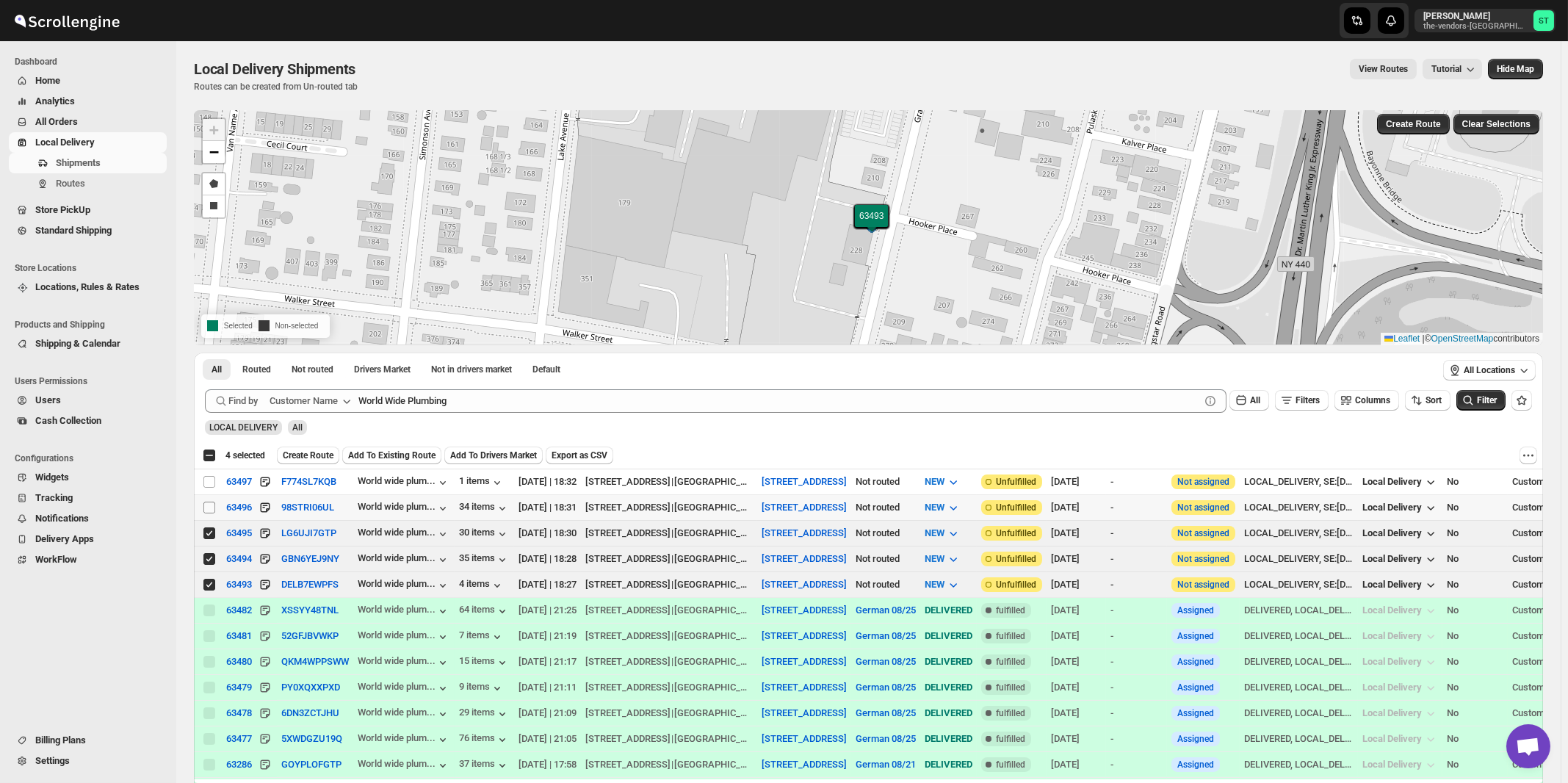
click at [208, 506] on input "Select shipment" at bounding box center [209, 507] width 12 height 12
checkbox input "true"
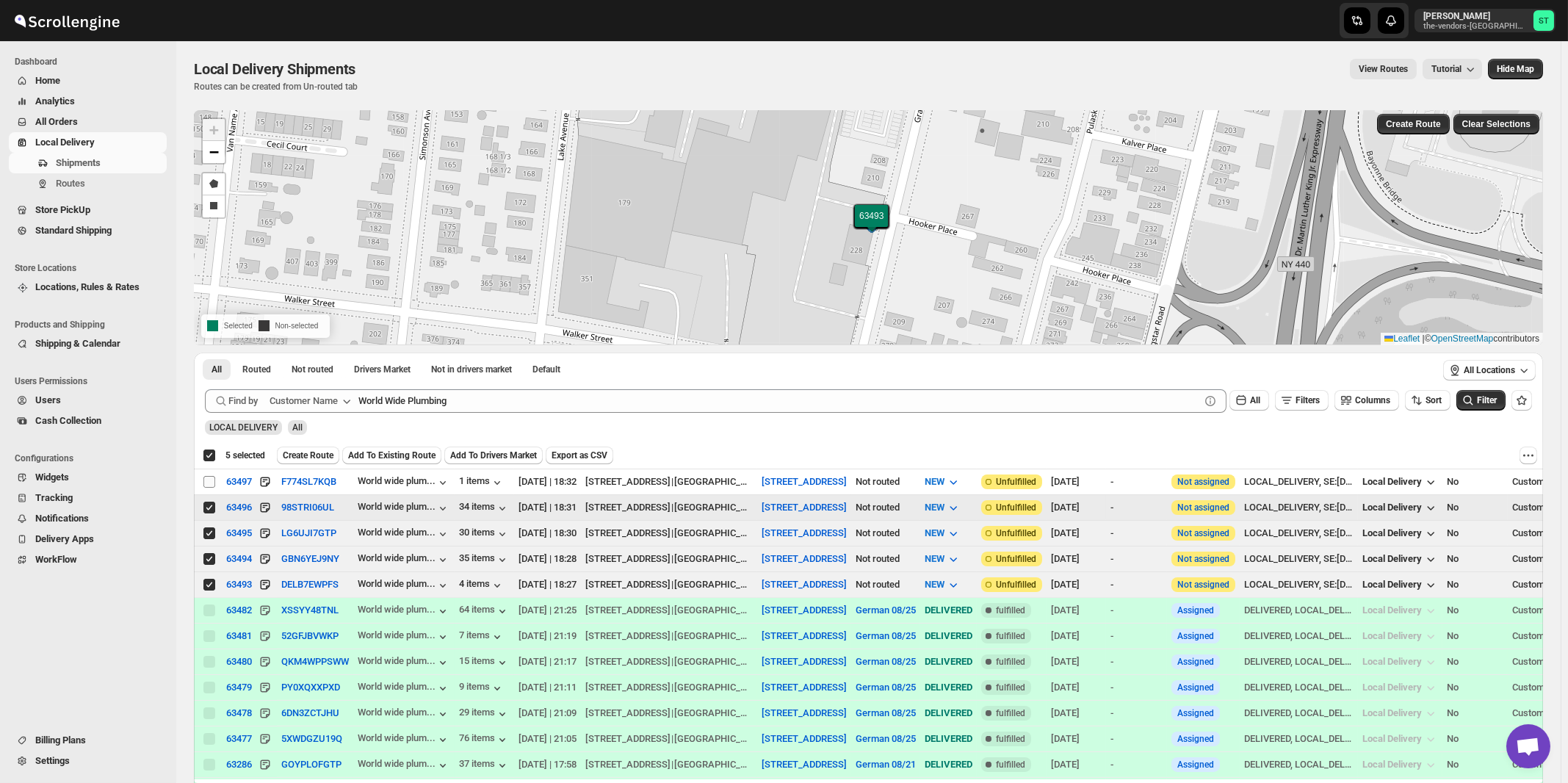
click at [210, 481] on input "Select shipment" at bounding box center [209, 481] width 12 height 12
checkbox input "true"
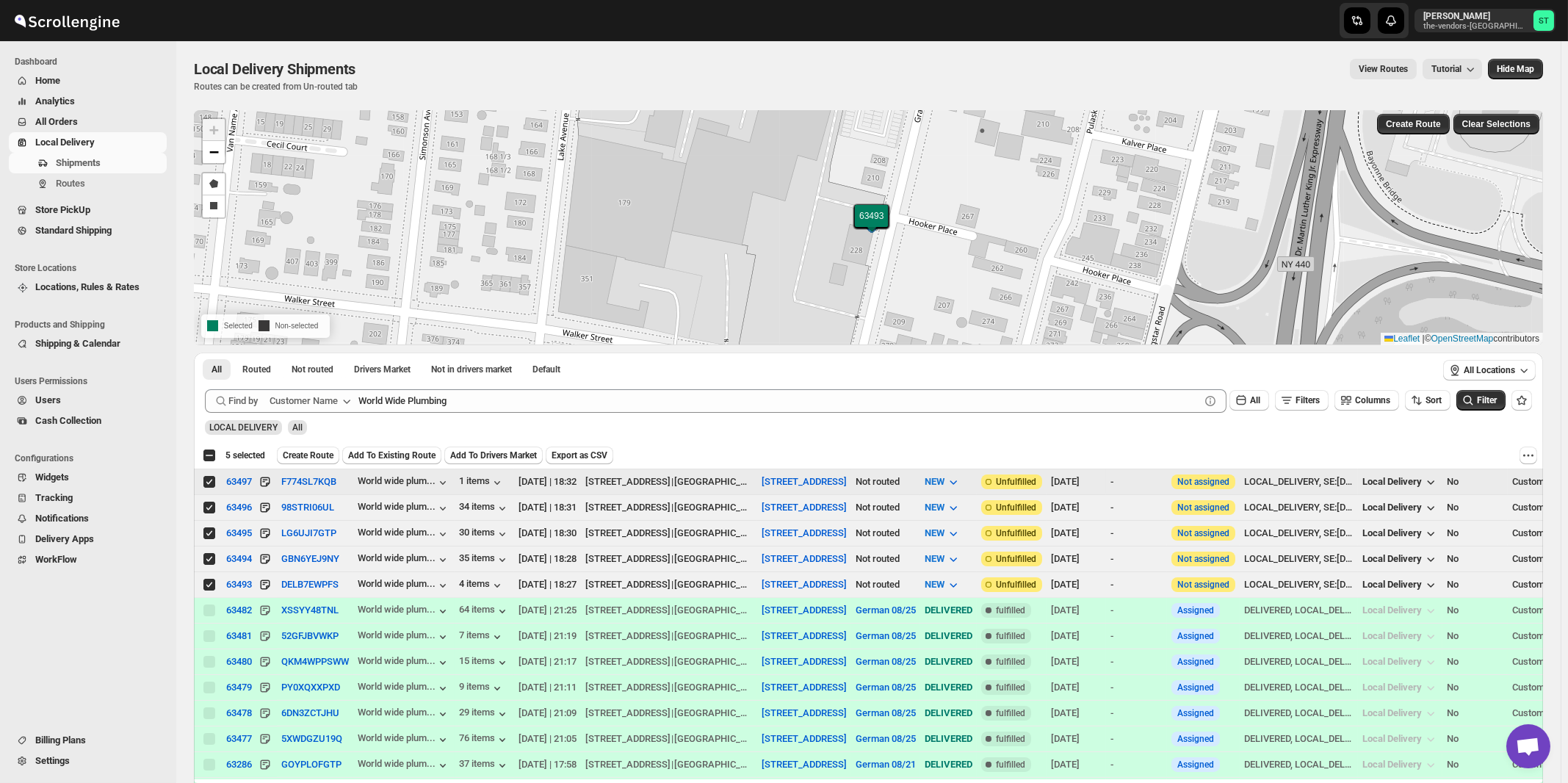
checkbox input "false"
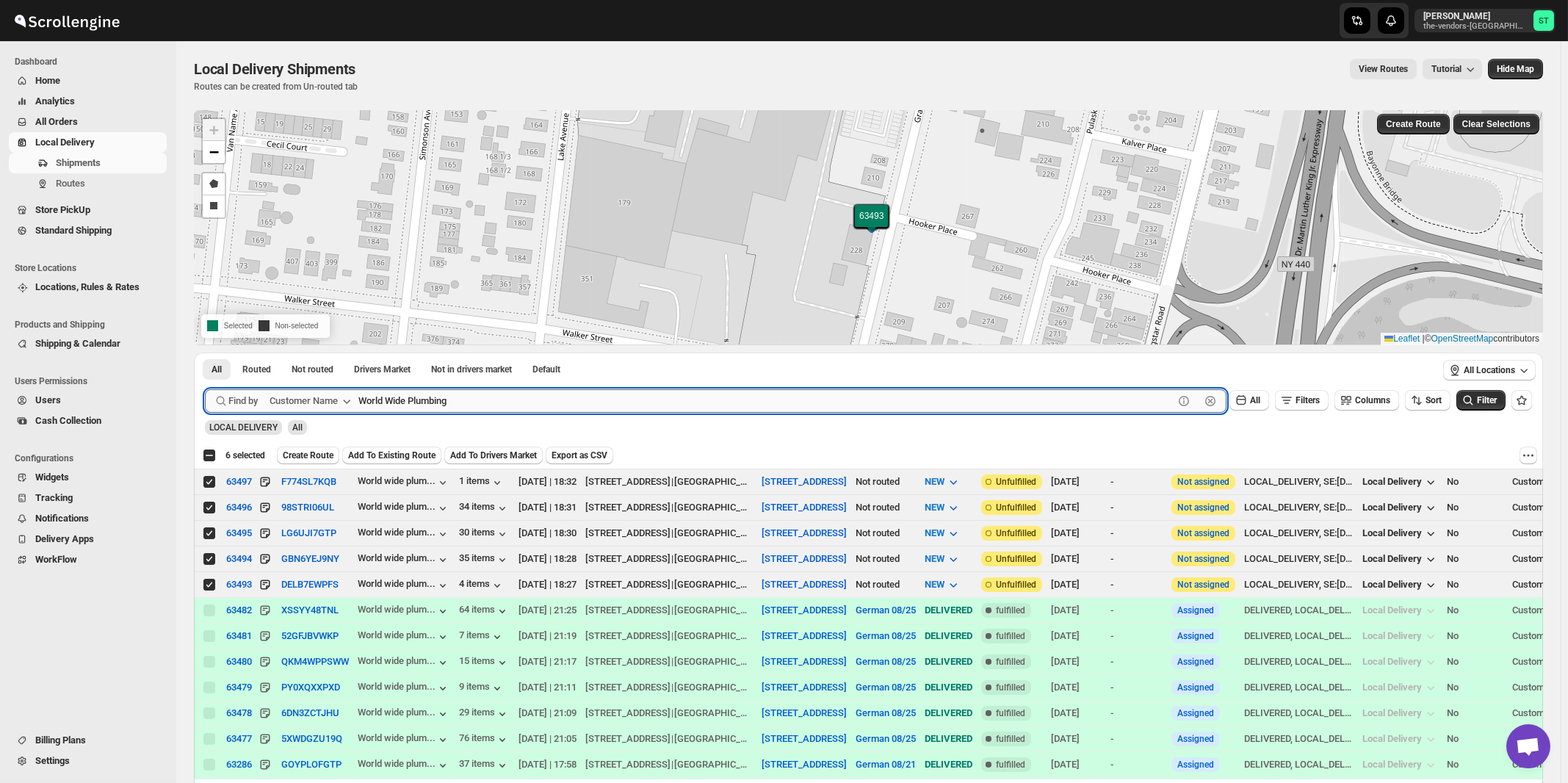
click at [469, 405] on input "World Wide Plumbing" at bounding box center [765, 401] width 815 height 24
paste input "Tzibur Media Group"
type input "Tzibur Media Group"
click at [205, 353] on button "Submit" at bounding box center [225, 361] width 42 height 16
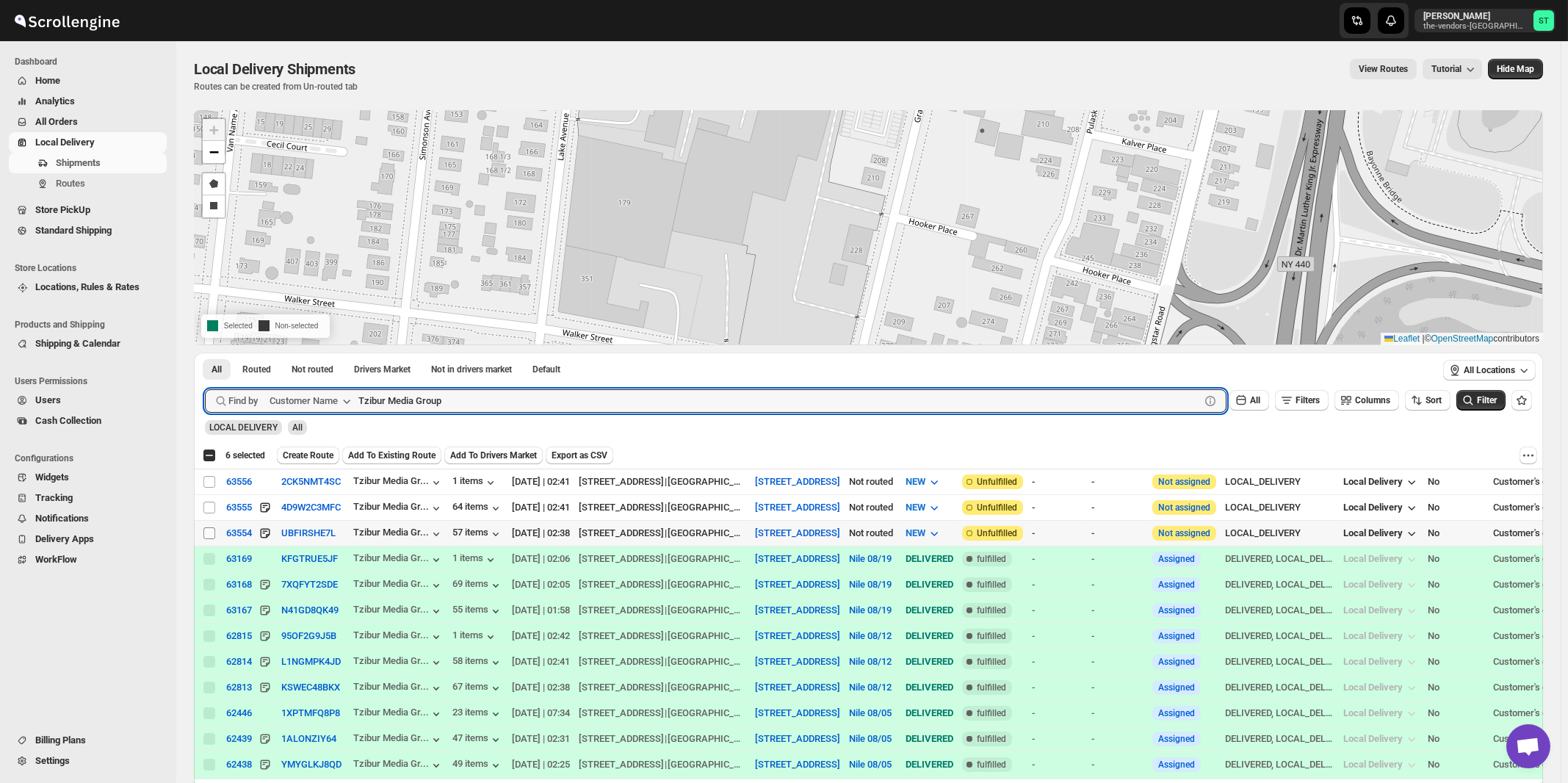
click at [209, 529] on input "Select shipment" at bounding box center [209, 533] width 12 height 12
checkbox input "true"
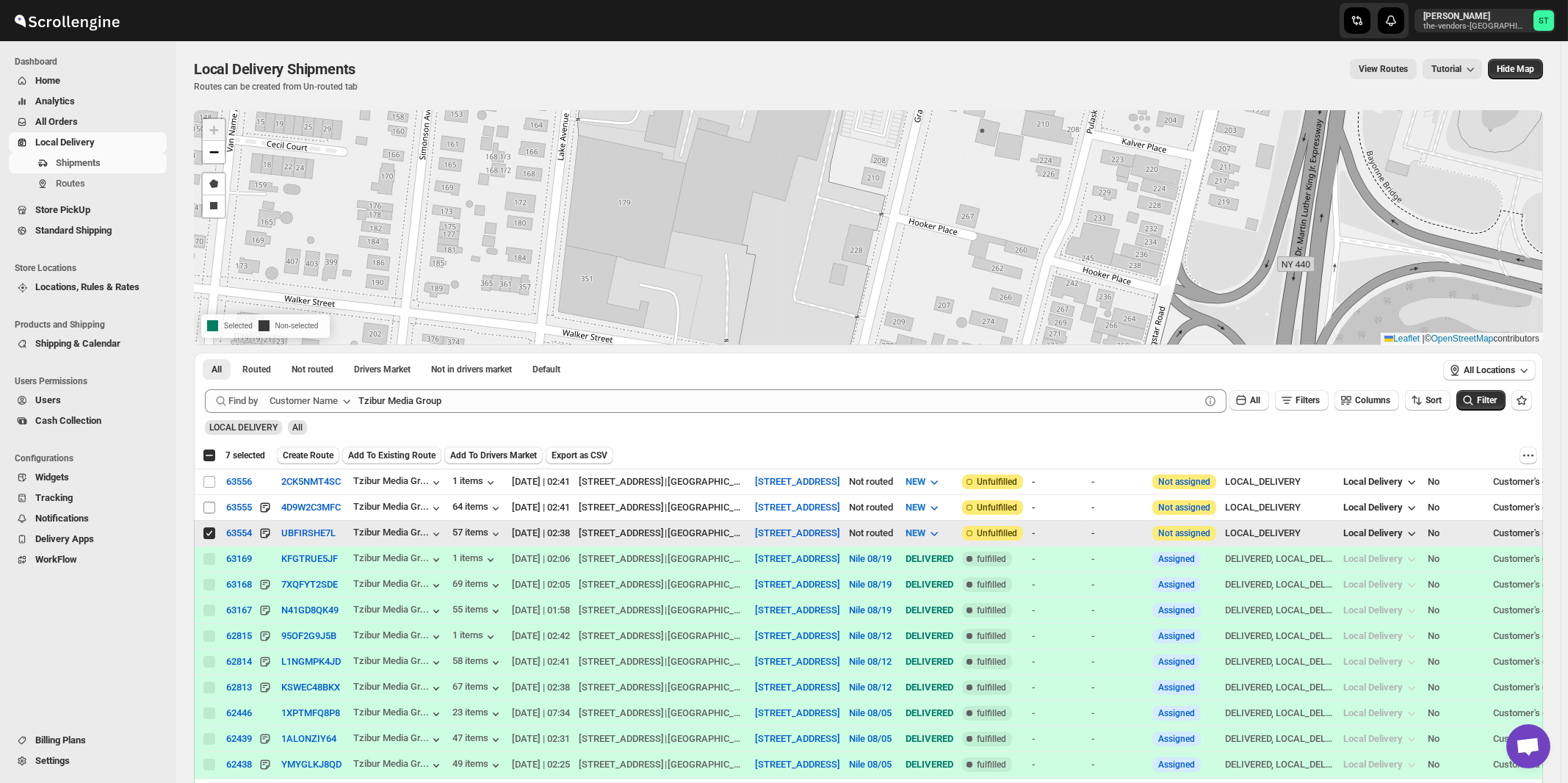
click at [212, 507] on input "Select shipment" at bounding box center [209, 507] width 12 height 12
checkbox input "true"
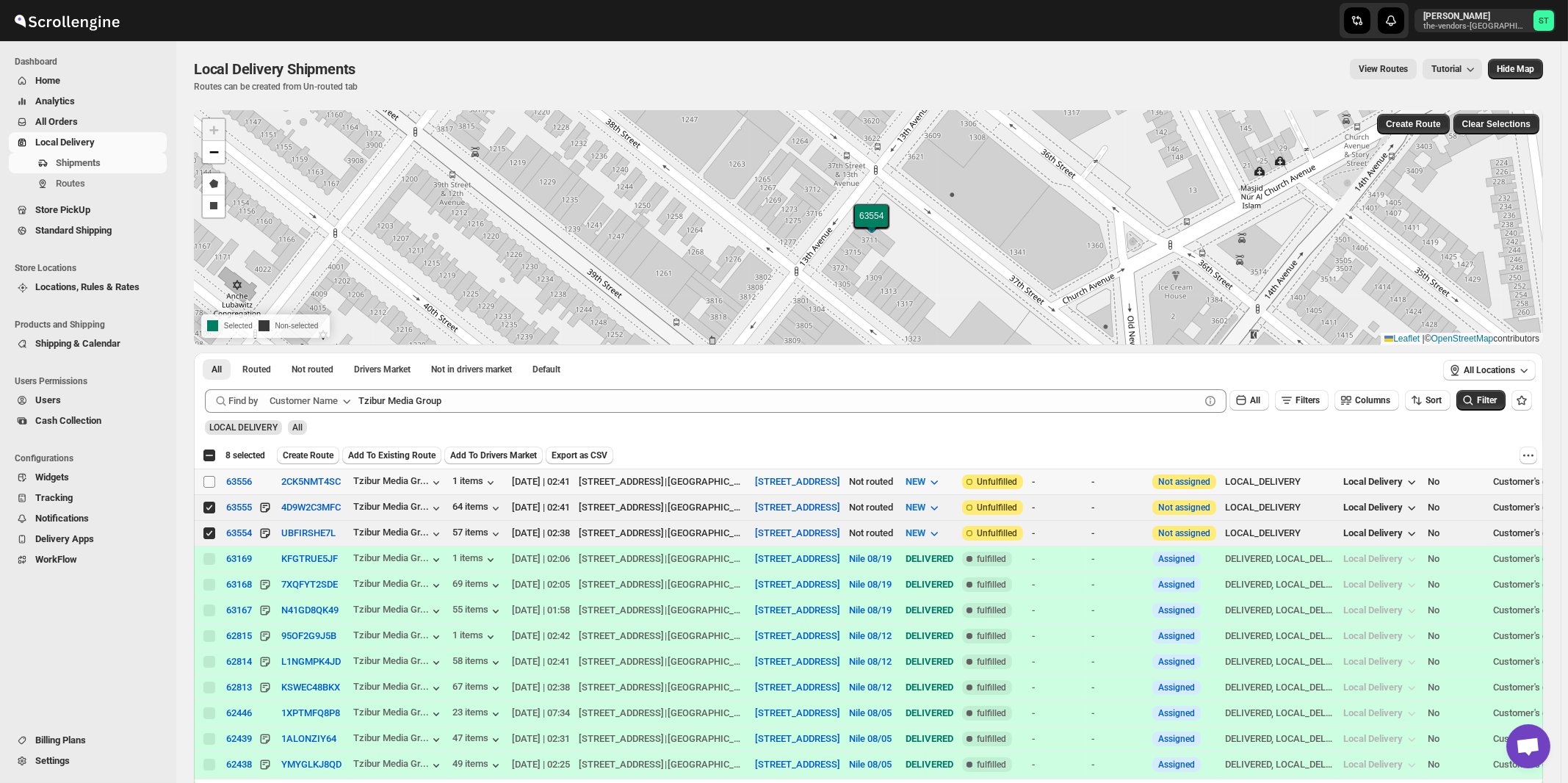
click at [212, 481] on input "Select shipment" at bounding box center [209, 481] width 12 height 12
checkbox input "true"
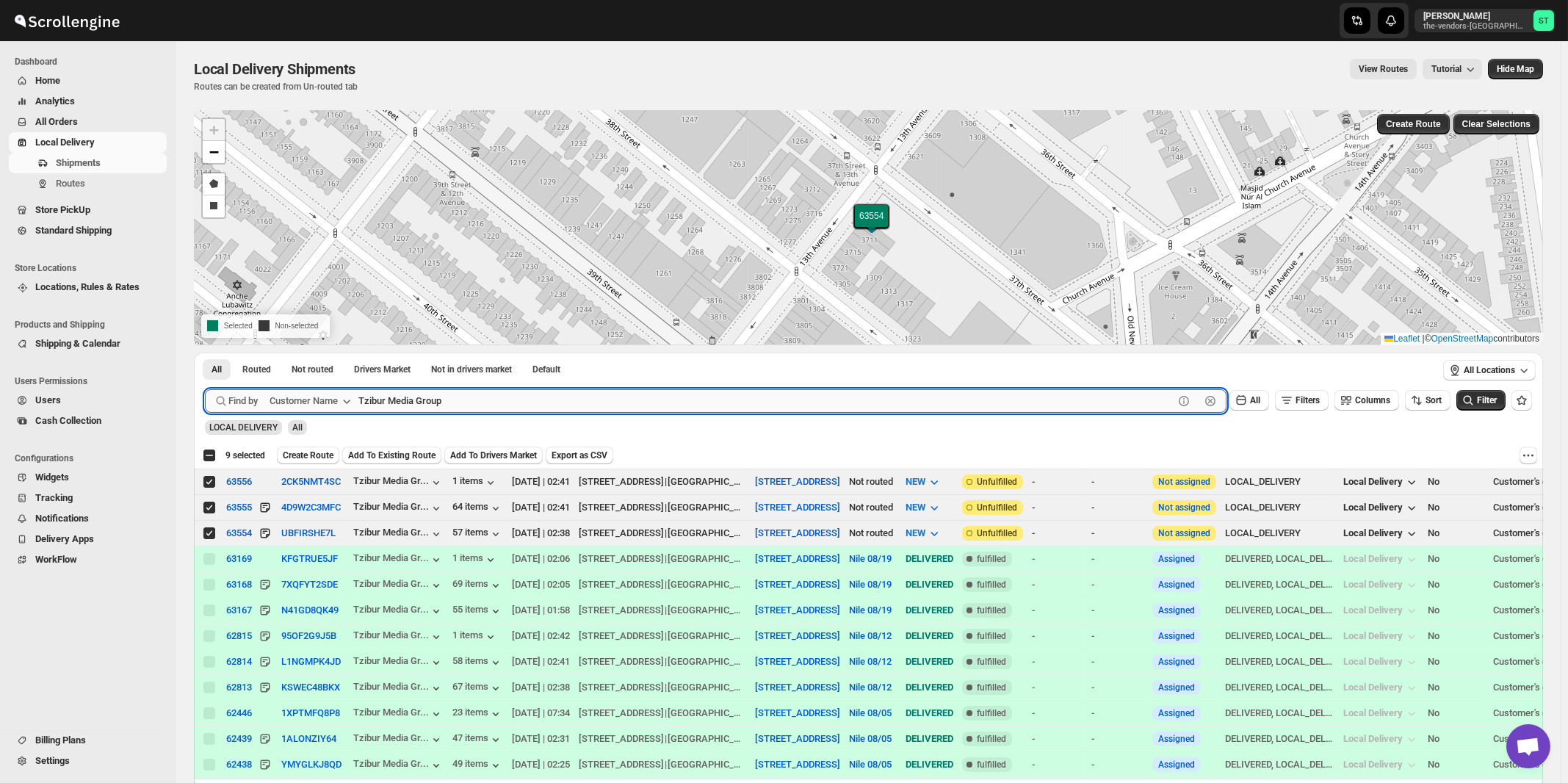
click at [455, 397] on input "Tzibur Media Group" at bounding box center [765, 401] width 815 height 24
paste input "Boro Park Insurance Agency, 6014 -11"
paste input "Insurance Agency, 6014 -11"
type input "Boro Park Insurance"
click at [205, 353] on button "Submit" at bounding box center [225, 361] width 42 height 16
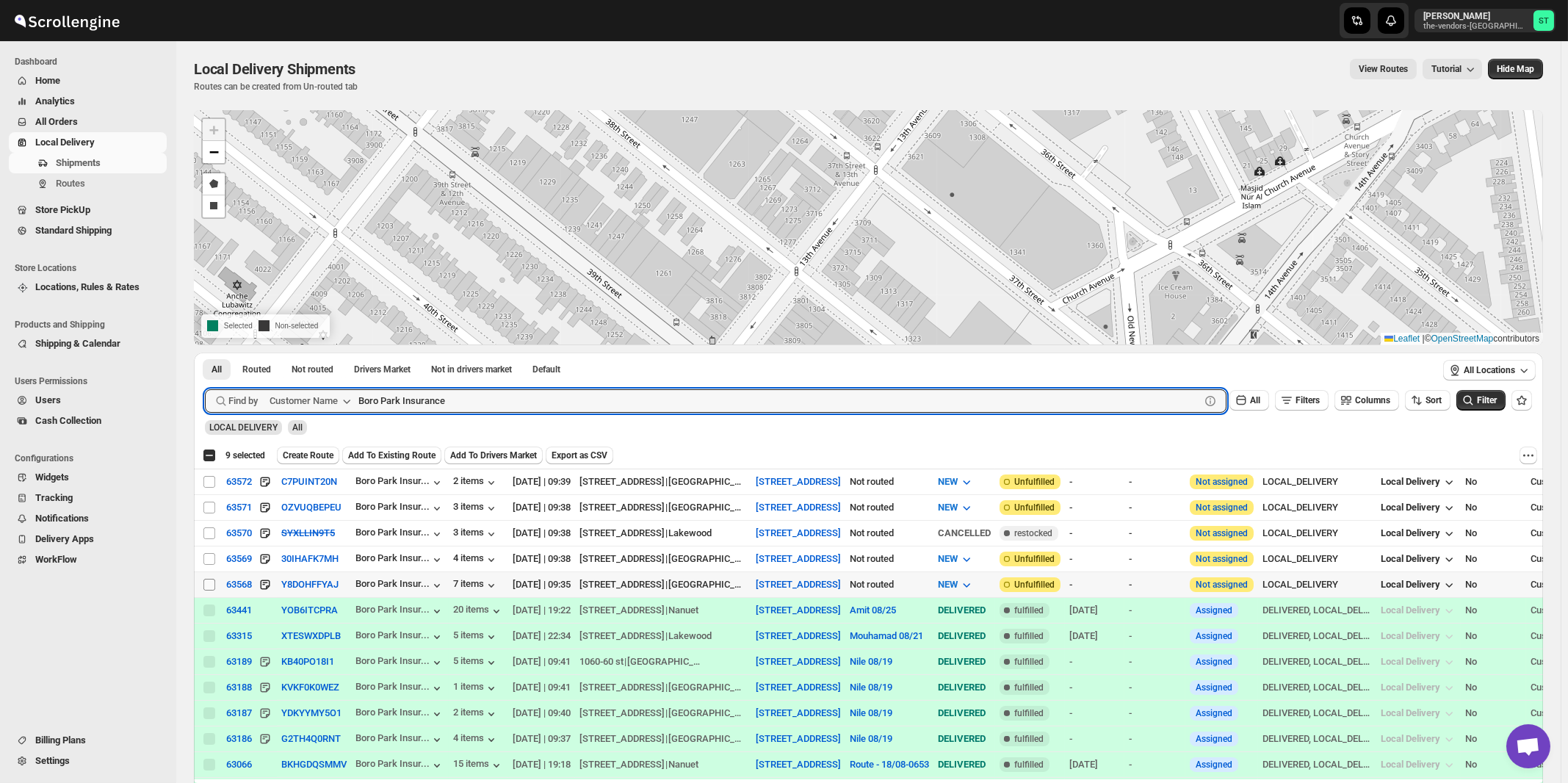
click at [212, 584] on input "Select shipment" at bounding box center [209, 584] width 12 height 12
checkbox input "true"
click at [490, 402] on input "Boro Park Insurance" at bounding box center [765, 401] width 815 height 24
paste input "Hamaspik [STREET_ADDRESS]"
click at [205, 353] on button "Submit" at bounding box center [225, 361] width 42 height 16
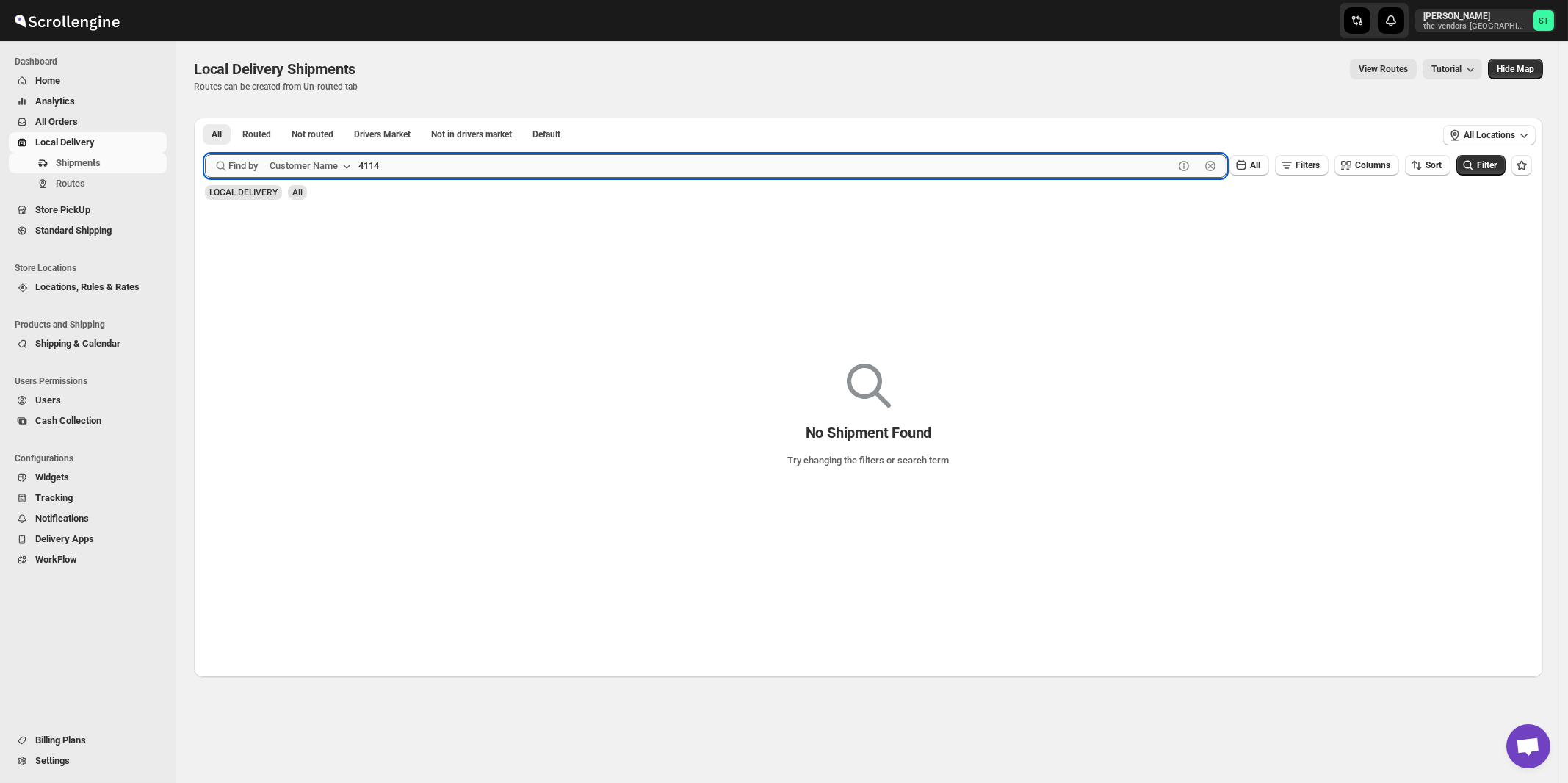
type input "4114"
click at [205, 117] on button "Submit" at bounding box center [225, 125] width 42 height 16
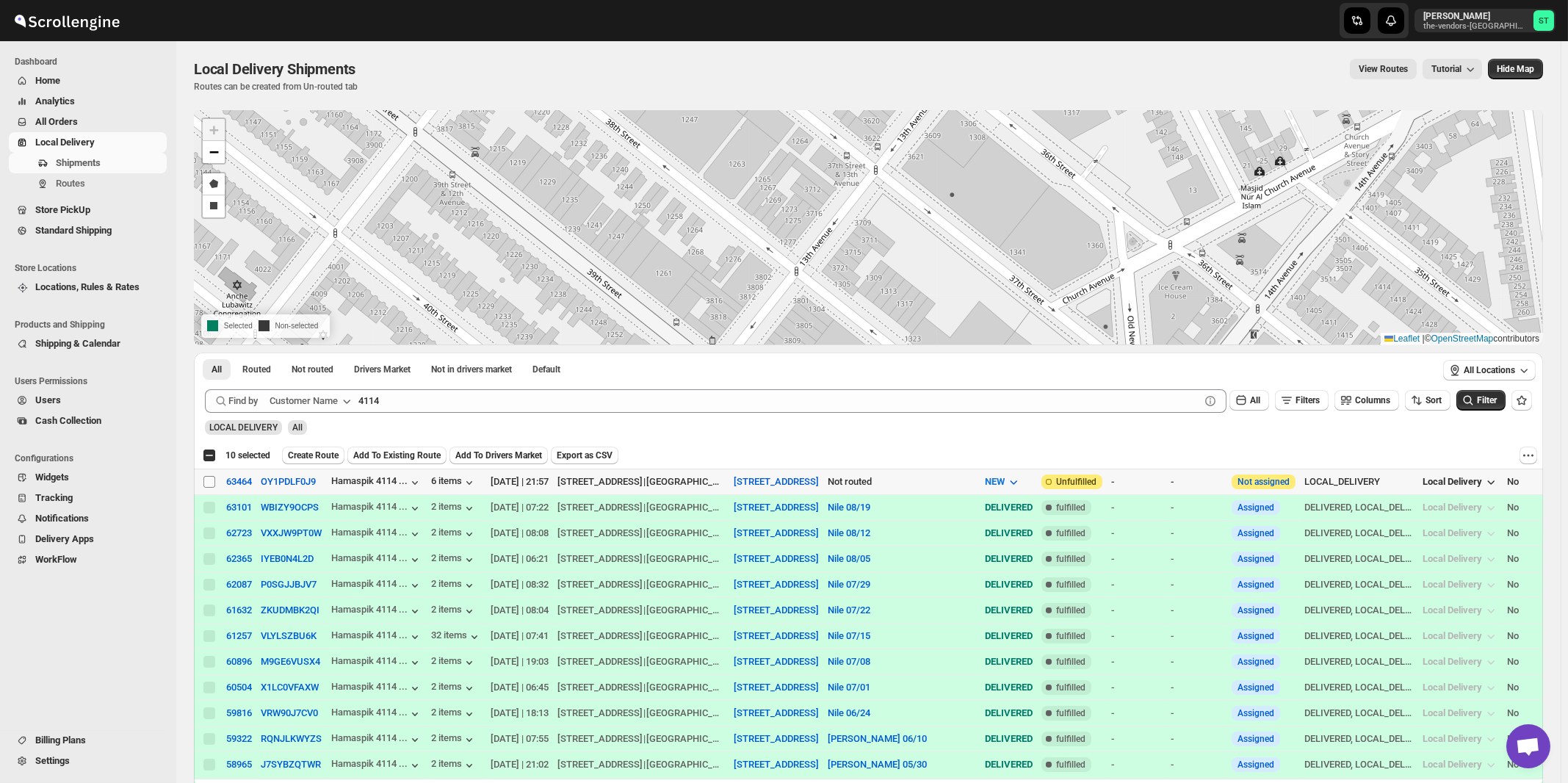
click at [209, 481] on input "Select shipment" at bounding box center [209, 481] width 12 height 12
checkbox input "true"
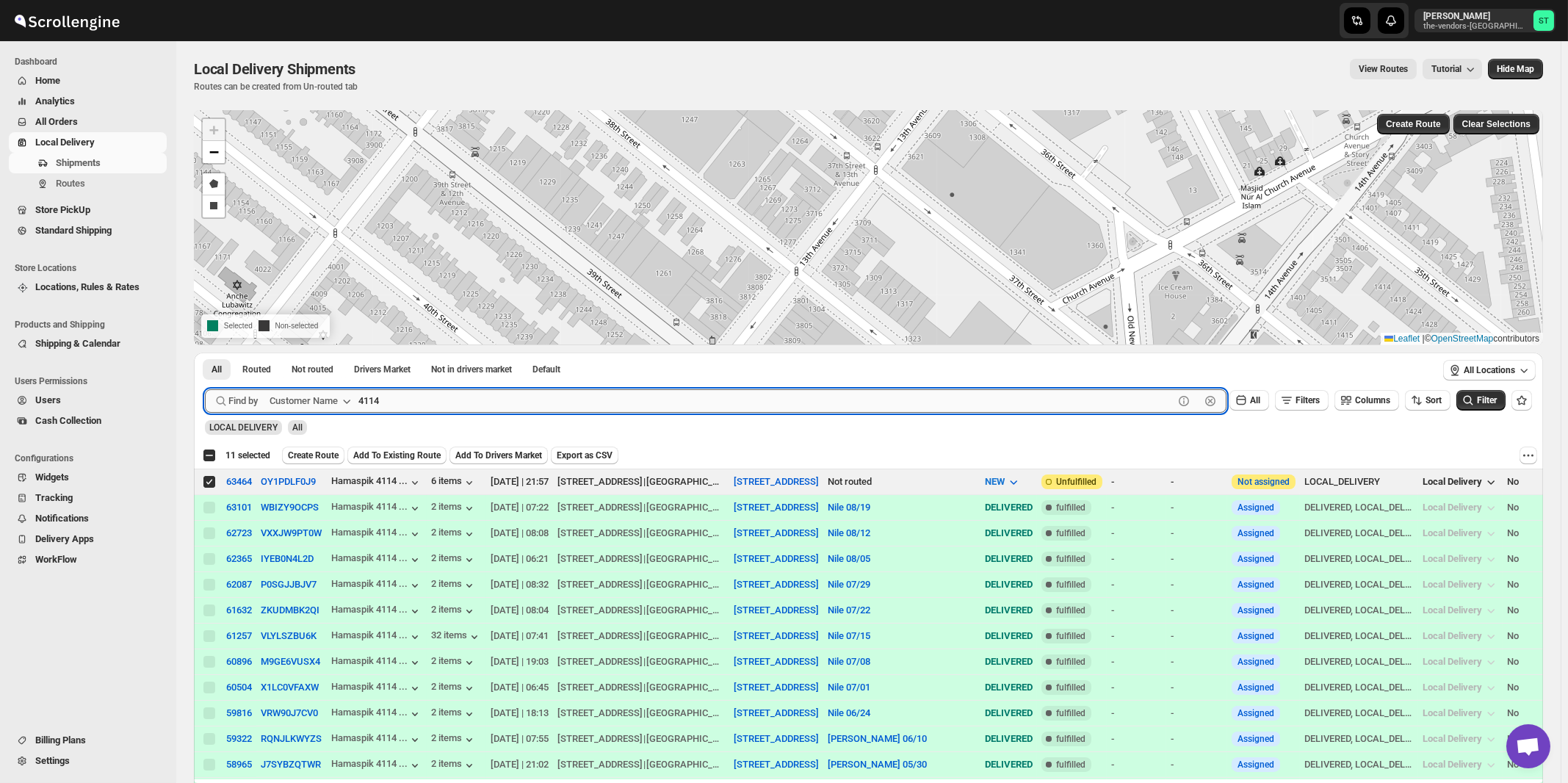
click at [598, 399] on input "4114" at bounding box center [765, 401] width 815 height 24
paste input "Hamaspik Sipuk"
type input "Hamaspik Sipuk"
click at [205, 353] on button "Submit" at bounding box center [225, 361] width 42 height 16
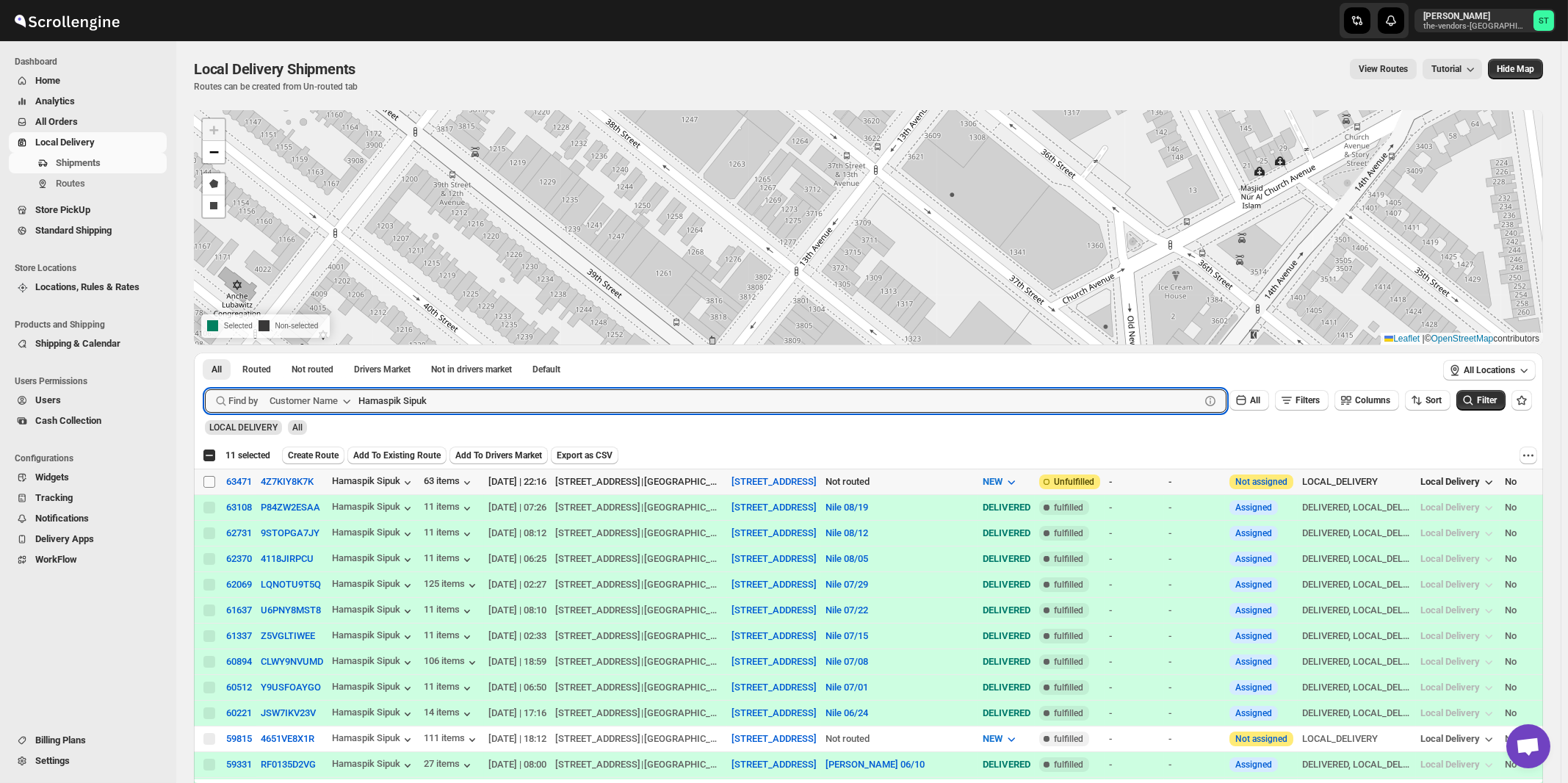
click at [208, 479] on input "Select shipment" at bounding box center [209, 481] width 12 height 12
checkbox input "true"
click at [575, 408] on input "Hamaspik Sipuk" at bounding box center [765, 401] width 815 height 24
paste input "Boro Park Insurance [STREET_ADDRESS]"
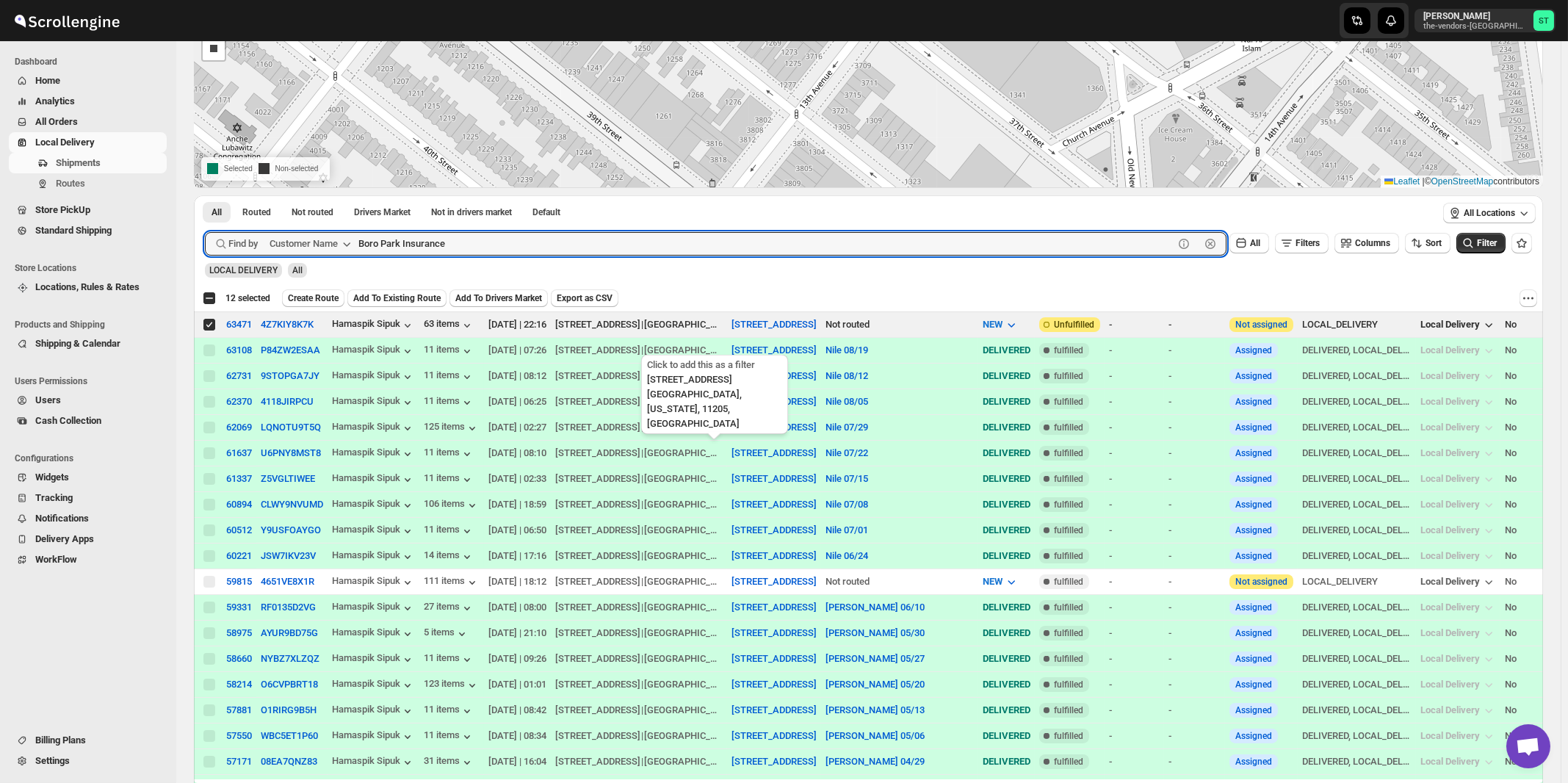
type input "Boro Park Insurance"
click at [205, 195] on button "Submit" at bounding box center [225, 203] width 42 height 16
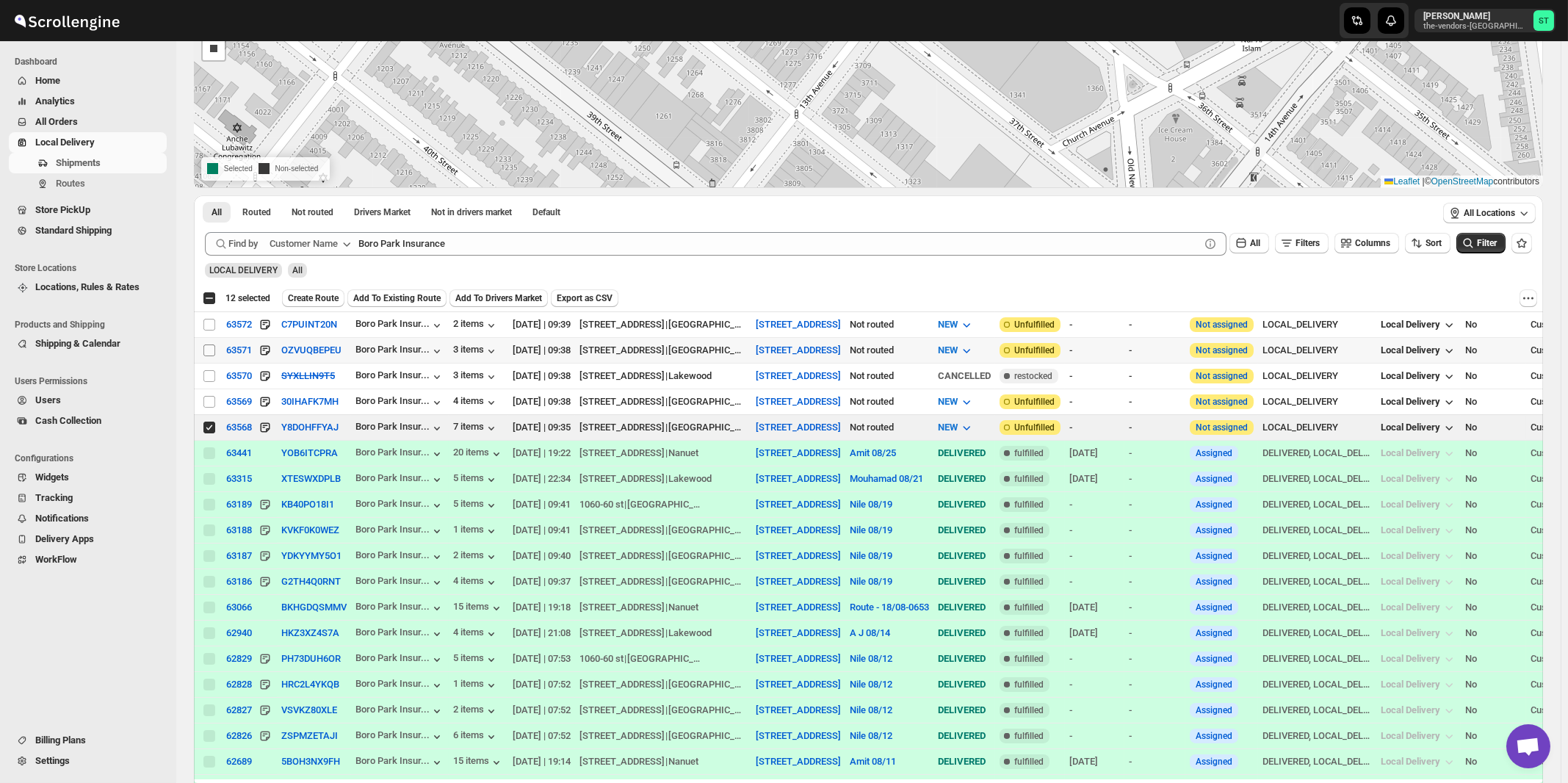
click at [209, 350] on input "Select shipment" at bounding box center [209, 350] width 12 height 12
checkbox input "true"
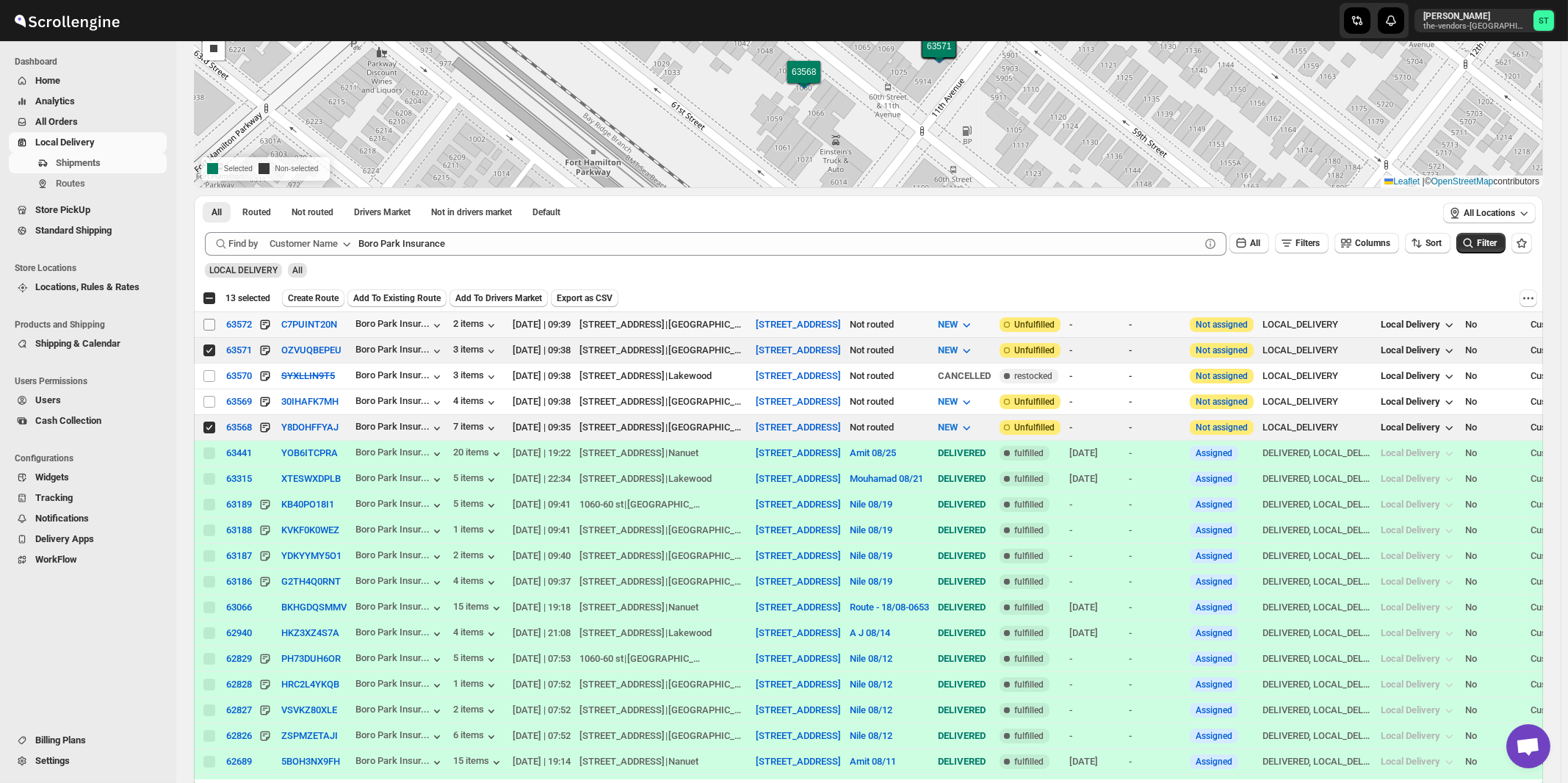
click at [211, 323] on input "Select shipment" at bounding box center [209, 325] width 12 height 12
checkbox input "true"
click at [209, 401] on input "Select shipment" at bounding box center [209, 402] width 12 height 12
checkbox input "true"
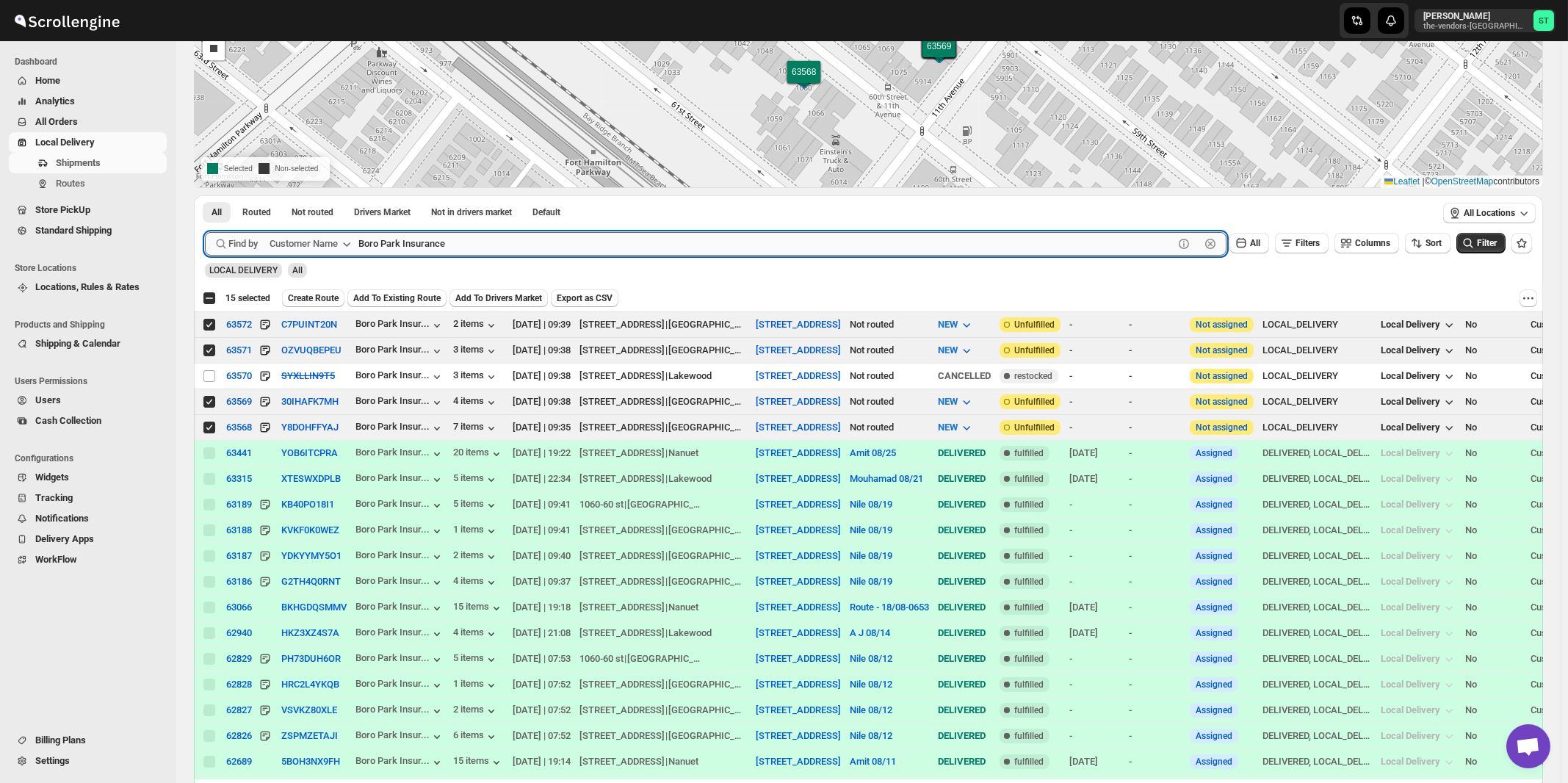
drag, startPoint x: 532, startPoint y: 246, endPoint x: 573, endPoint y: 237, distance: 42.0
click at [534, 245] on input "Boro Park Insurance" at bounding box center [765, 244] width 815 height 24
paste input "Comprehensive Behavior Supports"
type input "Comprehensive Behavior Supports"
click at [205, 195] on button "Submit" at bounding box center [225, 203] width 42 height 16
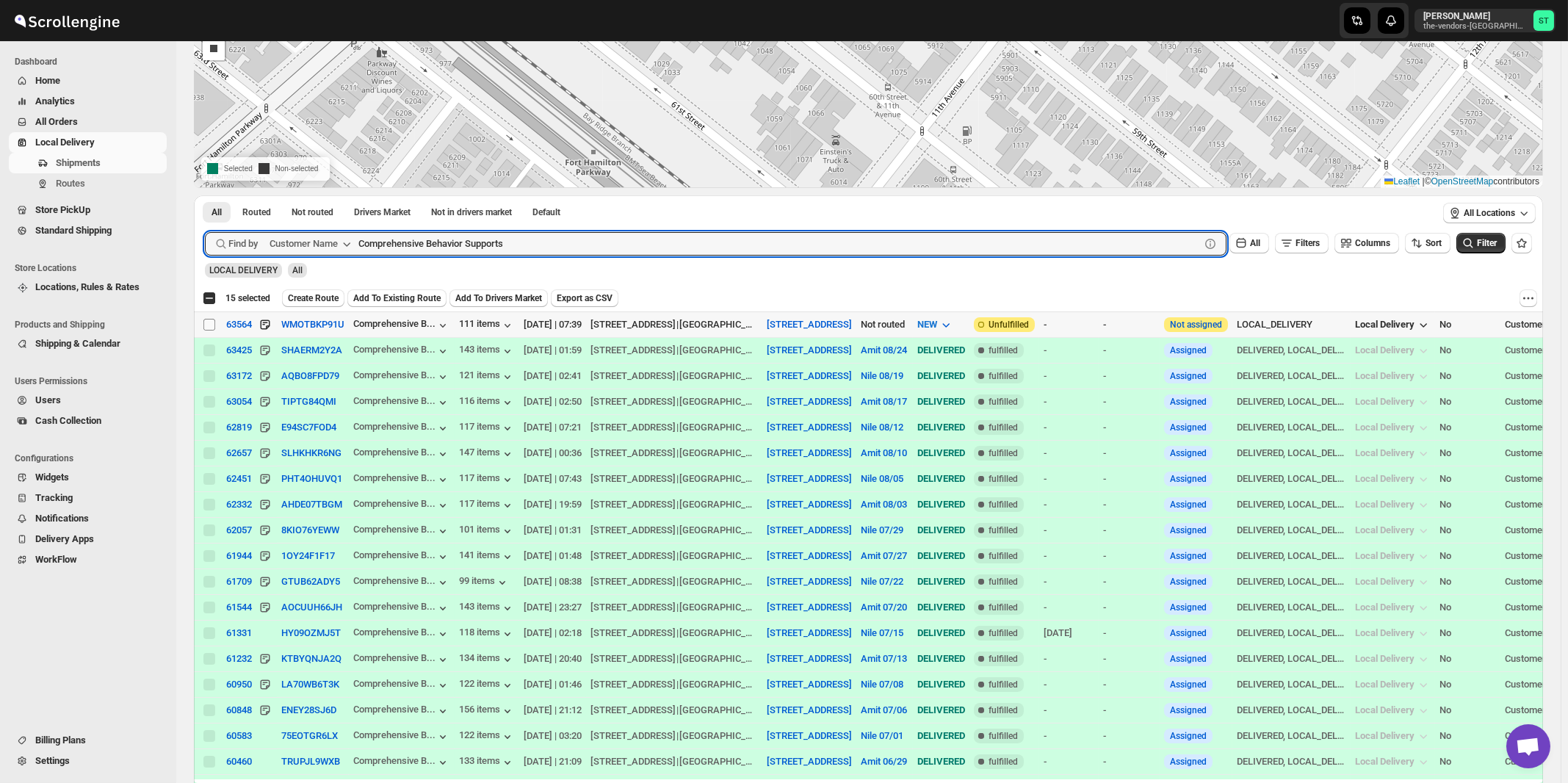
click at [210, 324] on input "Select shipment" at bounding box center [209, 325] width 12 height 12
checkbox input "true"
click at [552, 244] on input "Comprehensive Behavior Supports" at bounding box center [765, 244] width 815 height 24
paste input "are"
type input "Cares"
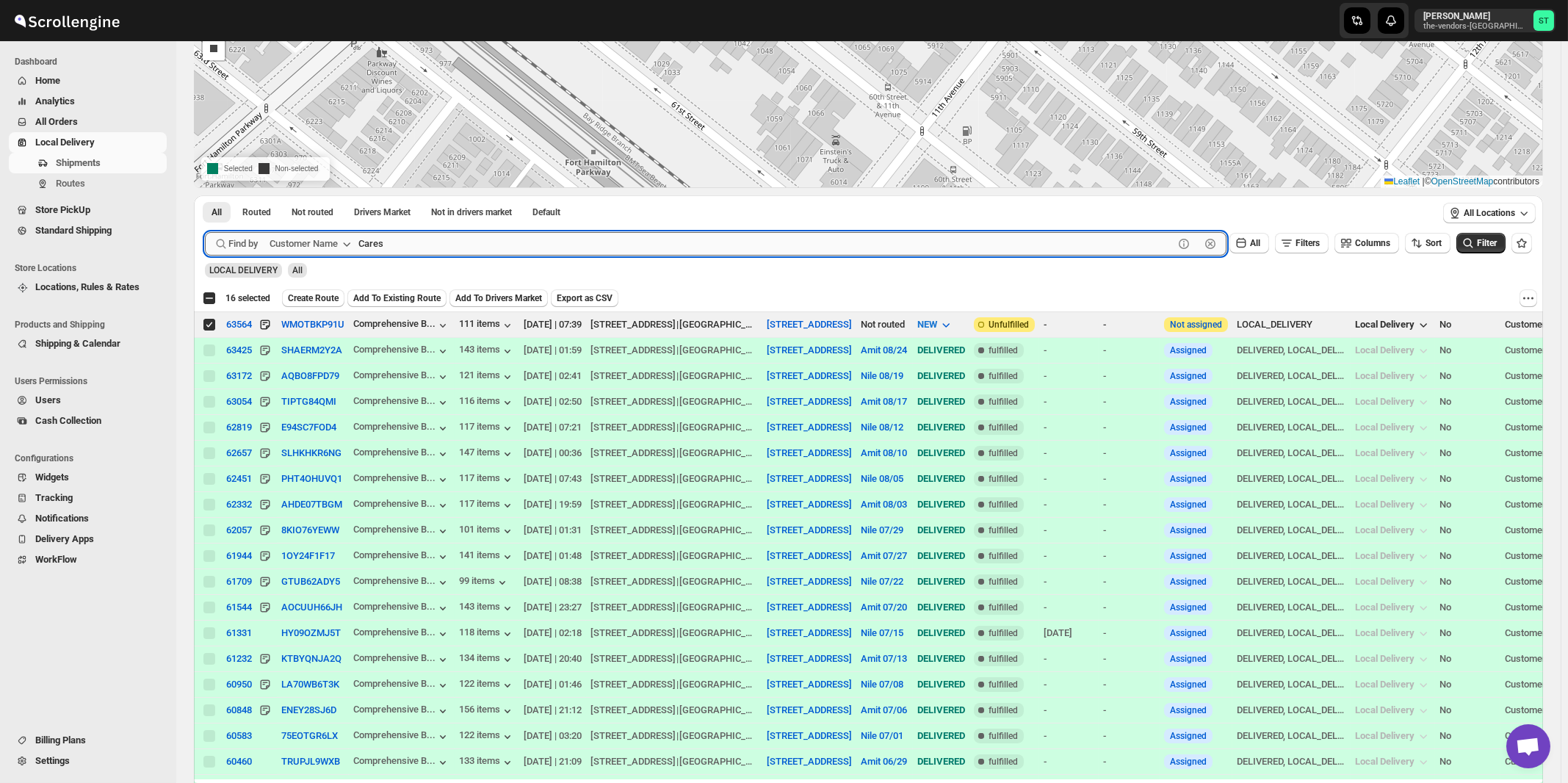
click at [205, 195] on button "Submit" at bounding box center [225, 203] width 42 height 16
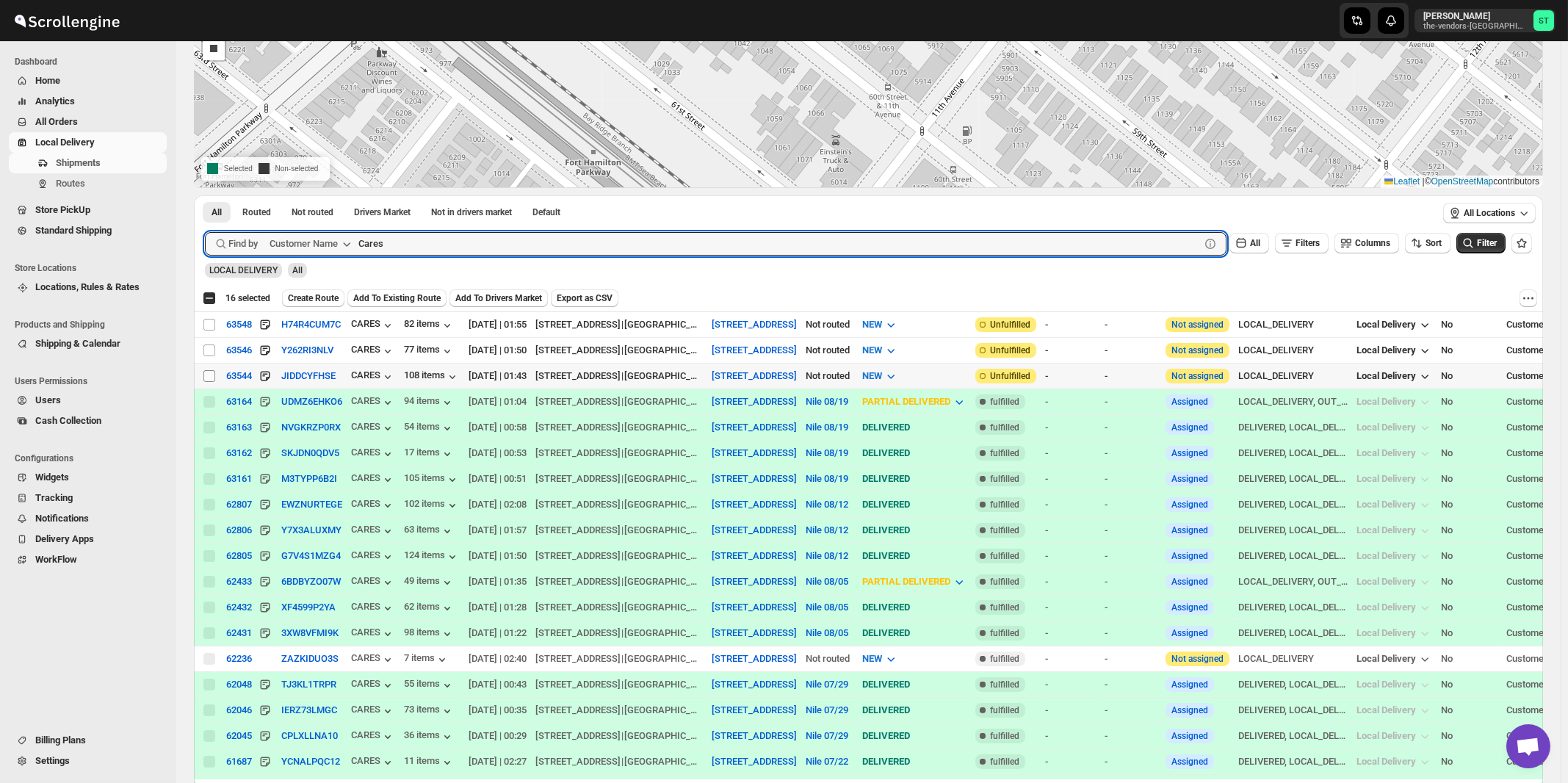
click at [209, 375] on input "Select shipment" at bounding box center [209, 376] width 12 height 12
checkbox input "true"
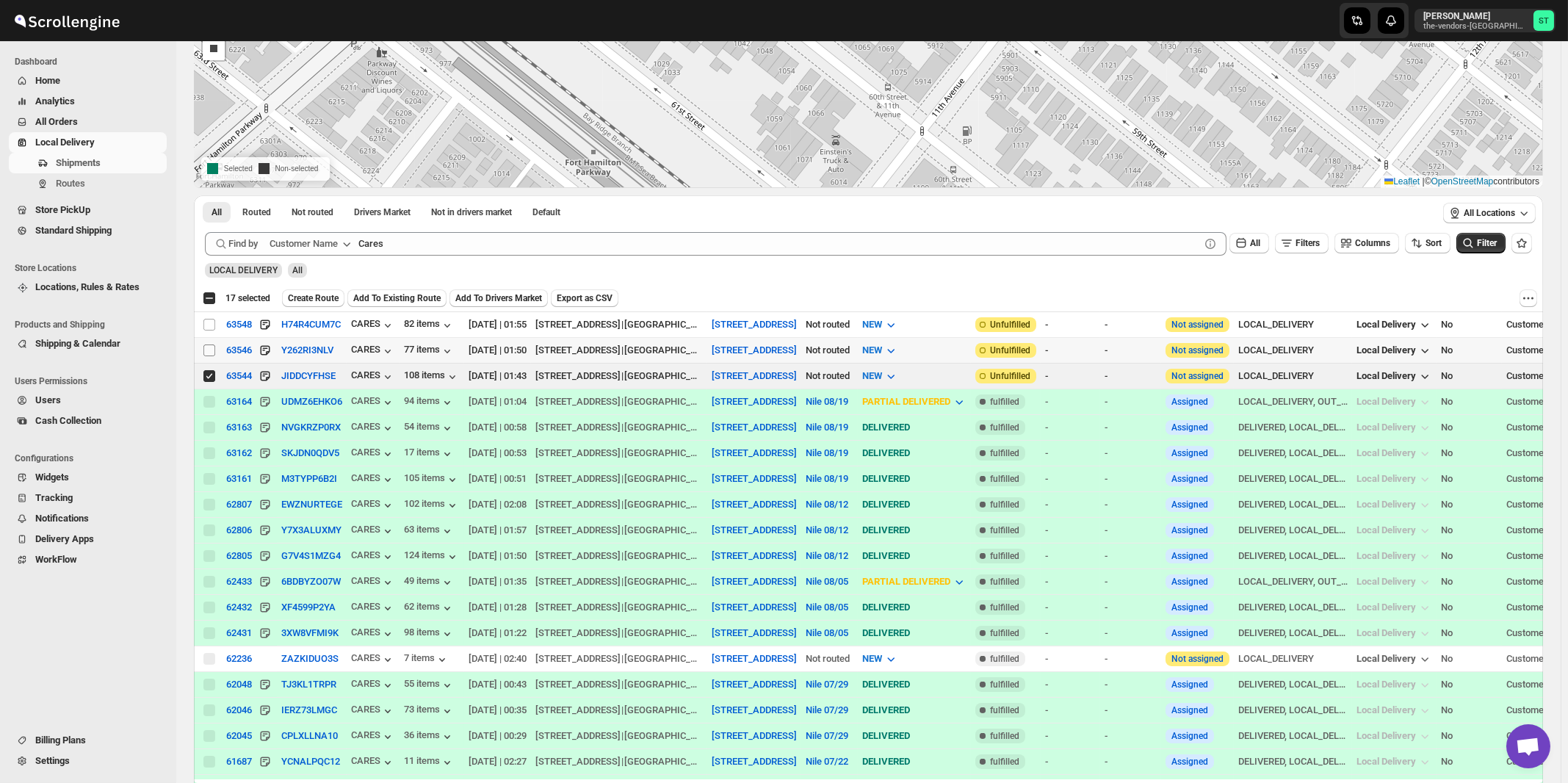
click at [206, 350] on input "Select shipment" at bounding box center [209, 350] width 12 height 12
checkbox input "true"
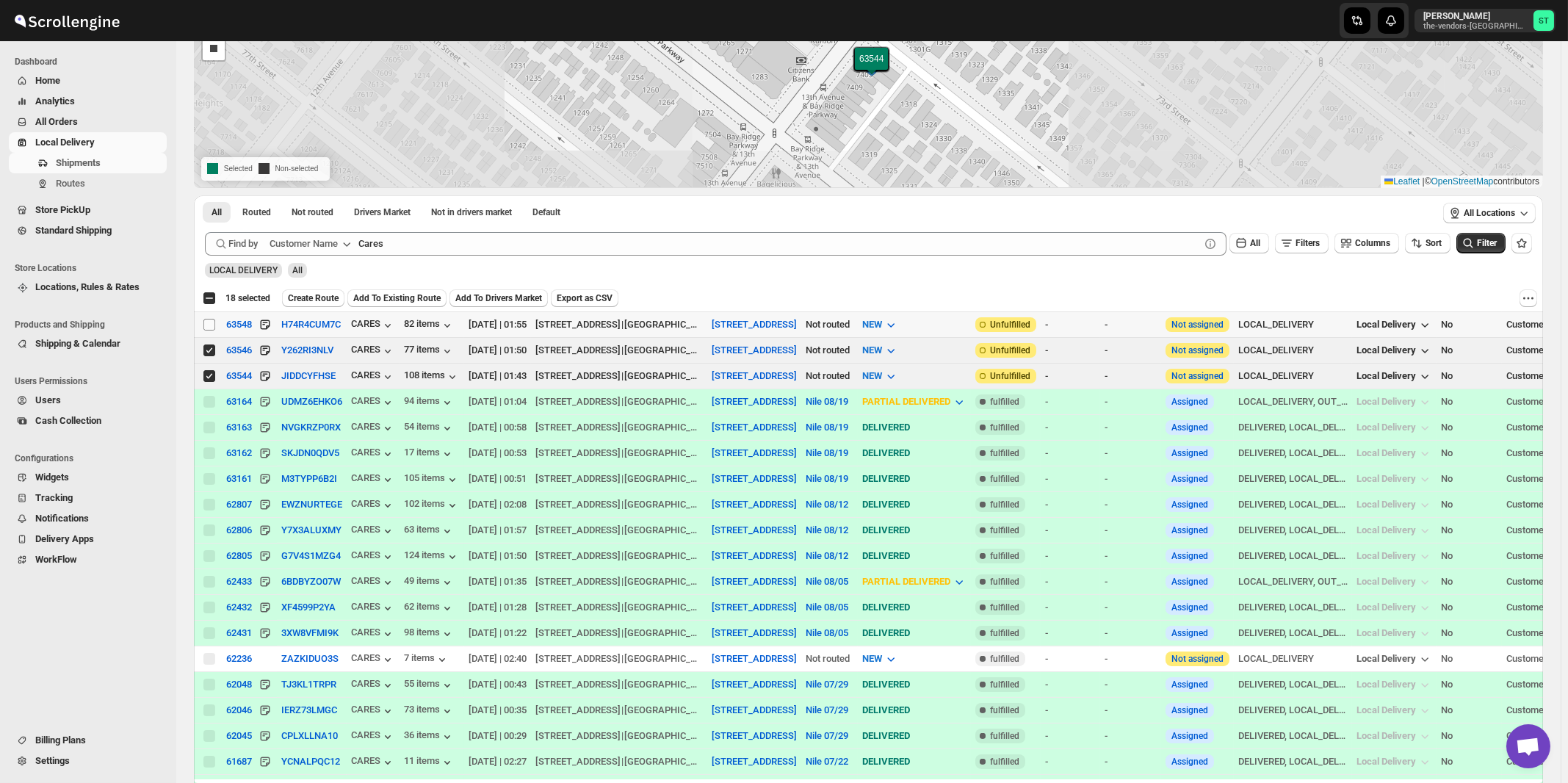
click at [206, 324] on input "Select shipment" at bounding box center [209, 325] width 12 height 12
checkbox input "true"
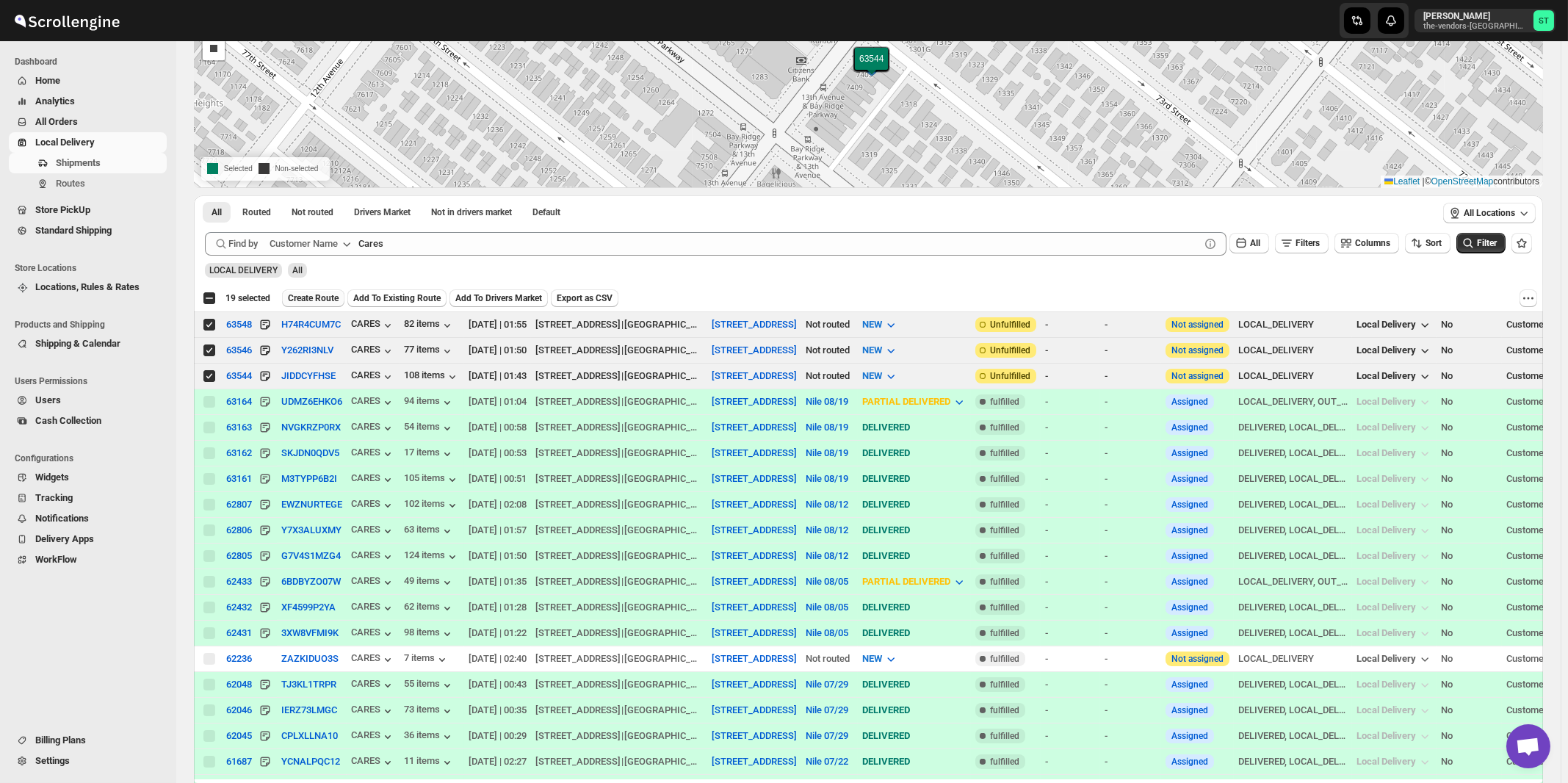
click at [311, 297] on span "Create Route" at bounding box center [313, 298] width 50 height 12
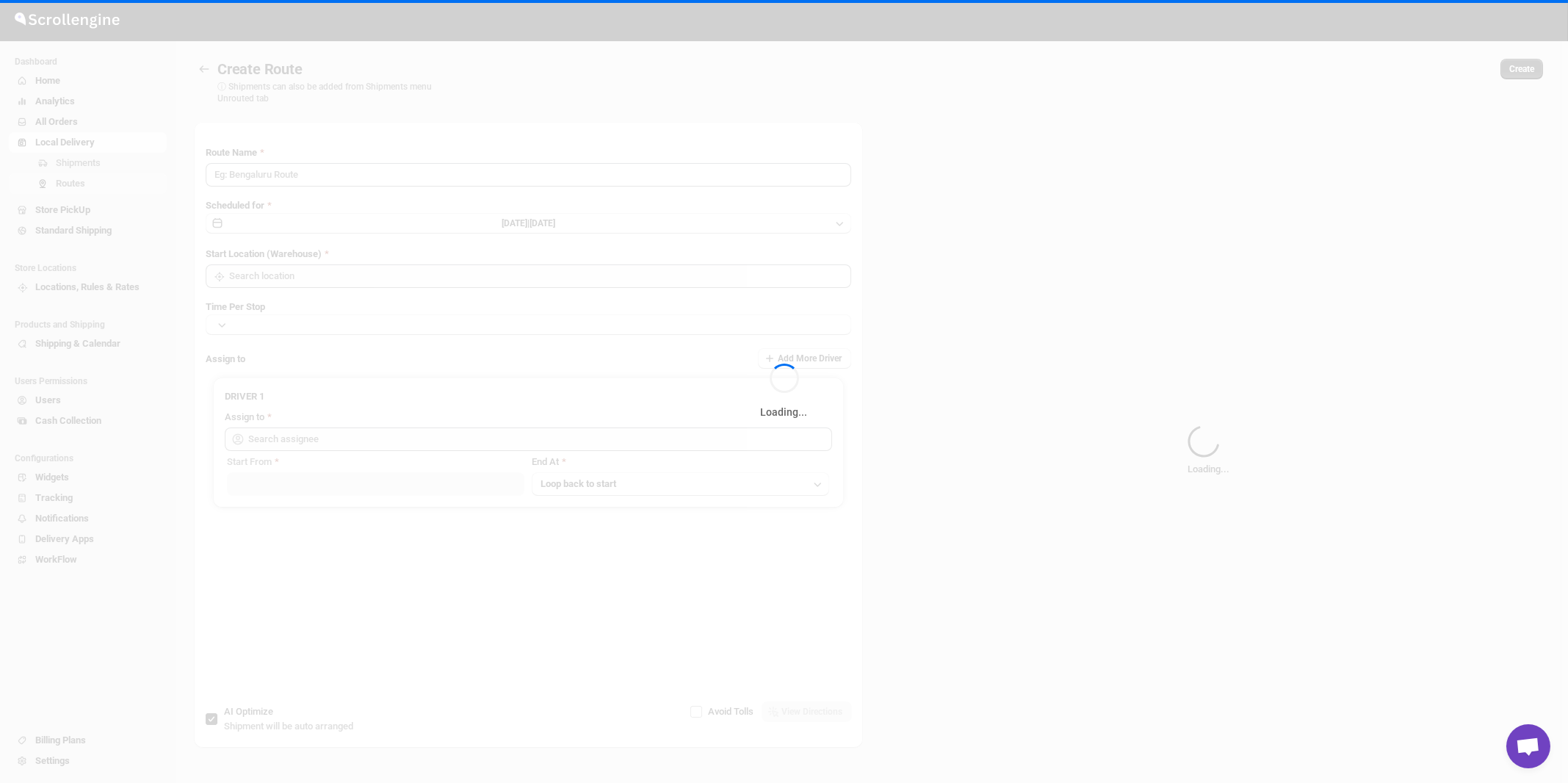
type input "Route - 26/08-1116"
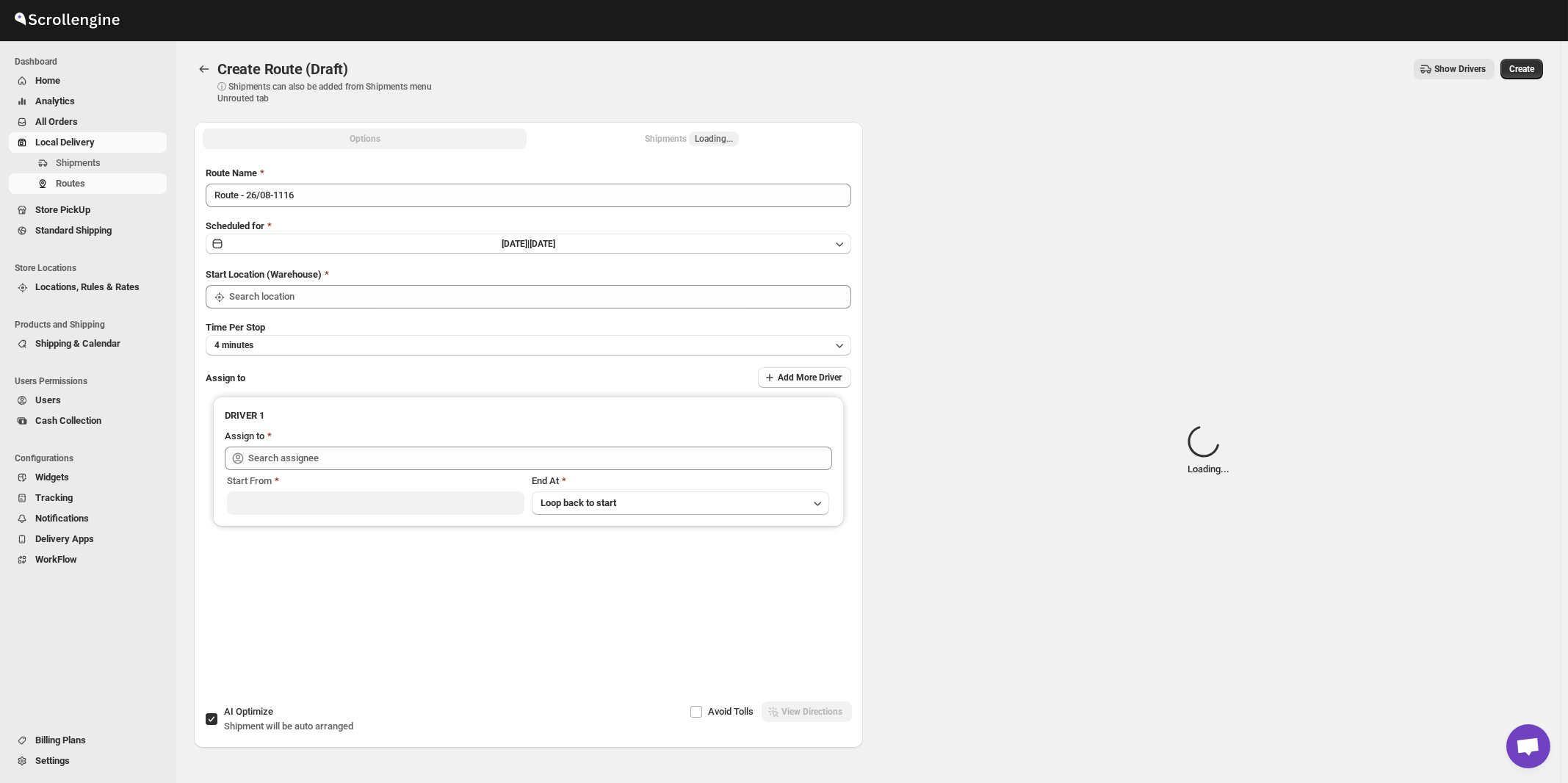
type input "[STREET_ADDRESS]"
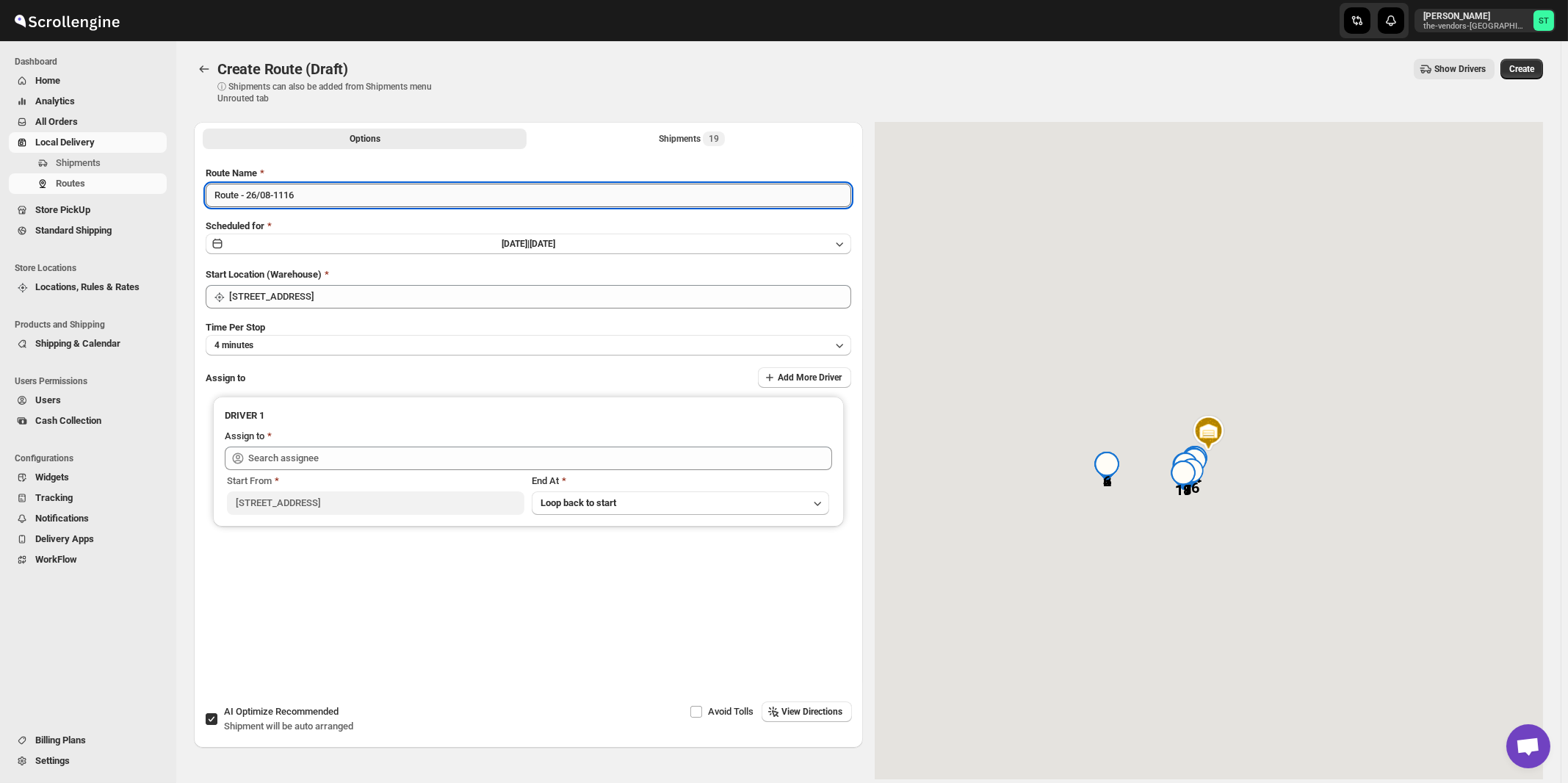
click at [350, 198] on input "Route - 26/08-1116" at bounding box center [528, 195] width 646 height 24
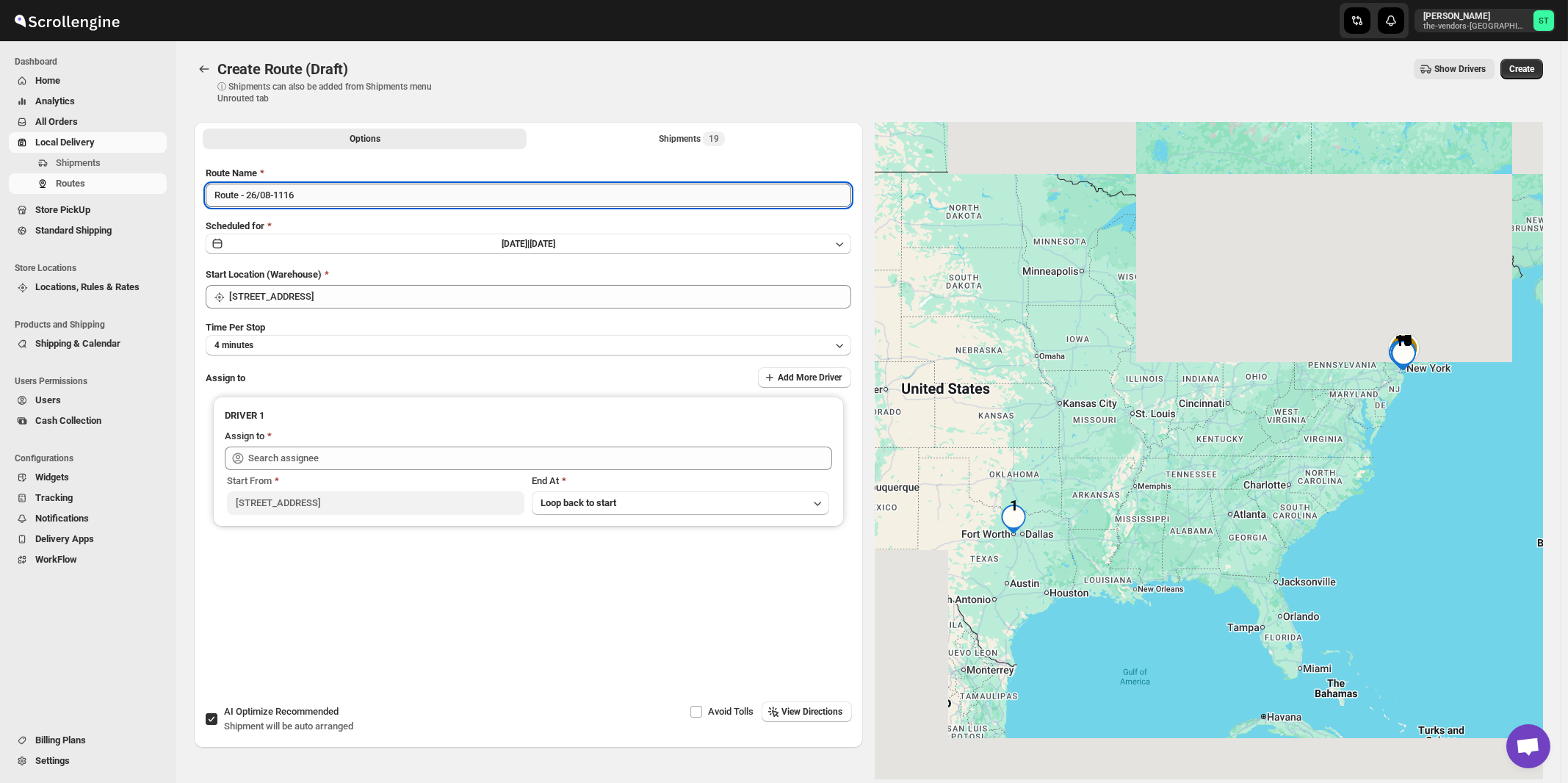
paste input "Nile"
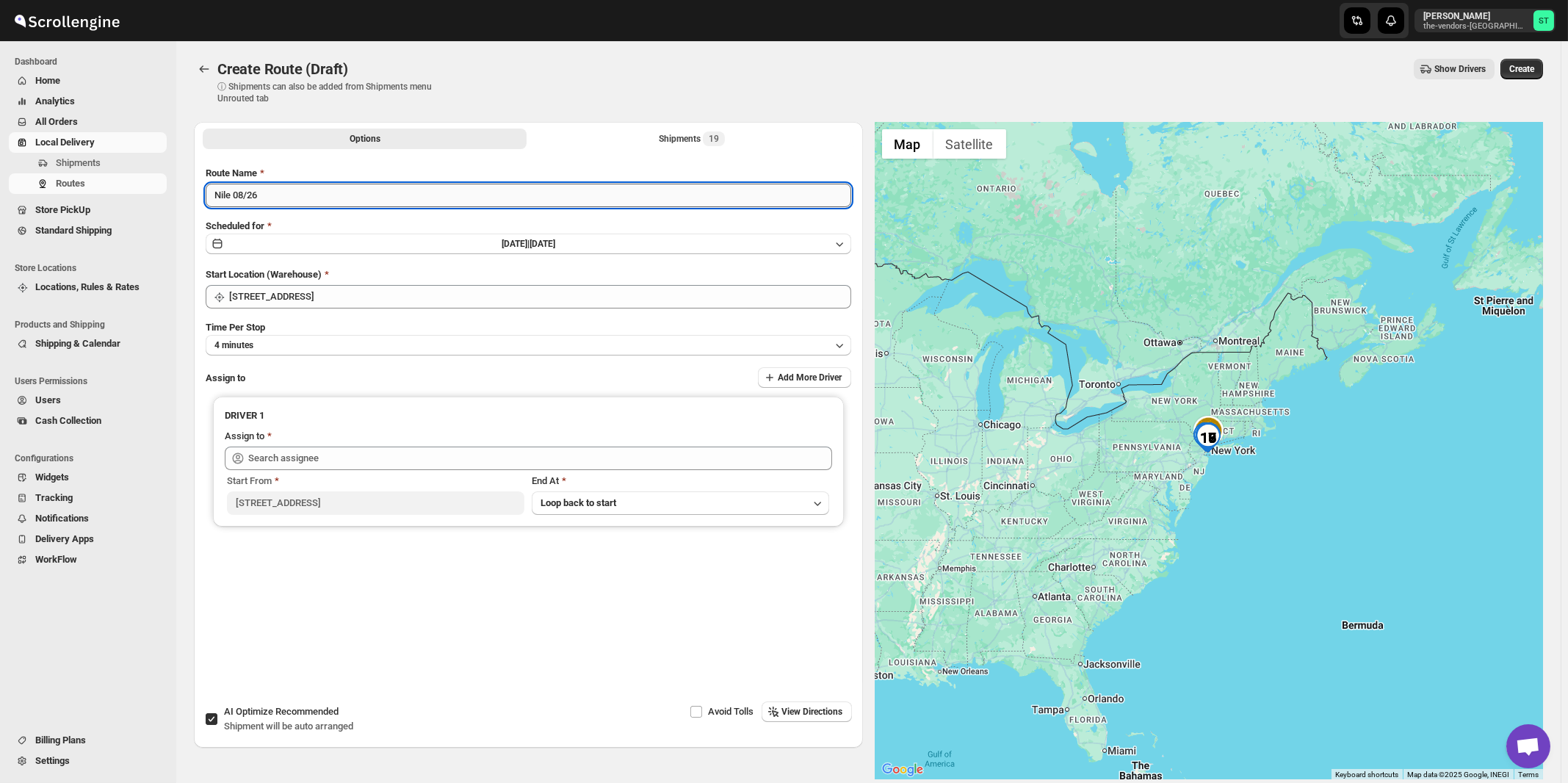
type input "Nile 08/26"
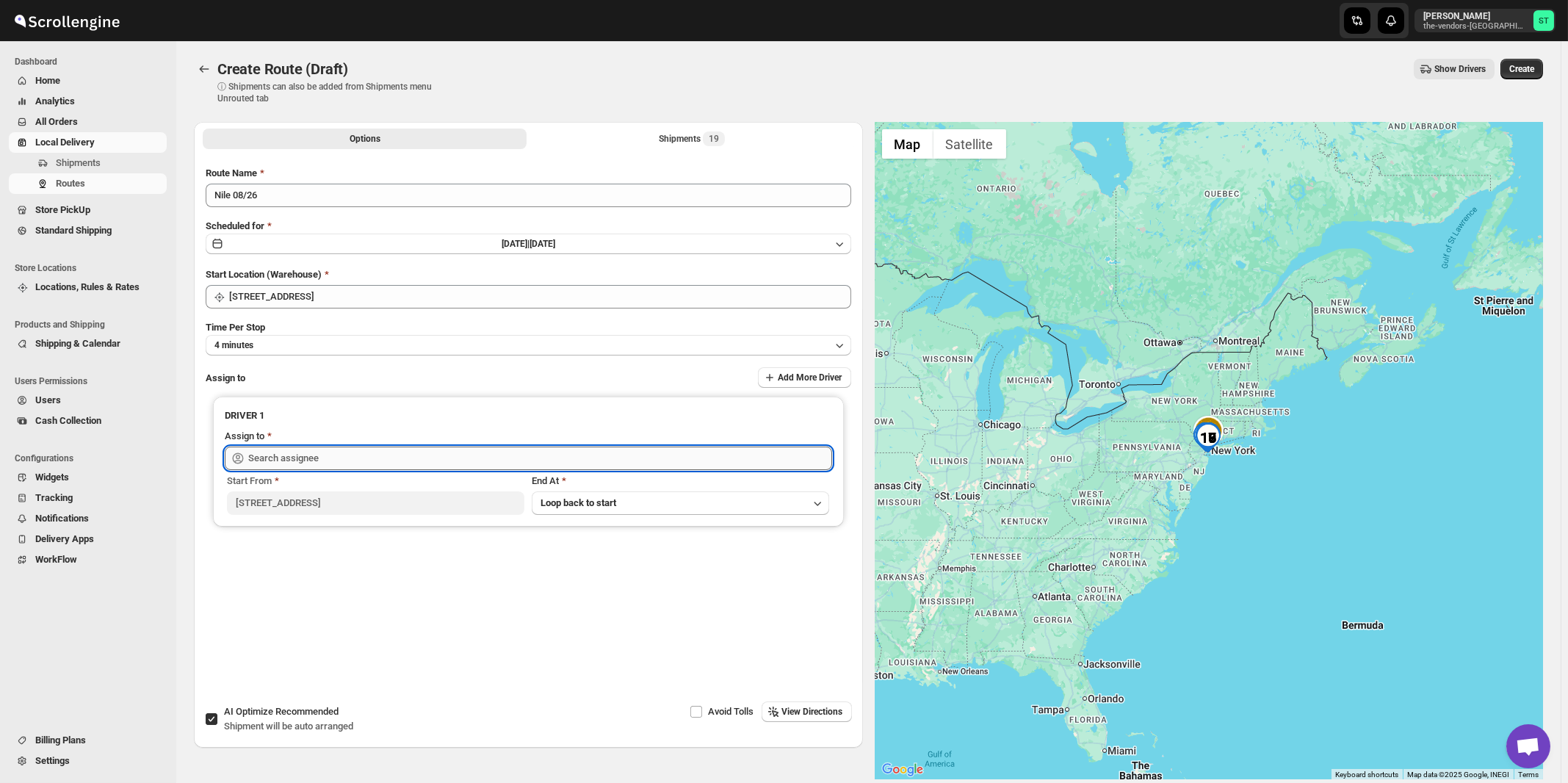
click at [297, 451] on input "text" at bounding box center [540, 458] width 584 height 24
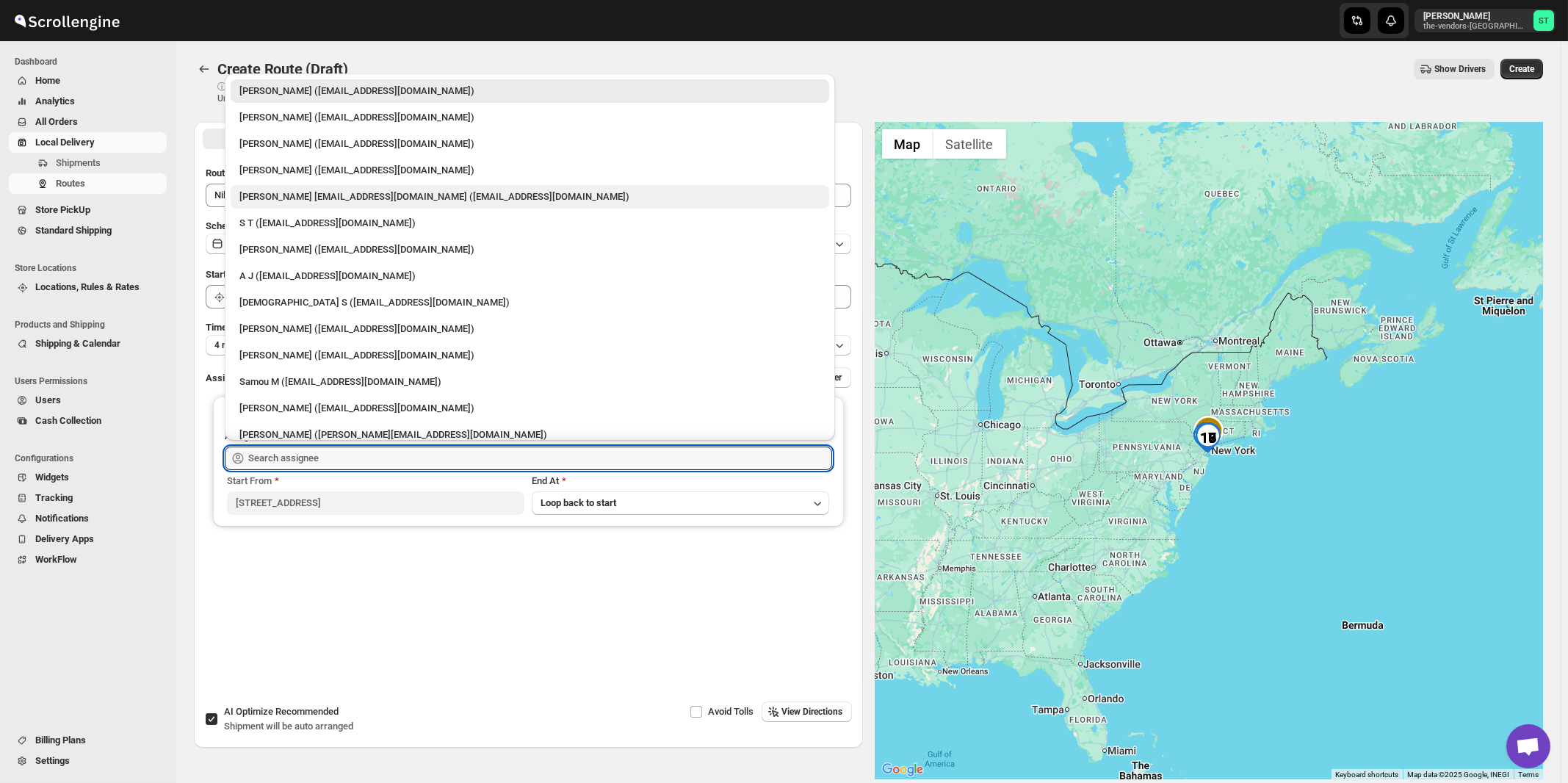
click at [284, 192] on div "[PERSON_NAME] [EMAIL_ADDRESS][DOMAIN_NAME] ([EMAIL_ADDRESS][DOMAIN_NAME])" at bounding box center [530, 197] width 581 height 15
type input "[PERSON_NAME] [EMAIL_ADDRESS][DOMAIN_NAME] ([EMAIL_ADDRESS][DOMAIN_NAME])"
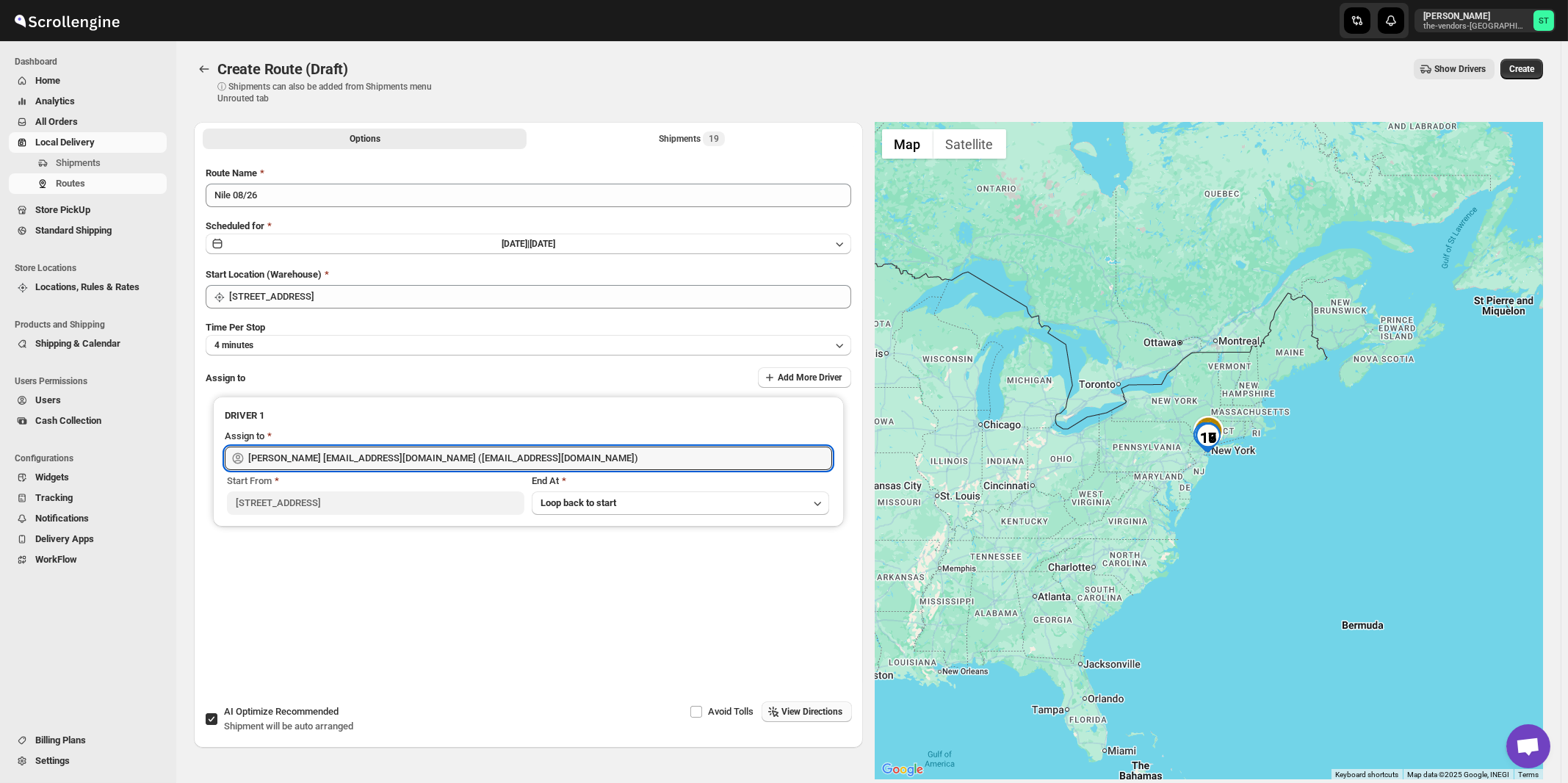
click at [806, 708] on span "View Directions" at bounding box center [812, 711] width 61 height 12
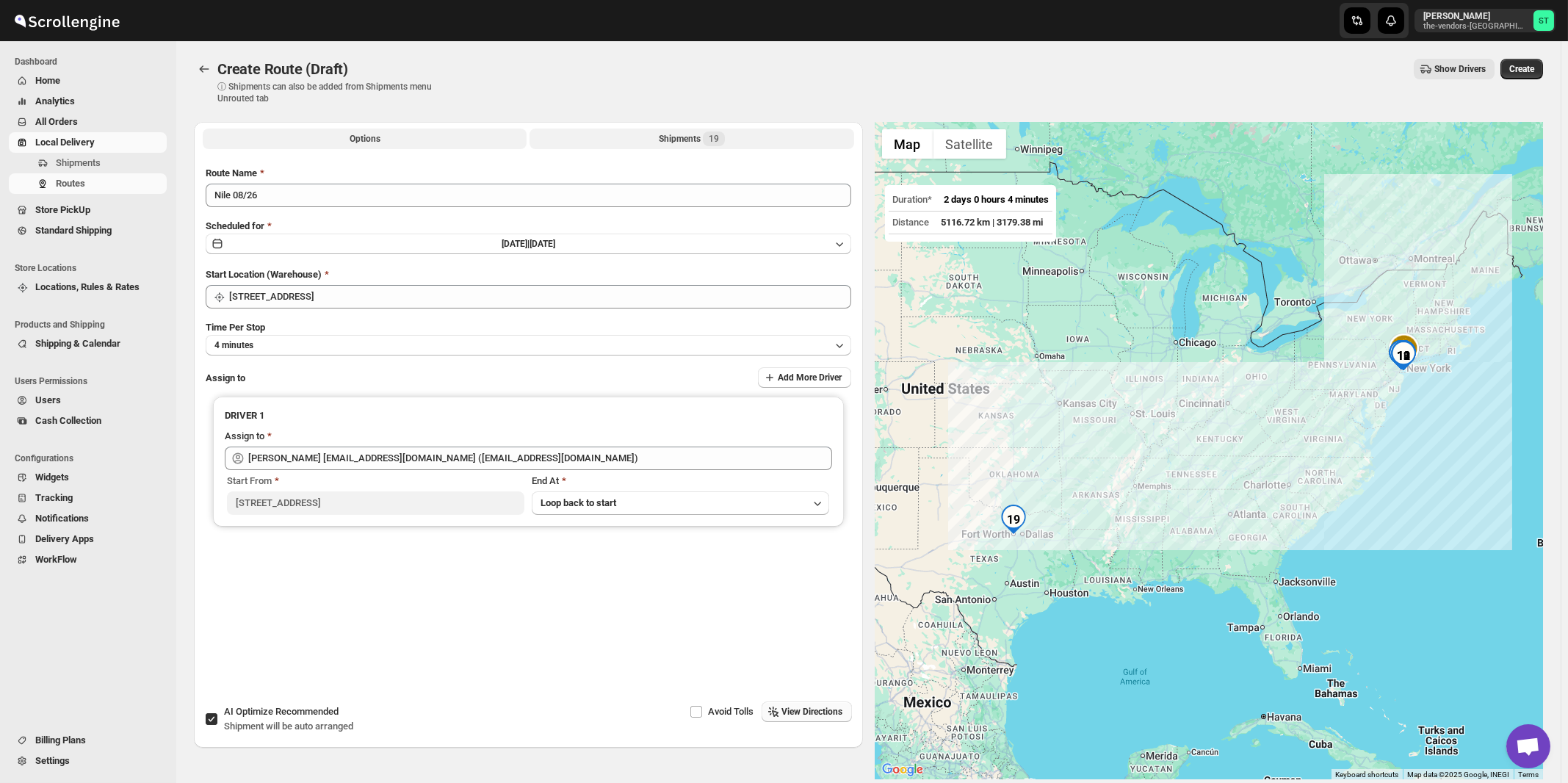
click at [716, 145] on span "19" at bounding box center [714, 139] width 10 height 12
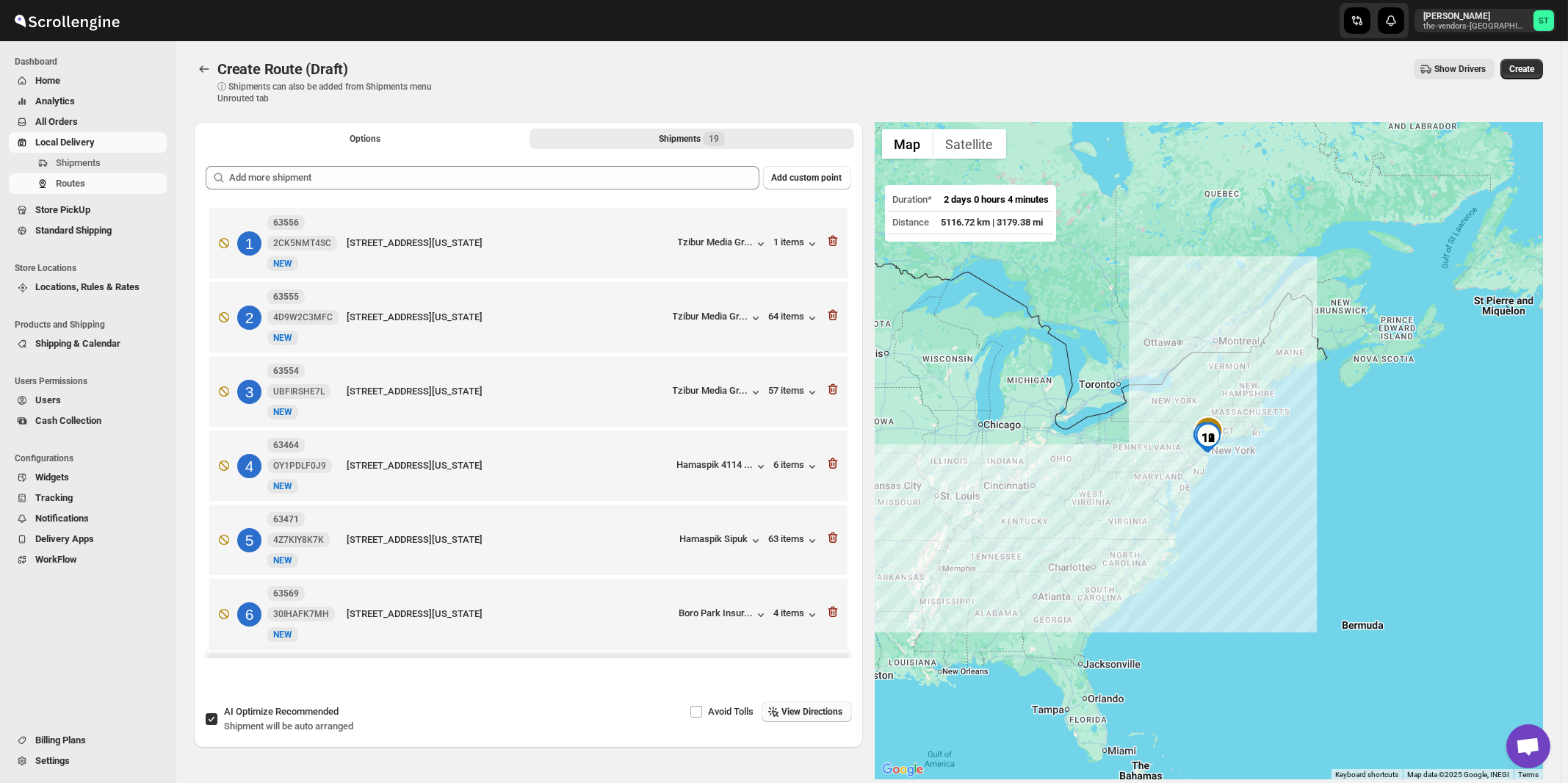
click at [263, 722] on span "Shipment will be auto arranged" at bounding box center [288, 726] width 129 height 11
click at [217, 722] on input "AI Optimize Recommended Shipment will be auto arranged" at bounding box center [211, 719] width 12 height 12
checkbox input "false"
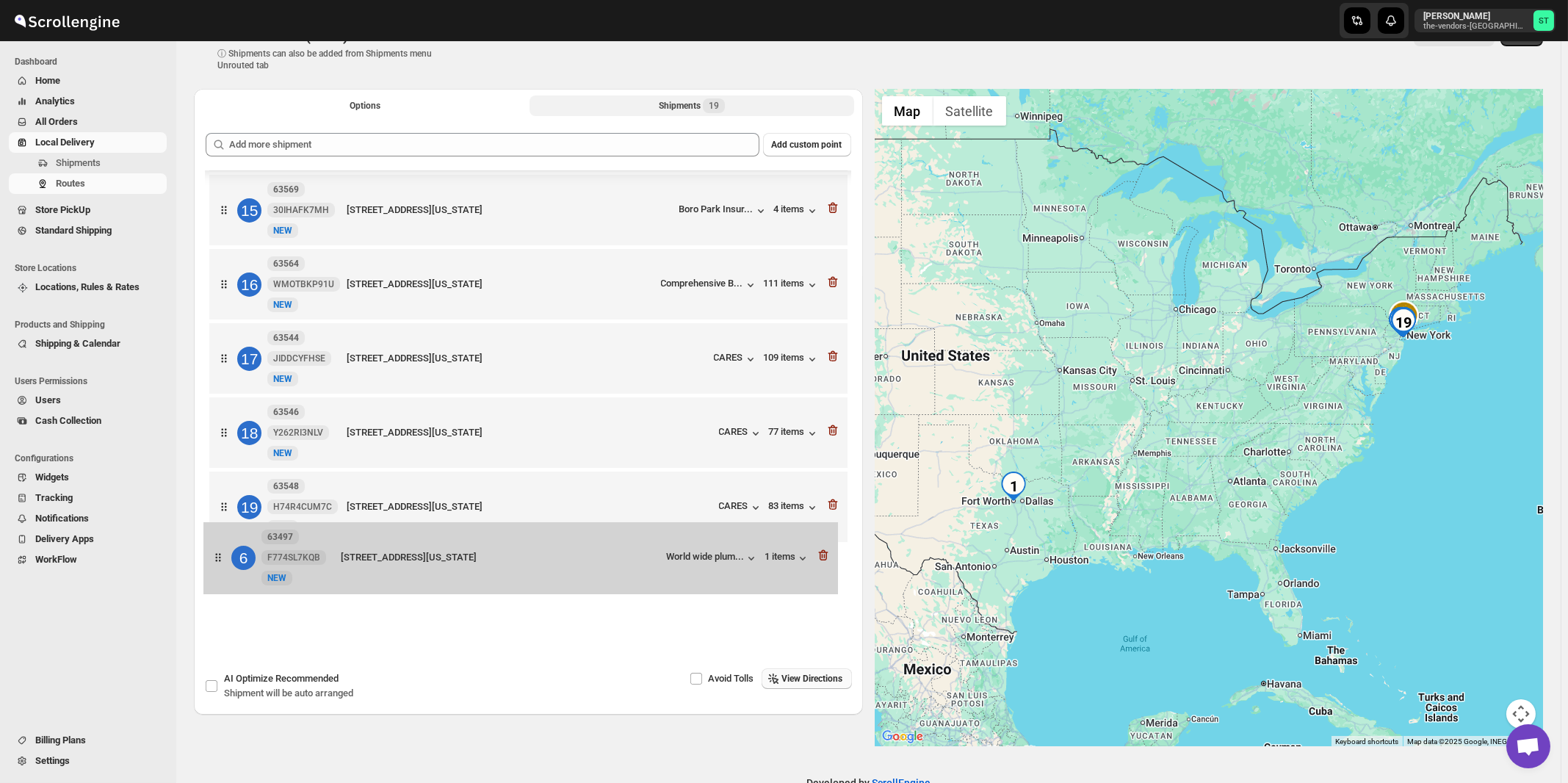
scroll to position [985, 0]
drag, startPoint x: 621, startPoint y: 298, endPoint x: 616, endPoint y: 556, distance: 258.0
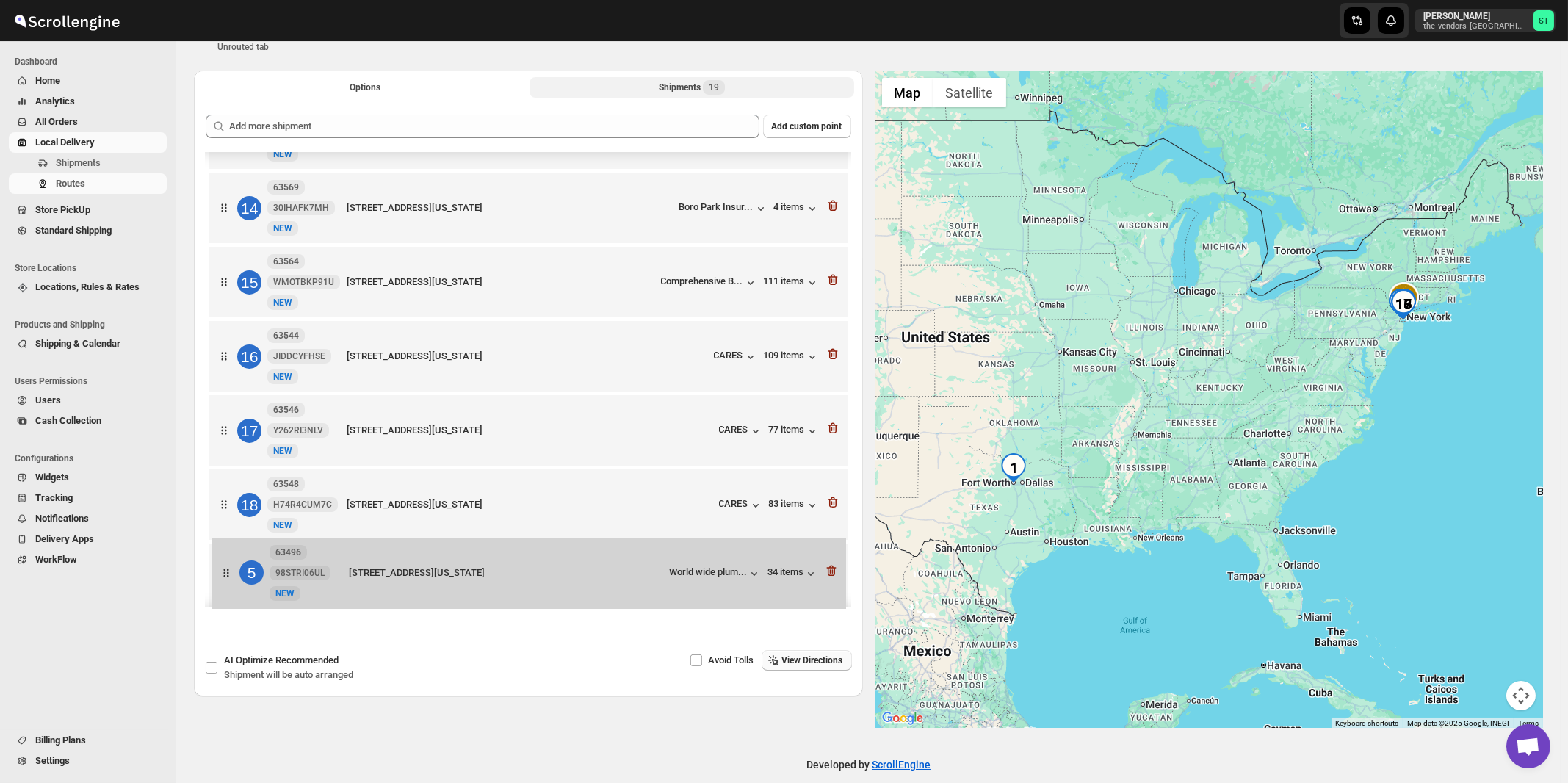
scroll to position [986, 0]
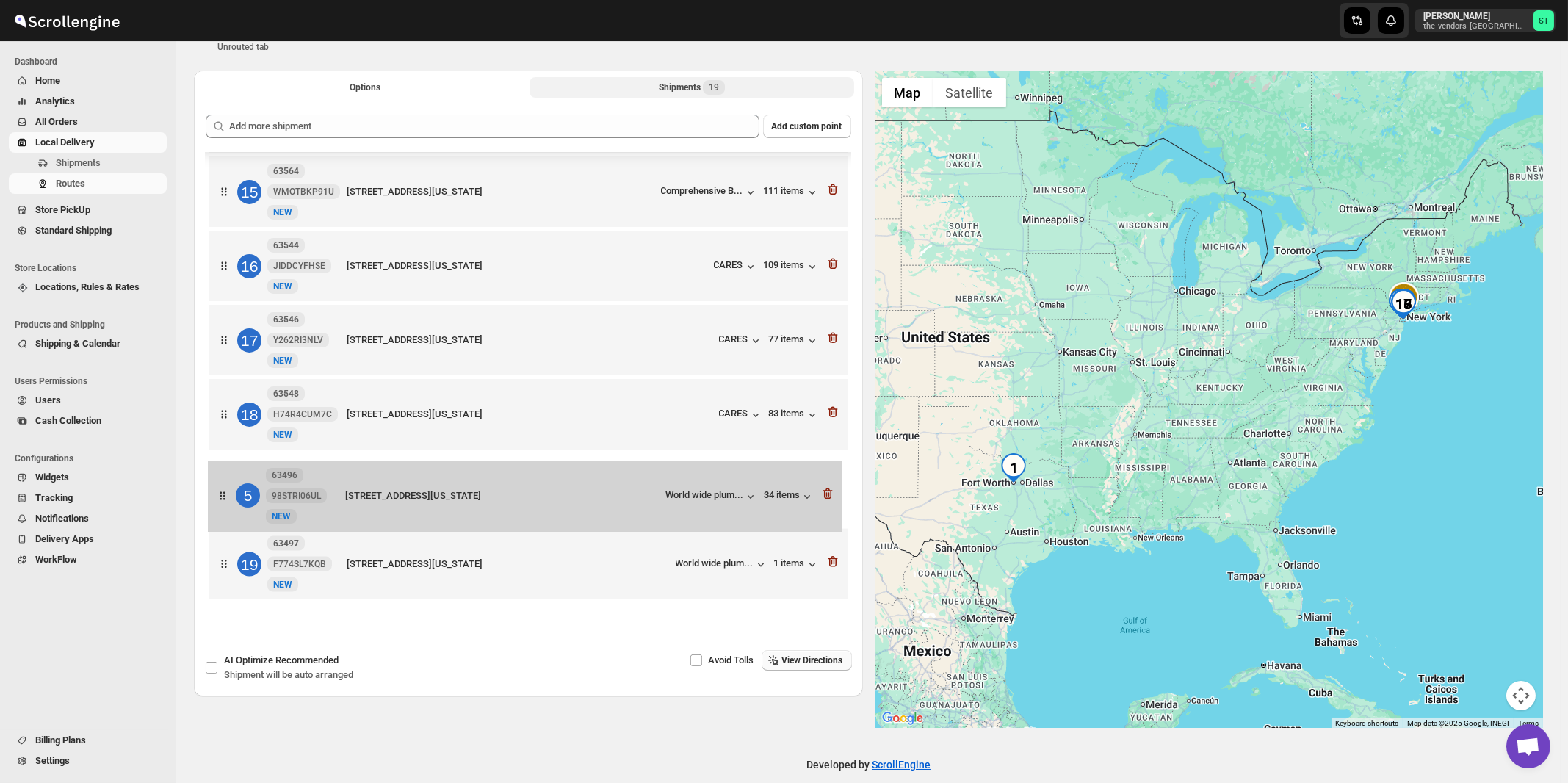
drag, startPoint x: 645, startPoint y: 555, endPoint x: 639, endPoint y: 497, distance: 58.3
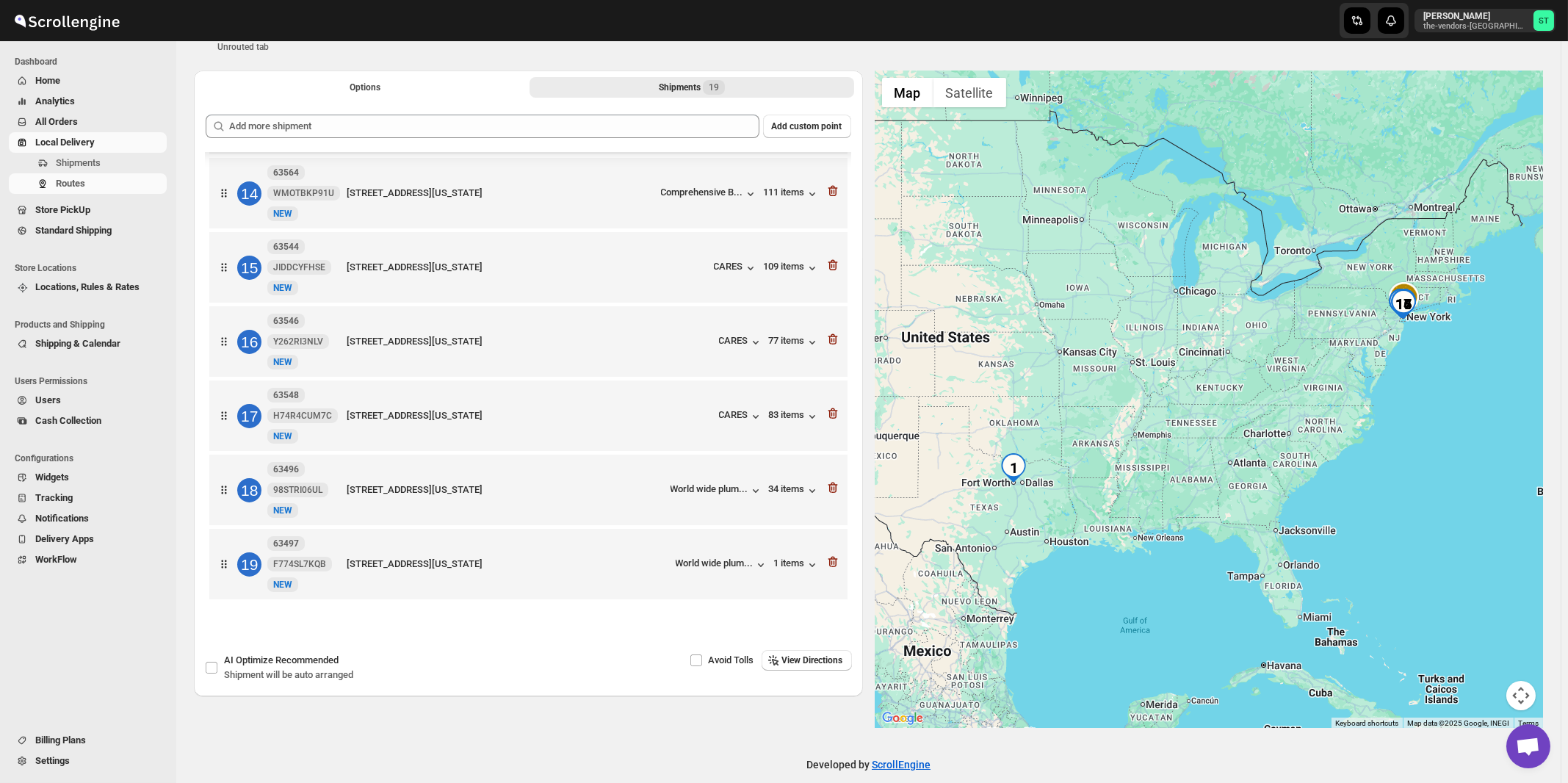
drag, startPoint x: 817, startPoint y: 662, endPoint x: 862, endPoint y: 659, distance: 45.1
click at [820, 663] on span "View Directions" at bounding box center [812, 660] width 61 height 12
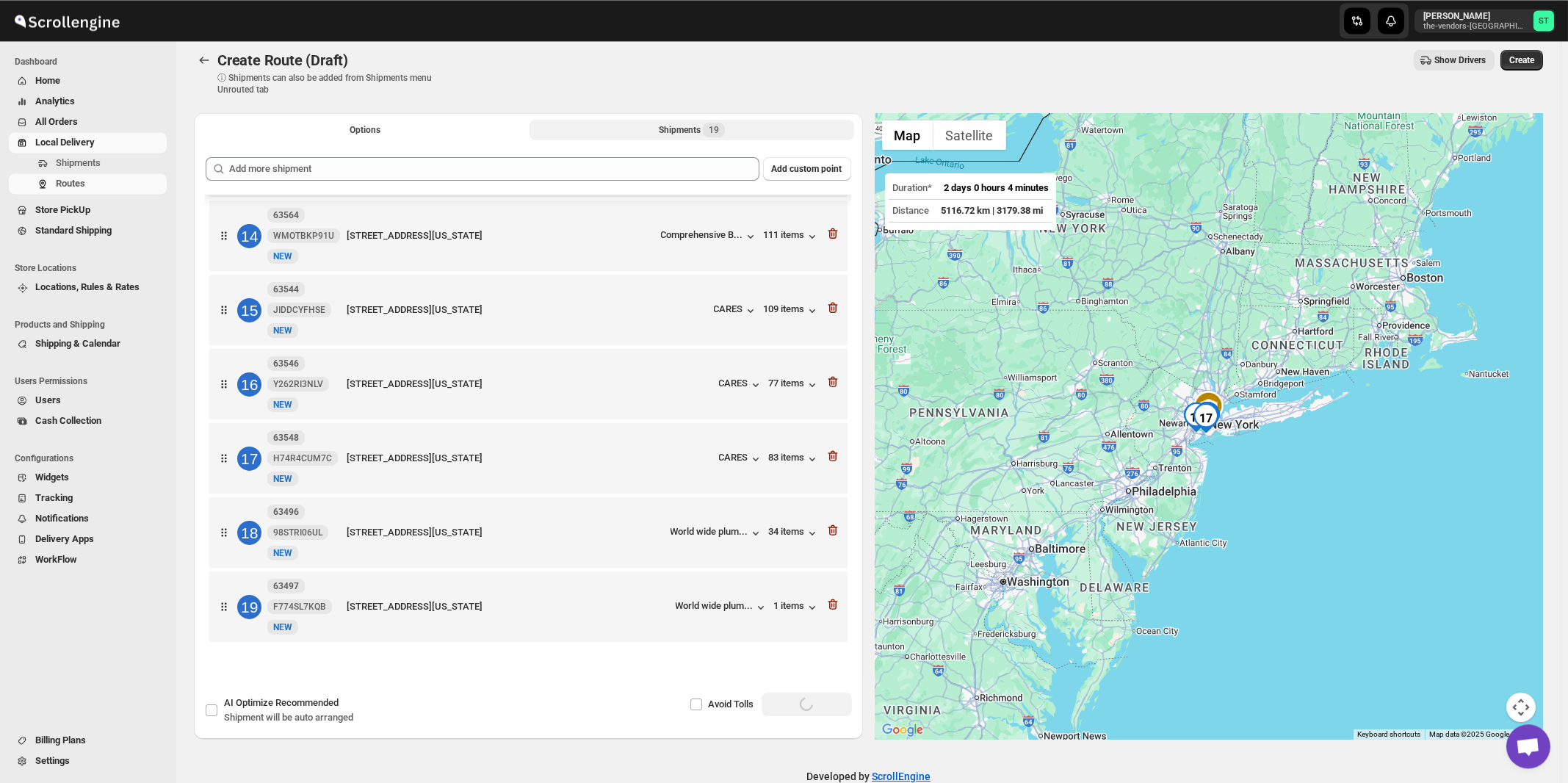
scroll to position [0, 0]
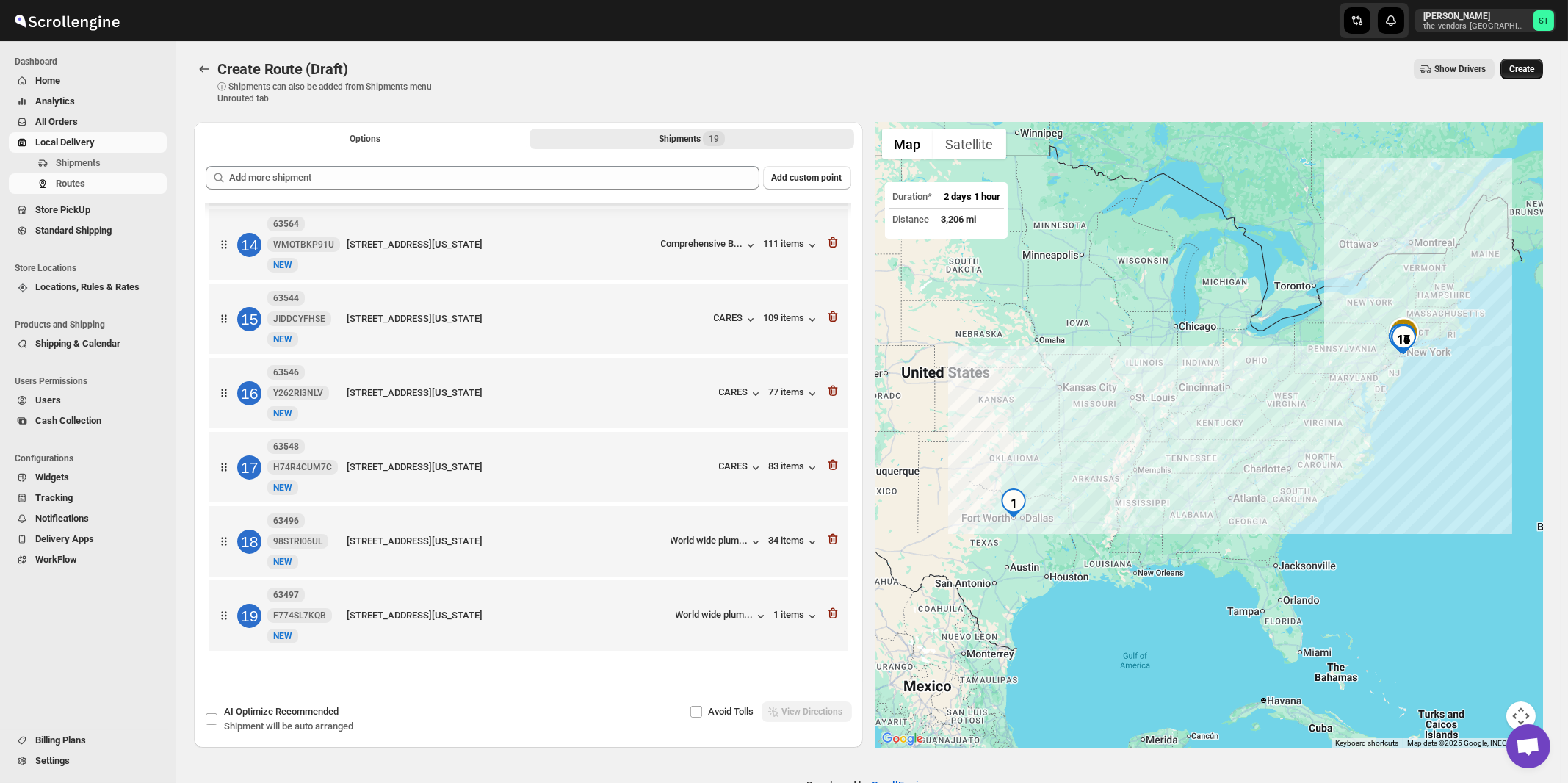
click at [1534, 68] on span "Create" at bounding box center [1522, 69] width 25 height 12
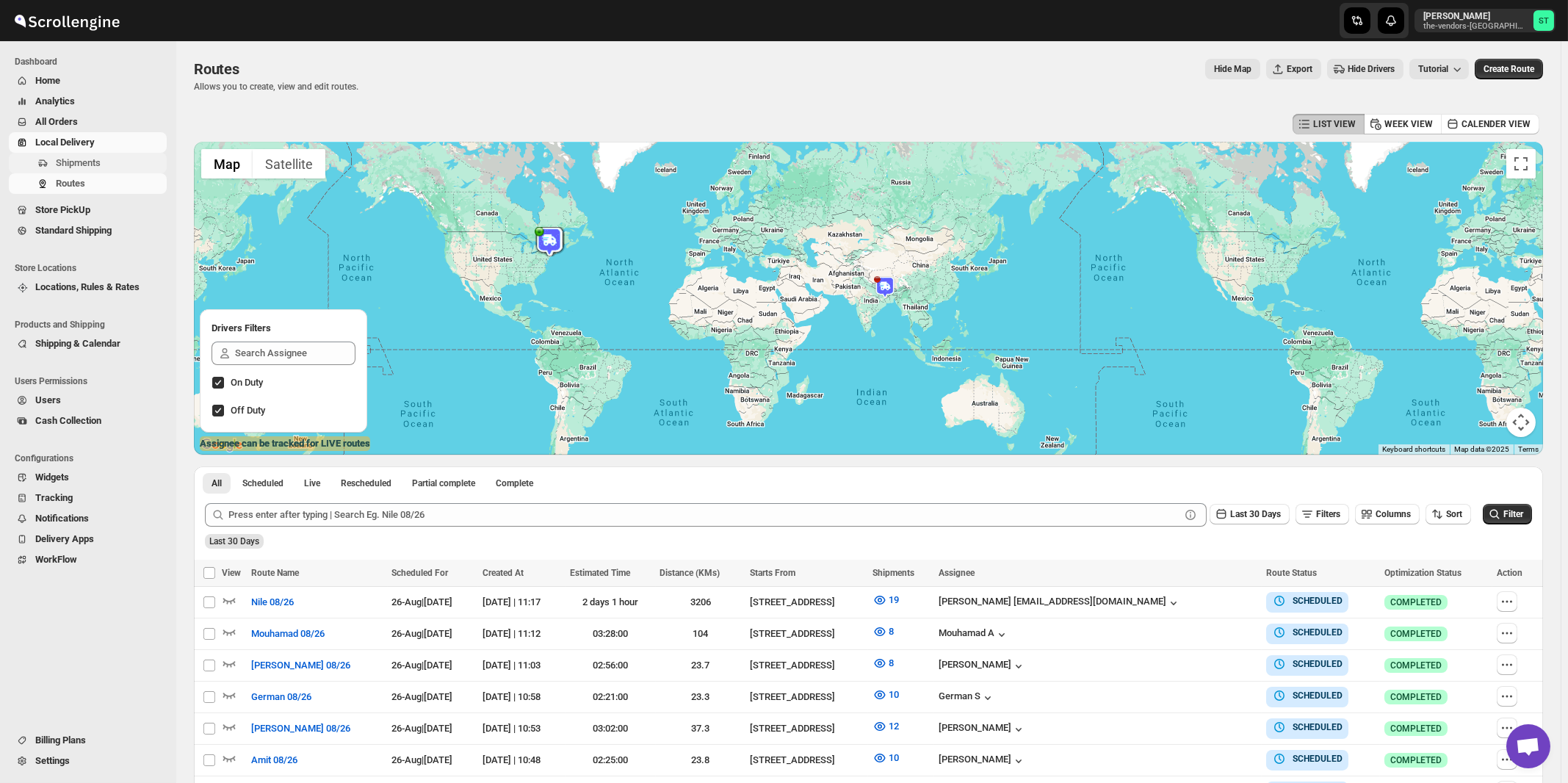
click at [76, 161] on span "Shipments" at bounding box center [78, 163] width 45 height 11
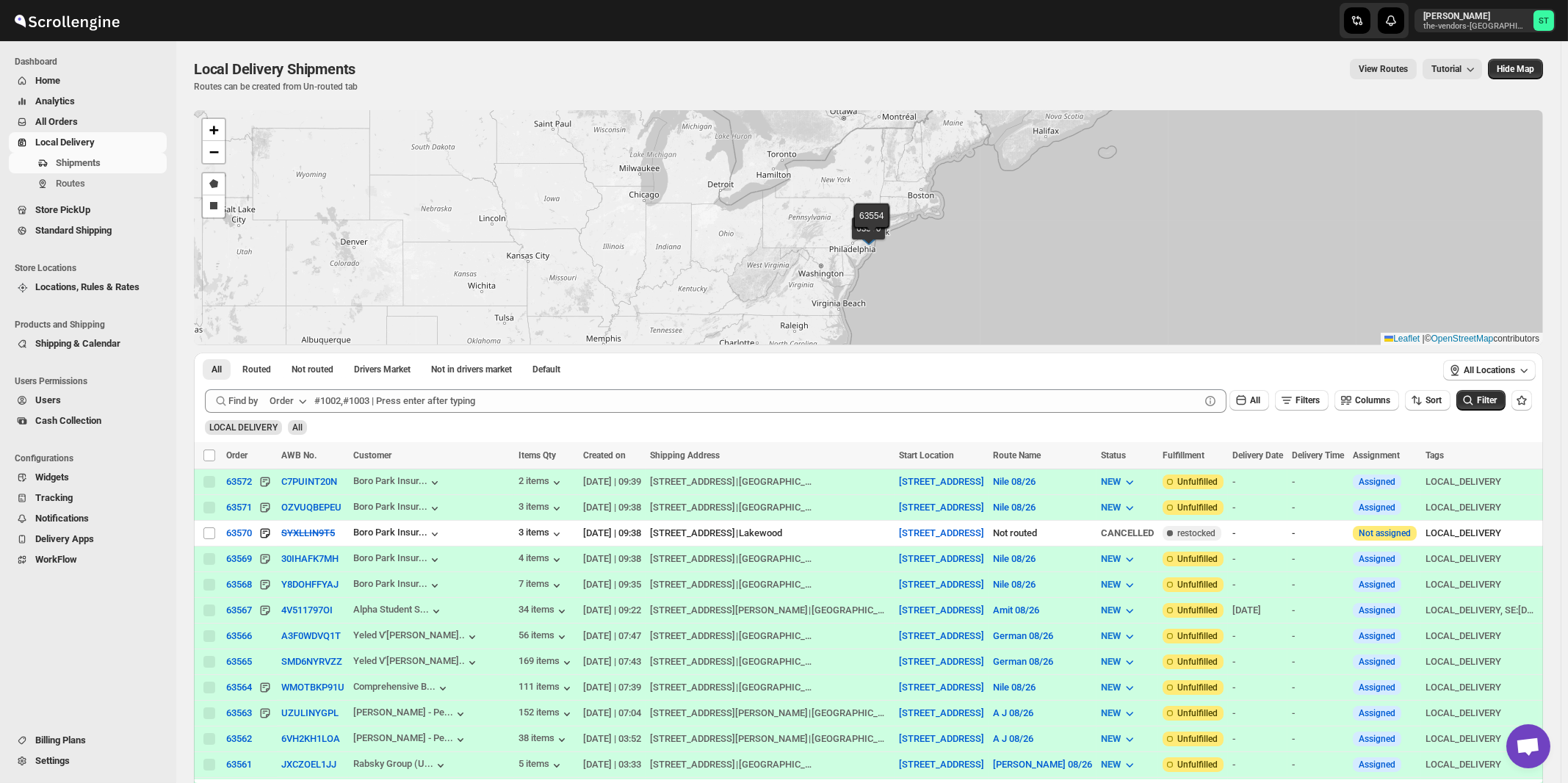
click at [303, 403] on icon "button" at bounding box center [302, 401] width 15 height 15
click at [289, 505] on div "Customer Name" at bounding box center [291, 510] width 68 height 15
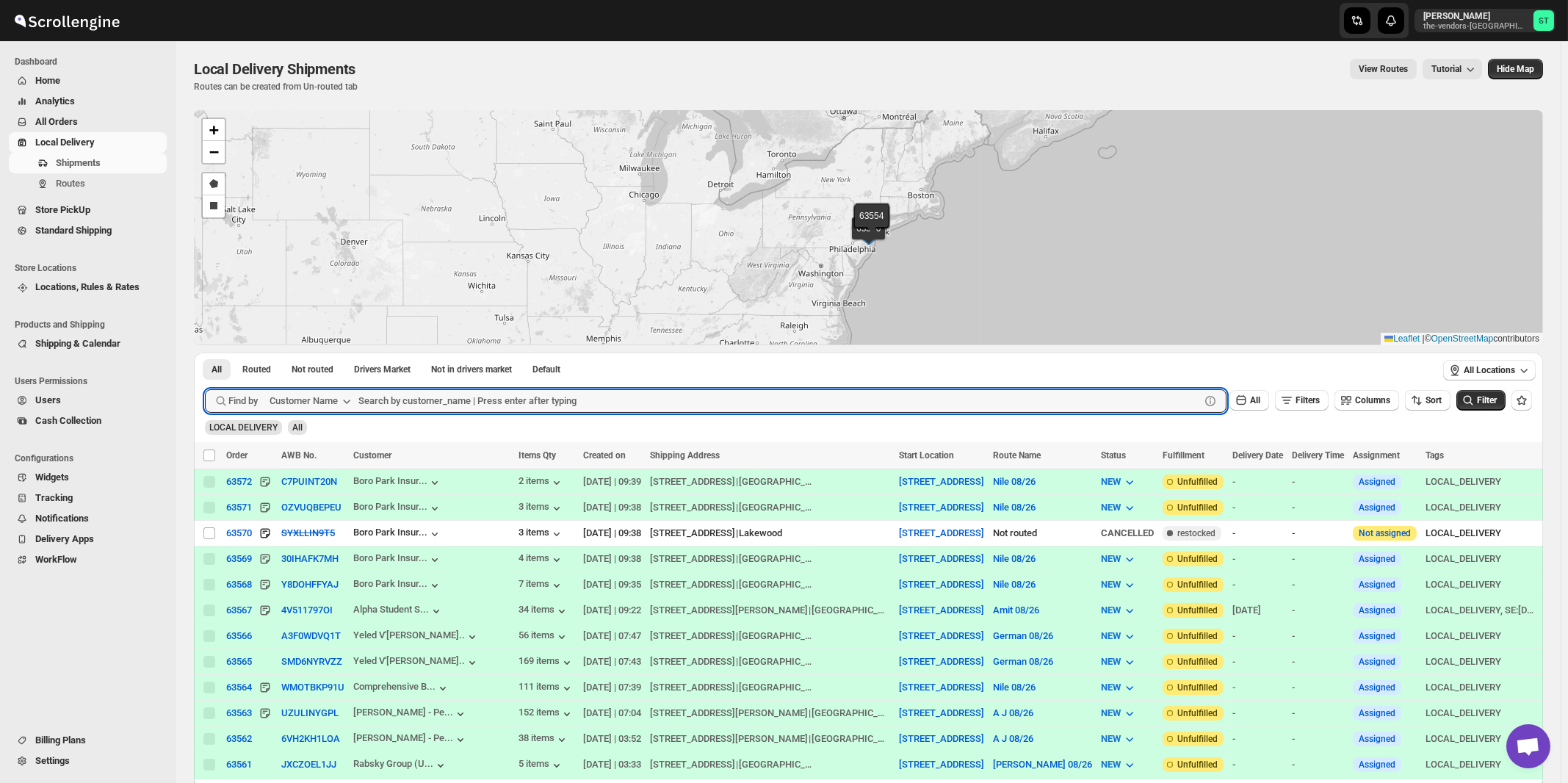
paste input "The Vendors - [PERSON_NAME]"
type input "The Vendors - [PERSON_NAME]"
click at [205, 353] on button "Submit" at bounding box center [225, 361] width 42 height 16
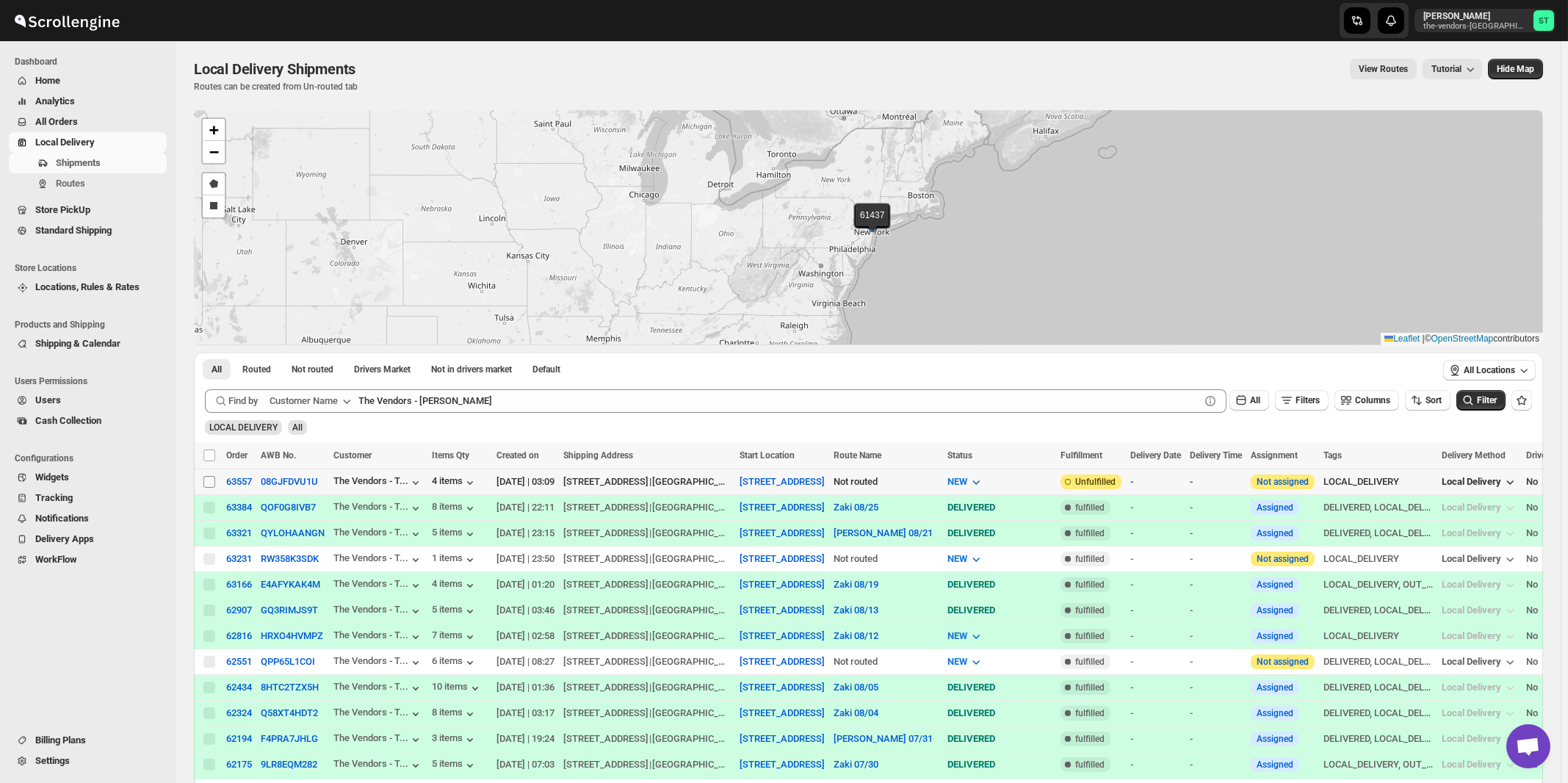
click at [209, 483] on input "Select shipment" at bounding box center [209, 481] width 12 height 12
checkbox input "true"
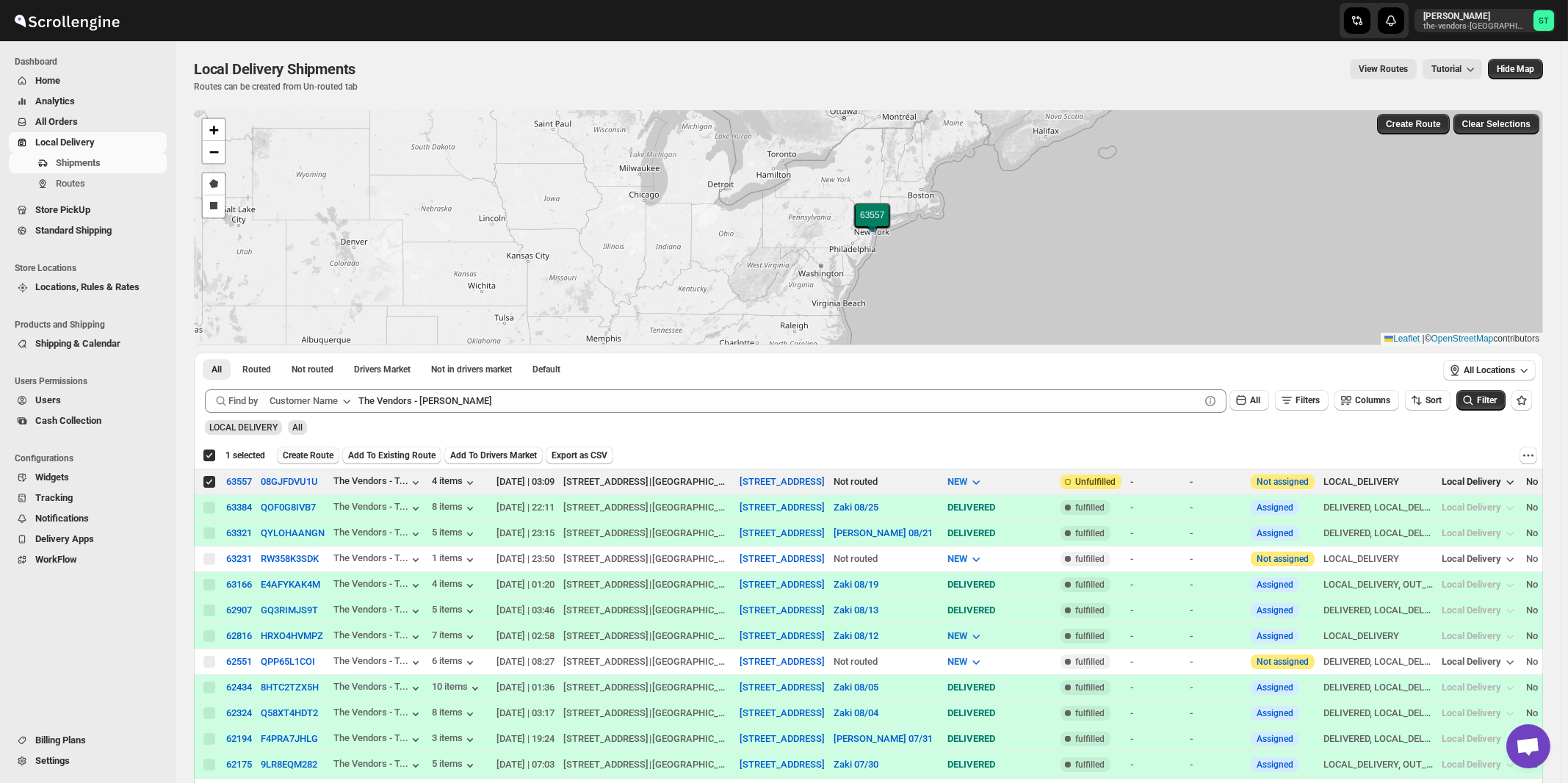
click at [302, 456] on span "Create Route" at bounding box center [308, 455] width 50 height 12
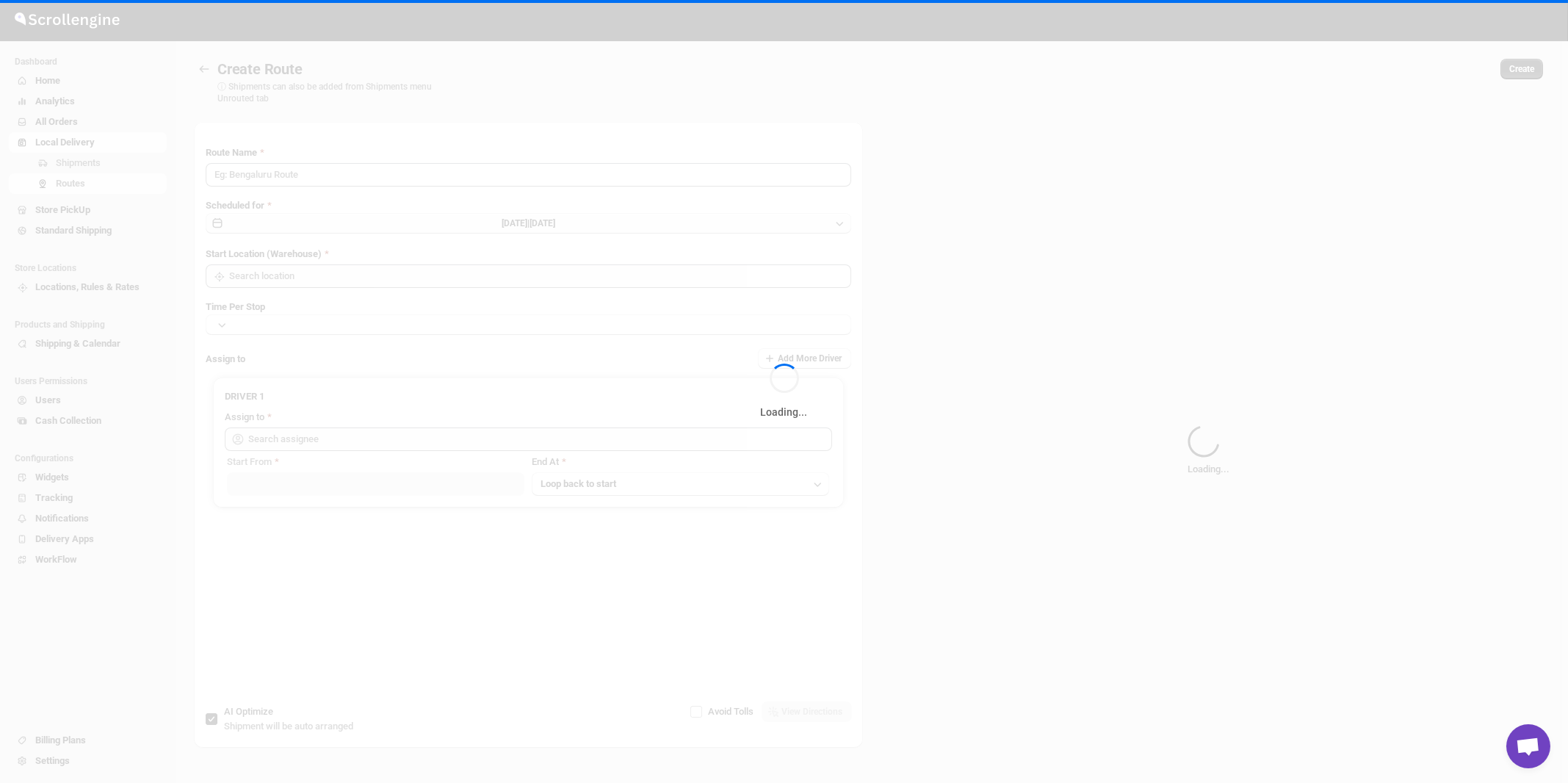
type input "Route - 26/08-1118"
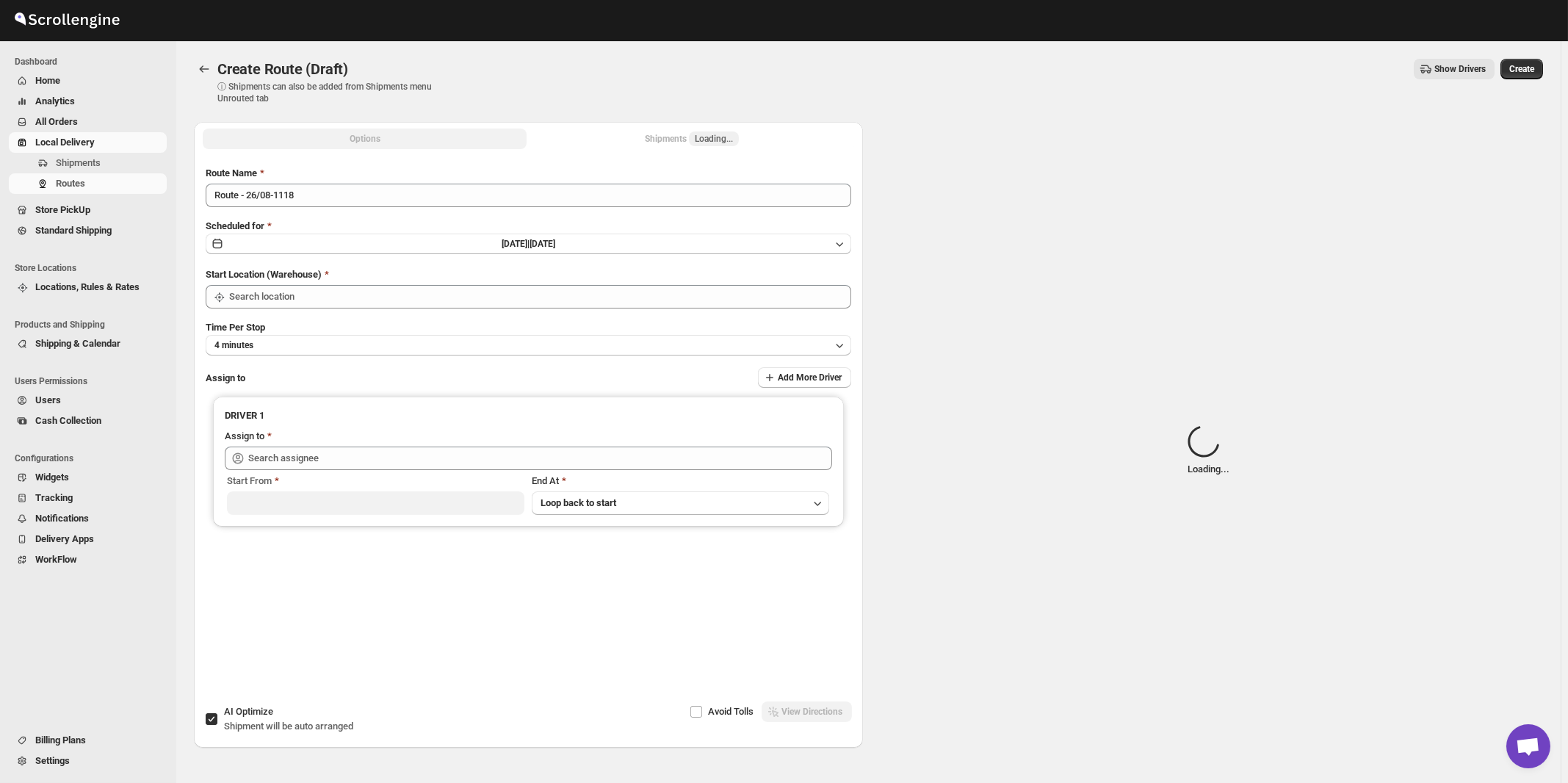
type input "[STREET_ADDRESS]"
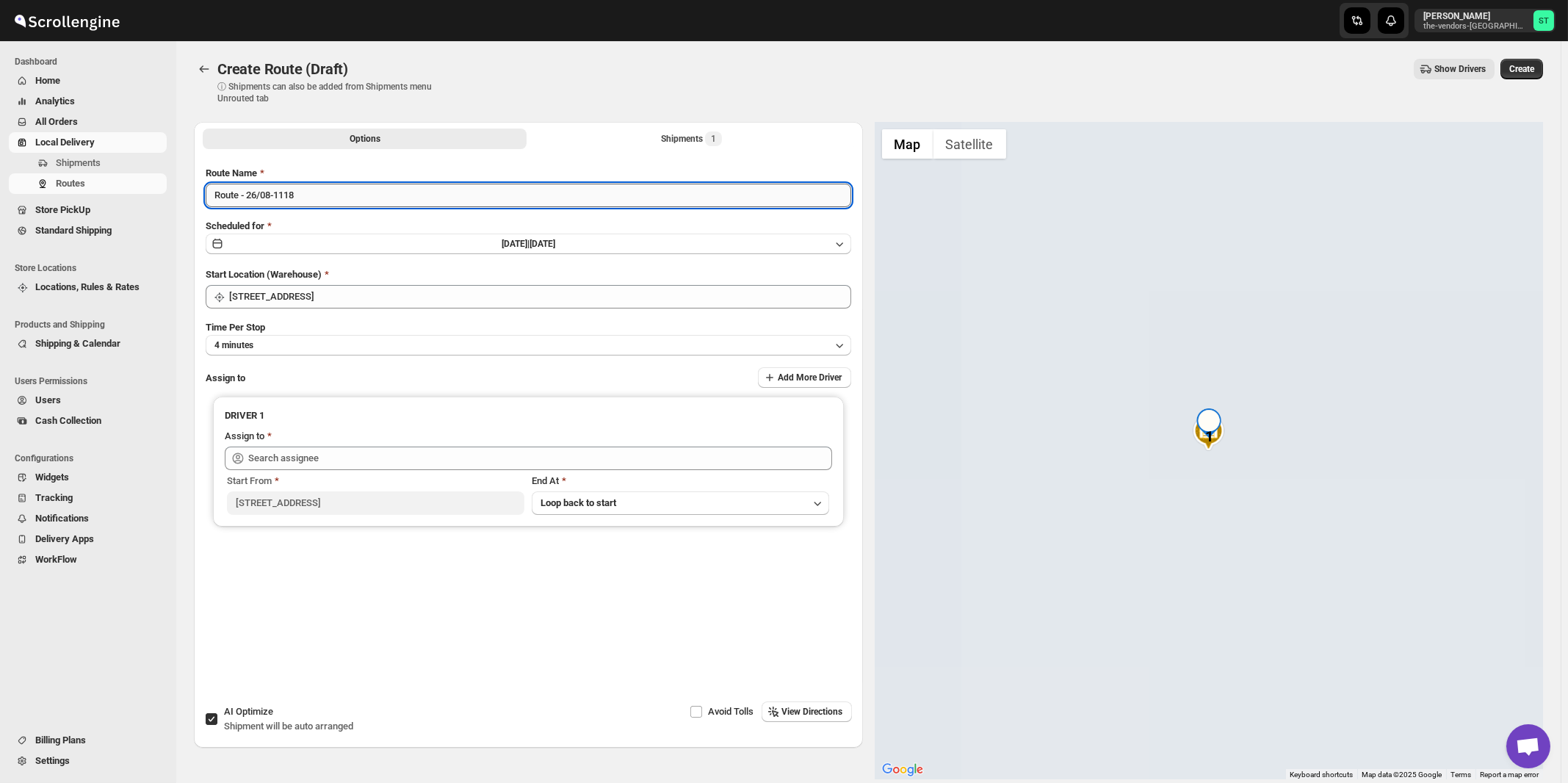
click at [435, 202] on input "Route - 26/08-1118" at bounding box center [528, 195] width 646 height 24
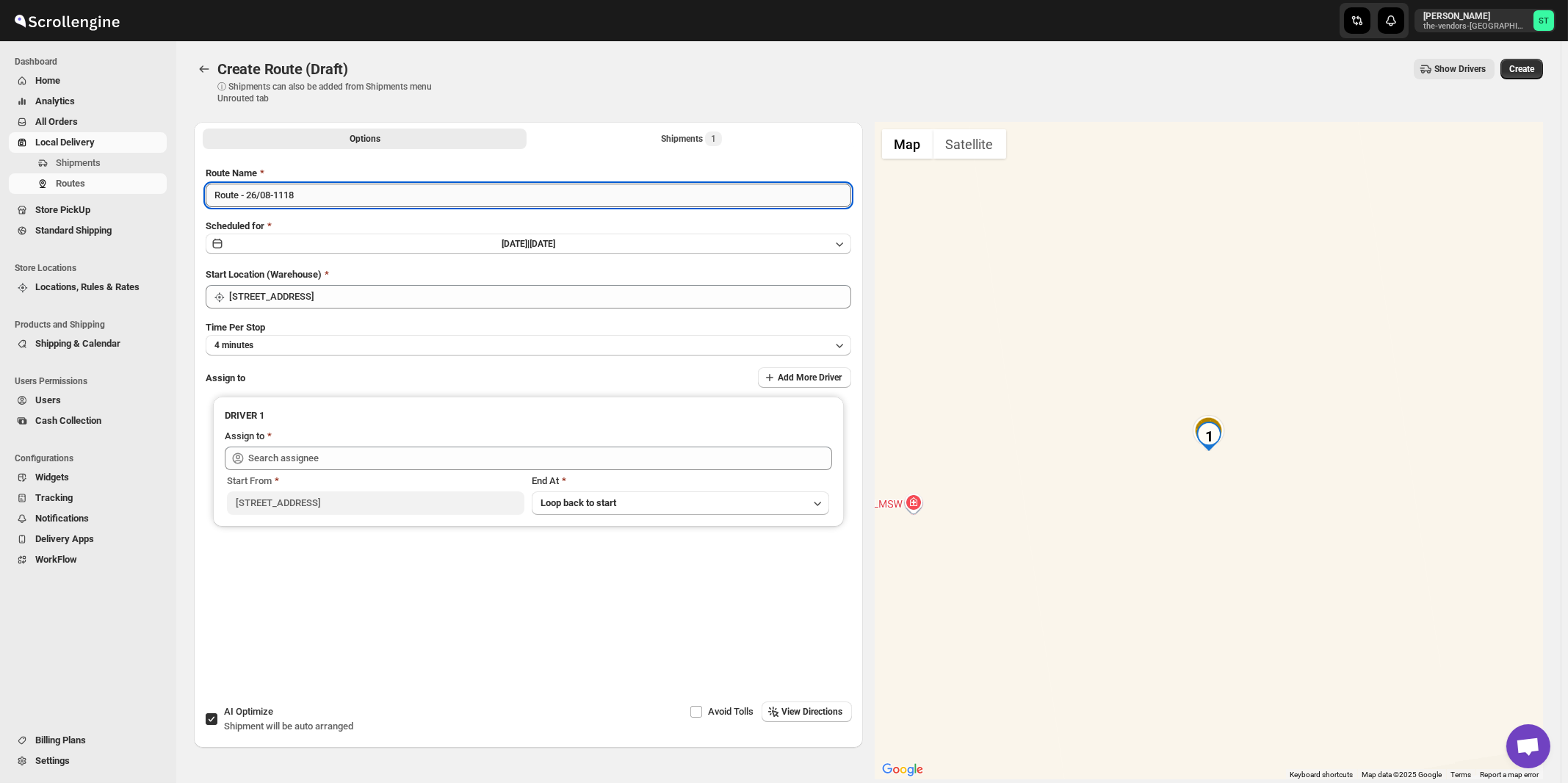
paste input "Zaki"
type input "Zaki 08/26"
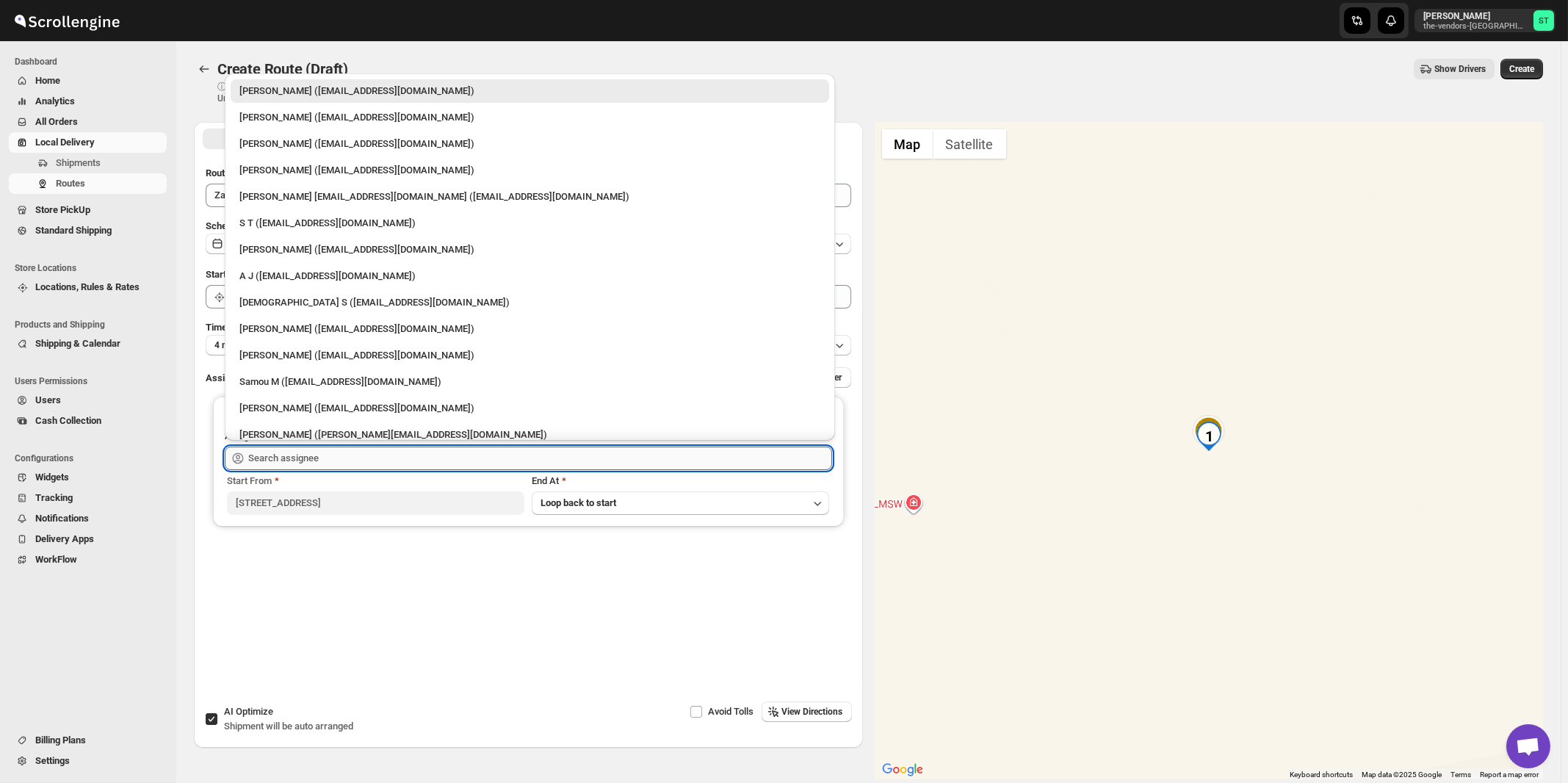
click at [302, 460] on input "text" at bounding box center [540, 458] width 584 height 24
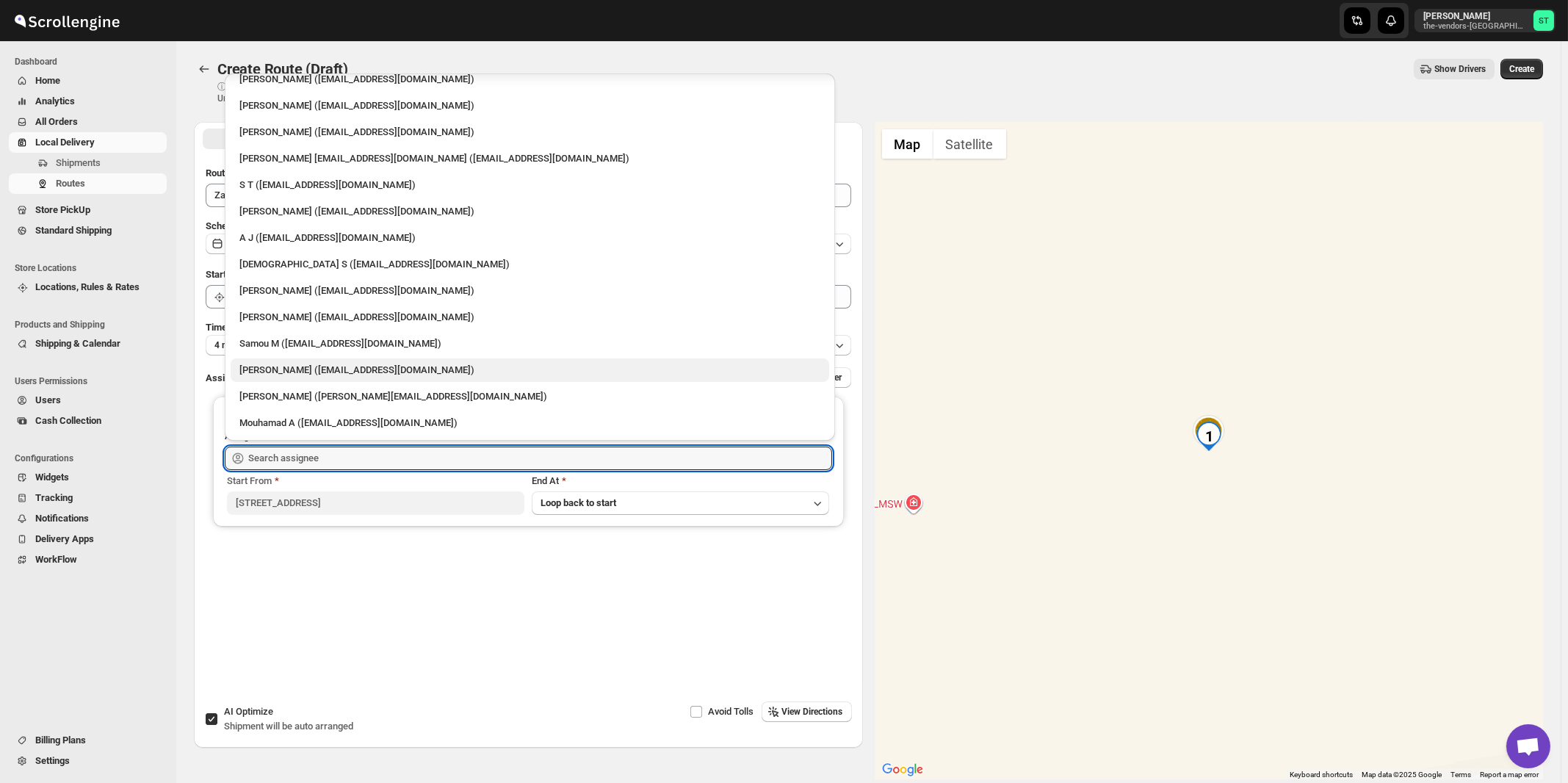
click at [303, 366] on div "[PERSON_NAME] ([EMAIL_ADDRESS][DOMAIN_NAME])" at bounding box center [530, 370] width 581 height 15
type input "[PERSON_NAME] ([EMAIL_ADDRESS][DOMAIN_NAME])"
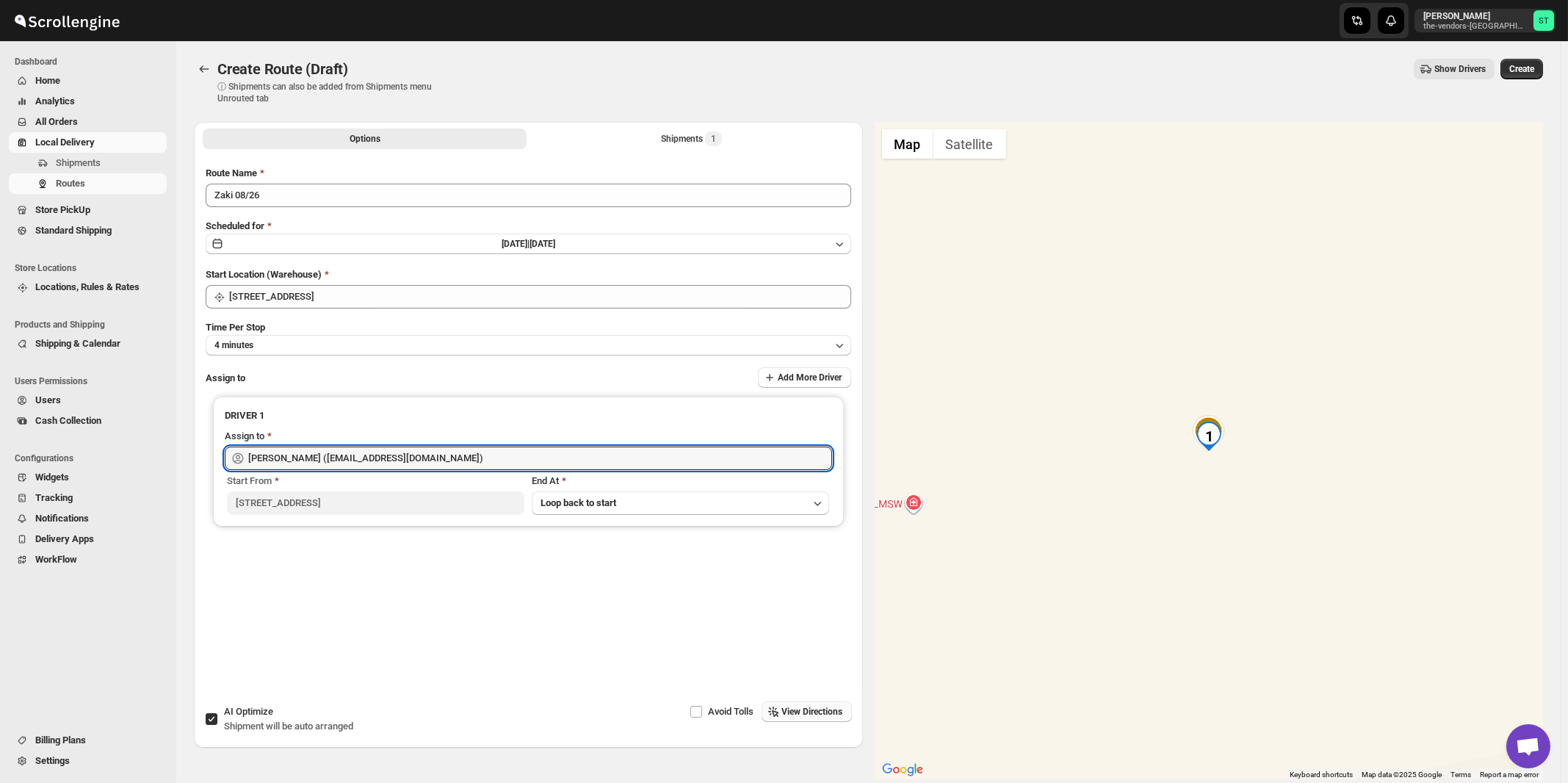
click at [795, 712] on span "View Directions" at bounding box center [812, 711] width 61 height 12
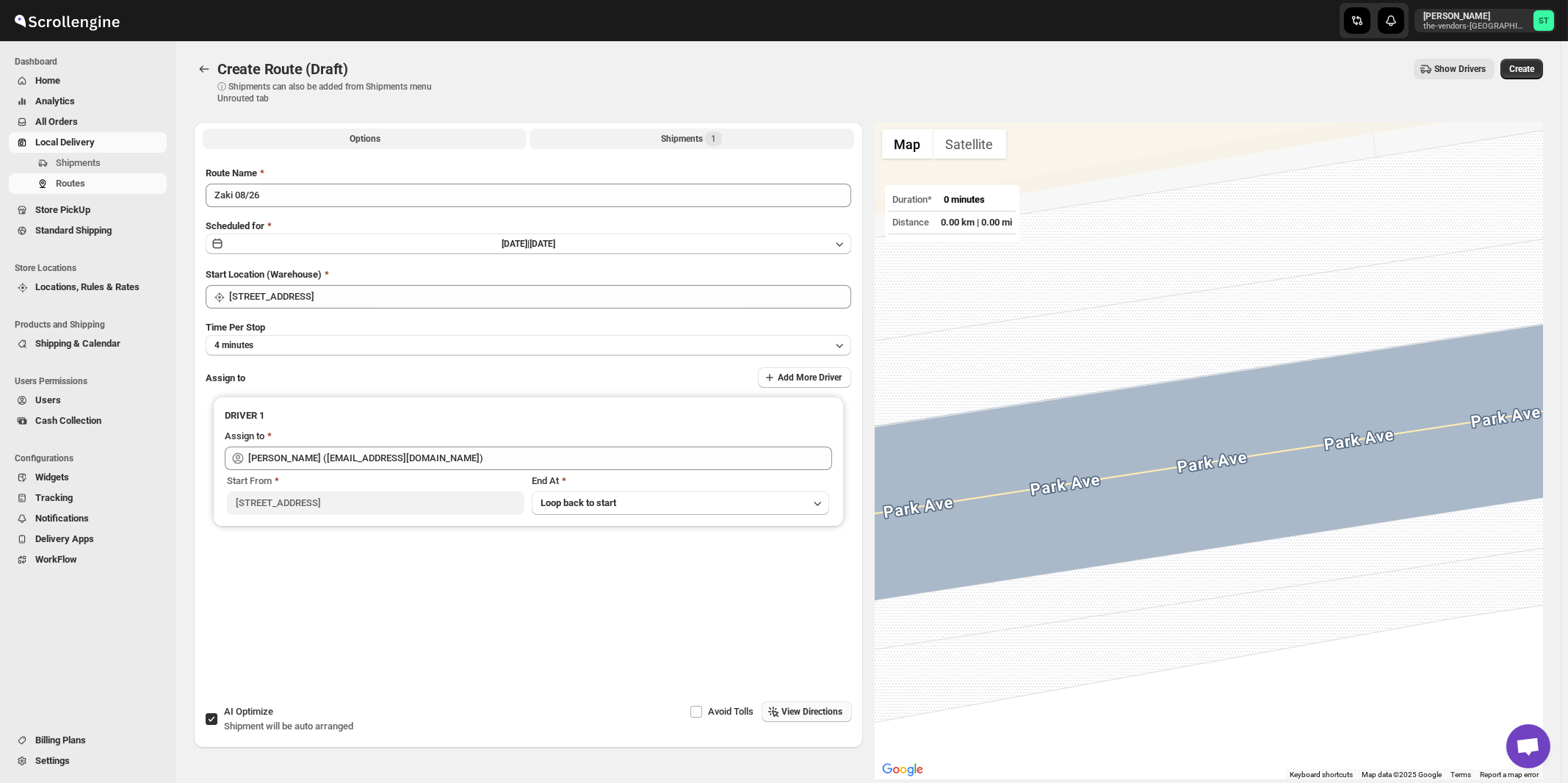
click at [692, 135] on div "Shipments 1" at bounding box center [691, 139] width 61 height 15
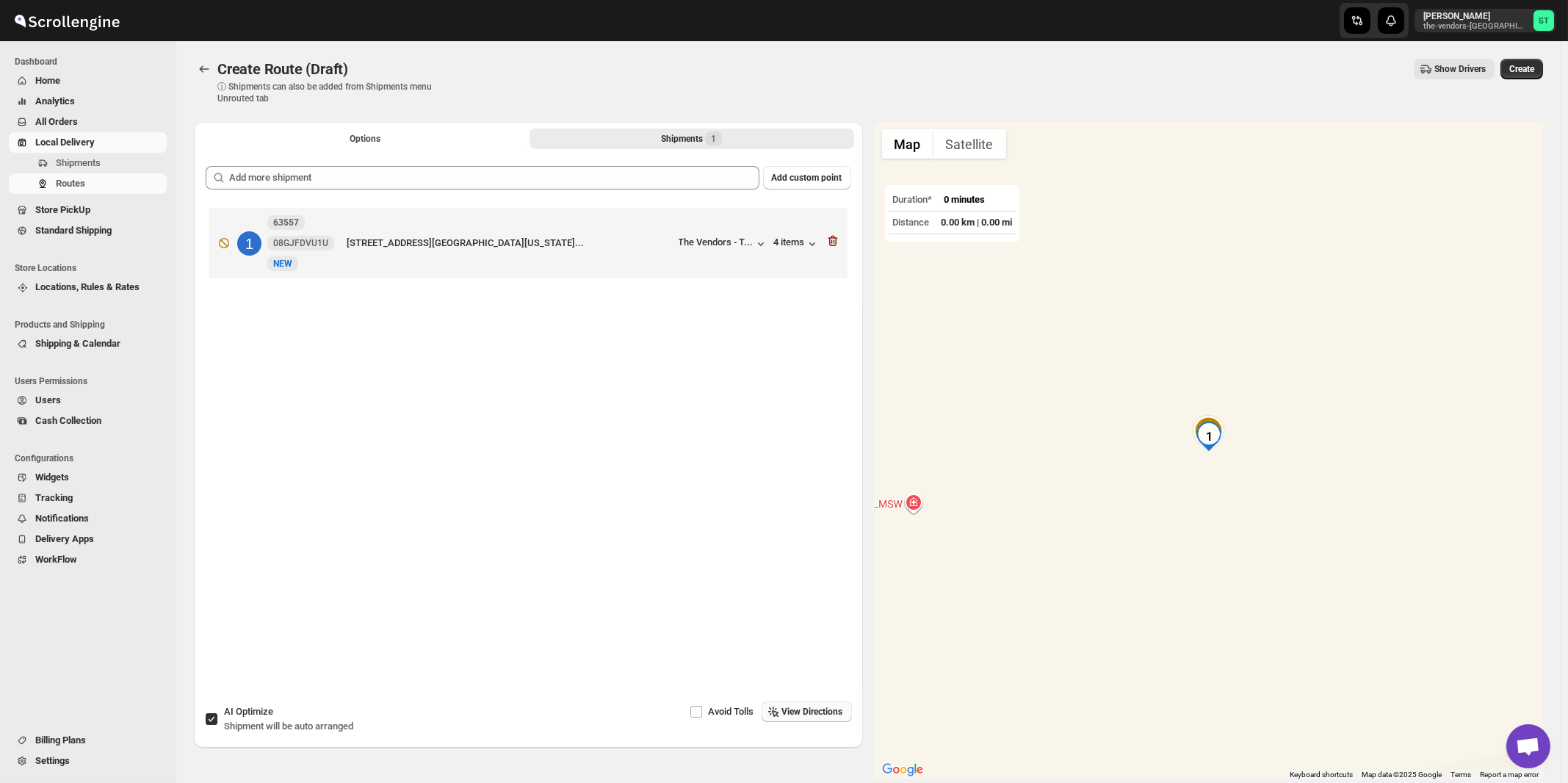
click at [284, 727] on span "Shipment will be auto arranged" at bounding box center [288, 726] width 129 height 11
click at [217, 725] on input "AI Optimize Shipment will be auto arranged" at bounding box center [211, 719] width 12 height 12
checkbox input "false"
click at [810, 716] on span "View Directions" at bounding box center [812, 711] width 61 height 12
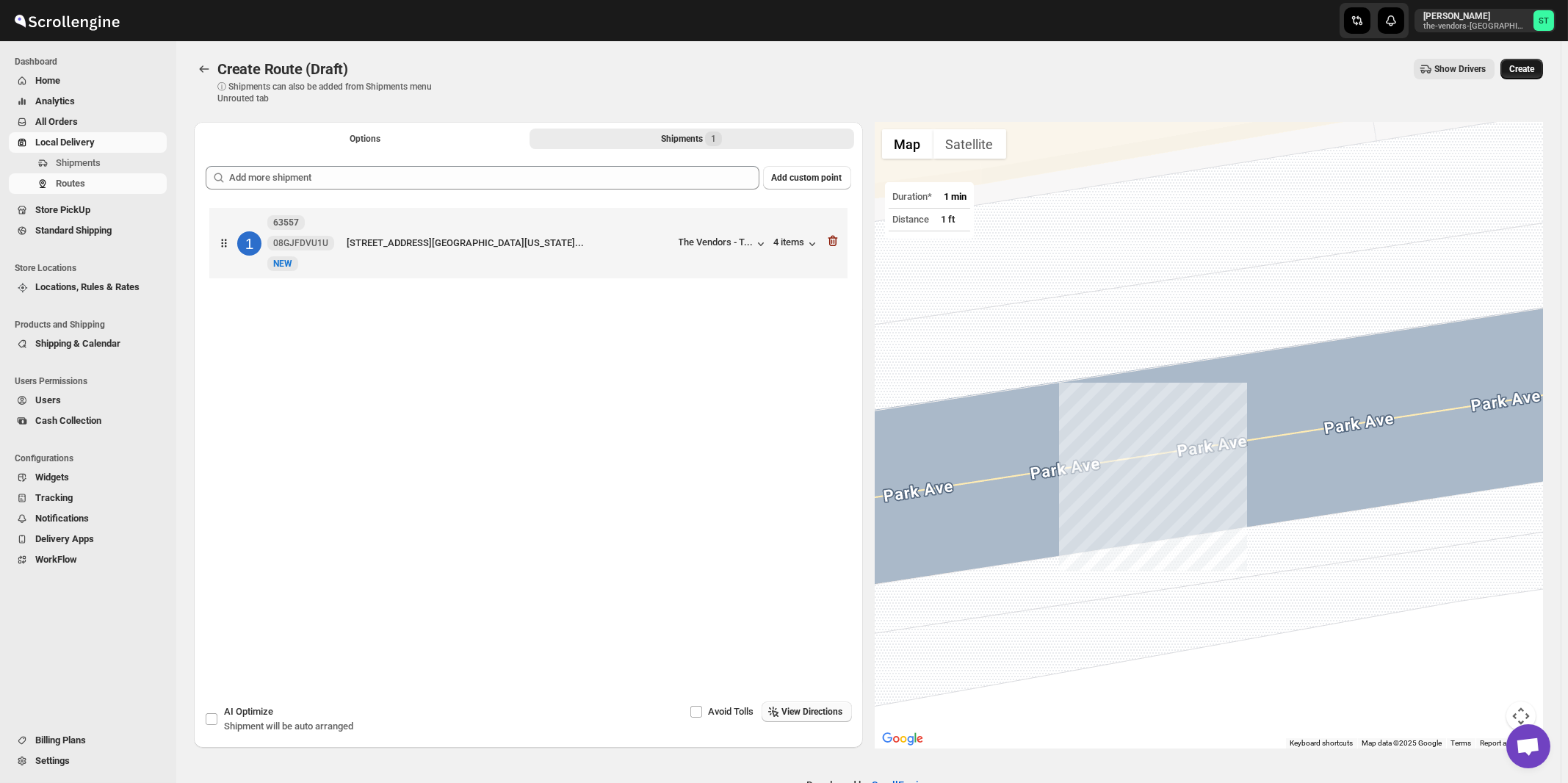
click at [1541, 70] on button "Create" at bounding box center [1522, 69] width 43 height 20
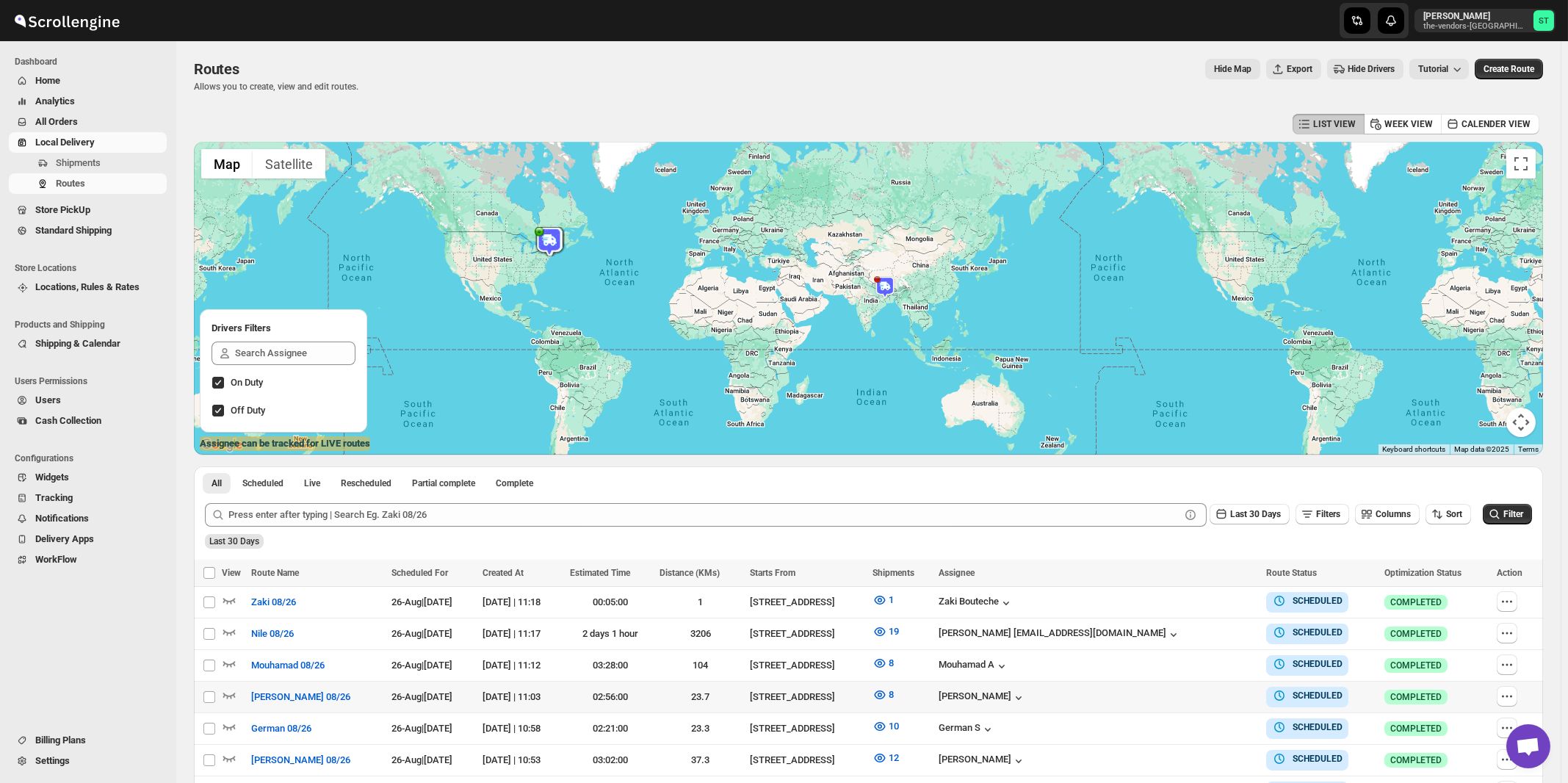
scroll to position [221, 0]
